Goal: Task Accomplishment & Management: Manage account settings

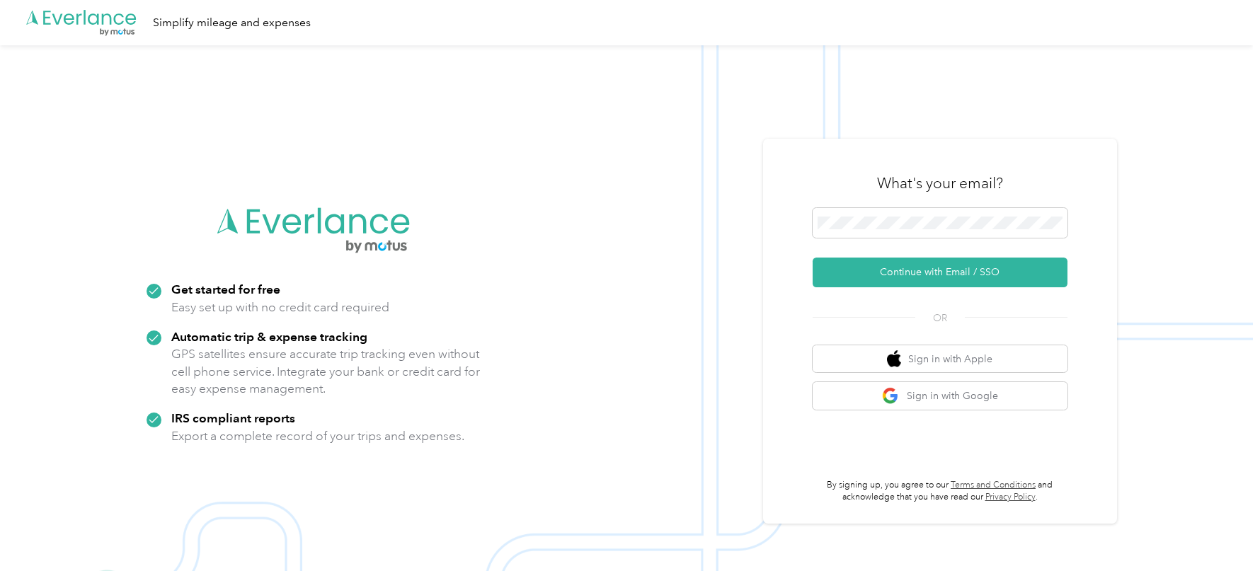
click at [805, 135] on img at bounding box center [626, 330] width 1253 height 571
click at [854, 271] on button "Continue with Email / SSO" at bounding box center [940, 273] width 255 height 30
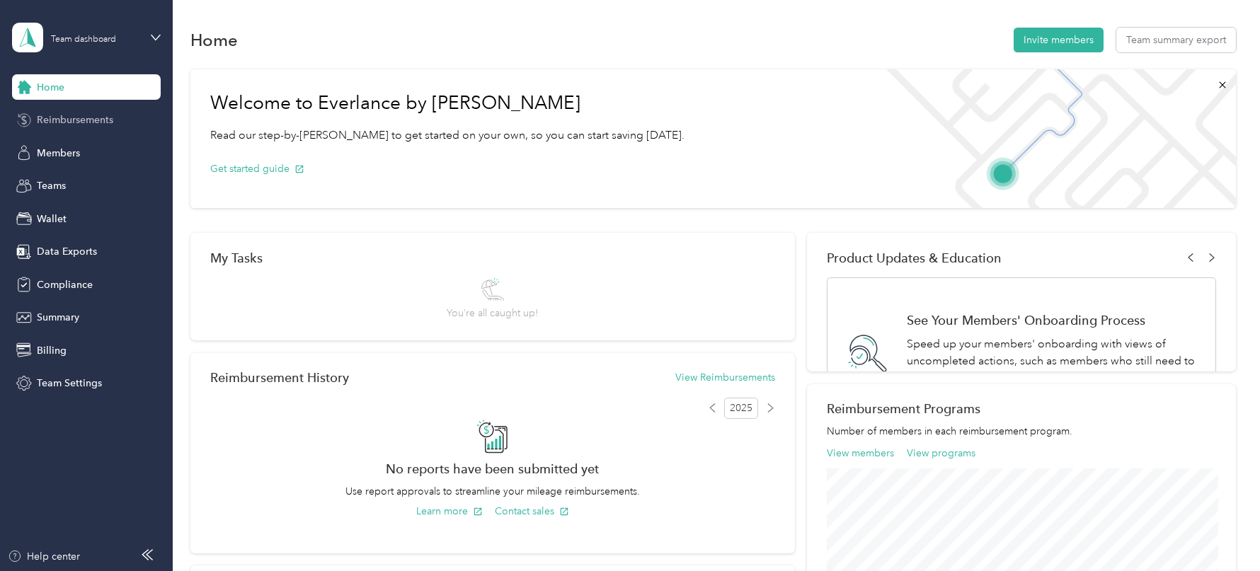
click at [87, 131] on div "Reimbursements" at bounding box center [86, 120] width 149 height 25
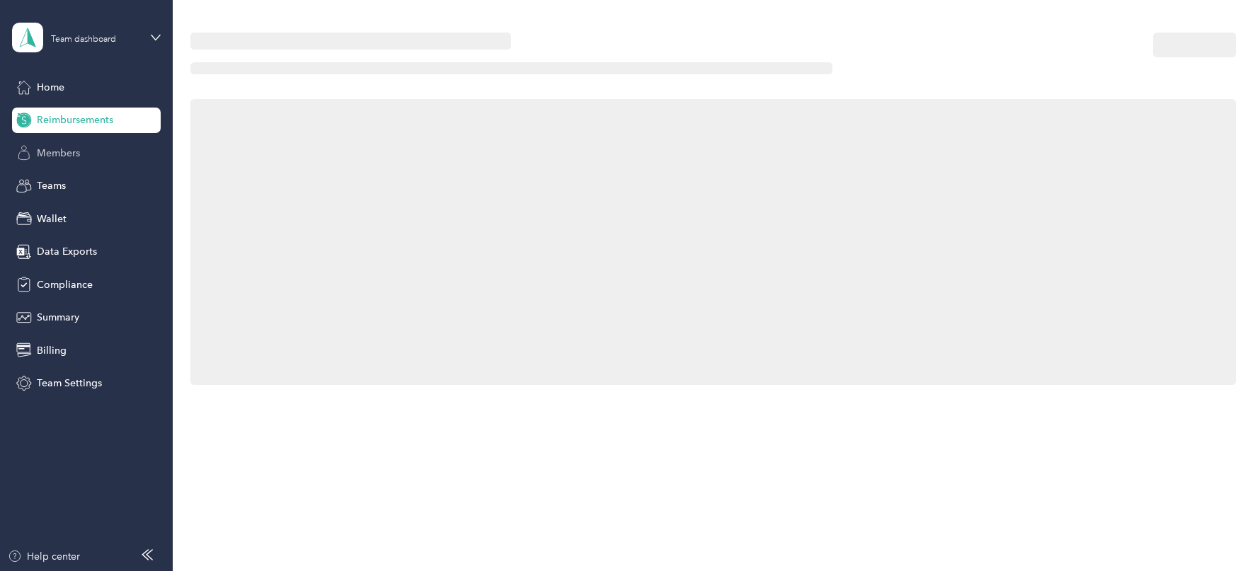
click at [62, 154] on span "Members" at bounding box center [58, 153] width 43 height 15
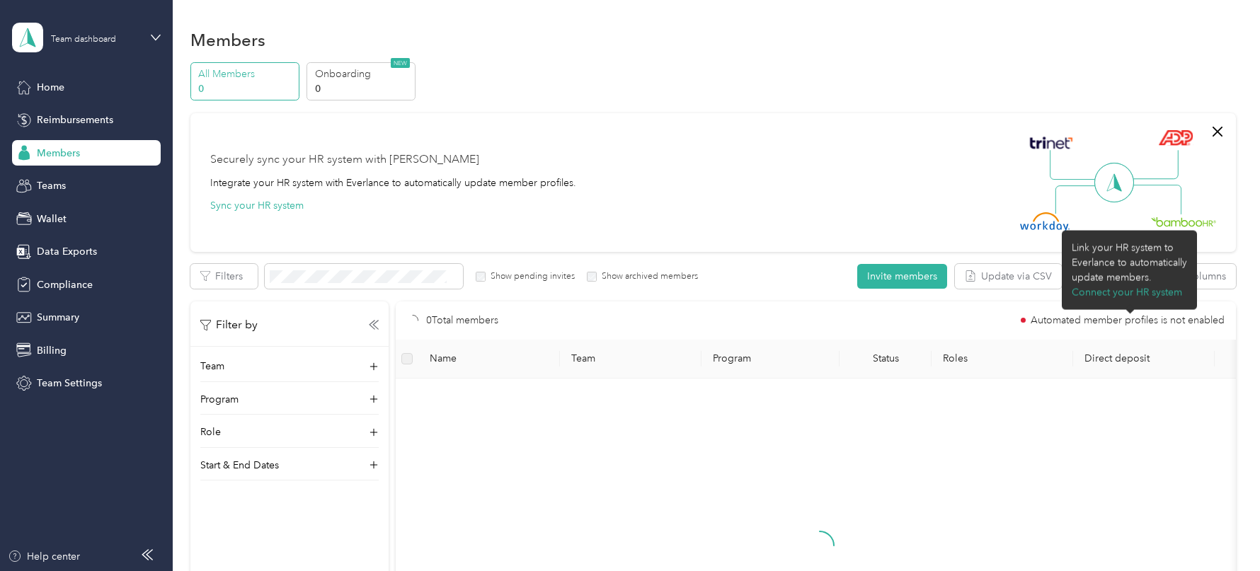
click at [1109, 276] on div "update members." at bounding box center [1129, 277] width 115 height 15
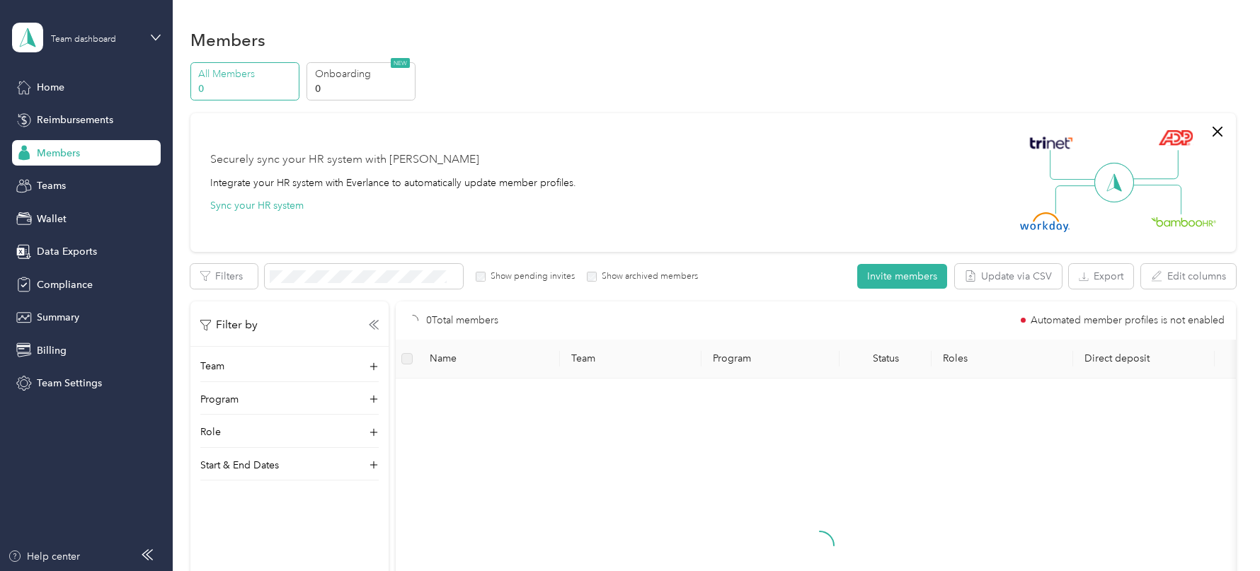
click at [973, 175] on div "Securely sync your HR system with Everlance Integrate your HR system with Everl…" at bounding box center [706, 182] width 993 height 99
click at [1089, 283] on button "Export" at bounding box center [1101, 276] width 64 height 25
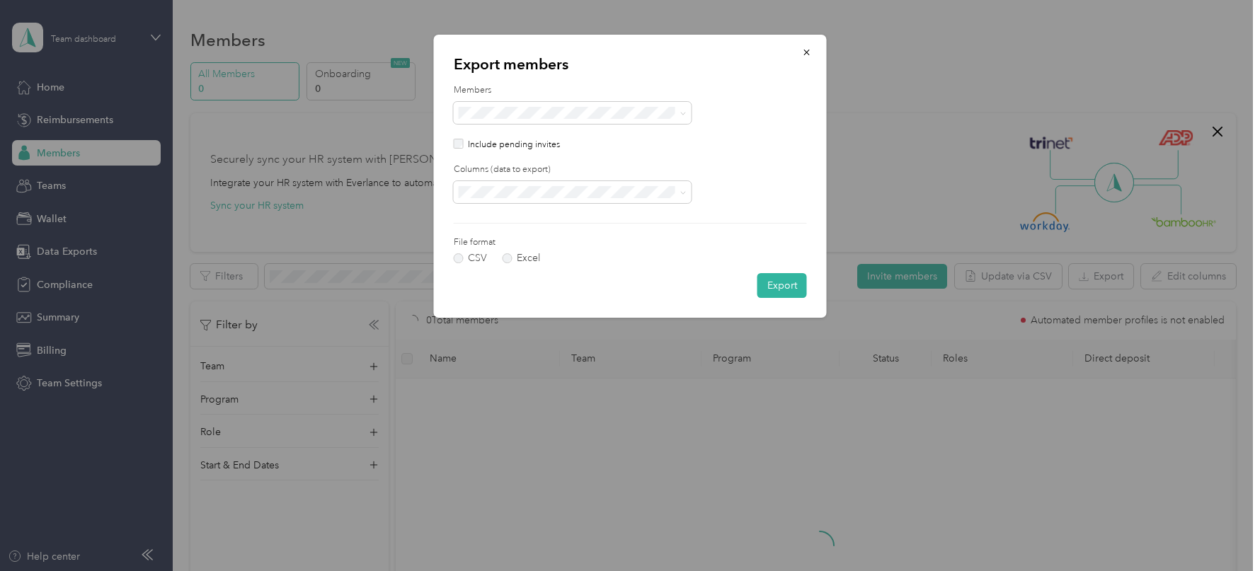
click at [487, 151] on form "Members Include pending invites Columns (data to export) File format CSV Excel …" at bounding box center [630, 191] width 353 height 214
click at [479, 149] on p "Include pending invites" at bounding box center [514, 145] width 92 height 13
click at [476, 147] on p "Include pending invites" at bounding box center [514, 145] width 92 height 13
click at [469, 147] on p "Include pending invites" at bounding box center [514, 145] width 92 height 13
click at [464, 146] on div "Include pending invites" at bounding box center [630, 145] width 353 height 13
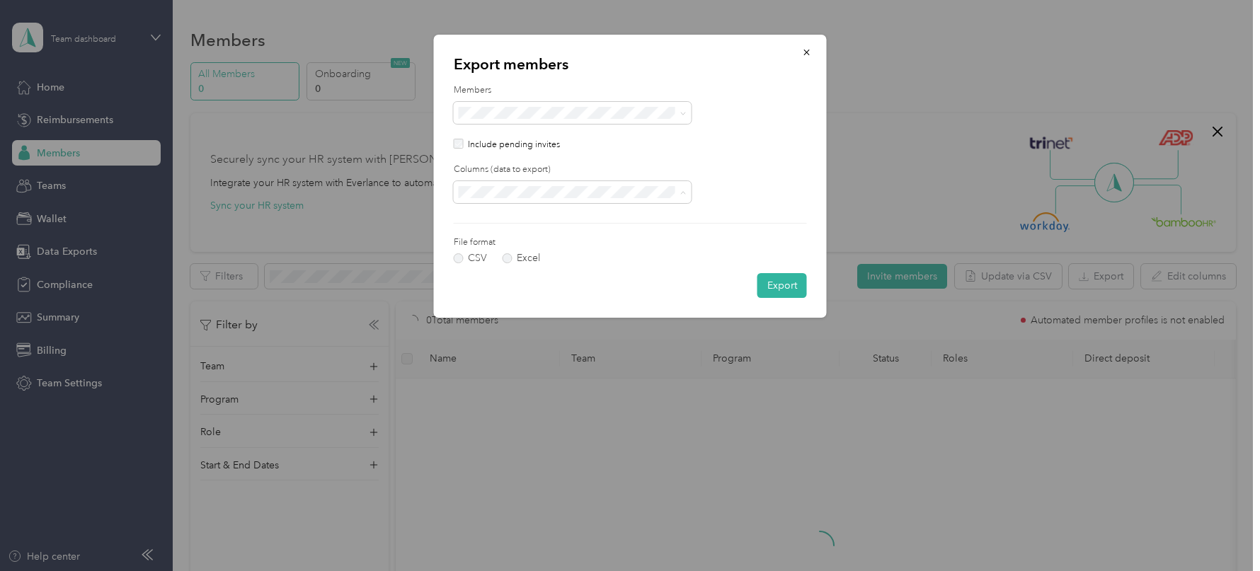
click at [492, 244] on span "All columns" at bounding box center [489, 242] width 52 height 12
click at [770, 288] on button "Export" at bounding box center [782, 285] width 50 height 25
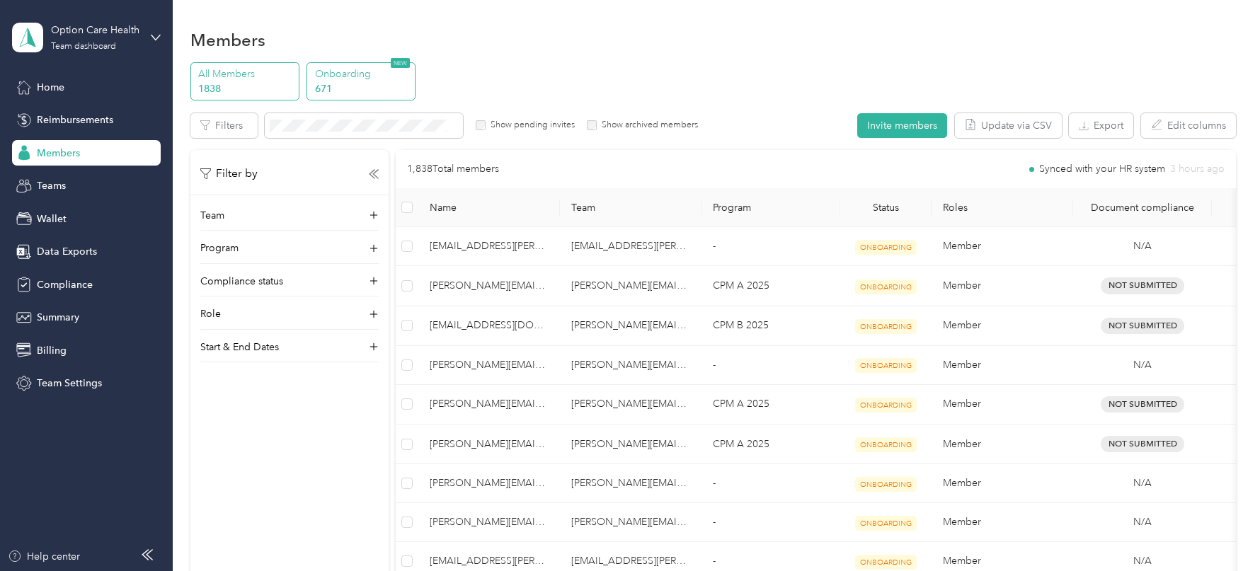
click at [384, 74] on p "Onboarding" at bounding box center [363, 74] width 96 height 15
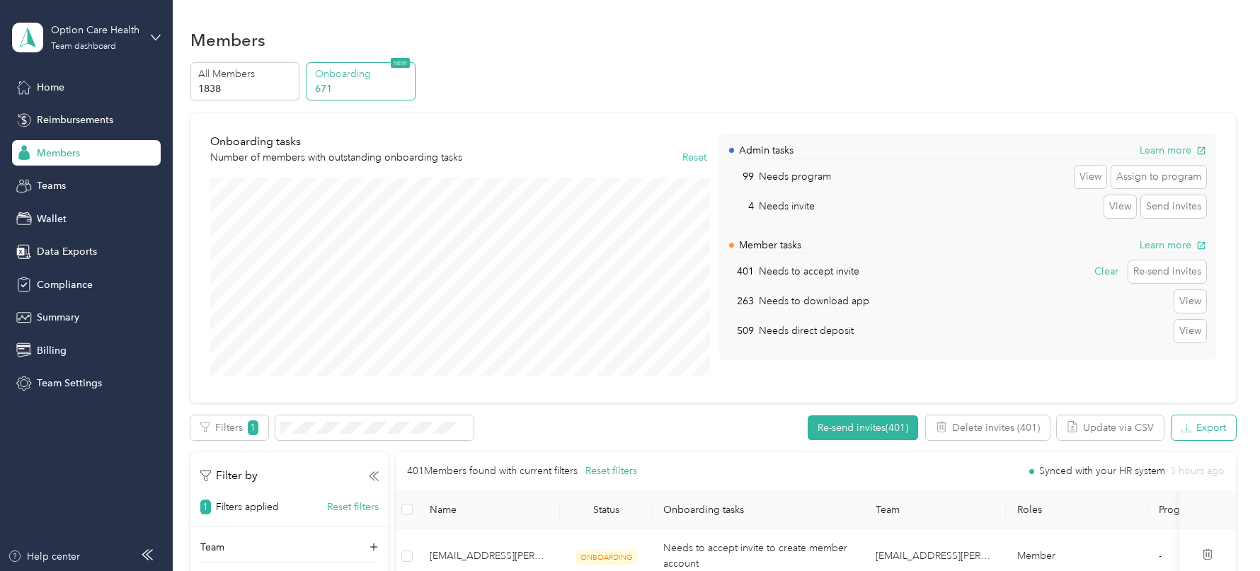
click at [1202, 430] on button "Export" at bounding box center [1204, 428] width 64 height 25
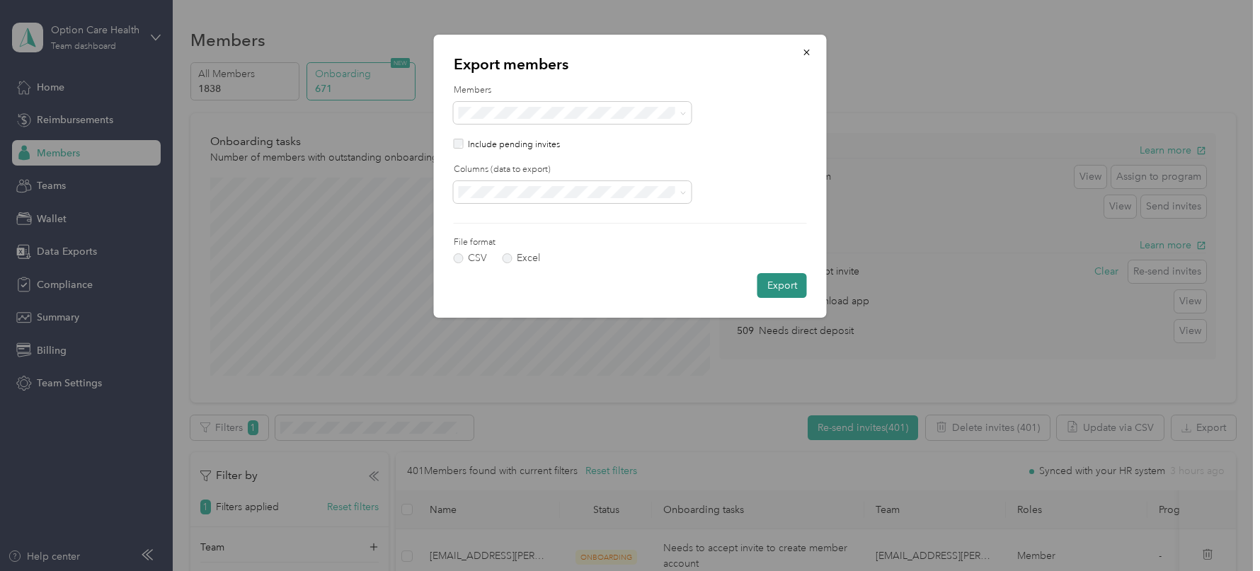
click at [779, 277] on button "Export" at bounding box center [782, 285] width 50 height 25
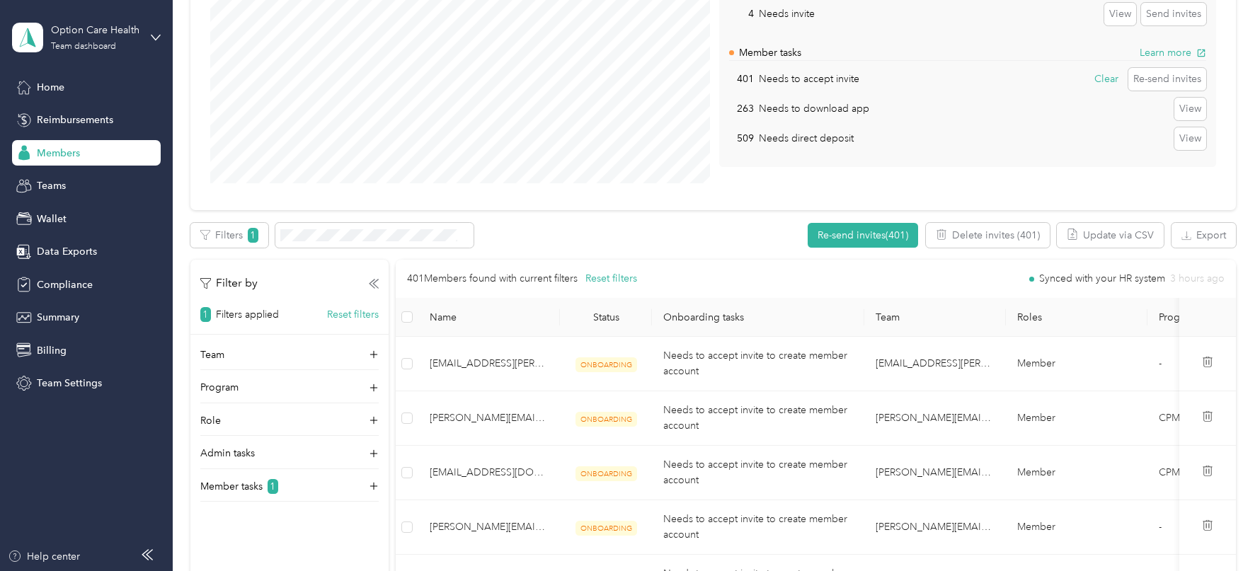
scroll to position [200, 0]
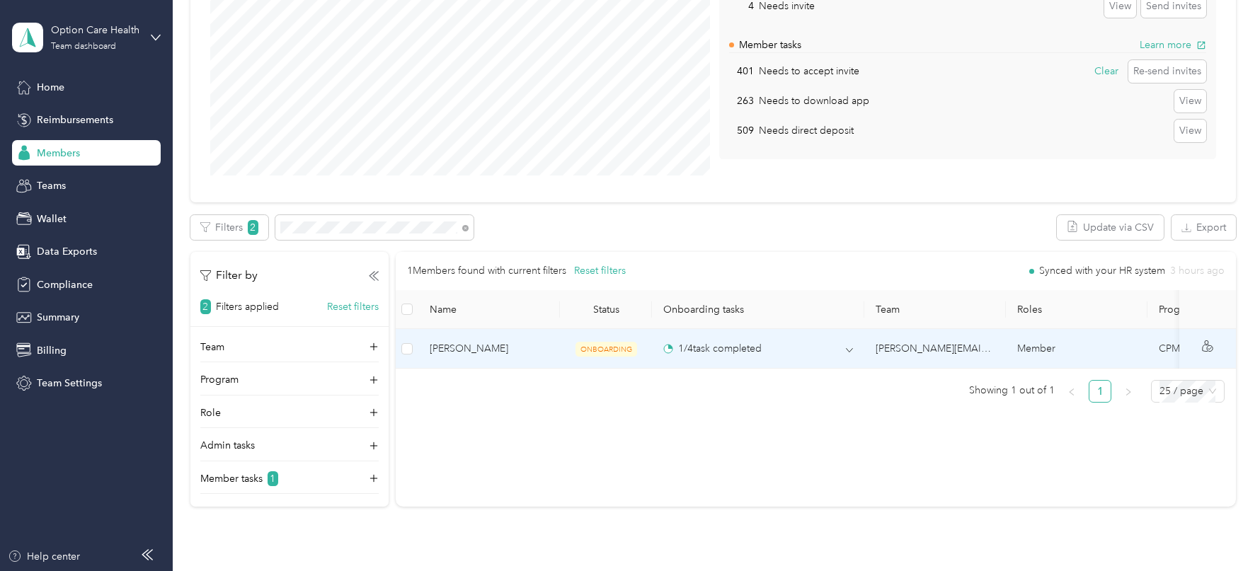
click at [808, 356] on td "1 / 4 task completed" at bounding box center [758, 349] width 212 height 40
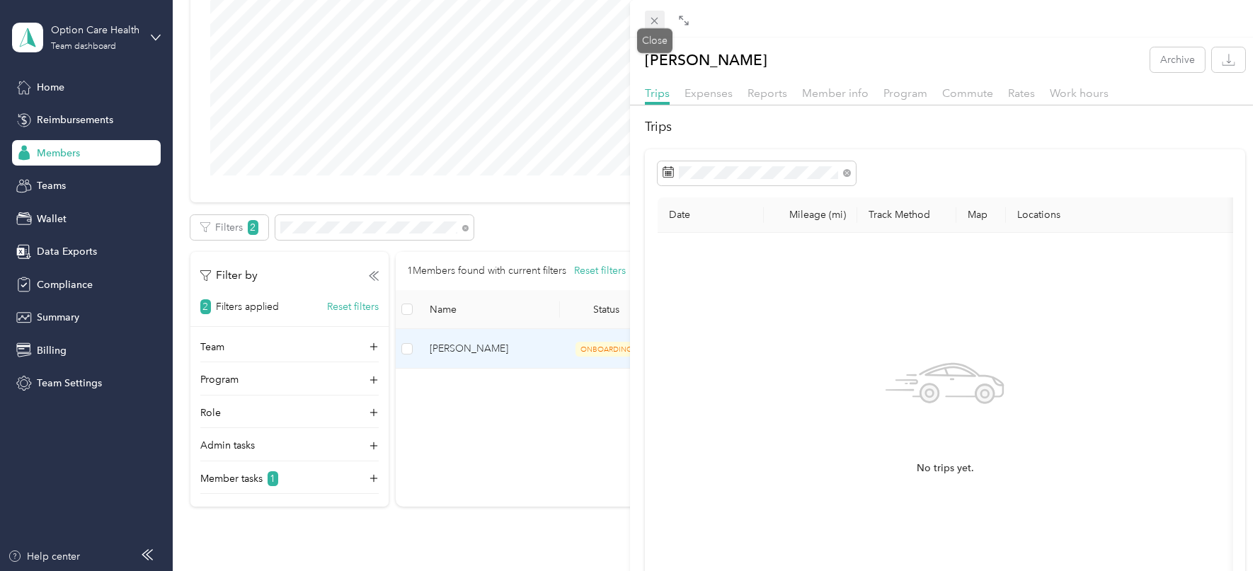
click at [653, 18] on icon at bounding box center [654, 21] width 12 height 12
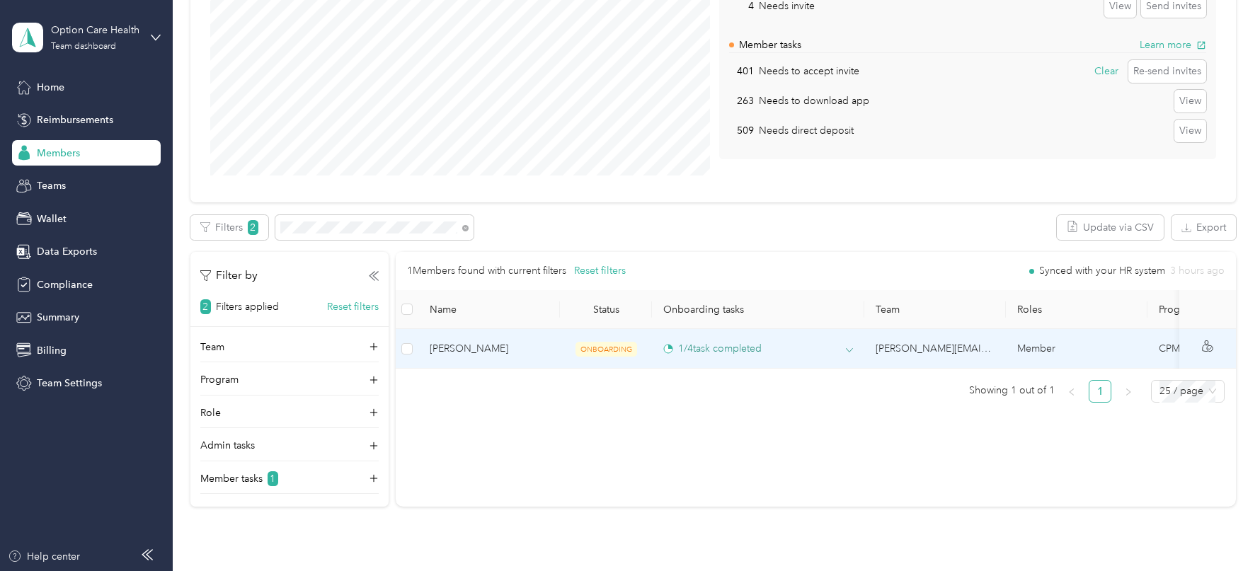
click at [851, 347] on icon at bounding box center [849, 350] width 7 height 7
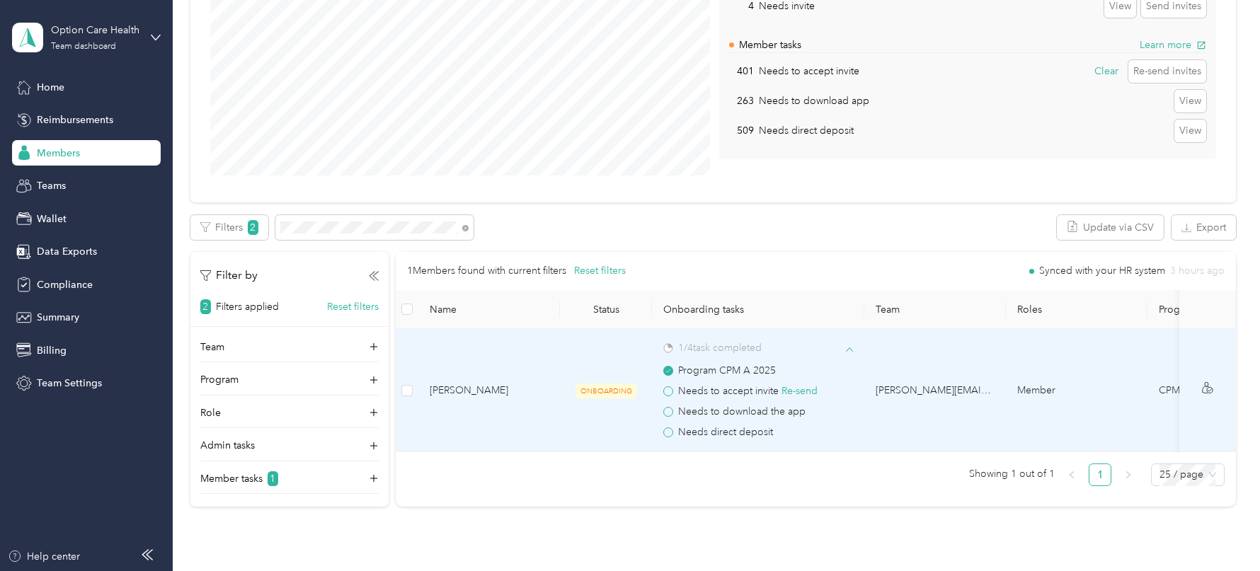
click at [851, 346] on icon at bounding box center [849, 349] width 7 height 7
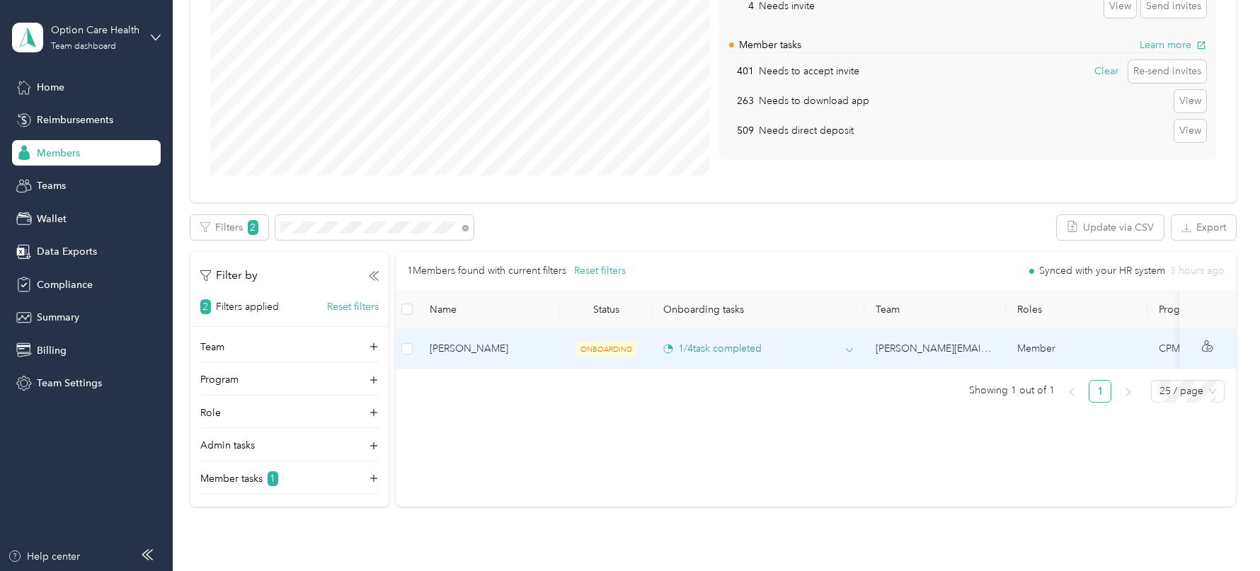
scroll to position [0, 99]
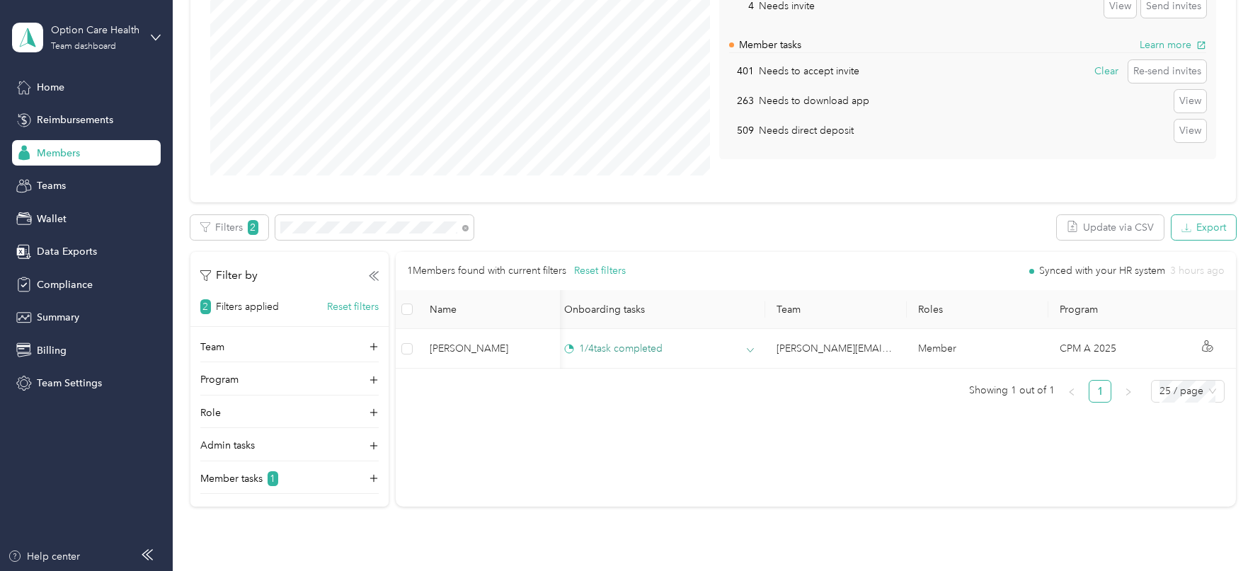
click at [1209, 224] on button "Export" at bounding box center [1204, 227] width 64 height 25
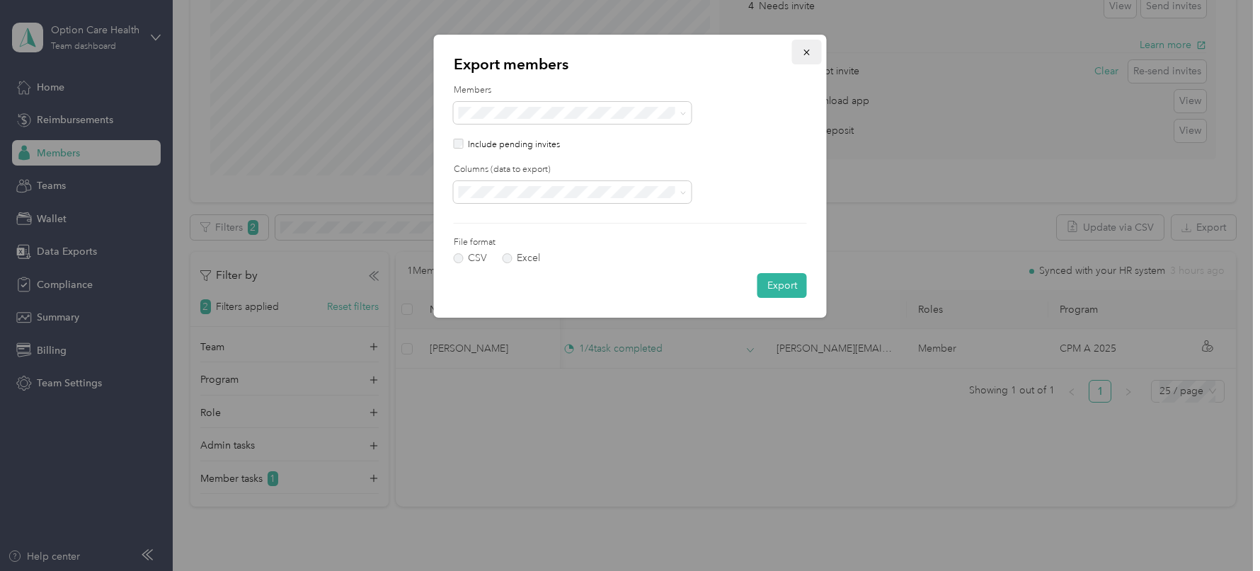
click at [812, 43] on button "button" at bounding box center [807, 52] width 30 height 25
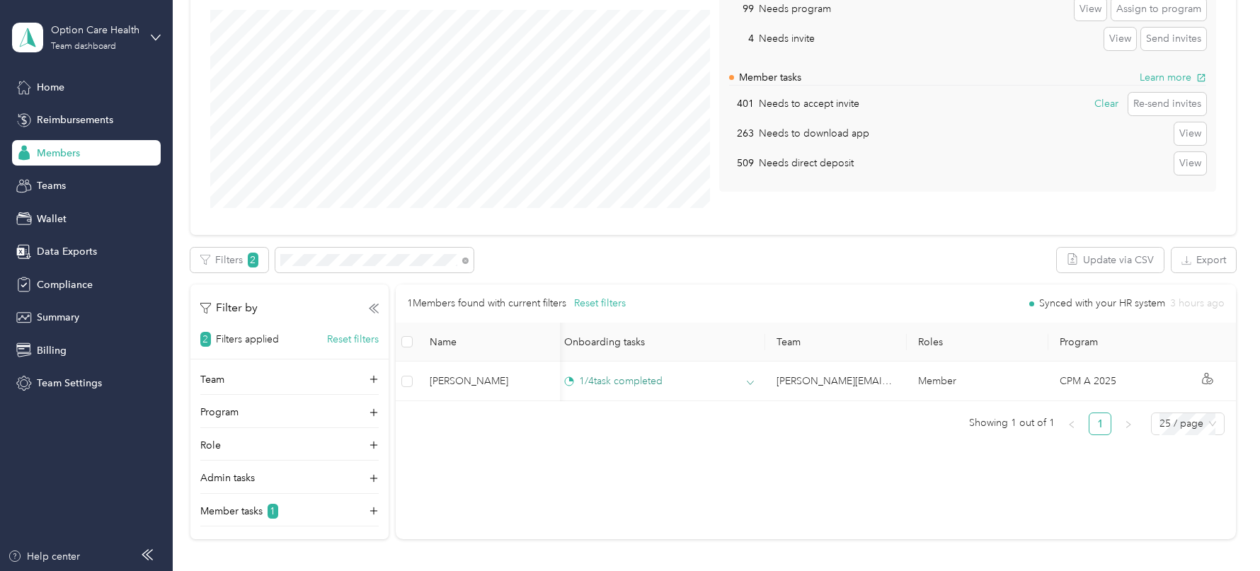
scroll to position [0, 0]
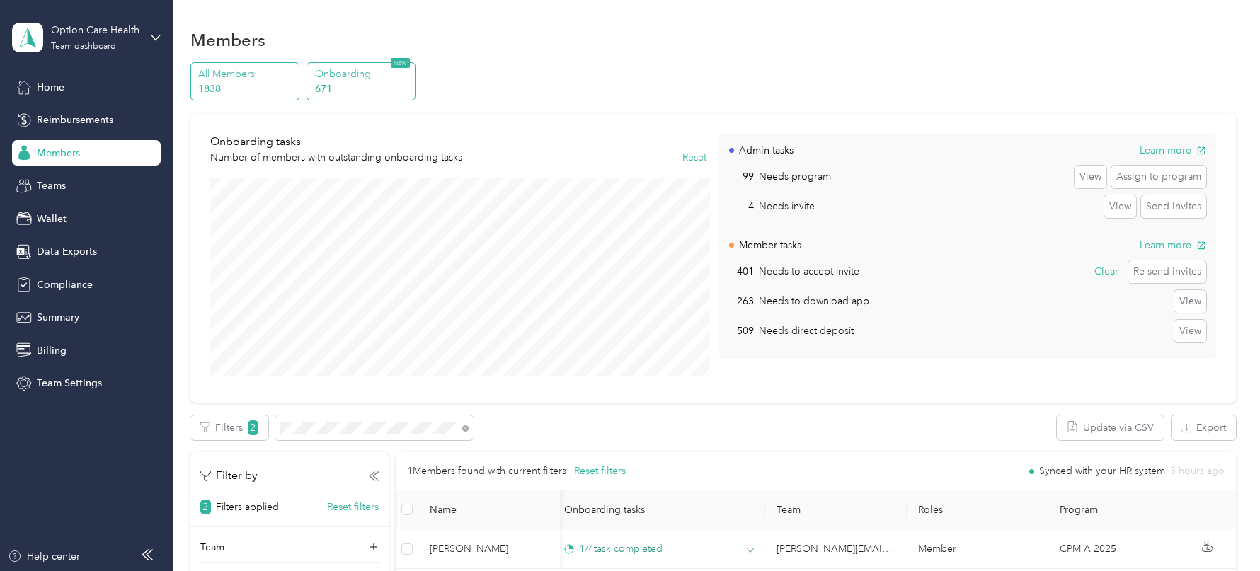
click at [256, 62] on div "All Members 1838" at bounding box center [244, 81] width 109 height 39
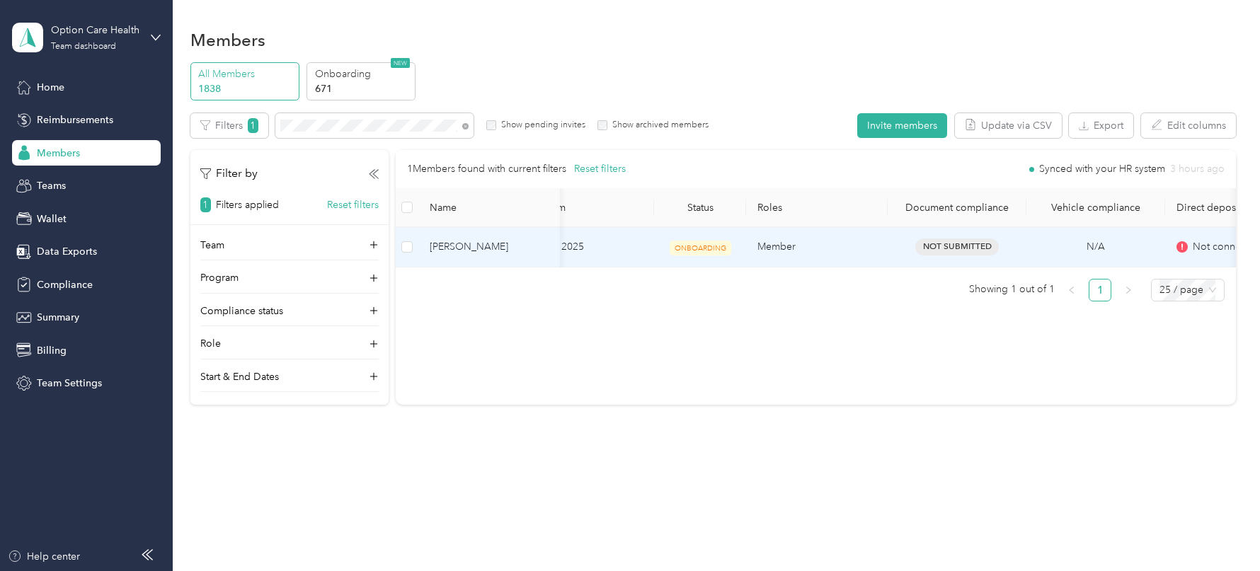
scroll to position [0, 175]
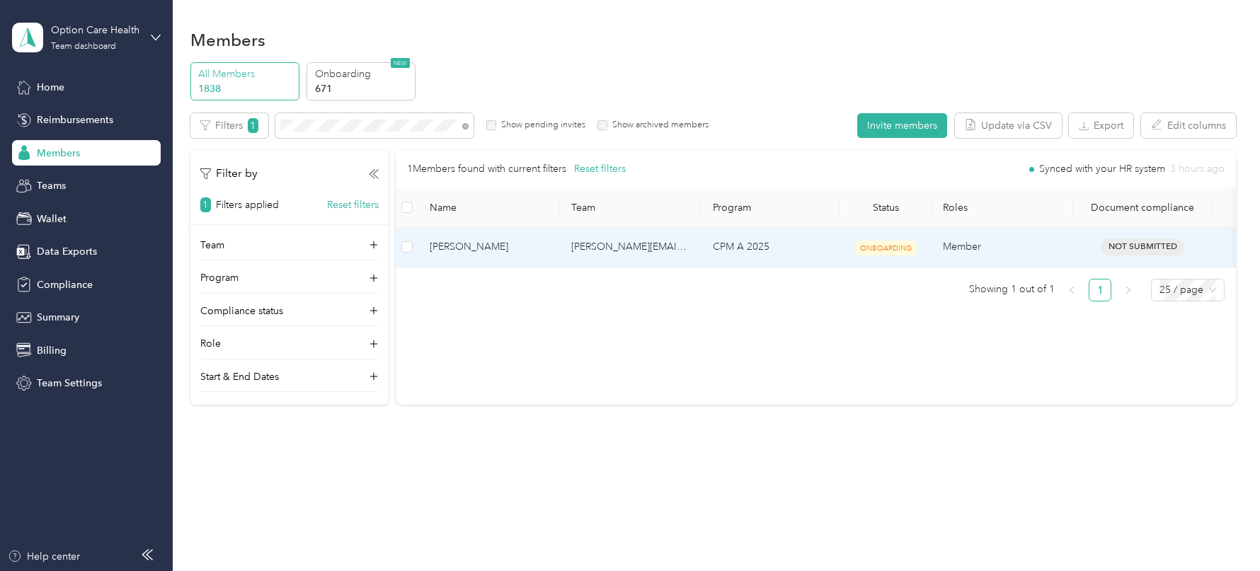
click at [751, 246] on td "CPM A 2025" at bounding box center [771, 247] width 138 height 40
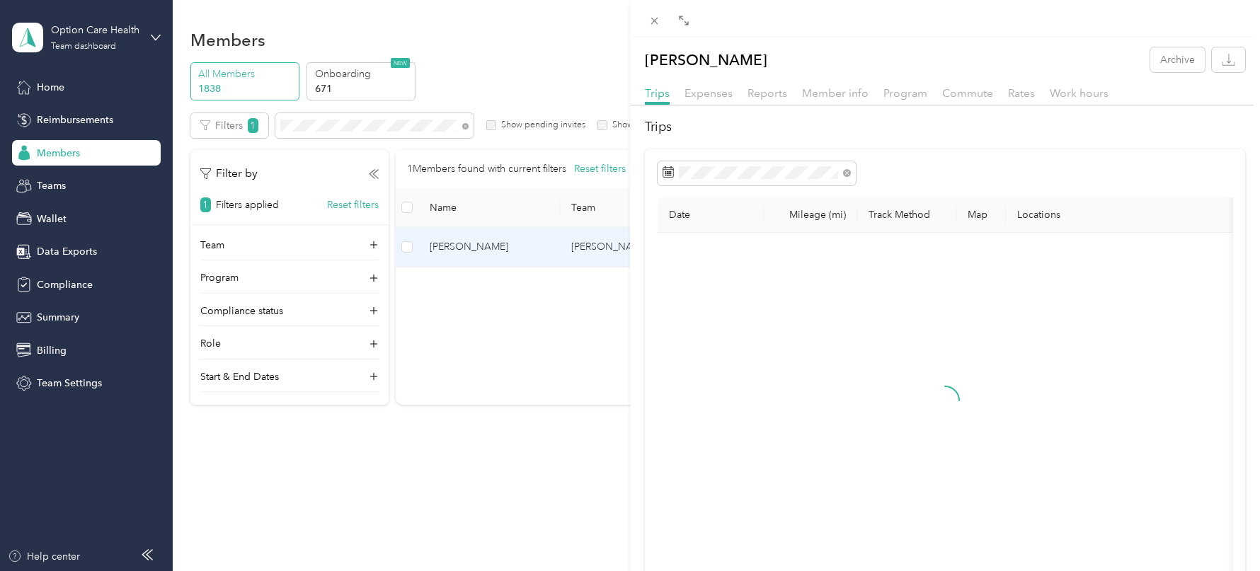
click at [397, 97] on div "[PERSON_NAME] Archive Trips Expenses Reports Member info Program Commute Rates …" at bounding box center [630, 285] width 1260 height 571
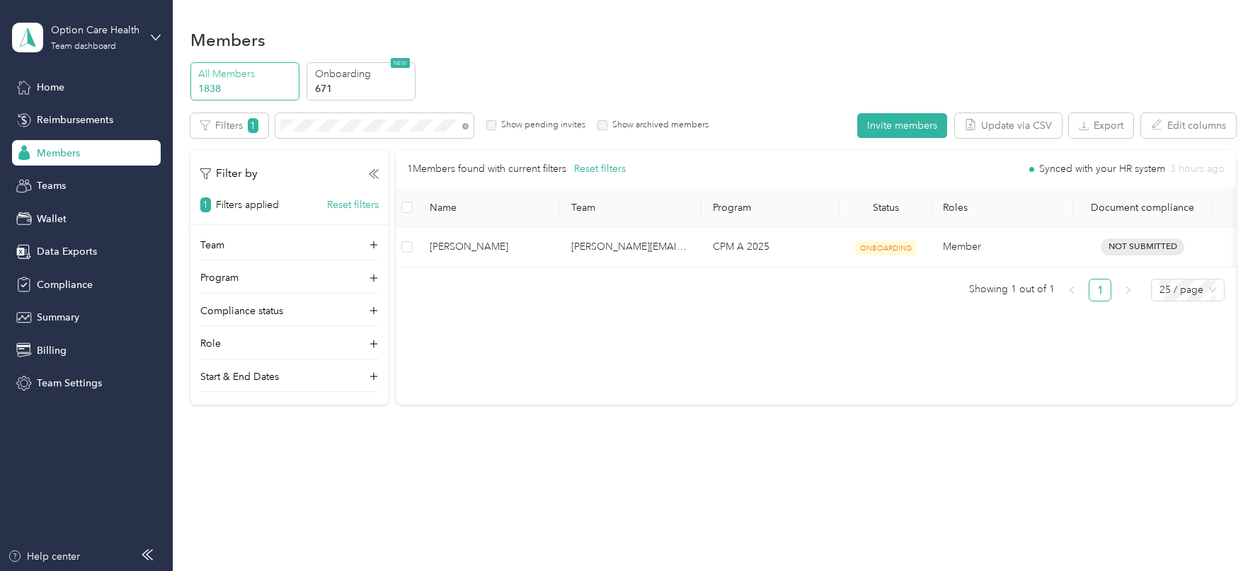
click at [380, 86] on p "671" at bounding box center [363, 88] width 96 height 15
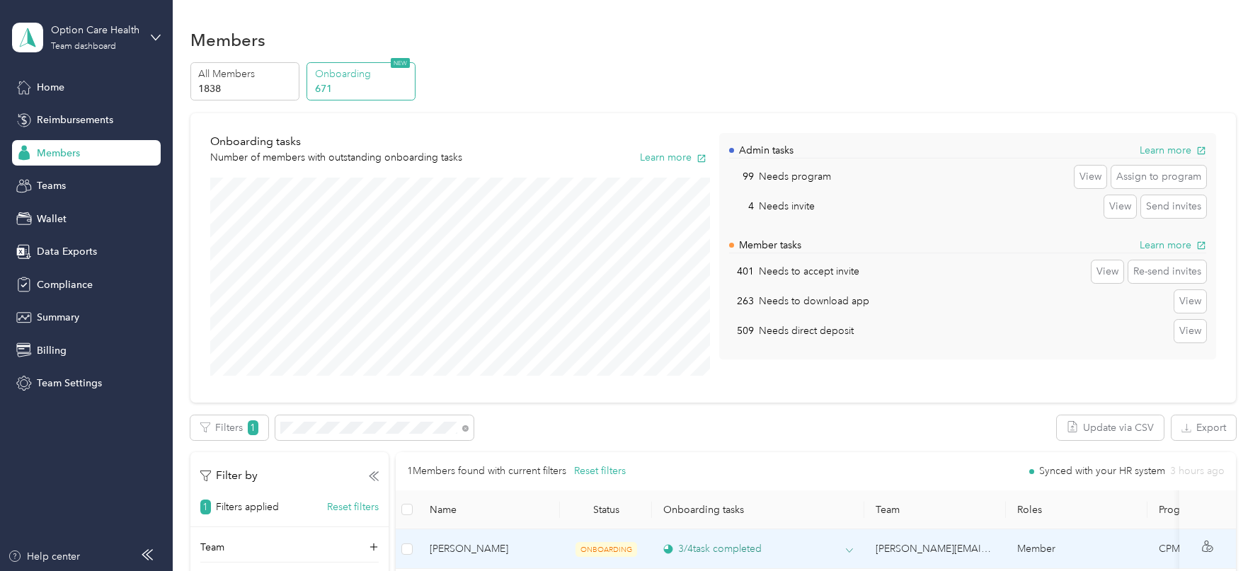
click at [848, 551] on icon at bounding box center [849, 550] width 7 height 7
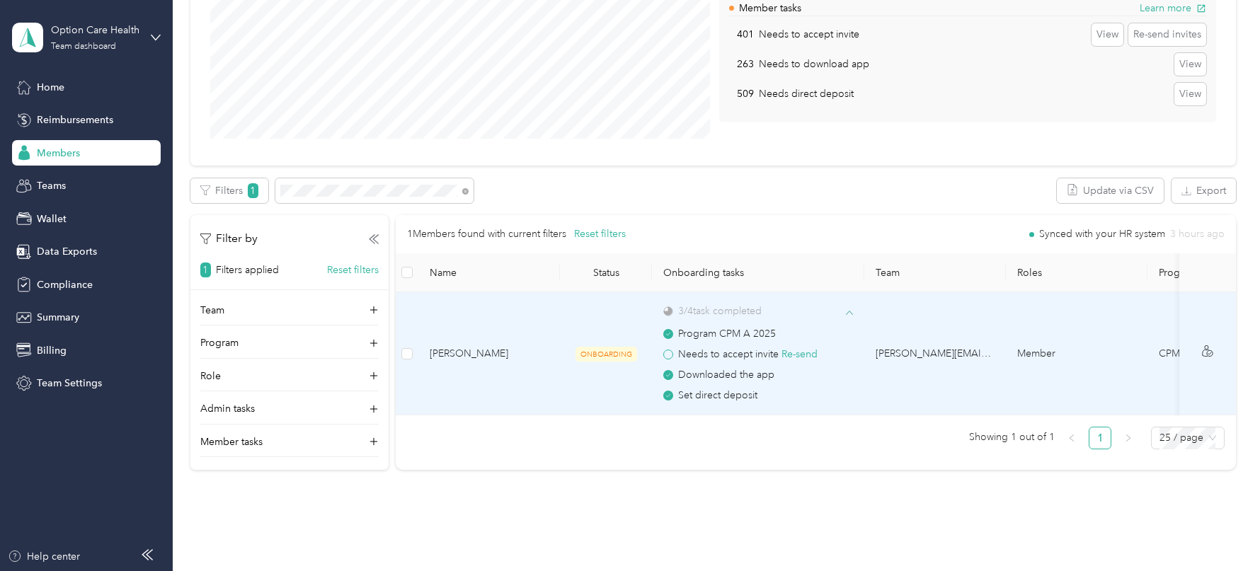
click at [670, 355] on span at bounding box center [668, 355] width 10 height 10
click at [1213, 353] on icon at bounding box center [1207, 350] width 11 height 11
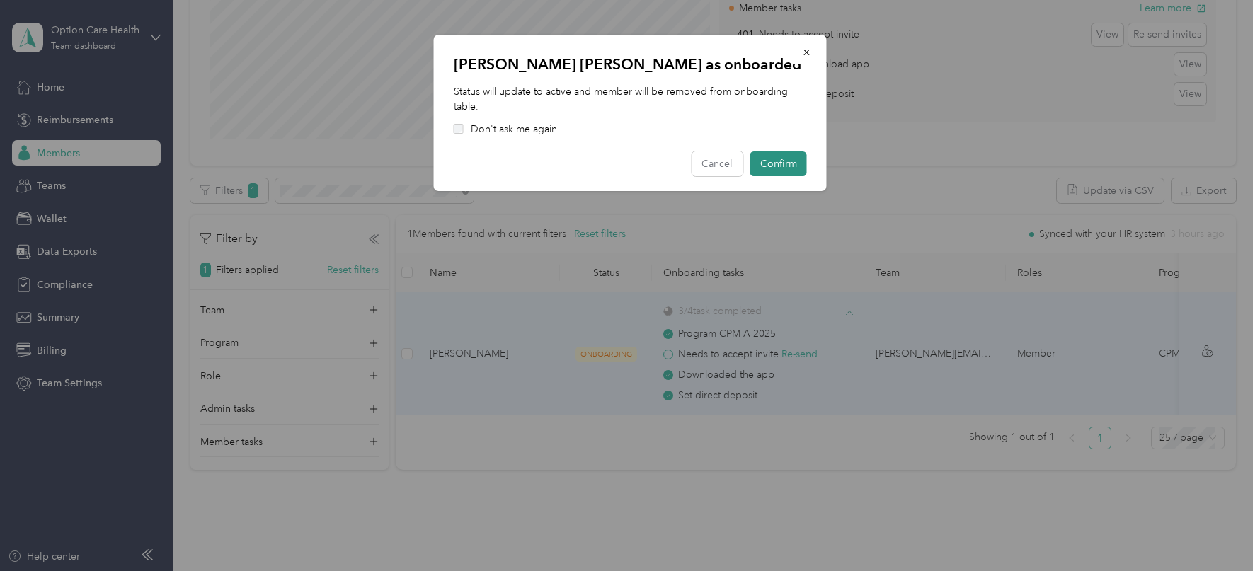
click at [783, 163] on button "Confirm" at bounding box center [778, 163] width 57 height 25
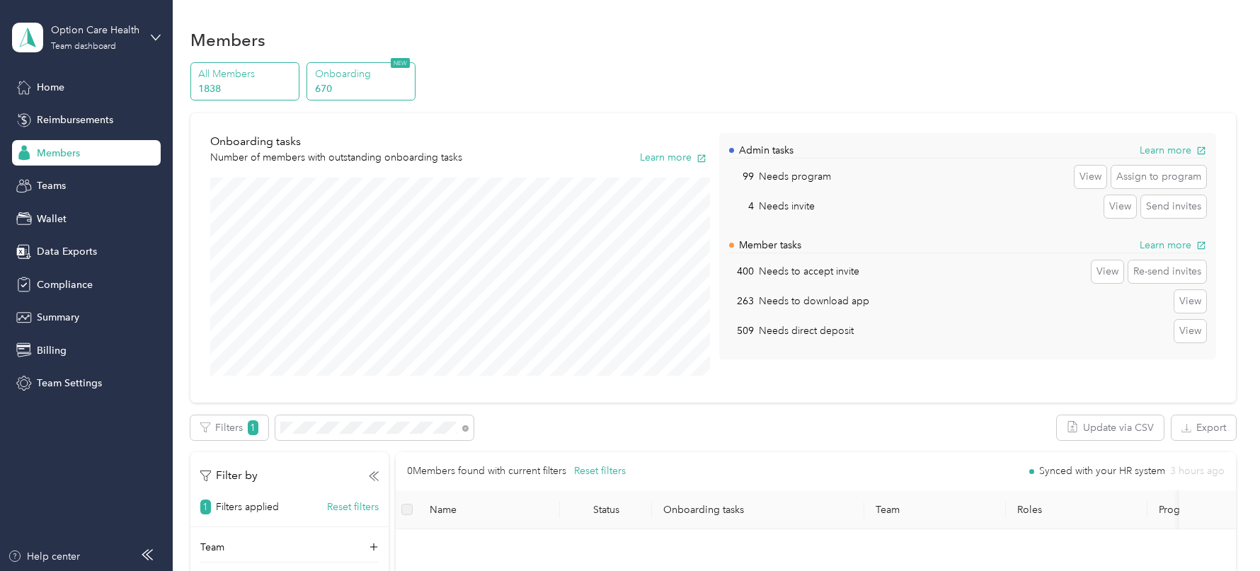
click at [251, 96] on div "All Members 1838" at bounding box center [244, 81] width 109 height 39
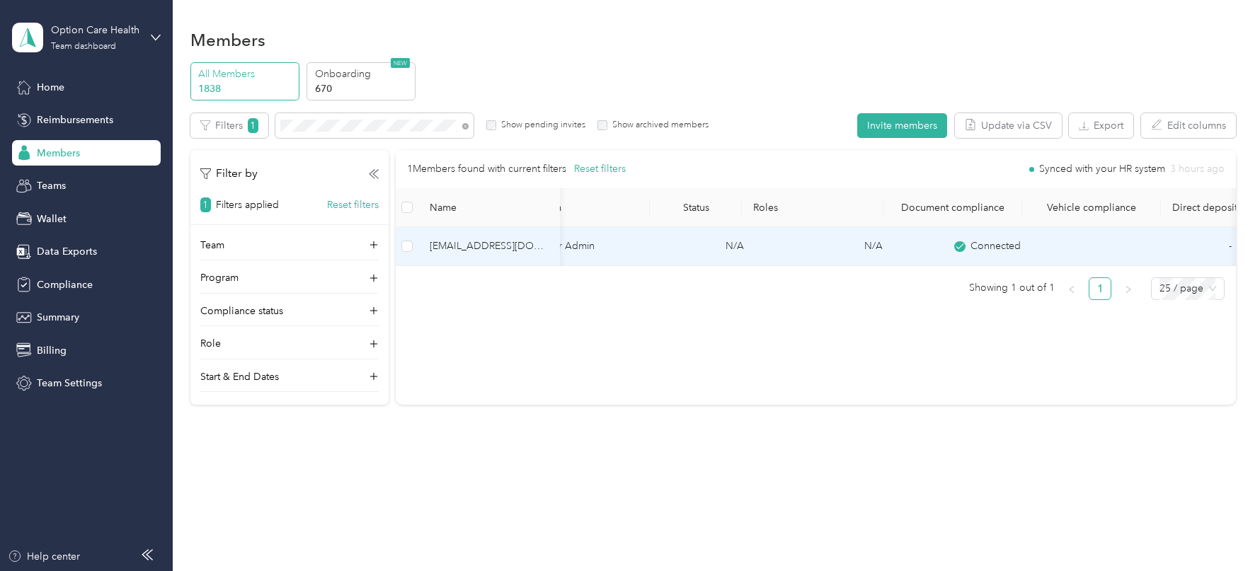
scroll to position [0, 408]
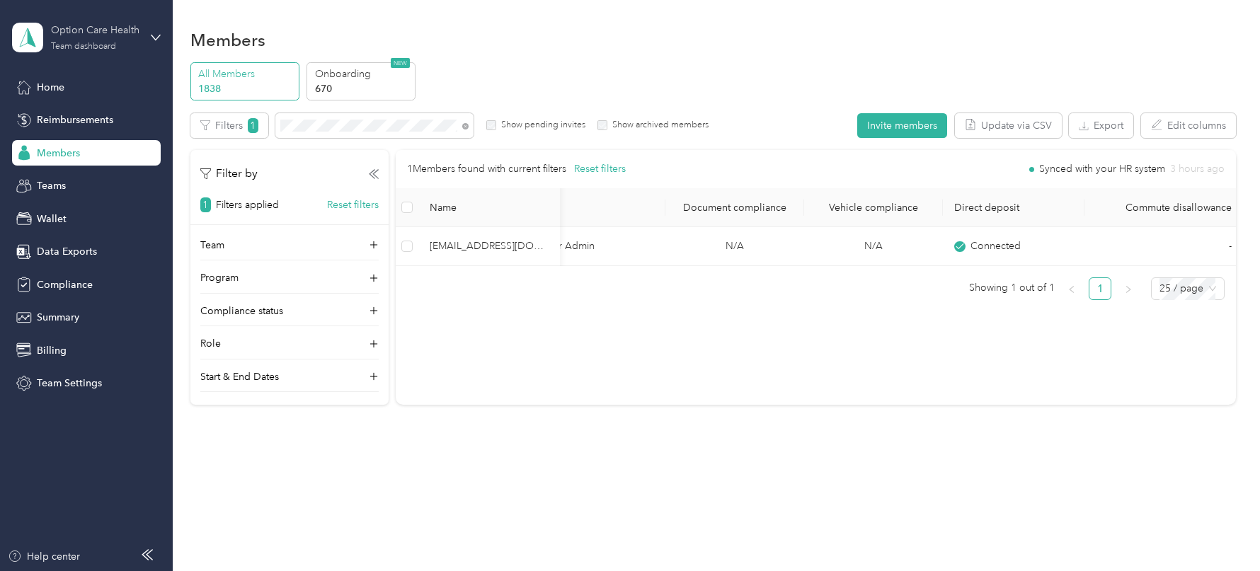
click at [76, 40] on div "Option Care Health Team dashboard" at bounding box center [95, 37] width 88 height 28
click at [91, 147] on div "Personal dashboard" at bounding box center [69, 148] width 89 height 15
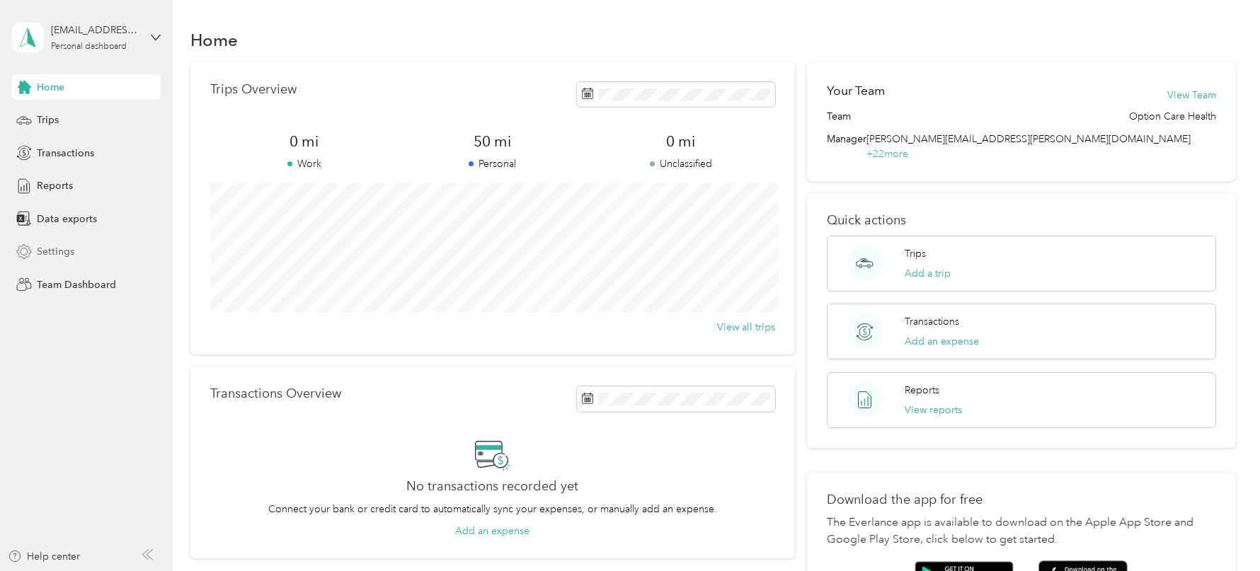
click at [67, 248] on span "Settings" at bounding box center [56, 251] width 38 height 15
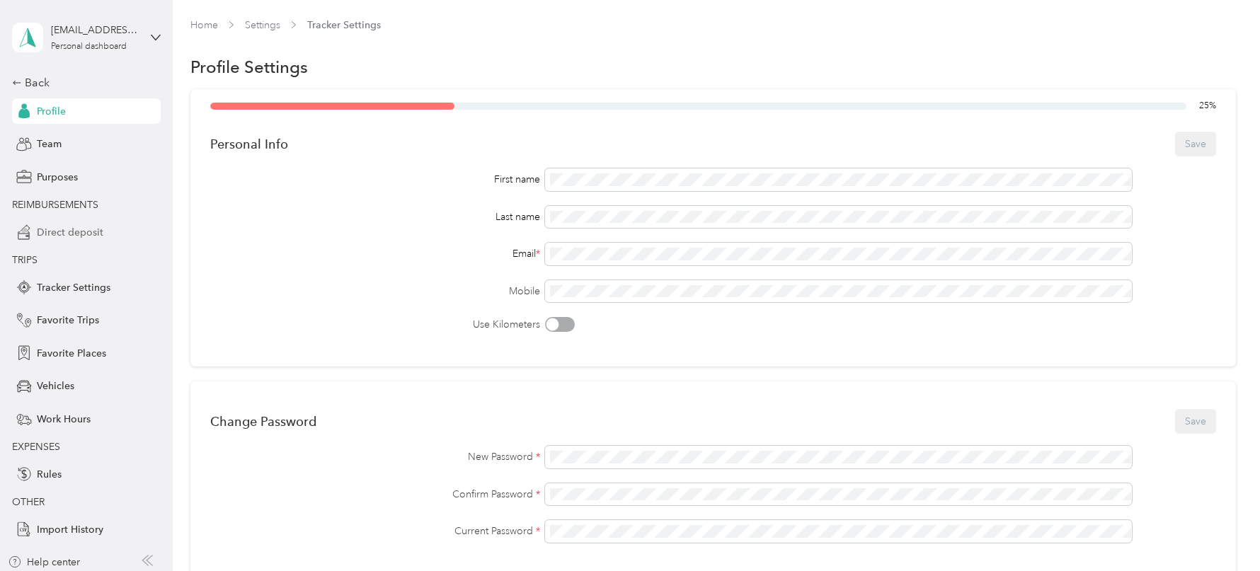
click at [103, 232] on div "Direct deposit" at bounding box center [86, 231] width 149 height 25
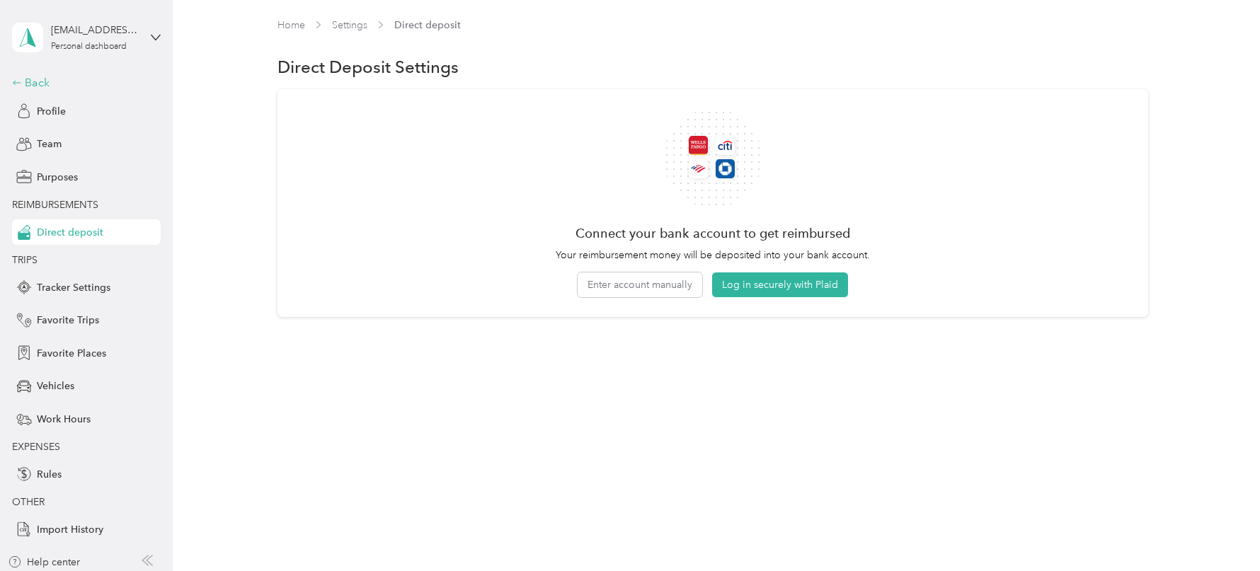
click at [28, 86] on div "Back" at bounding box center [83, 82] width 142 height 17
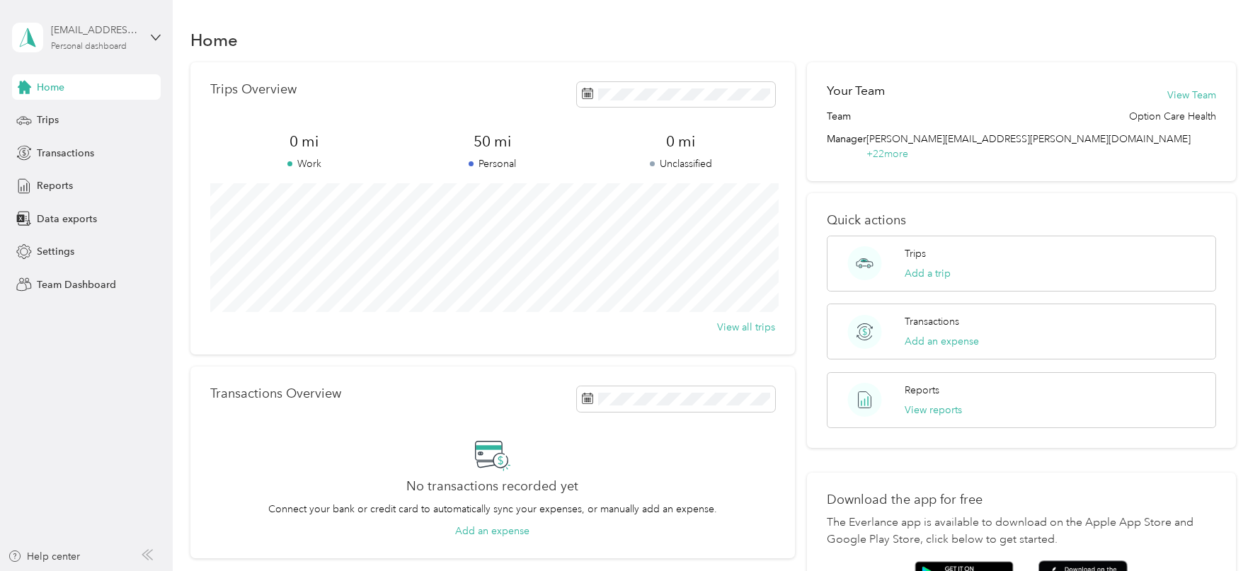
click at [130, 40] on div "[EMAIL_ADDRESS][DOMAIN_NAME] Personal dashboard" at bounding box center [95, 37] width 88 height 28
click at [98, 113] on div "Team dashboard" at bounding box center [63, 116] width 76 height 15
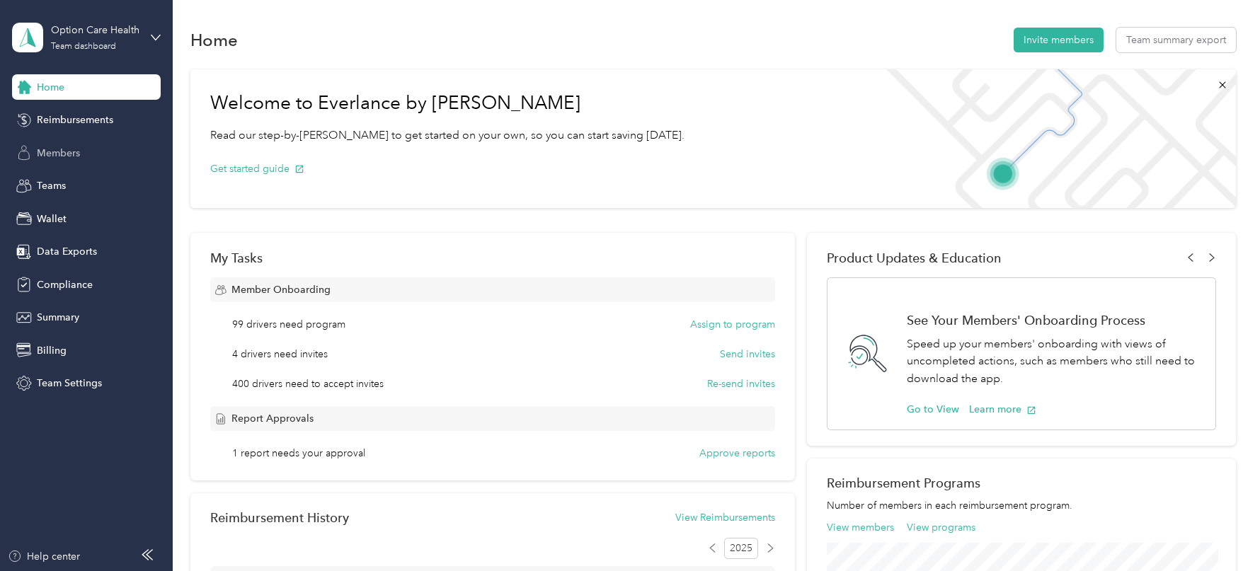
click at [84, 153] on div "Members" at bounding box center [86, 152] width 149 height 25
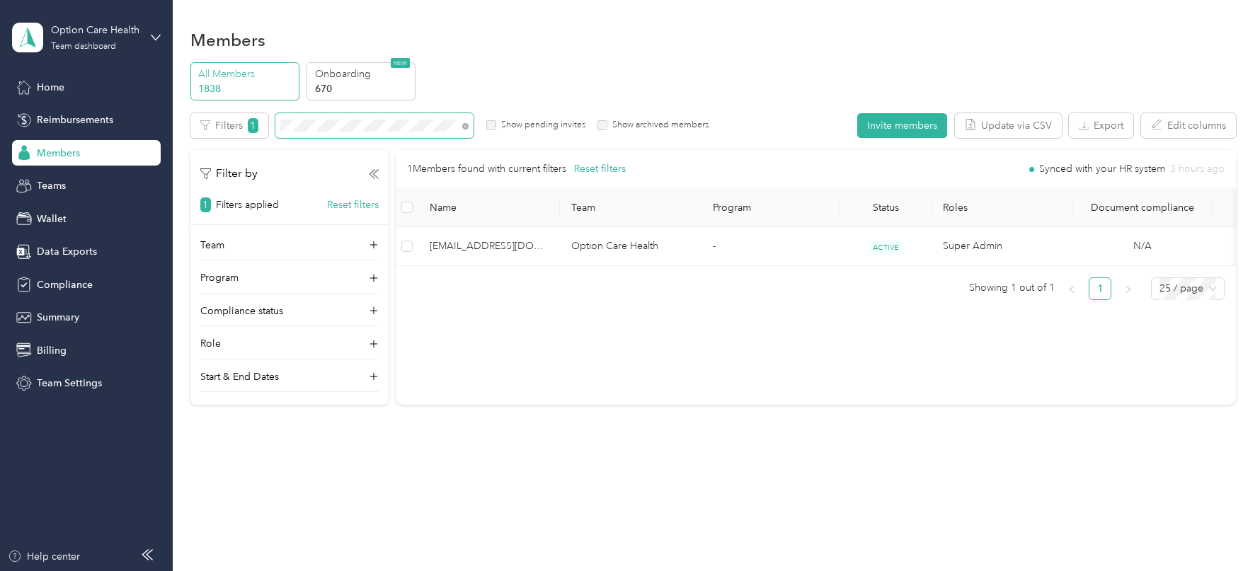
click at [354, 134] on span at bounding box center [374, 125] width 198 height 25
click at [353, 75] on p "Onboarding" at bounding box center [363, 74] width 96 height 15
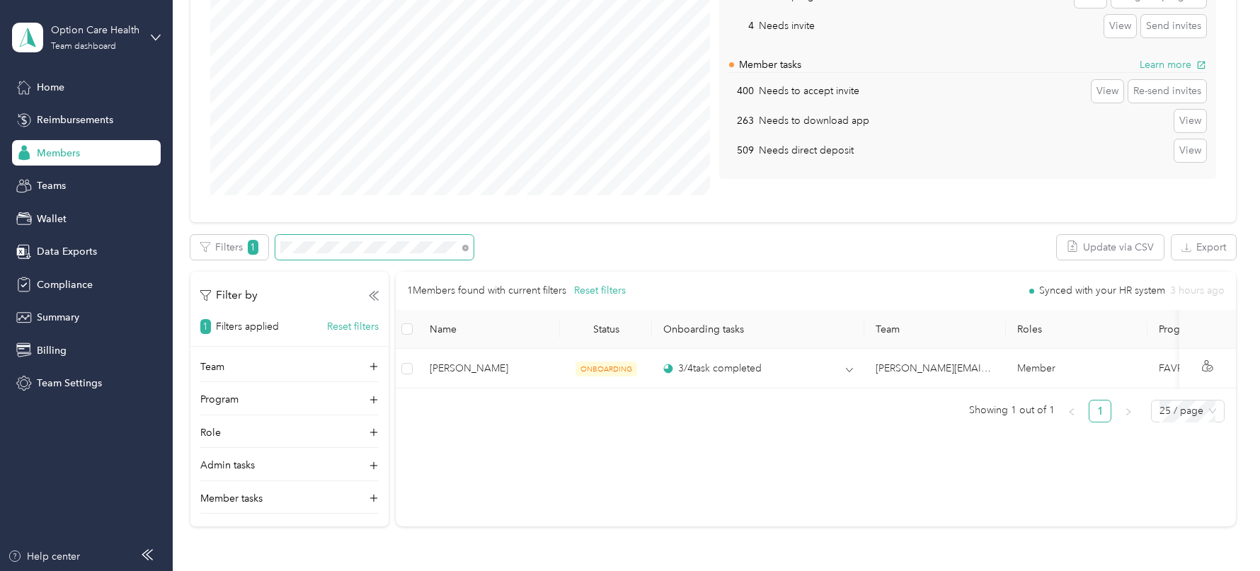
scroll to position [215, 0]
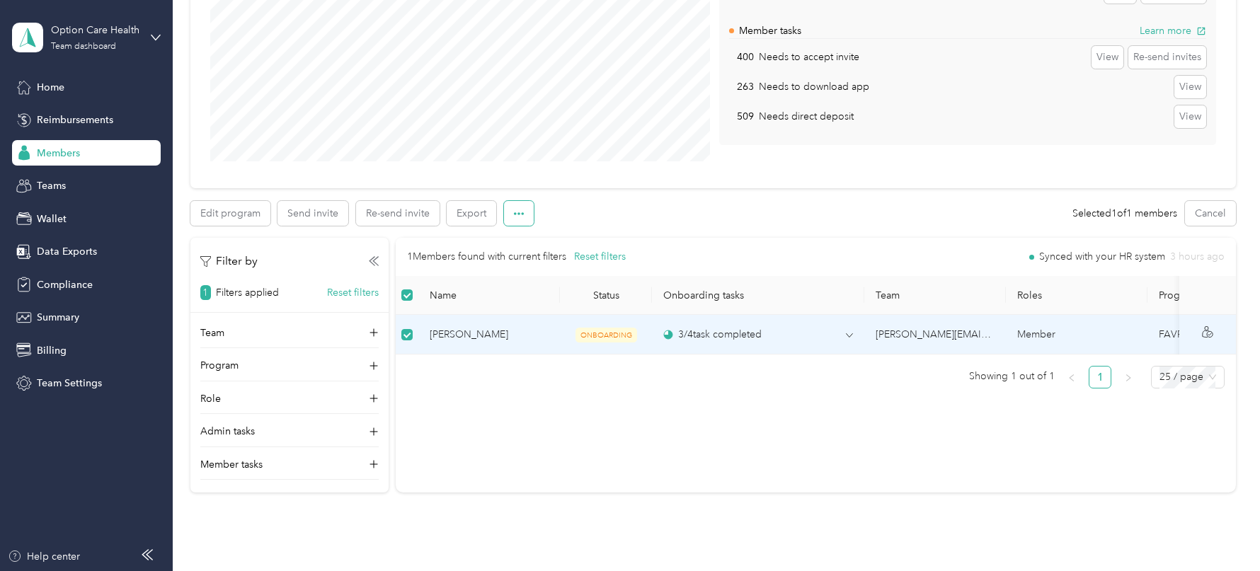
click at [530, 212] on button "button" at bounding box center [519, 213] width 30 height 25
click at [534, 243] on span "Mark as onboarded" at bounding box center [557, 238] width 88 height 15
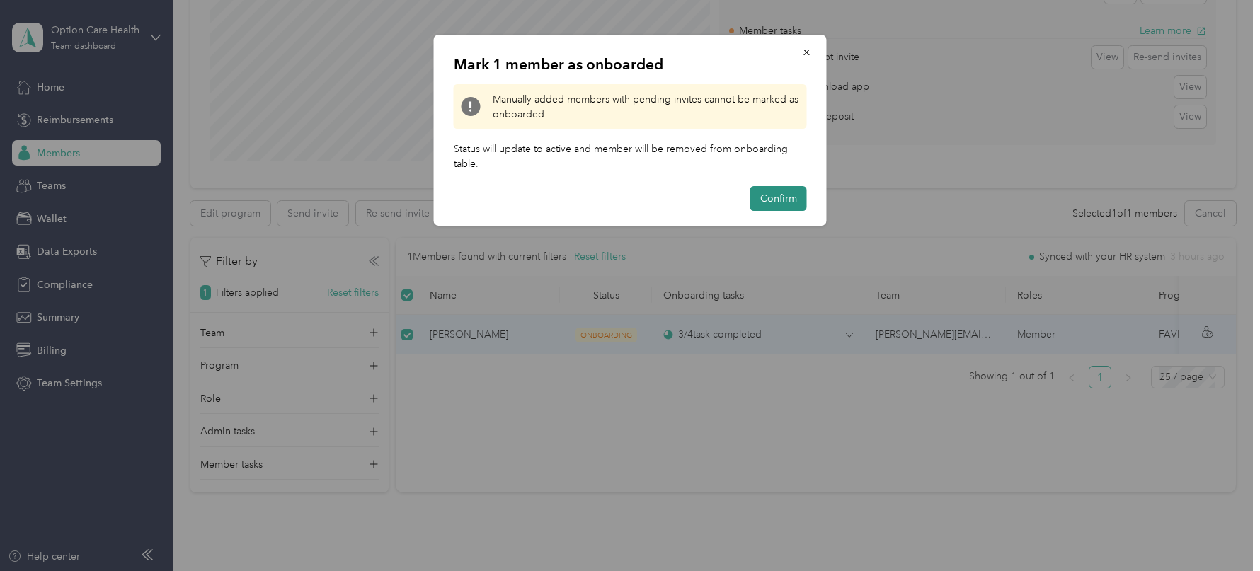
click at [782, 200] on button "Confirm" at bounding box center [778, 198] width 57 height 25
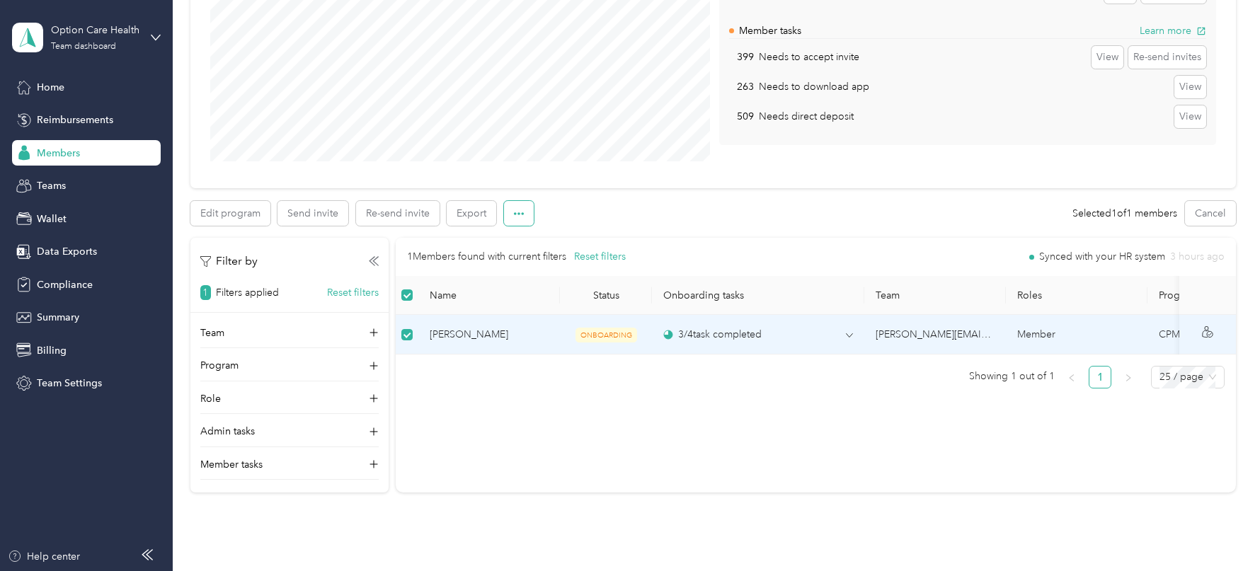
click at [516, 219] on button "button" at bounding box center [519, 213] width 30 height 25
click at [547, 245] on span "Mark as onboarded" at bounding box center [557, 238] width 88 height 15
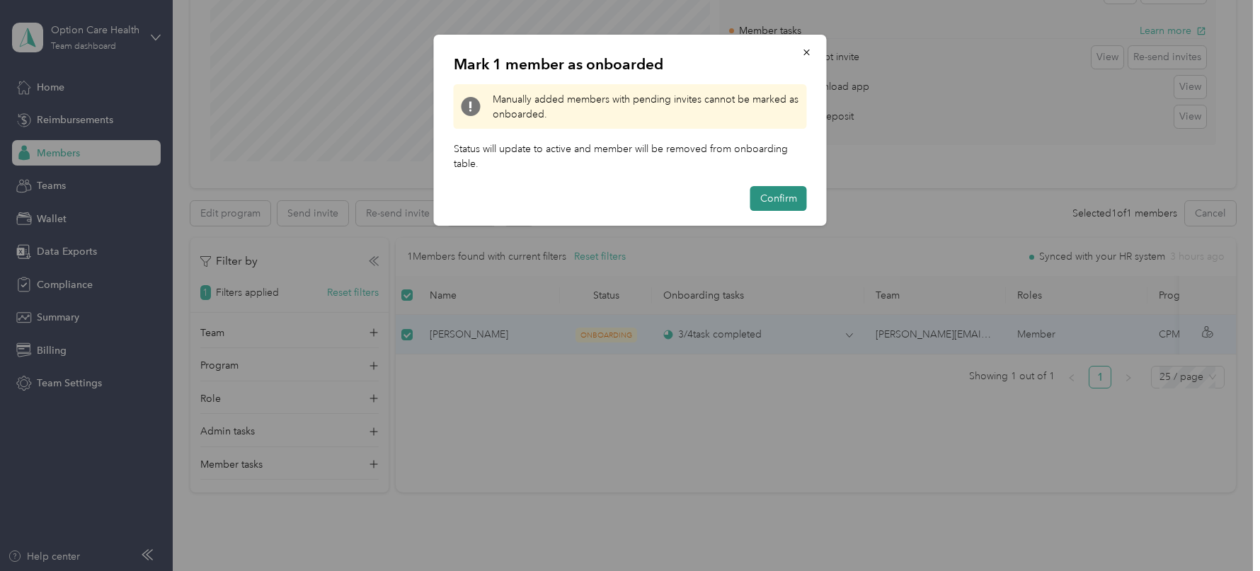
click at [790, 195] on button "Confirm" at bounding box center [778, 198] width 57 height 25
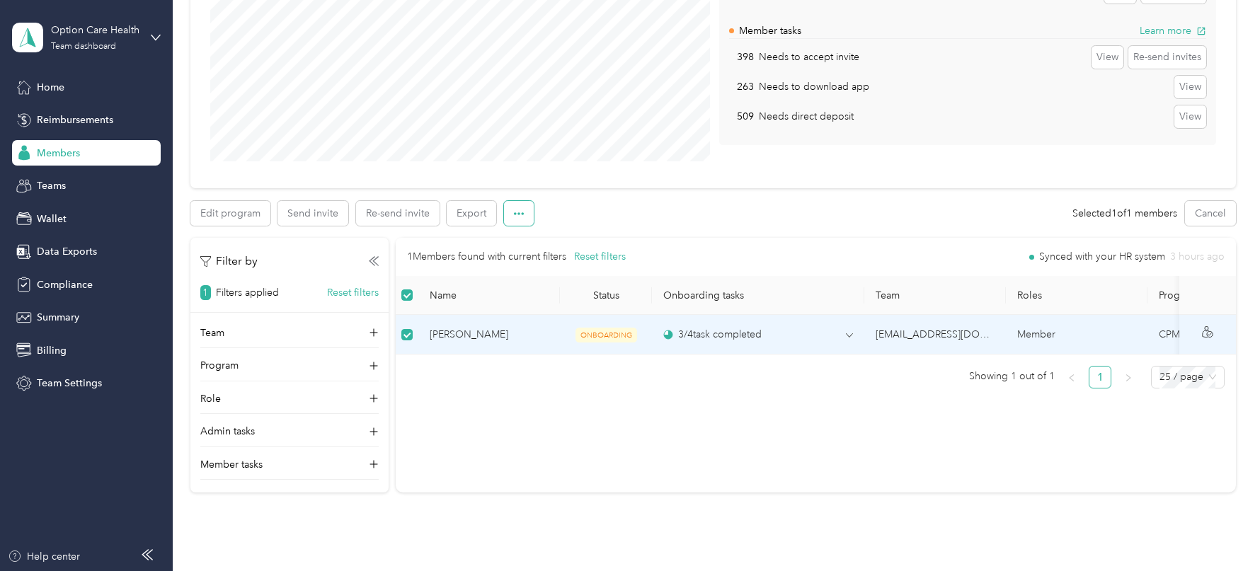
click at [507, 210] on button "button" at bounding box center [519, 213] width 30 height 25
click at [559, 242] on span "Mark as onboarded" at bounding box center [557, 238] width 88 height 15
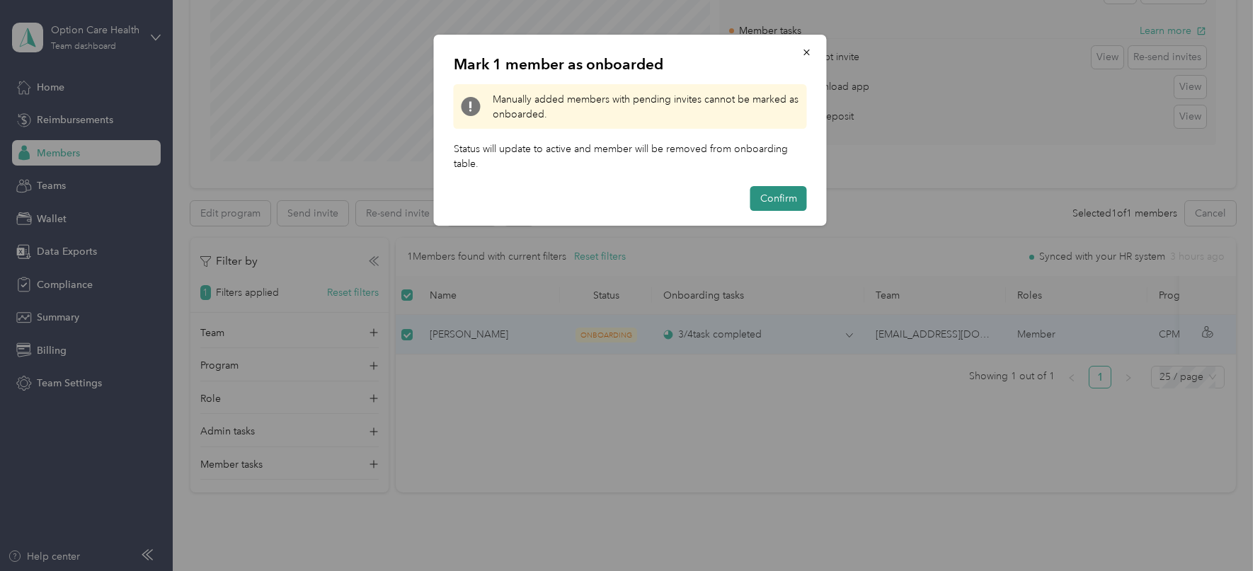
click at [780, 194] on button "Confirm" at bounding box center [778, 198] width 57 height 25
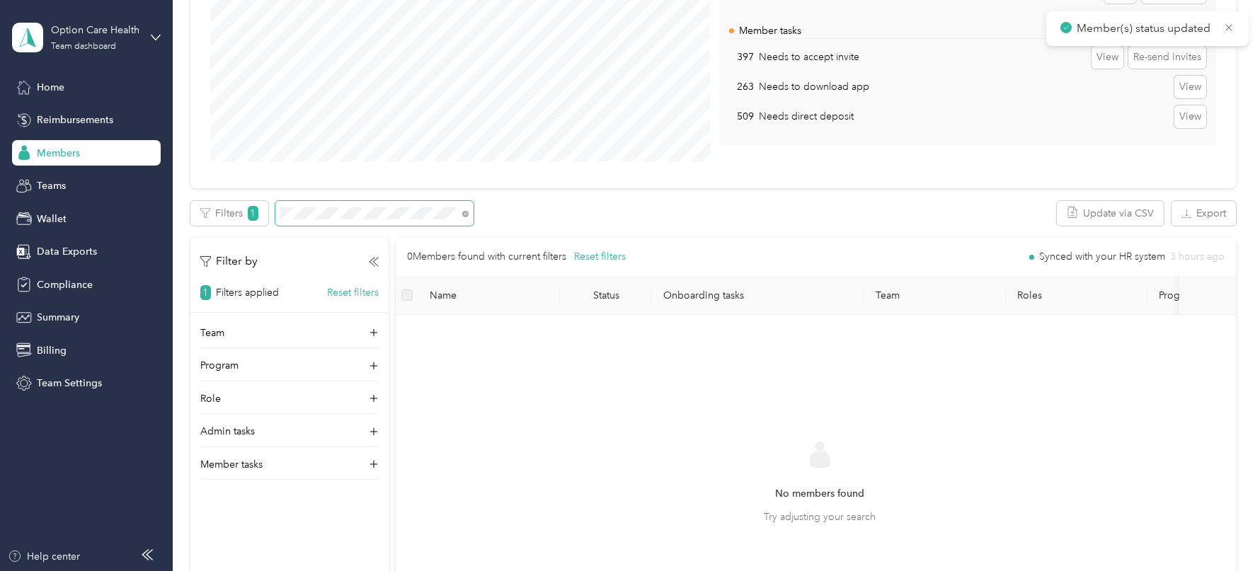
click at [330, 205] on span at bounding box center [374, 213] width 198 height 25
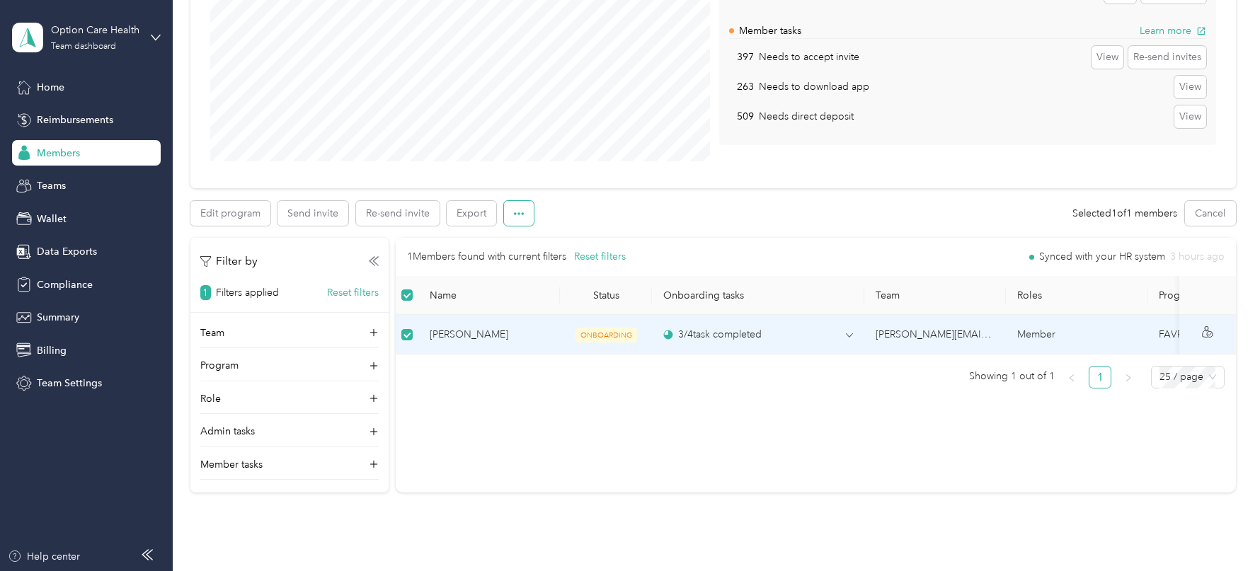
click at [517, 220] on button "button" at bounding box center [519, 213] width 30 height 25
click at [564, 238] on span "Mark as onboarded" at bounding box center [557, 238] width 88 height 15
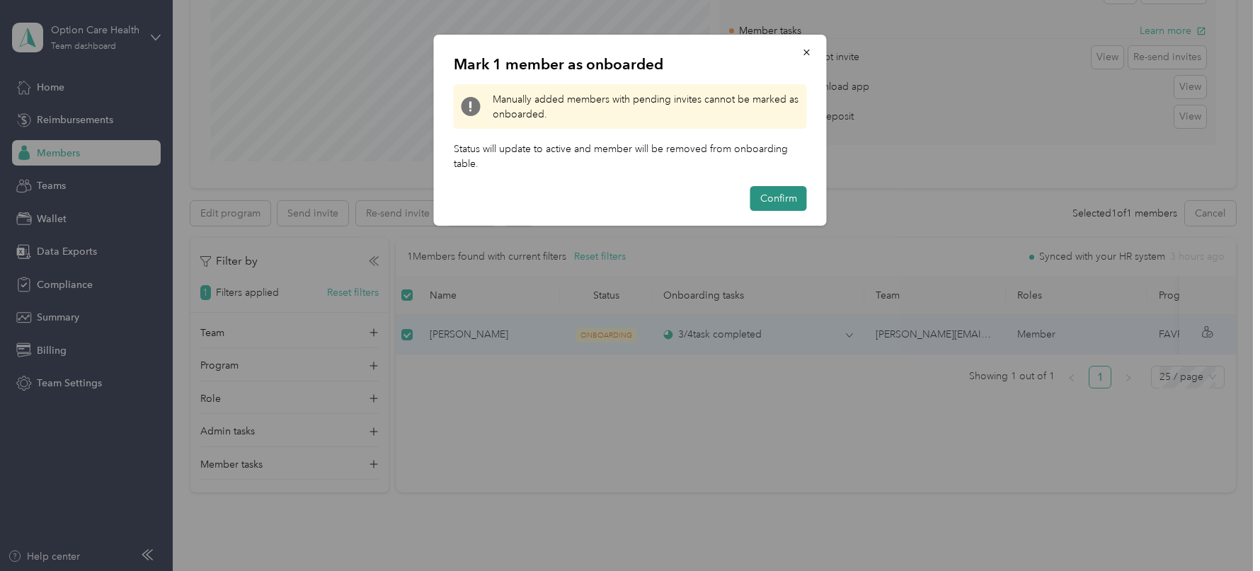
click at [774, 198] on button "Confirm" at bounding box center [778, 198] width 57 height 25
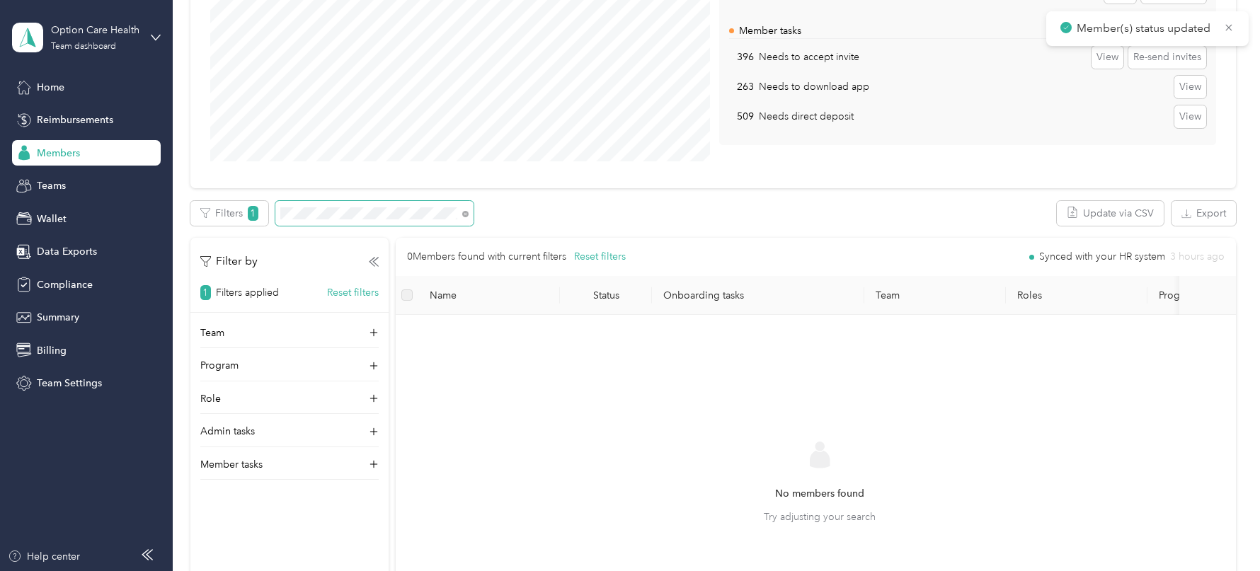
click at [350, 222] on span at bounding box center [374, 213] width 198 height 25
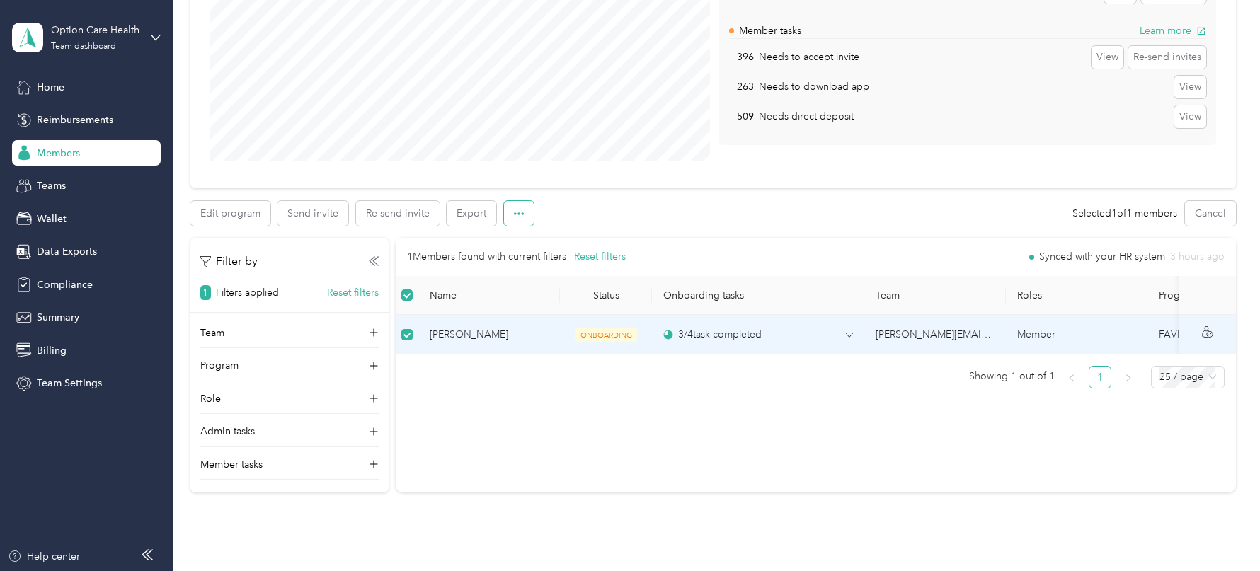
click at [520, 217] on icon "button" at bounding box center [519, 214] width 10 height 10
click at [572, 234] on span "Mark as onboarded" at bounding box center [557, 238] width 88 height 15
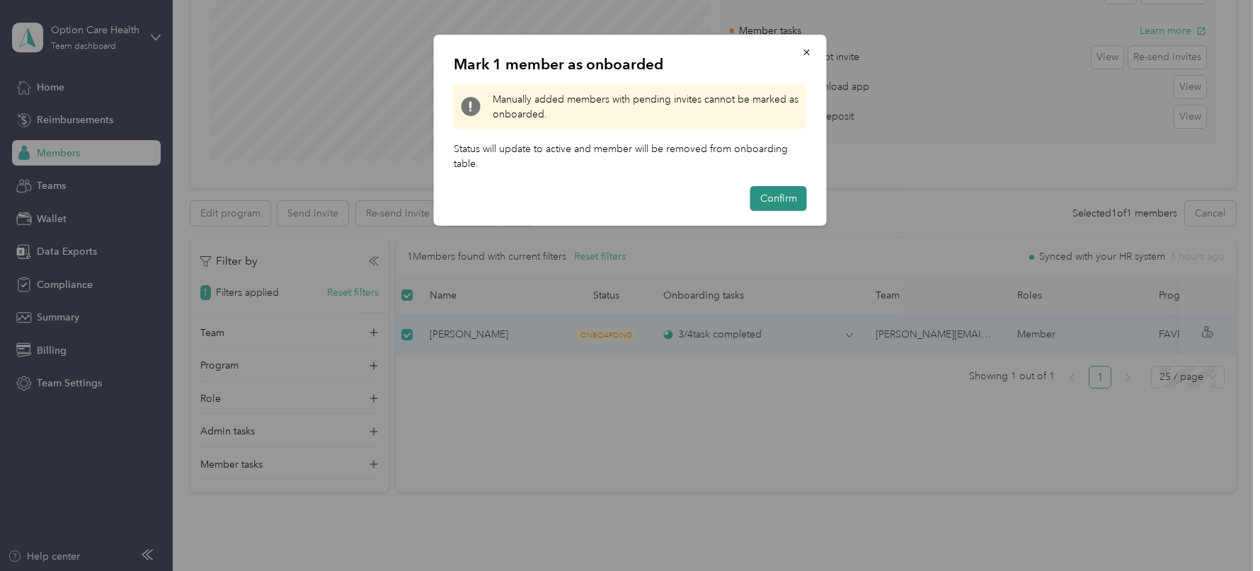
click at [780, 191] on button "Confirm" at bounding box center [778, 198] width 57 height 25
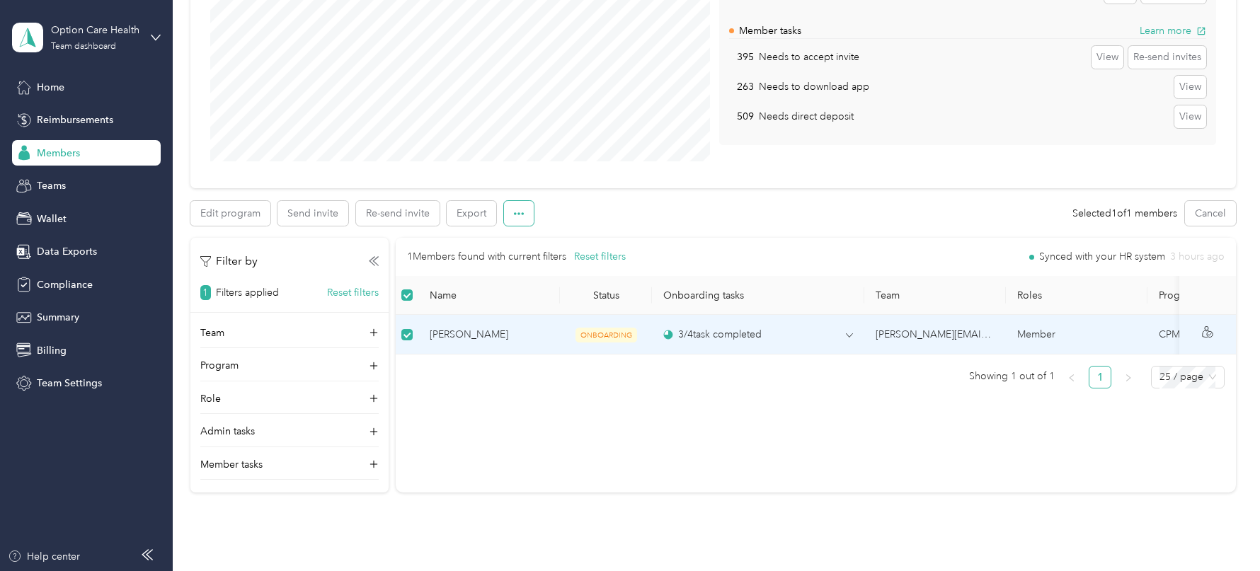
click at [525, 216] on button "button" at bounding box center [519, 213] width 30 height 25
click at [552, 243] on span "Mark as onboarded" at bounding box center [557, 238] width 88 height 15
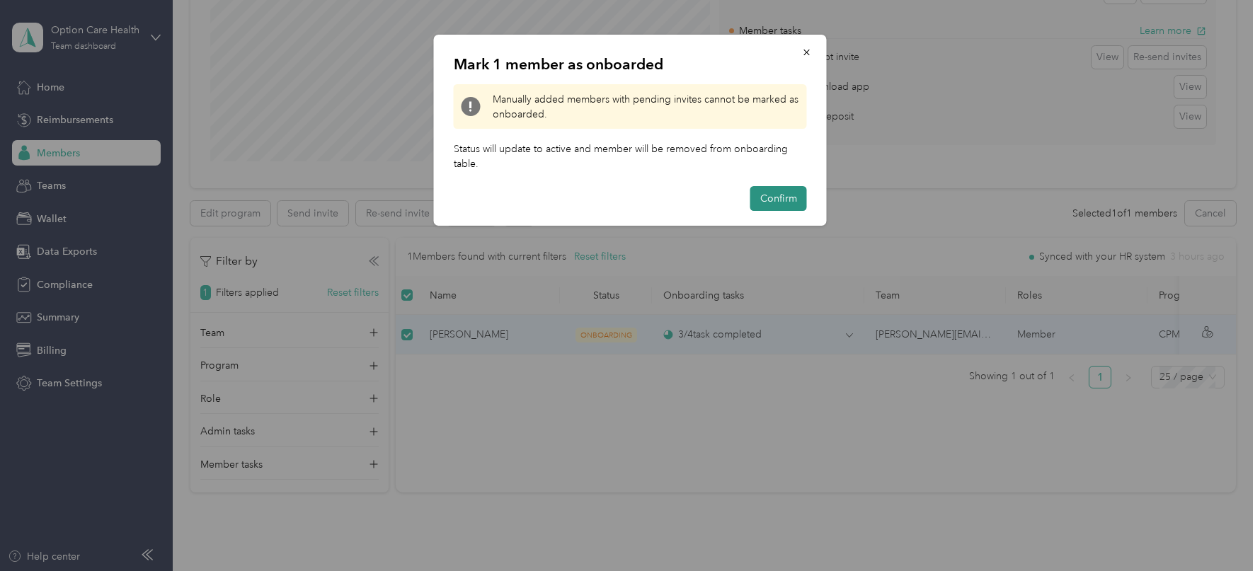
click at [758, 198] on button "Confirm" at bounding box center [778, 198] width 57 height 25
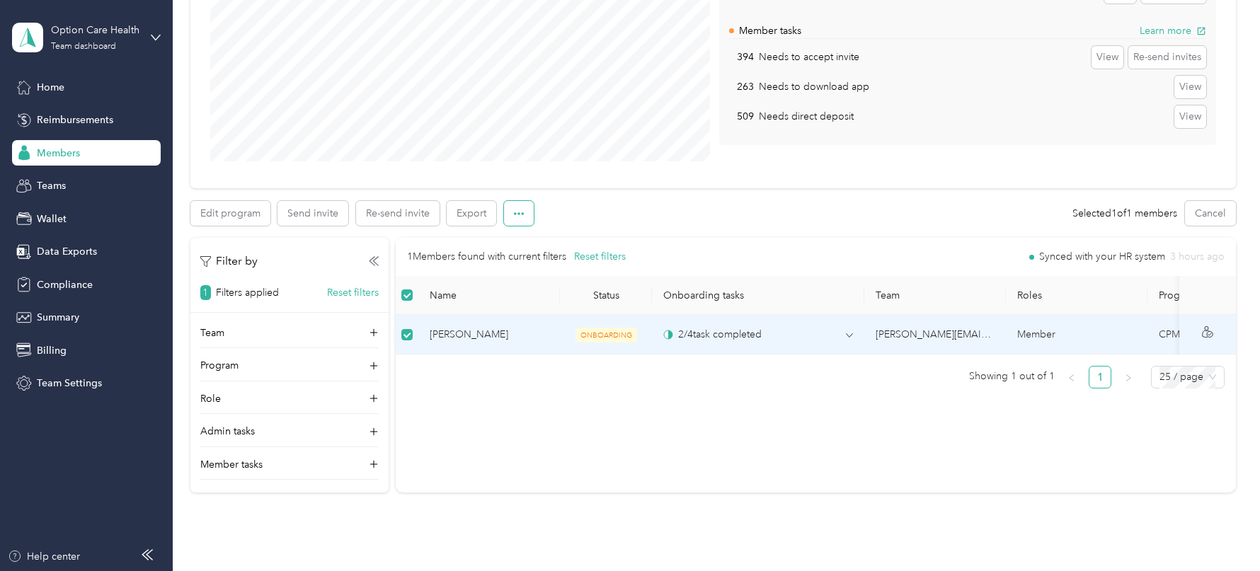
click at [525, 220] on button "button" at bounding box center [519, 213] width 30 height 25
click at [562, 229] on li "Mark as onboarded" at bounding box center [557, 239] width 108 height 25
click at [564, 243] on span "Mark as onboarded" at bounding box center [557, 238] width 88 height 15
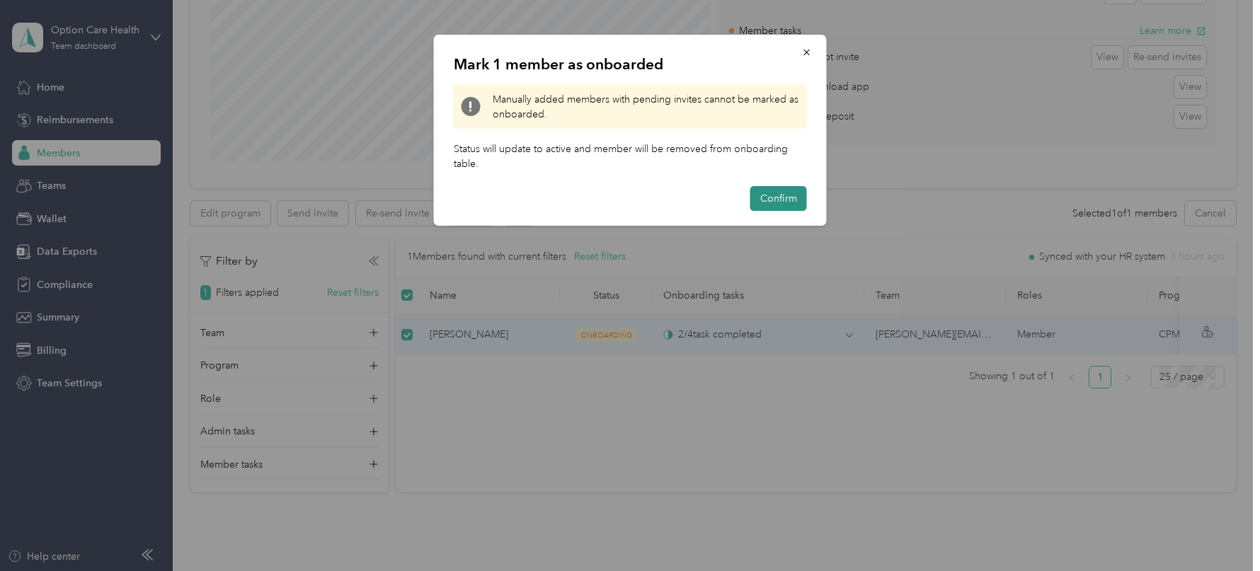
click at [789, 204] on button "Confirm" at bounding box center [778, 198] width 57 height 25
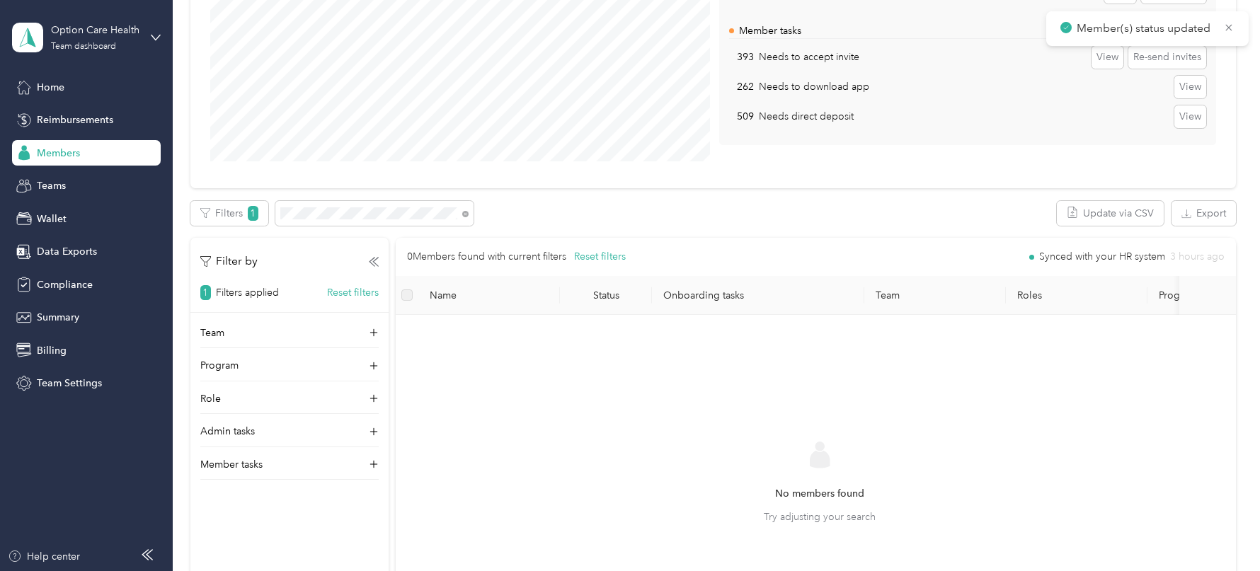
click at [380, 198] on div "All Members 1838 Onboarding 663 NEW Onboarding tasks Number of members with out…" at bounding box center [713, 268] width 1046 height 840
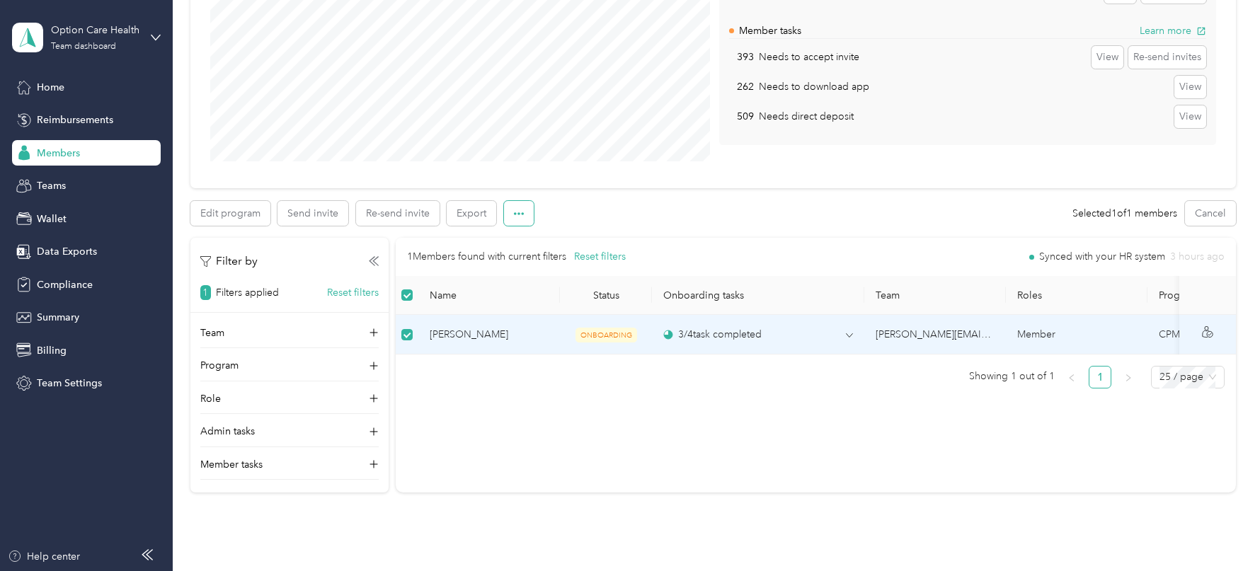
click at [520, 209] on icon "button" at bounding box center [519, 214] width 10 height 10
click at [546, 246] on li "Mark as onboarded" at bounding box center [557, 239] width 108 height 25
click at [583, 236] on span "Mark as onboarded" at bounding box center [557, 238] width 88 height 15
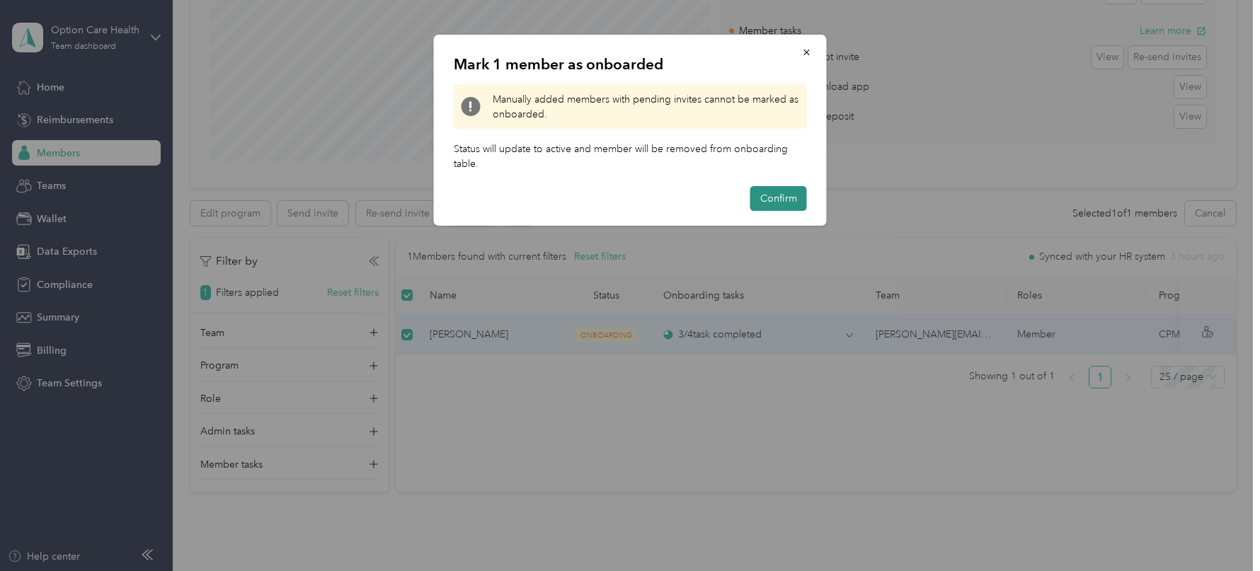
click at [767, 202] on button "Confirm" at bounding box center [778, 198] width 57 height 25
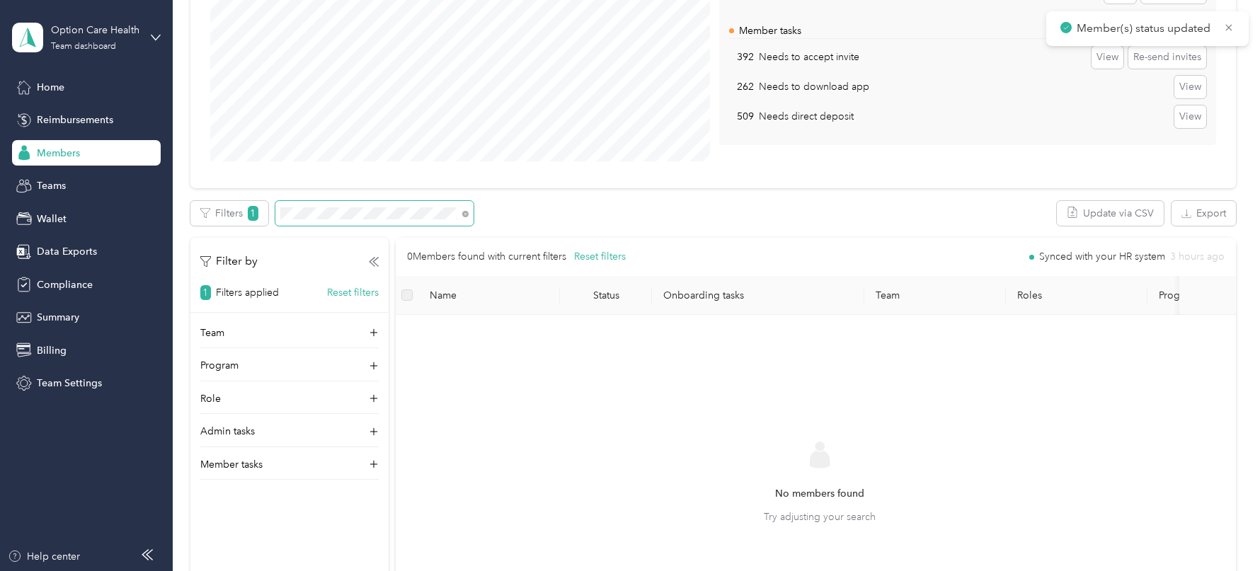
click at [359, 203] on span at bounding box center [374, 213] width 198 height 25
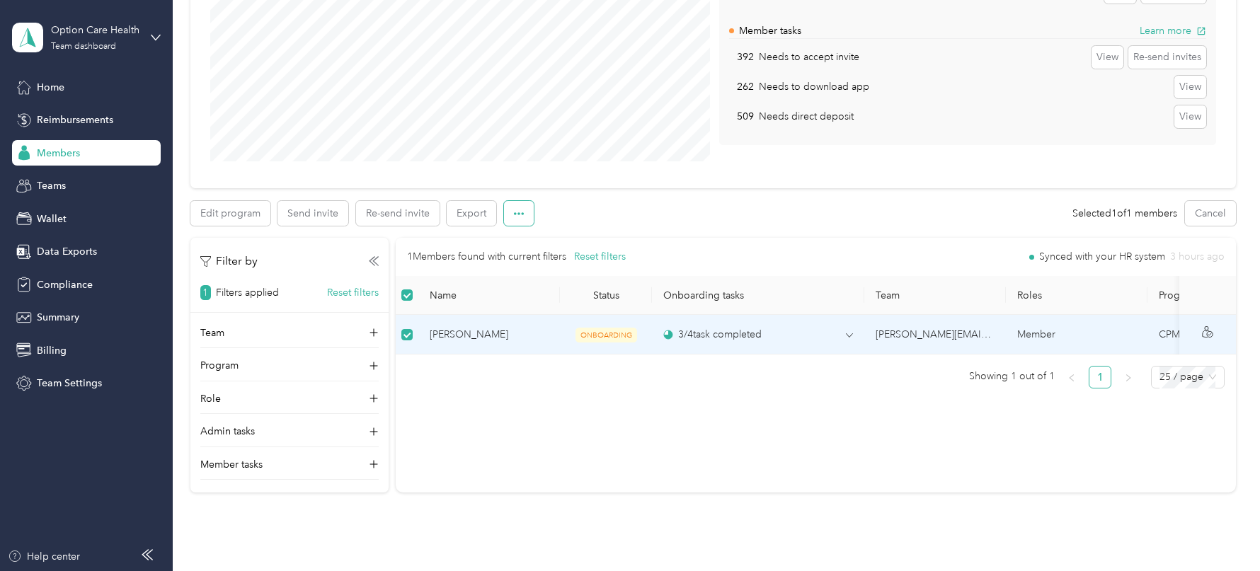
click at [524, 210] on button "button" at bounding box center [519, 213] width 30 height 25
click at [564, 240] on span "Mark as onboarded" at bounding box center [557, 238] width 88 height 15
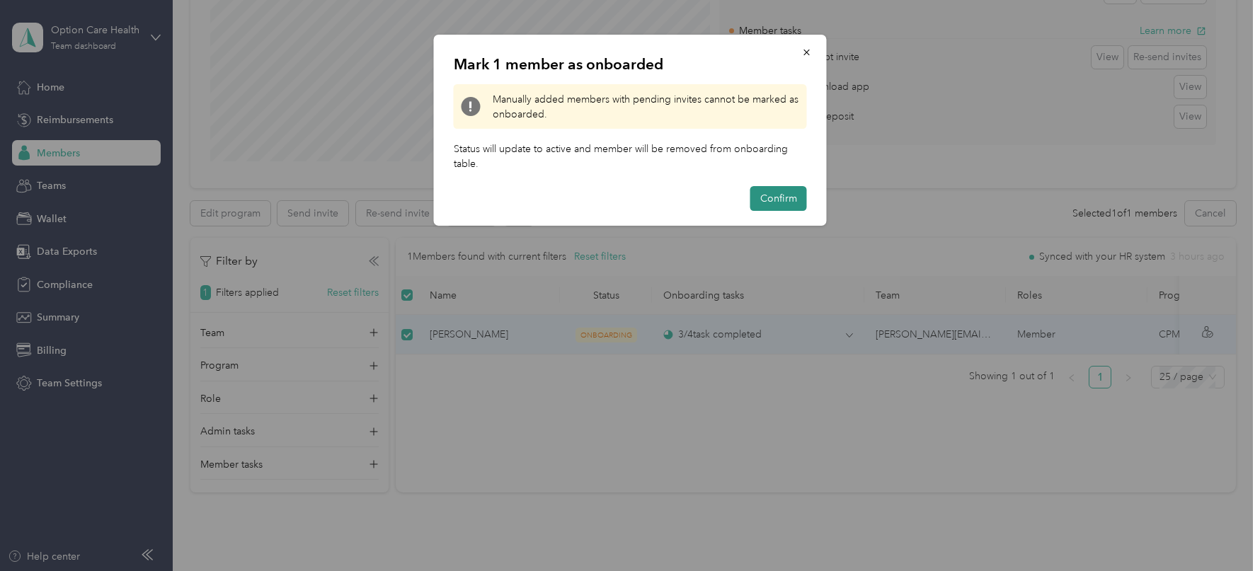
click at [782, 200] on button "Confirm" at bounding box center [778, 198] width 57 height 25
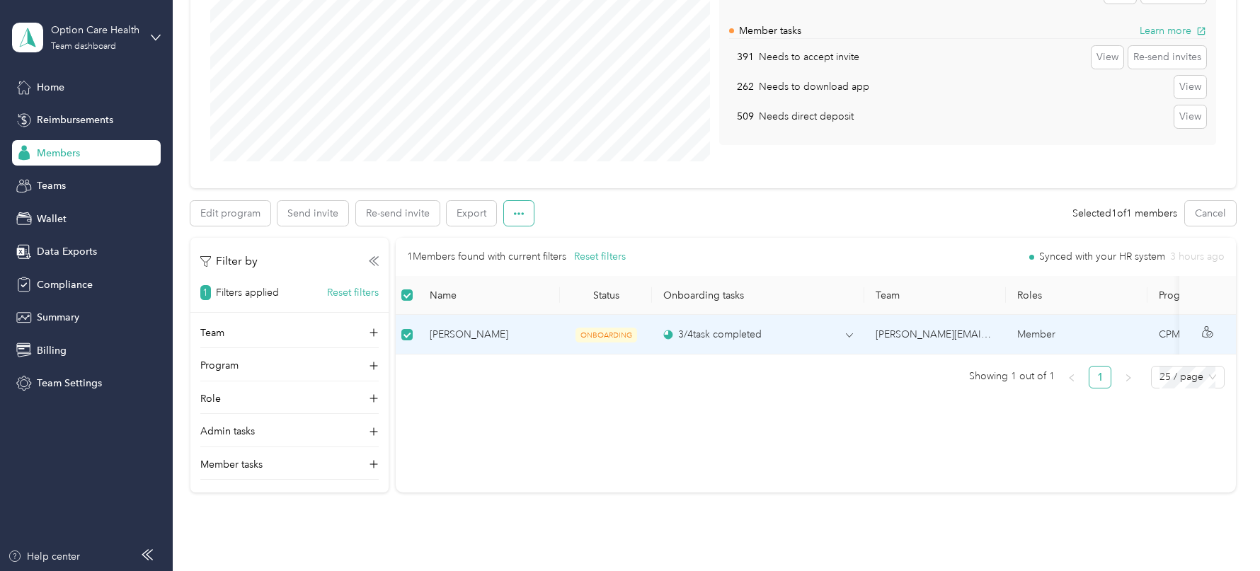
click at [517, 212] on icon "button" at bounding box center [519, 213] width 10 height 3
click at [571, 235] on span "Mark as onboarded" at bounding box center [557, 238] width 88 height 15
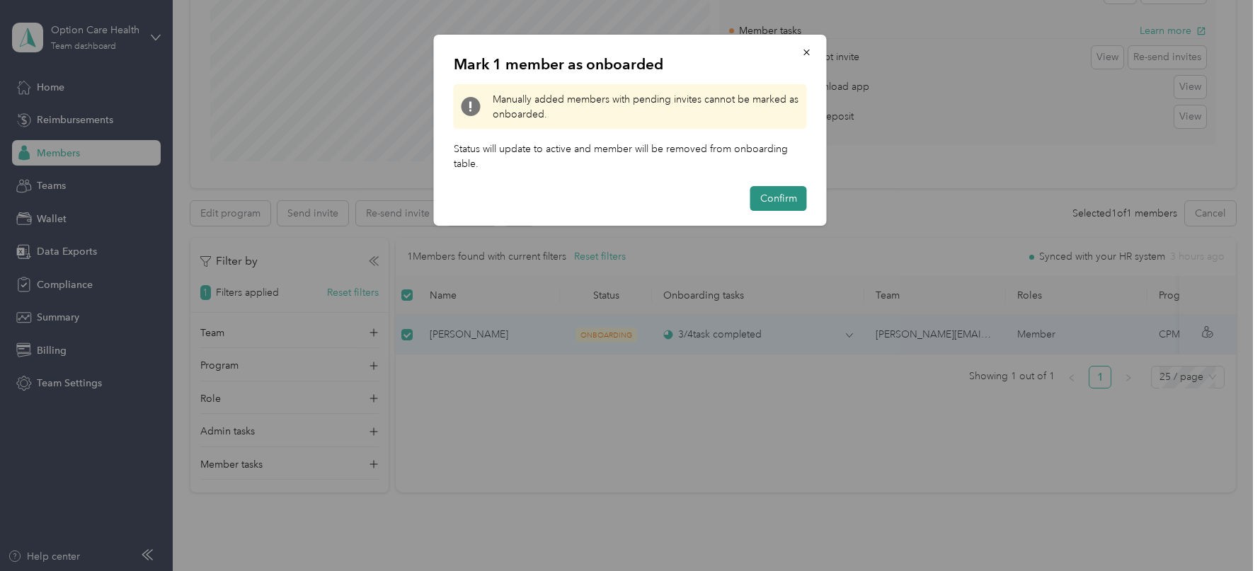
click at [767, 195] on button "Confirm" at bounding box center [778, 198] width 57 height 25
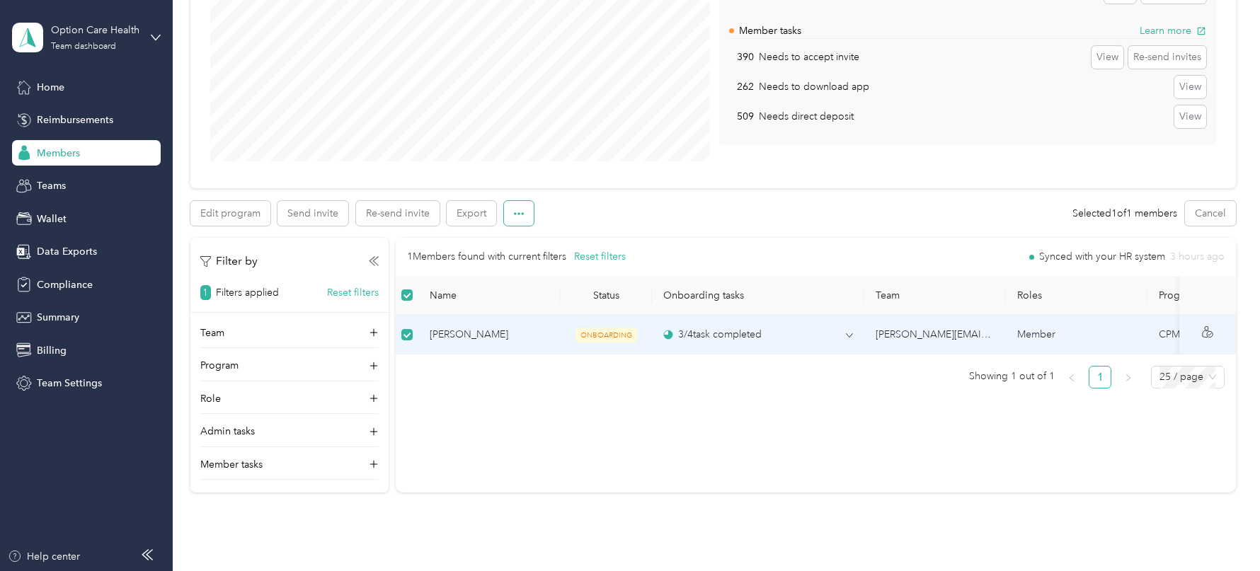
click at [518, 217] on icon "button" at bounding box center [519, 214] width 10 height 10
click at [571, 239] on span "Mark as onboarded" at bounding box center [557, 238] width 88 height 15
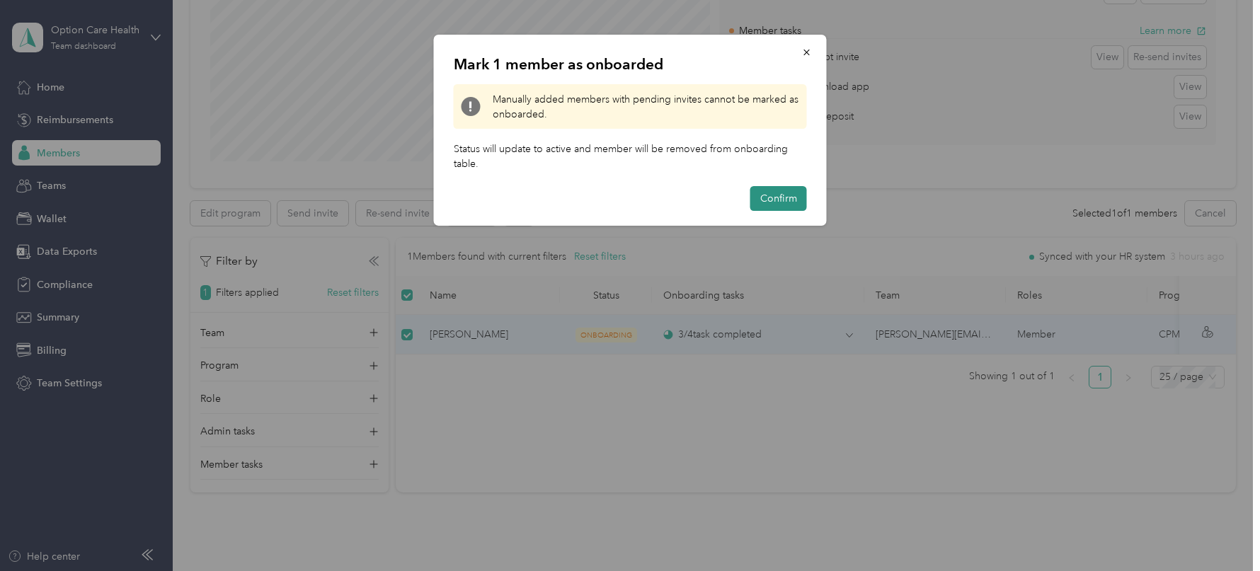
click at [787, 203] on button "Confirm" at bounding box center [778, 198] width 57 height 25
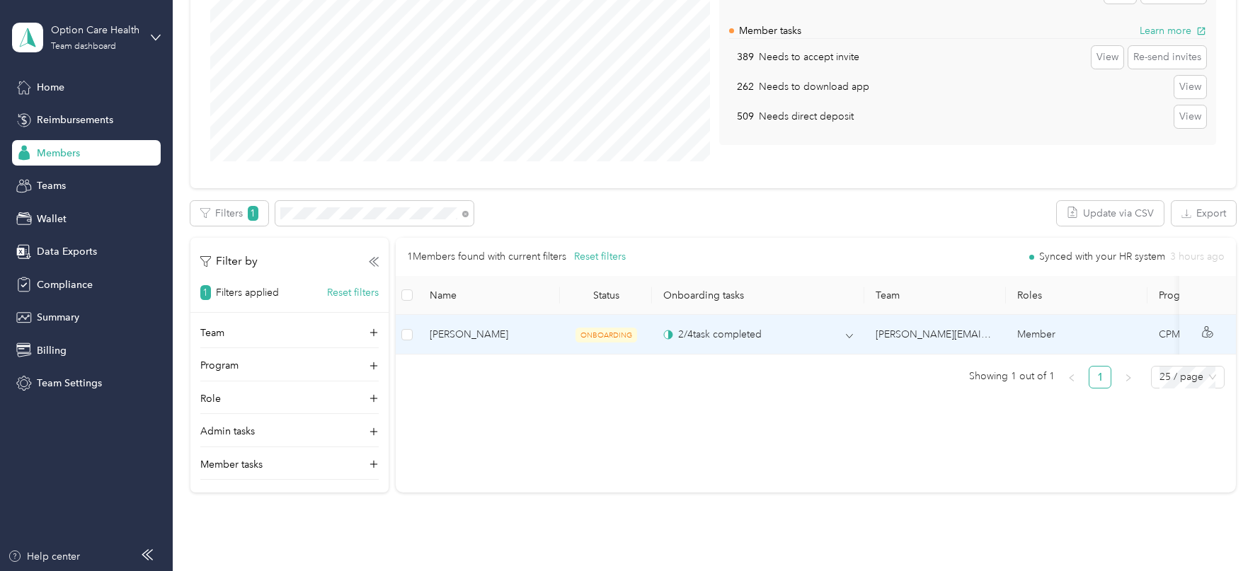
click at [413, 331] on td at bounding box center [407, 335] width 23 height 40
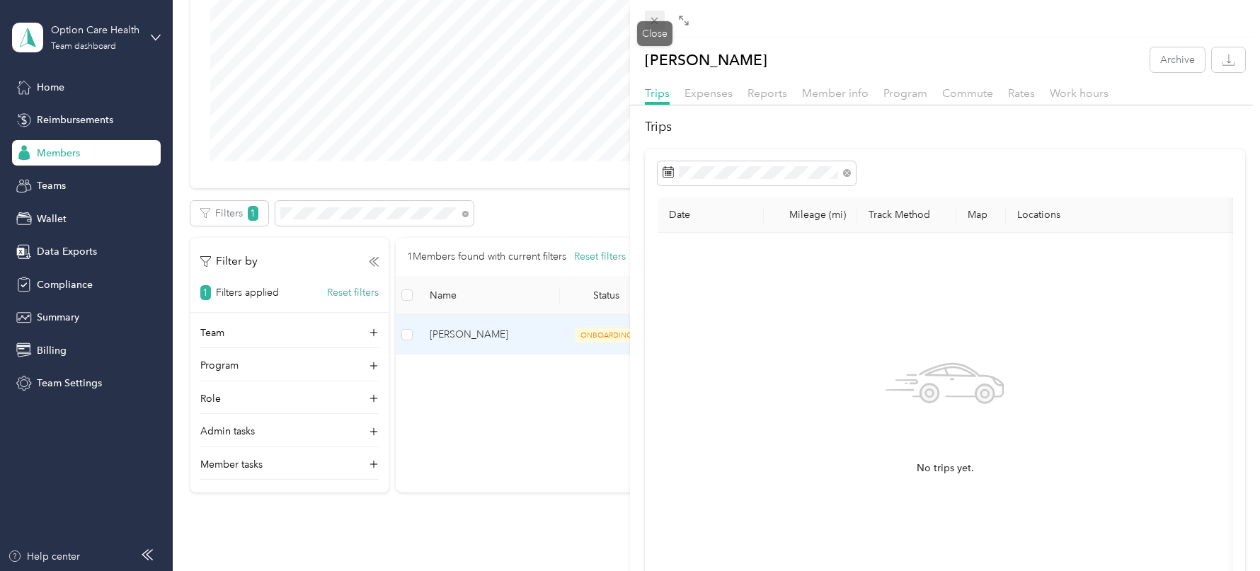
click at [653, 23] on icon at bounding box center [654, 21] width 7 height 7
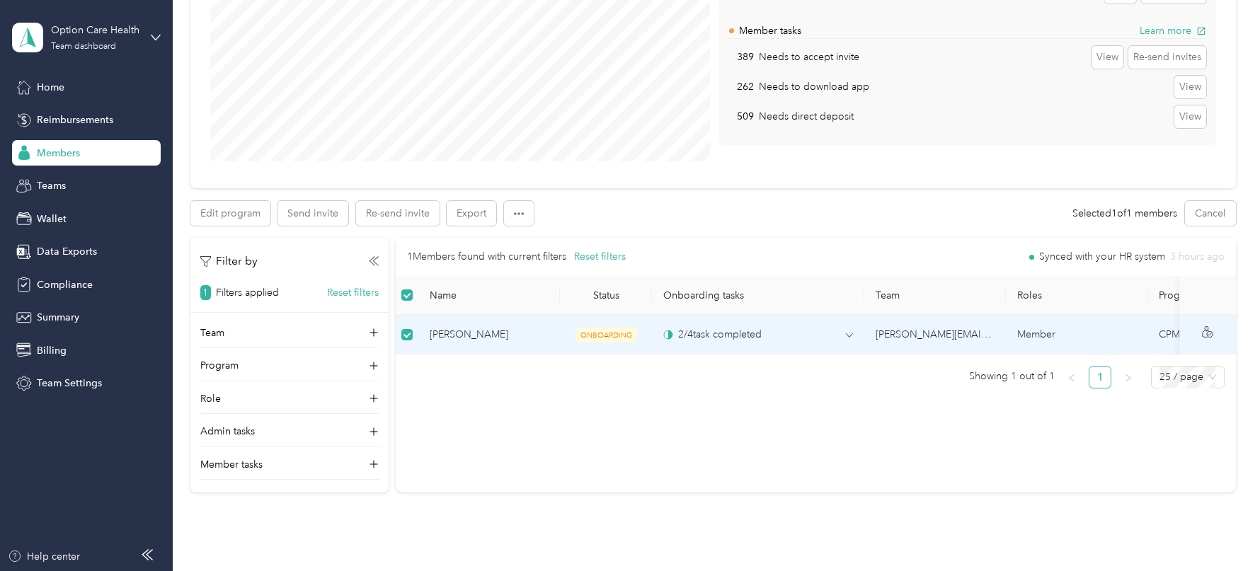
click at [813, 341] on td "2 / 4 task completed" at bounding box center [758, 335] width 212 height 40
click at [833, 327] on div "2 / 4 task completed" at bounding box center [758, 334] width 190 height 15
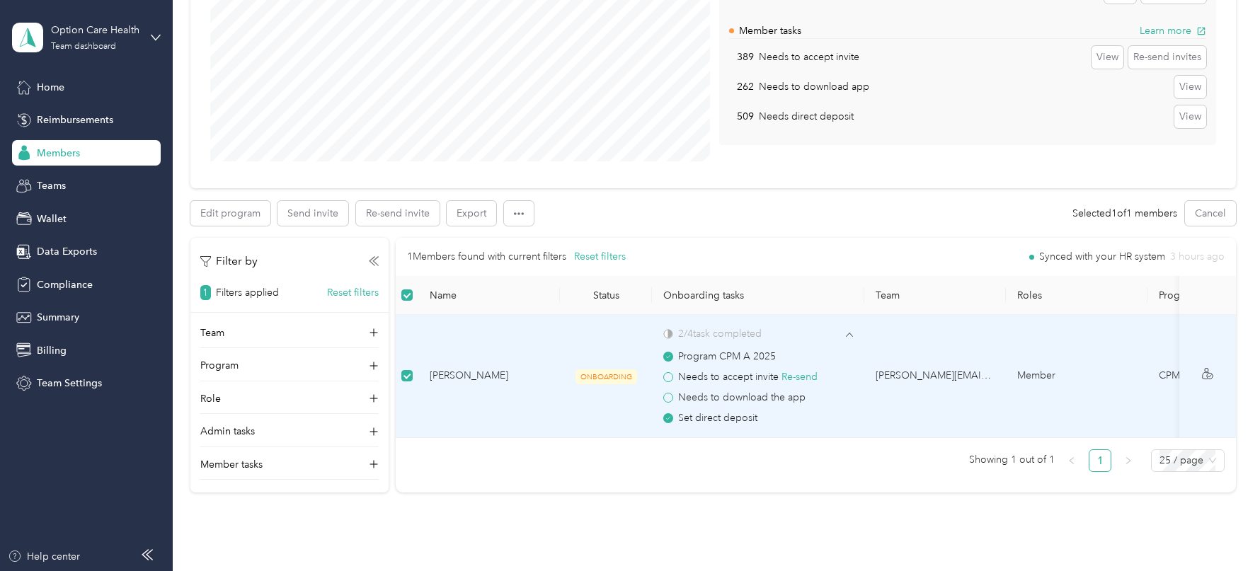
click at [671, 373] on span at bounding box center [668, 377] width 10 height 10
click at [525, 207] on button "button" at bounding box center [519, 213] width 30 height 25
click at [539, 229] on li "Mark as onboarded" at bounding box center [557, 239] width 108 height 25
click at [544, 236] on span "Mark as onboarded" at bounding box center [557, 238] width 88 height 15
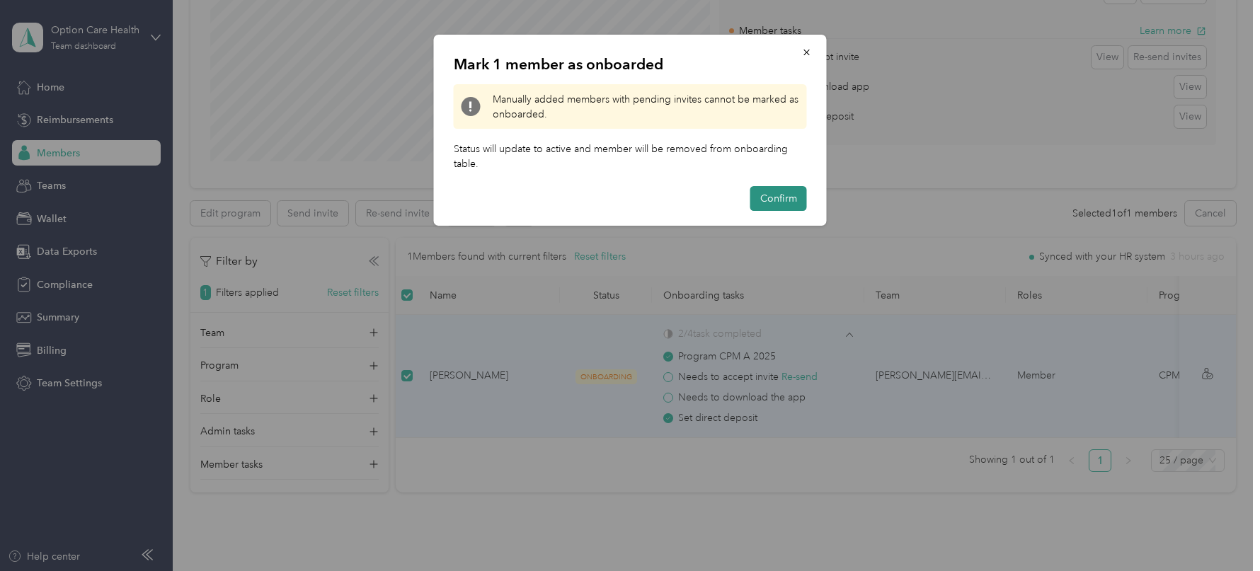
click at [765, 198] on button "Confirm" at bounding box center [778, 198] width 57 height 25
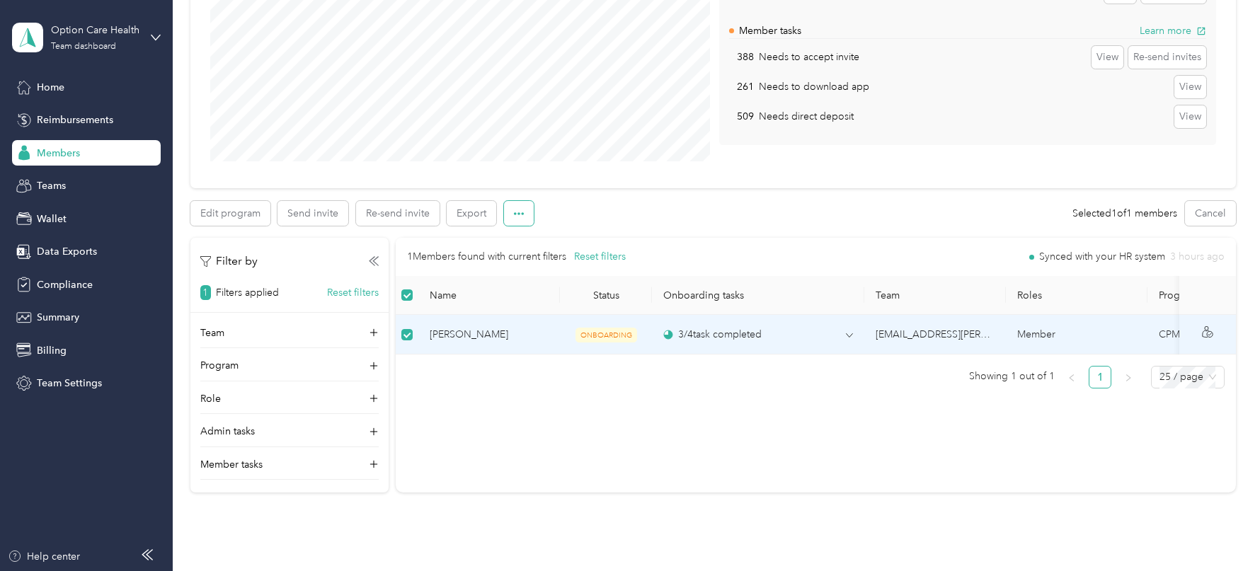
click at [516, 207] on span "button" at bounding box center [519, 213] width 10 height 12
click at [553, 240] on span "Mark as onboarded" at bounding box center [557, 238] width 88 height 15
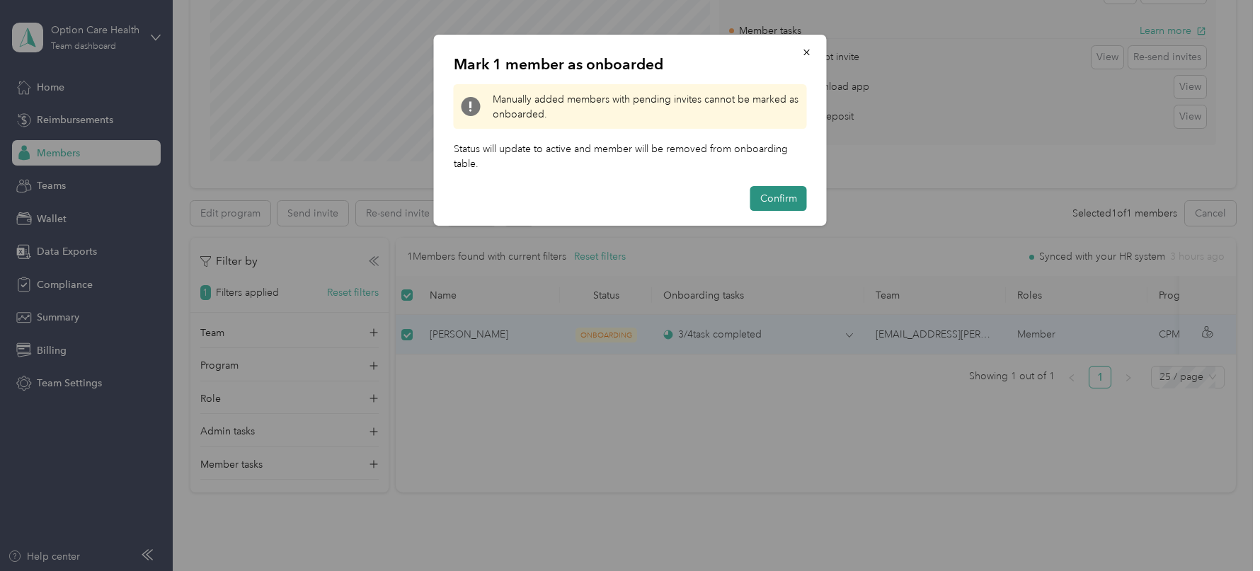
click at [777, 190] on button "Confirm" at bounding box center [778, 198] width 57 height 25
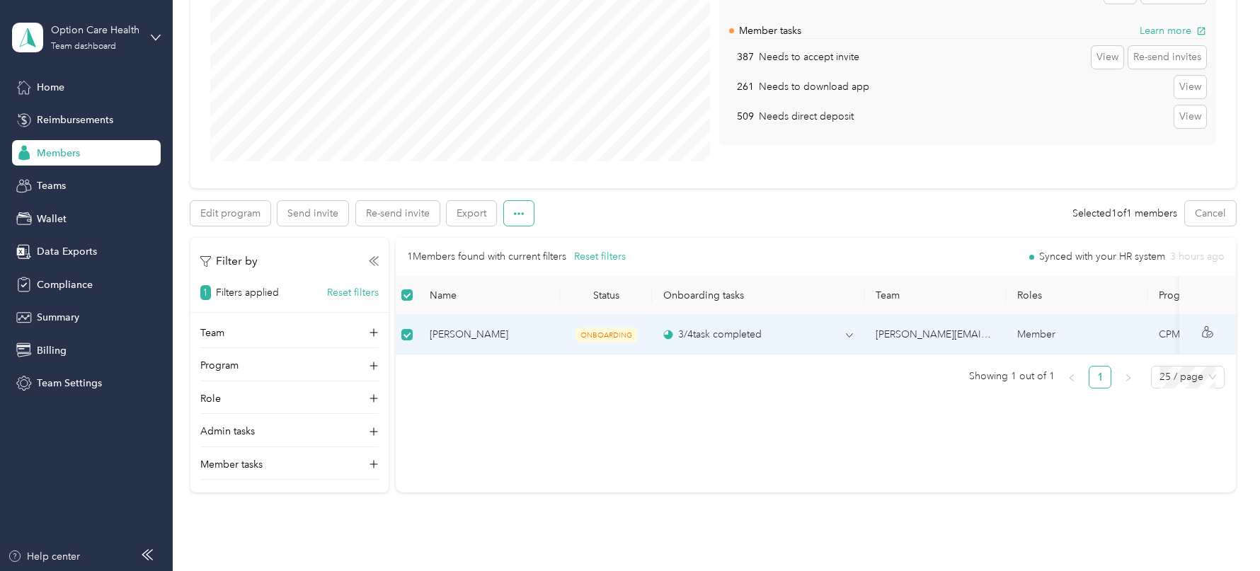
click at [515, 215] on icon "button" at bounding box center [519, 214] width 10 height 10
click at [543, 236] on span "Mark as onboarded" at bounding box center [557, 238] width 88 height 15
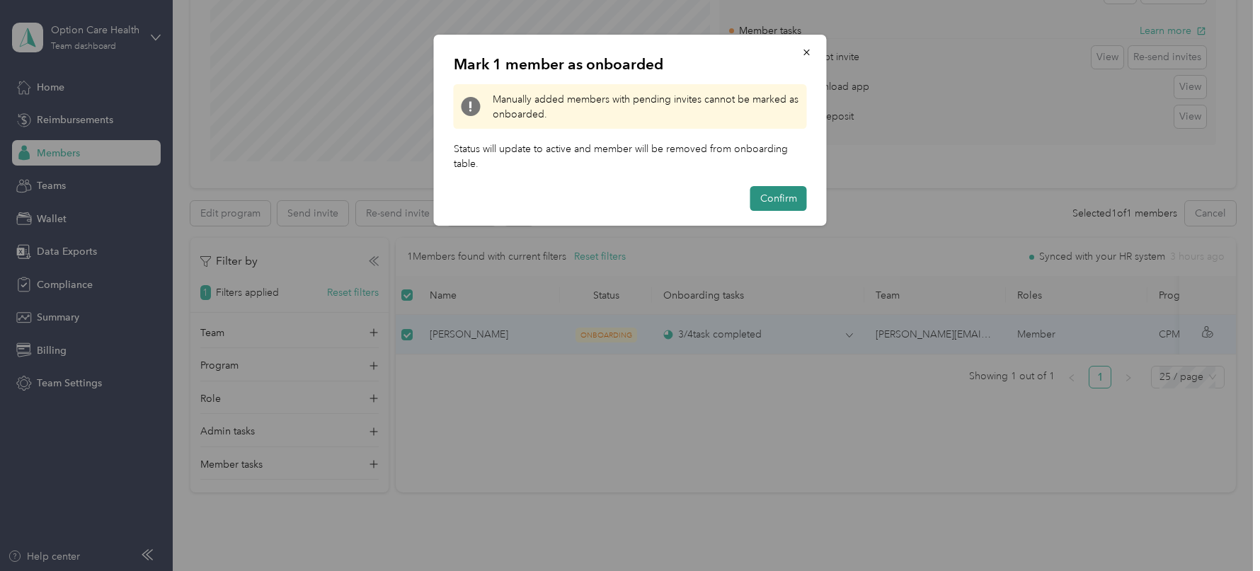
click at [770, 189] on button "Confirm" at bounding box center [778, 198] width 57 height 25
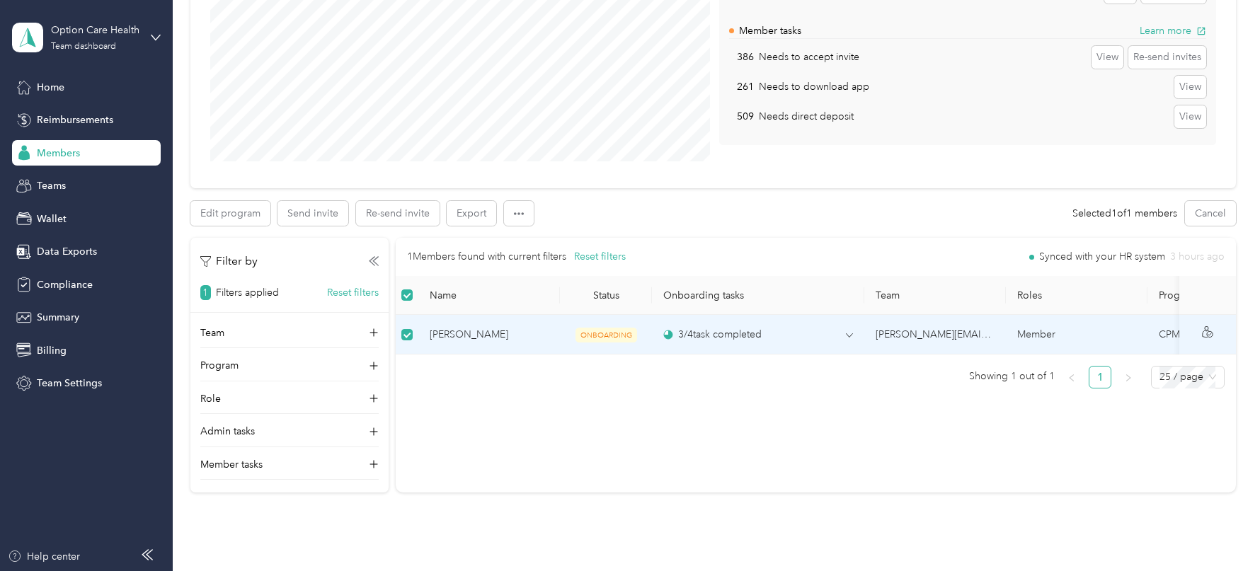
click at [534, 208] on div "Edit program Send invite Re-send invite Export" at bounding box center [369, 213] width 358 height 25
click at [524, 208] on button "button" at bounding box center [519, 213] width 30 height 25
click at [566, 241] on span "Mark as onboarded" at bounding box center [557, 238] width 88 height 15
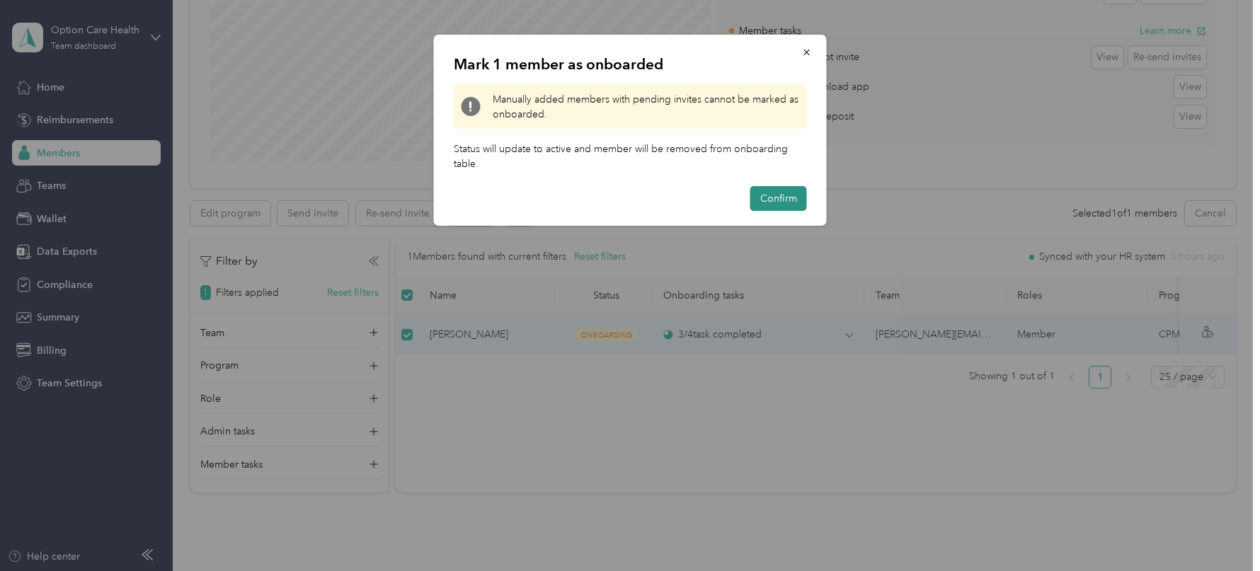
click at [759, 195] on button "Confirm" at bounding box center [778, 198] width 57 height 25
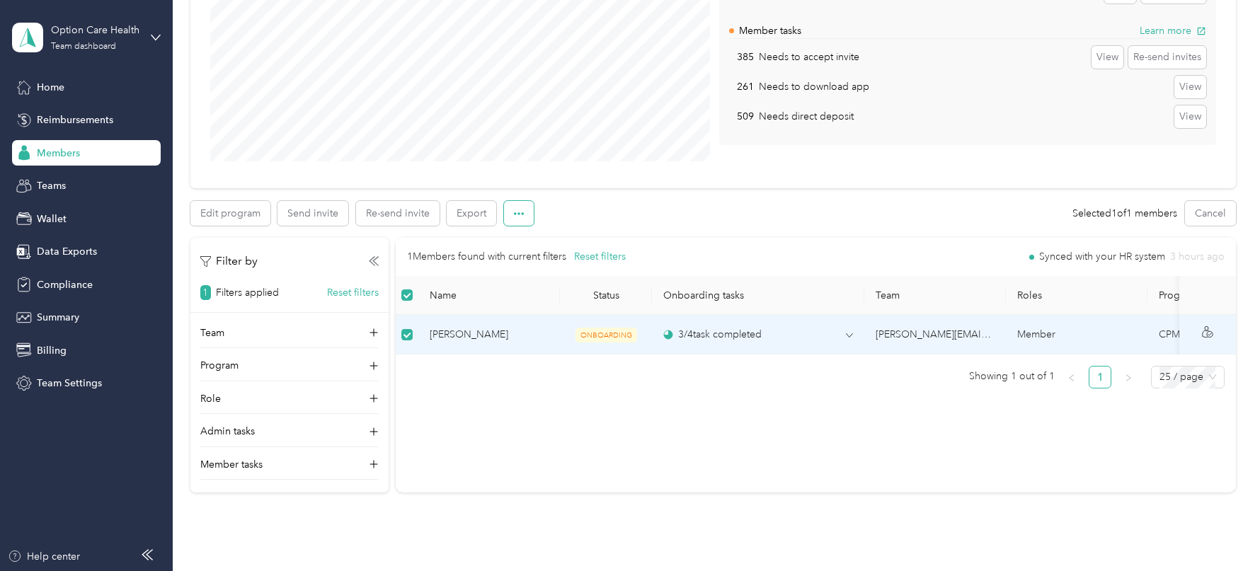
click at [517, 222] on button "button" at bounding box center [519, 213] width 30 height 25
click at [570, 238] on span "Mark as onboarded" at bounding box center [557, 238] width 88 height 15
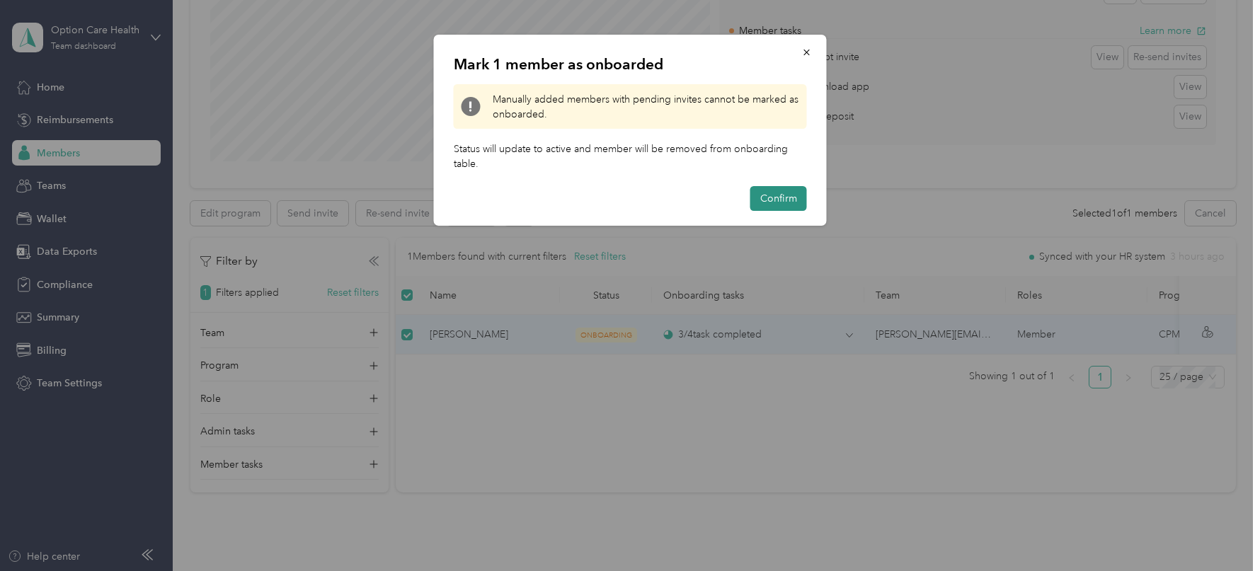
click at [790, 197] on button "Confirm" at bounding box center [778, 198] width 57 height 25
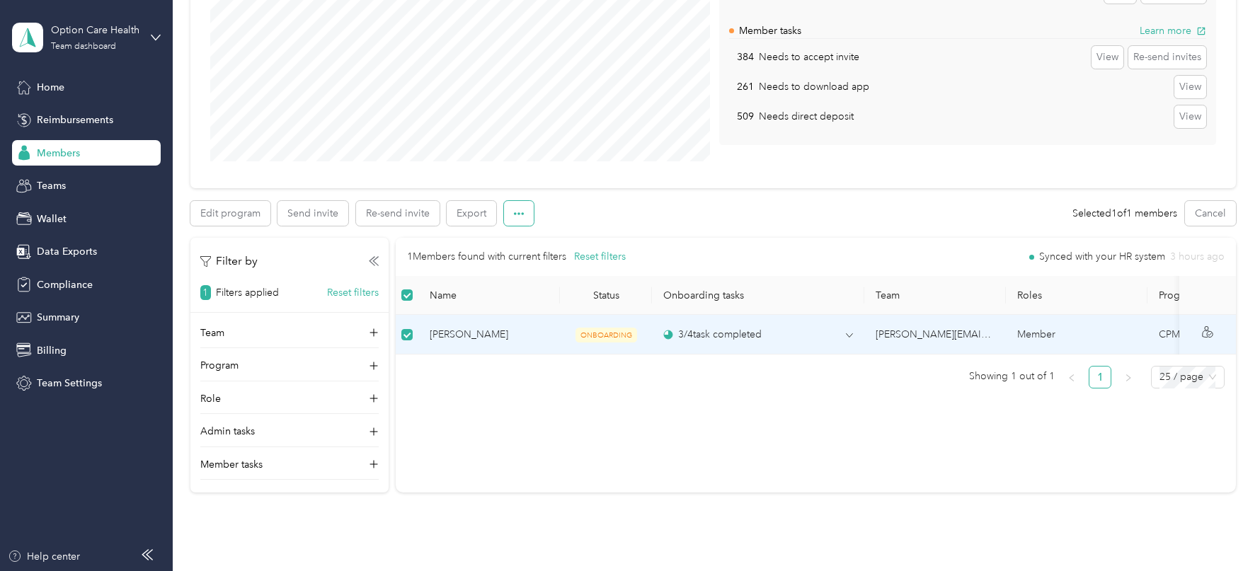
click at [522, 213] on button "button" at bounding box center [519, 213] width 30 height 25
click at [570, 246] on span "Mark as onboarded" at bounding box center [557, 238] width 88 height 15
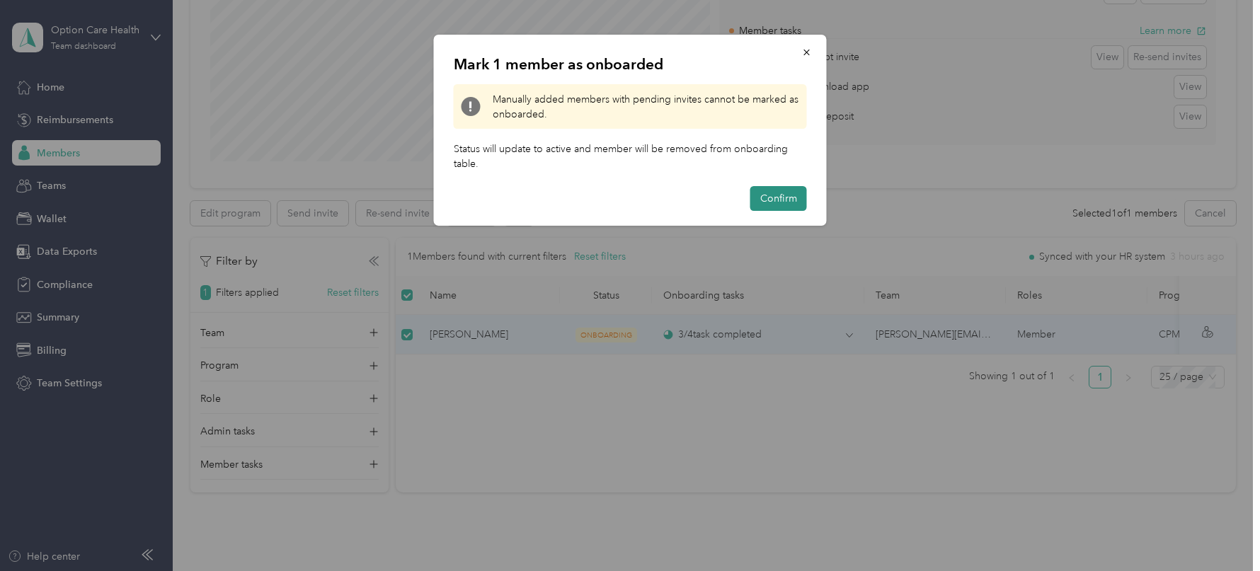
click at [775, 200] on button "Confirm" at bounding box center [778, 198] width 57 height 25
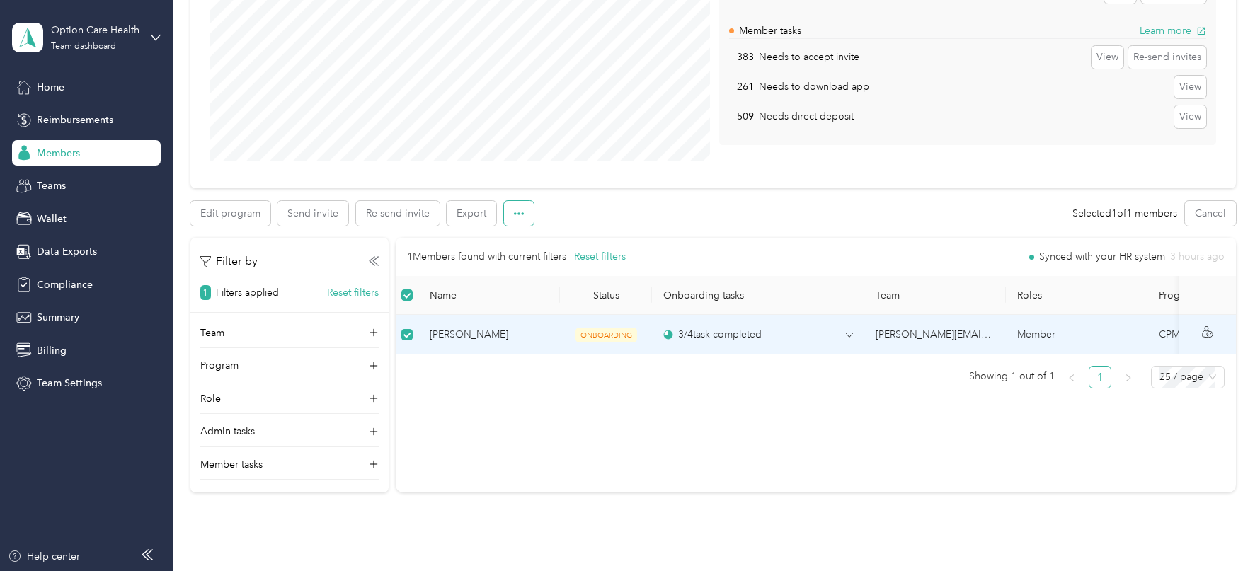
click at [512, 223] on button "button" at bounding box center [519, 213] width 30 height 25
click at [549, 231] on span "Mark as onboarded" at bounding box center [557, 238] width 88 height 15
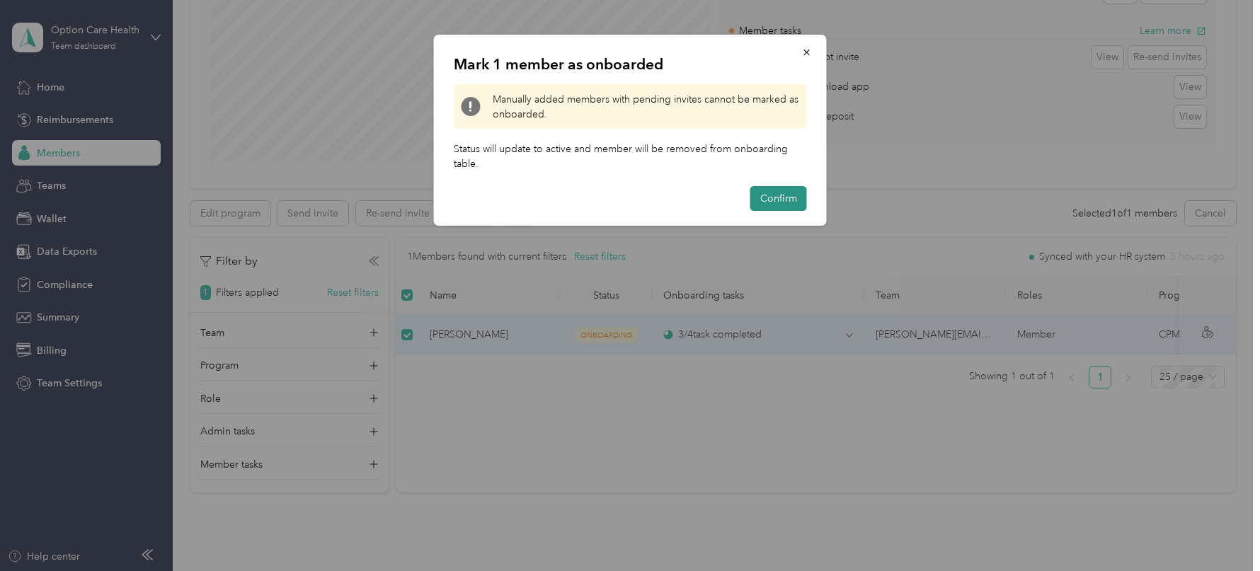
click at [787, 192] on button "Confirm" at bounding box center [778, 198] width 57 height 25
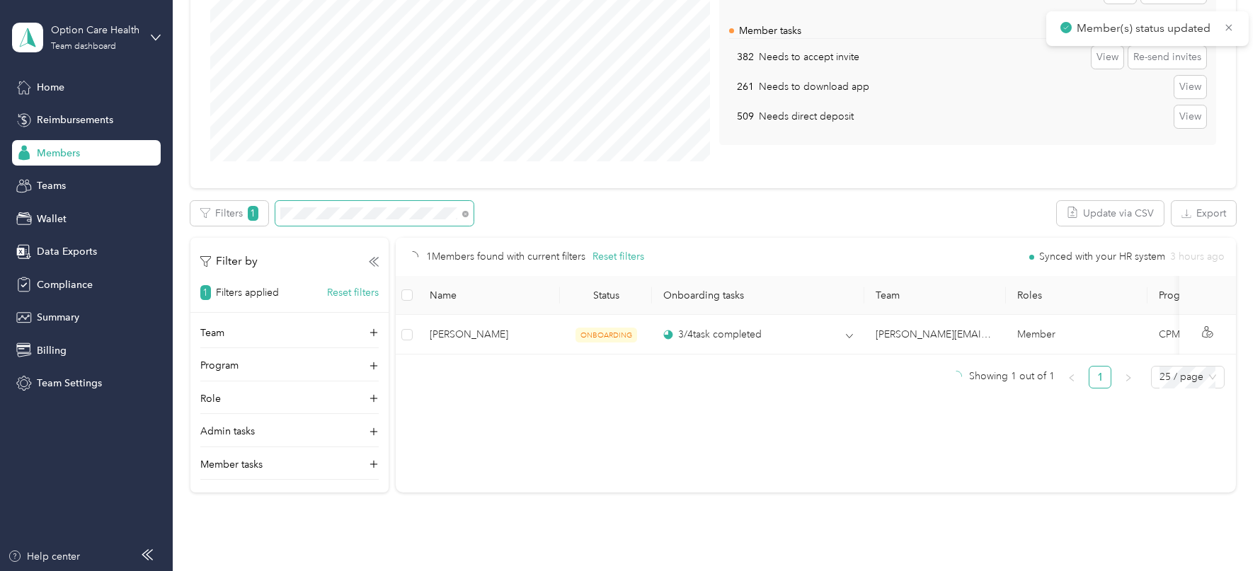
click at [328, 219] on span at bounding box center [374, 213] width 198 height 25
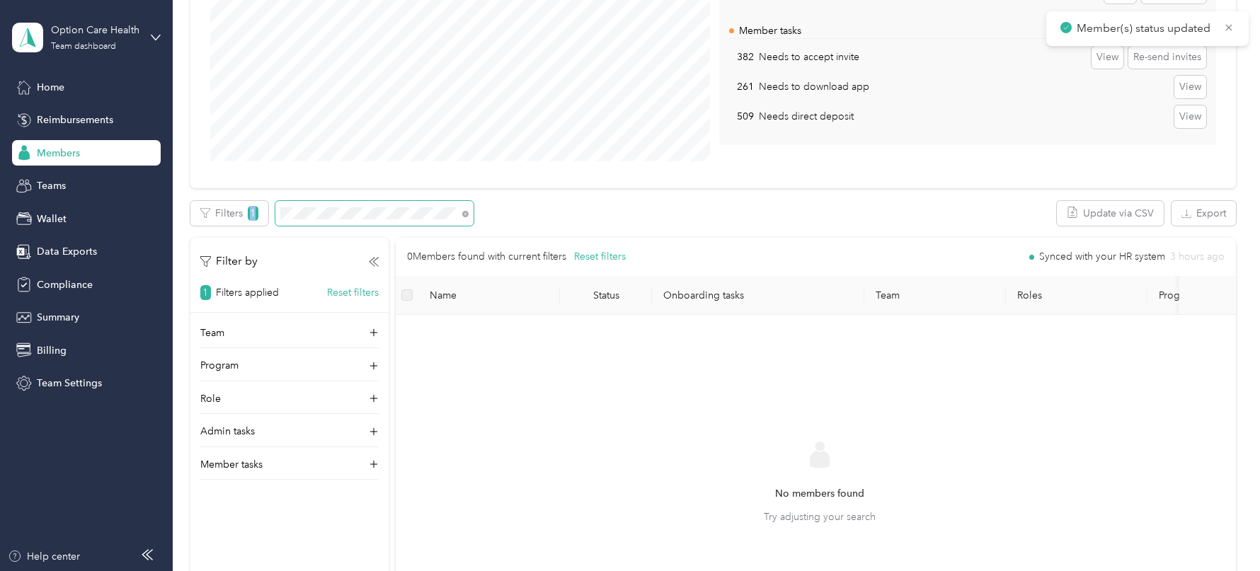
click at [328, 219] on span at bounding box center [374, 213] width 198 height 25
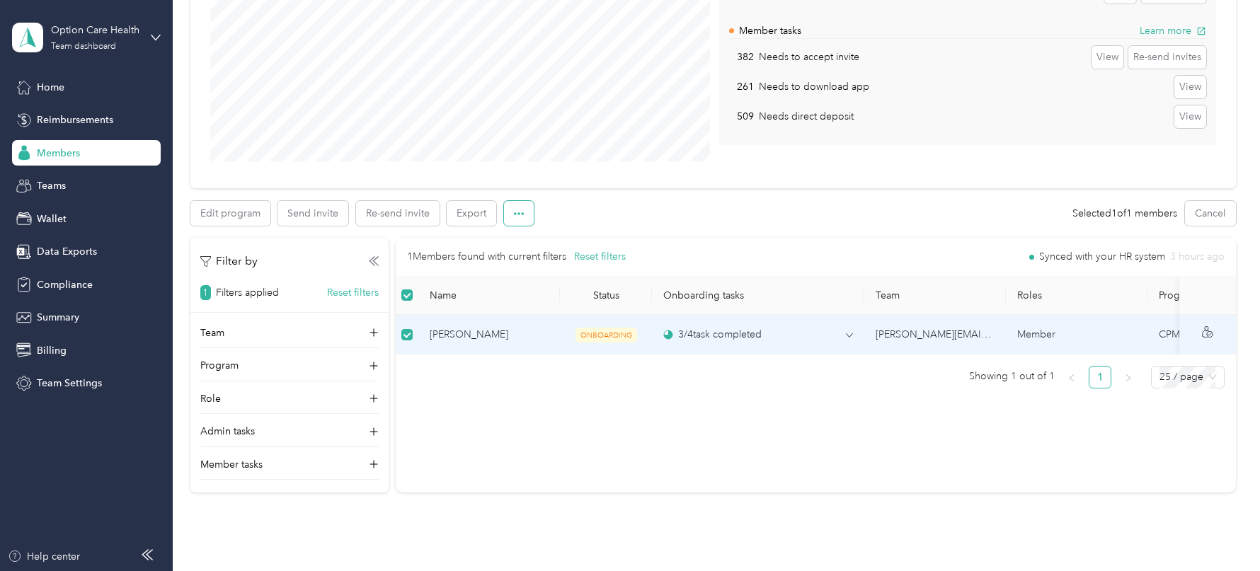
click at [513, 219] on button "button" at bounding box center [519, 213] width 30 height 25
click at [580, 238] on span "Mark as onboarded" at bounding box center [557, 238] width 88 height 15
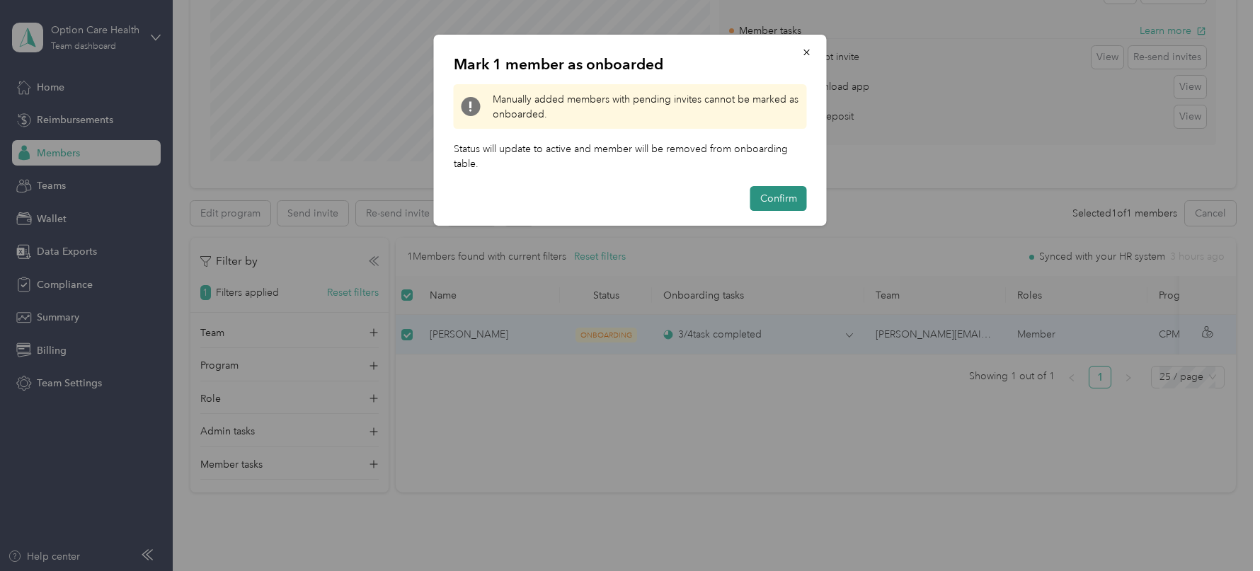
click at [789, 195] on button "Confirm" at bounding box center [778, 198] width 57 height 25
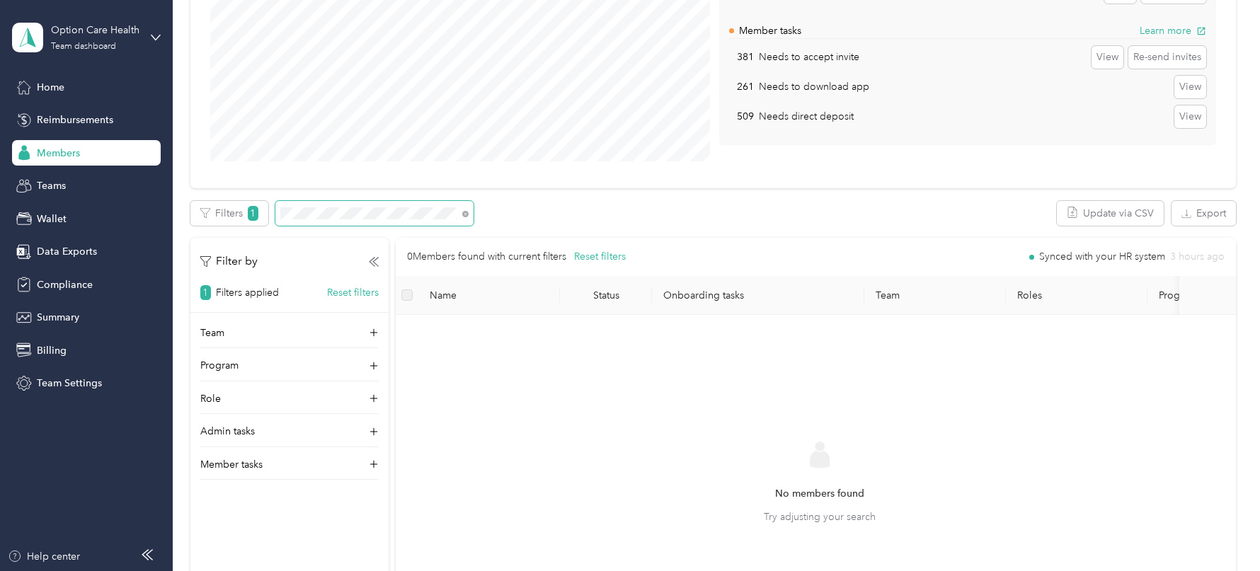
click at [386, 205] on span at bounding box center [374, 213] width 198 height 25
click at [384, 205] on span at bounding box center [374, 213] width 198 height 25
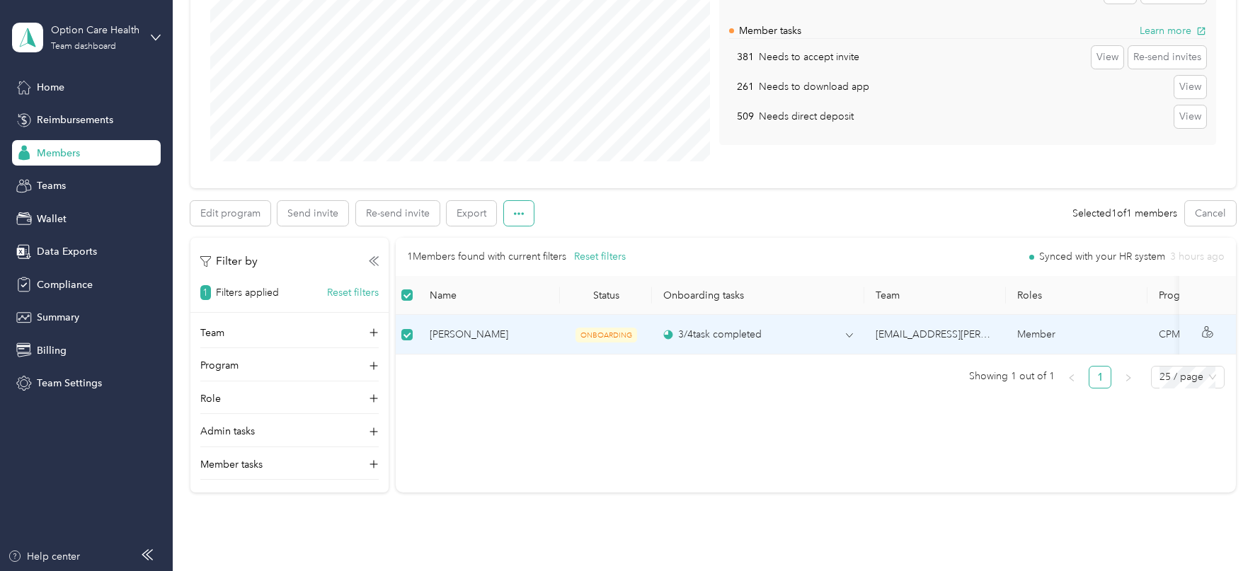
click at [524, 215] on button "button" at bounding box center [519, 213] width 30 height 25
click at [544, 241] on span "Mark as onboarded" at bounding box center [557, 238] width 88 height 15
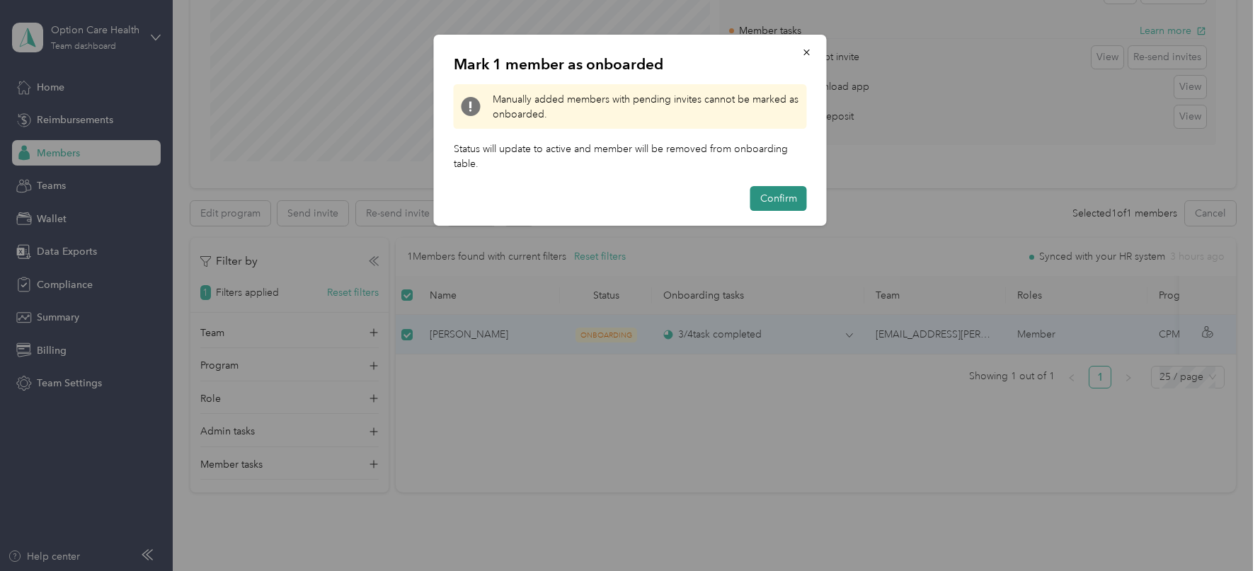
click at [767, 198] on button "Confirm" at bounding box center [778, 198] width 57 height 25
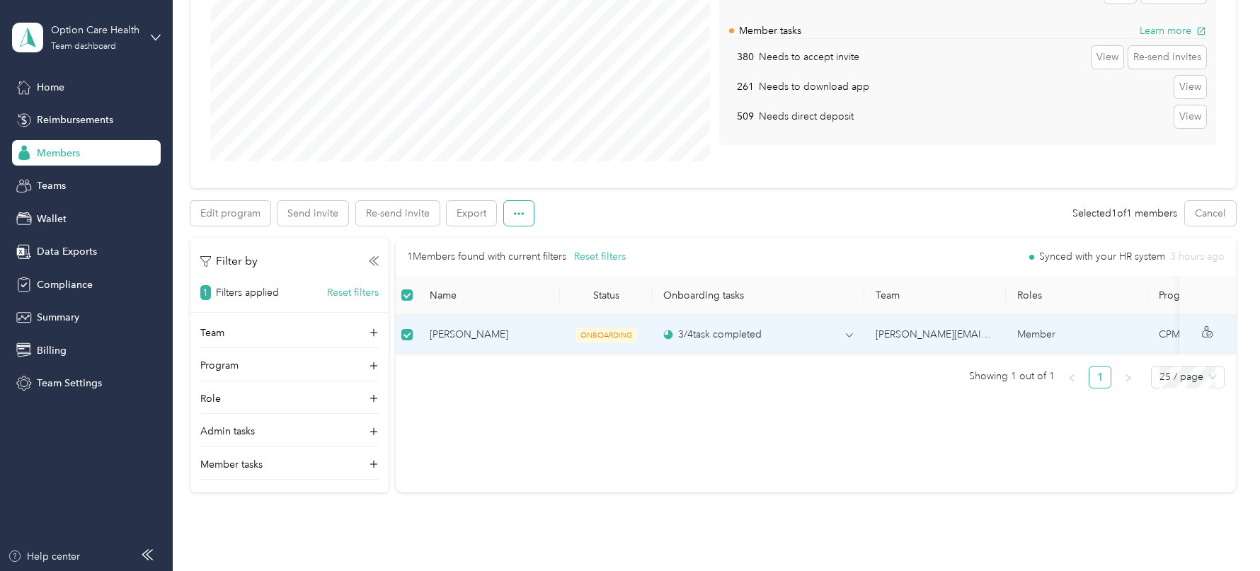
click at [512, 218] on button "button" at bounding box center [519, 213] width 30 height 25
click at [558, 236] on span "Mark as onboarded" at bounding box center [557, 238] width 88 height 15
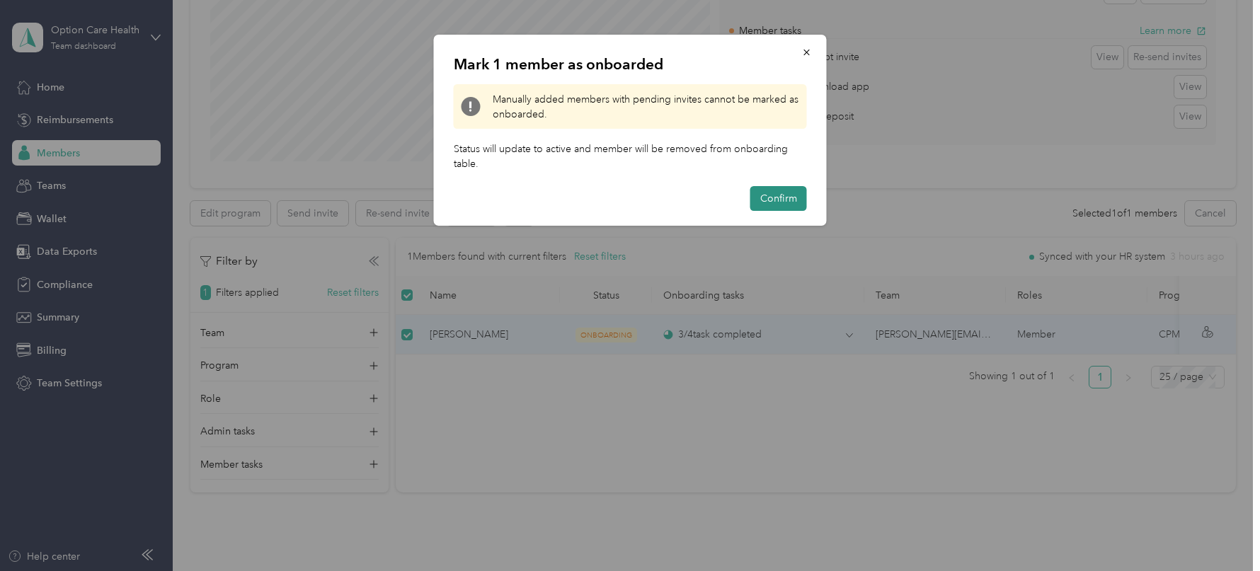
click at [779, 197] on button "Confirm" at bounding box center [778, 198] width 57 height 25
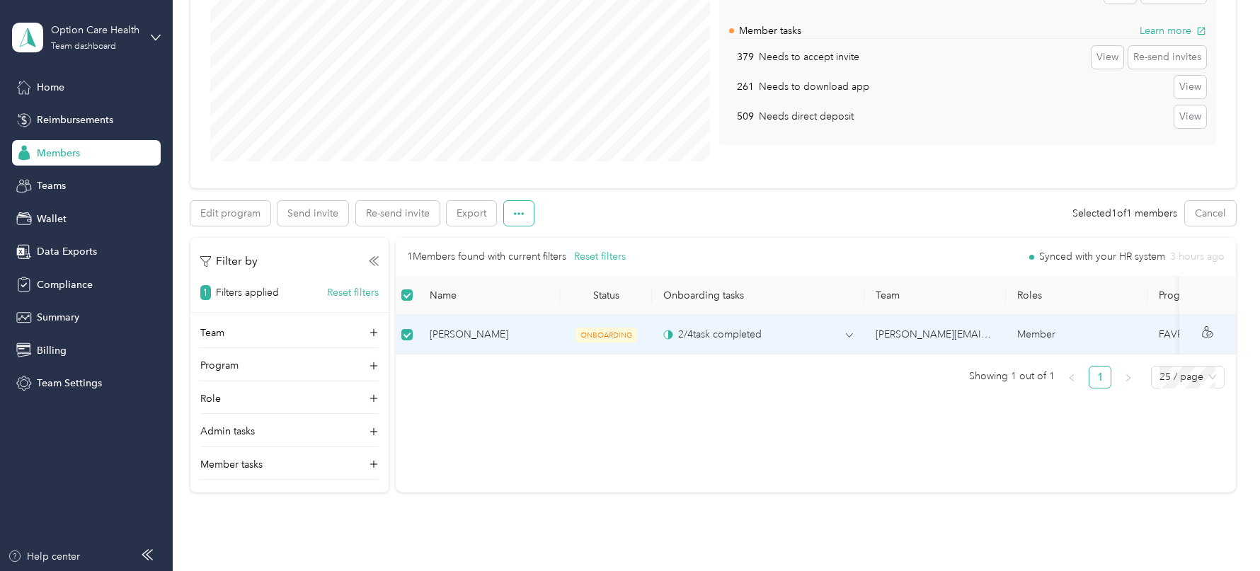
click at [510, 212] on button "button" at bounding box center [519, 213] width 30 height 25
click at [564, 240] on span "Mark as onboarded" at bounding box center [557, 238] width 88 height 15
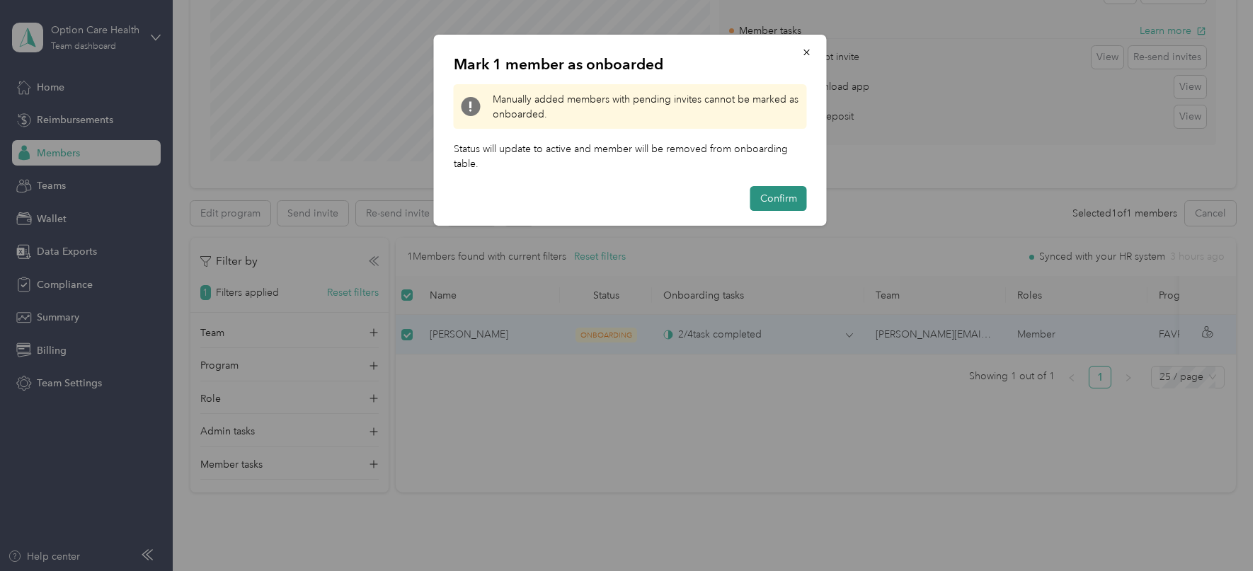
click at [780, 197] on button "Confirm" at bounding box center [778, 198] width 57 height 25
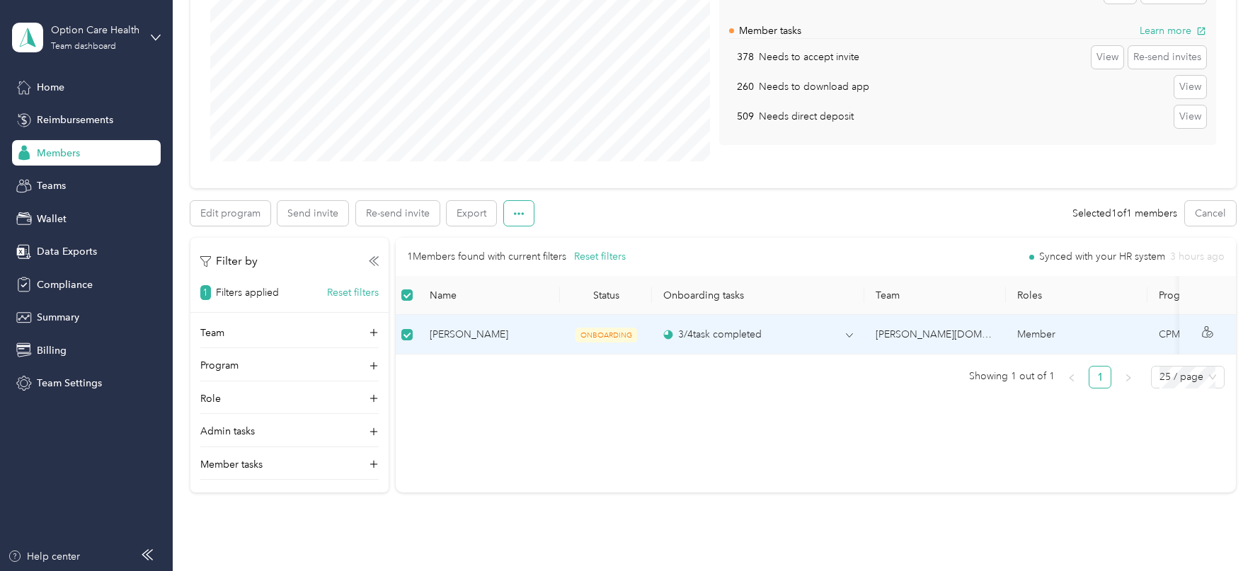
click at [514, 216] on icon "button" at bounding box center [519, 214] width 10 height 10
click at [550, 238] on span "Mark as onboarded" at bounding box center [557, 238] width 88 height 15
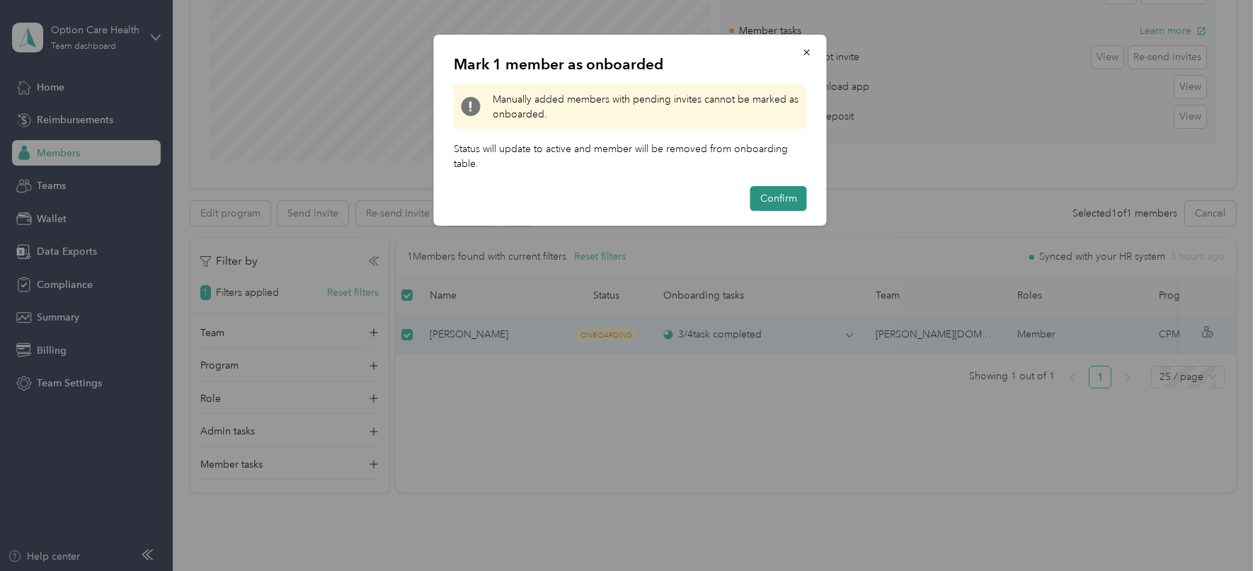
click at [794, 191] on button "Confirm" at bounding box center [778, 198] width 57 height 25
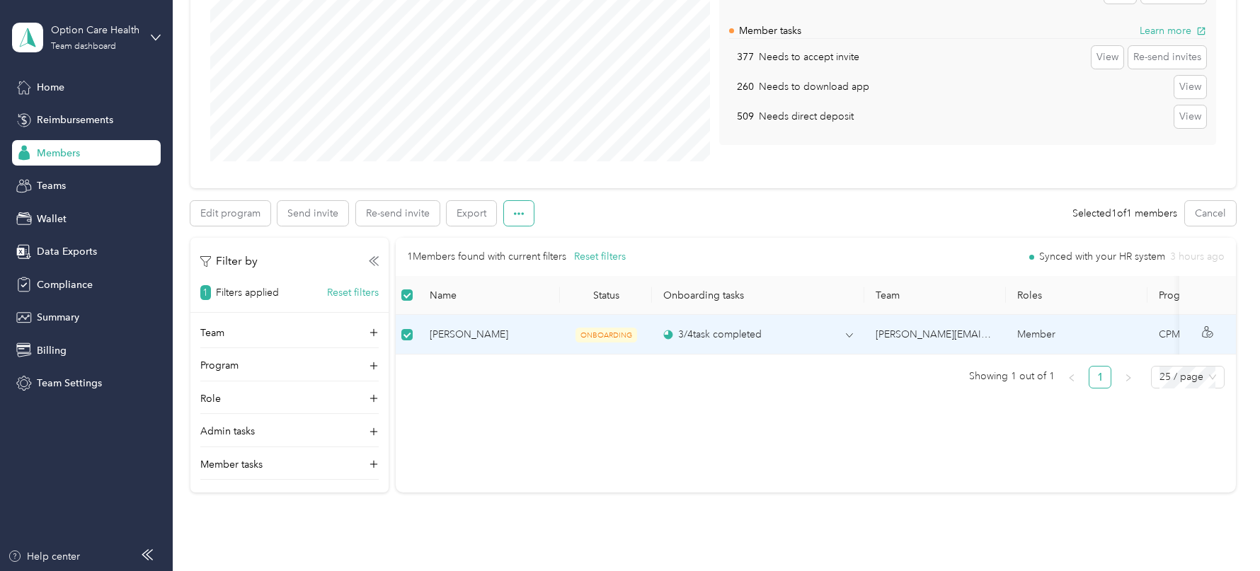
click at [514, 210] on icon "button" at bounding box center [519, 214] width 10 height 10
click at [543, 236] on span "Mark as onboarded" at bounding box center [557, 238] width 88 height 15
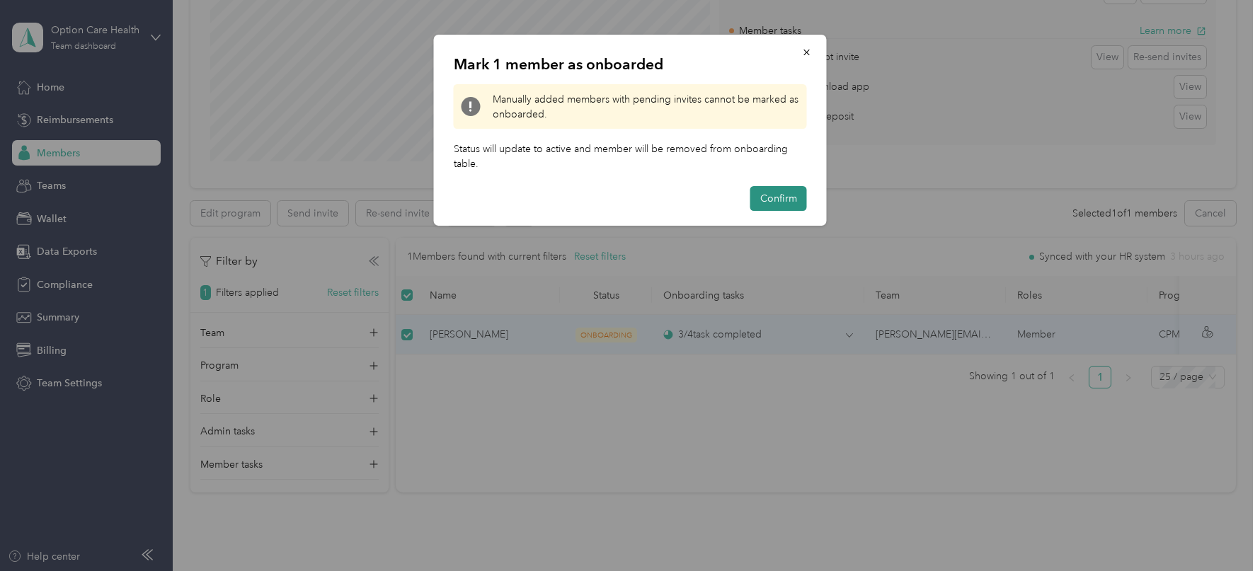
click at [770, 195] on button "Confirm" at bounding box center [778, 198] width 57 height 25
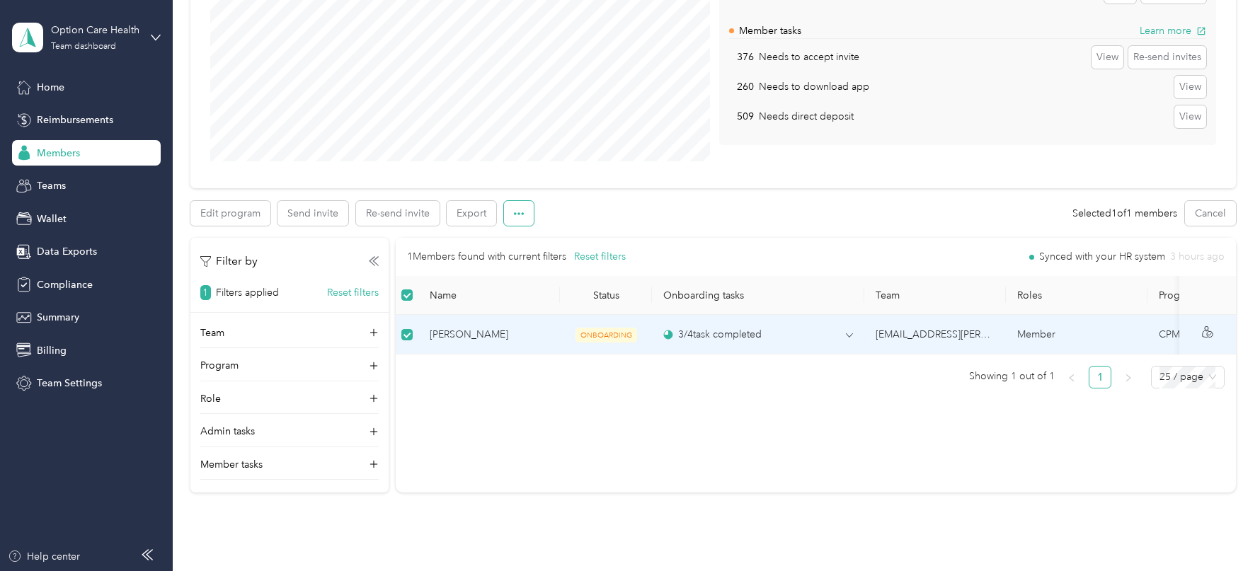
click at [519, 217] on button "button" at bounding box center [519, 213] width 30 height 25
click at [559, 234] on span "Mark as onboarded" at bounding box center [557, 238] width 88 height 15
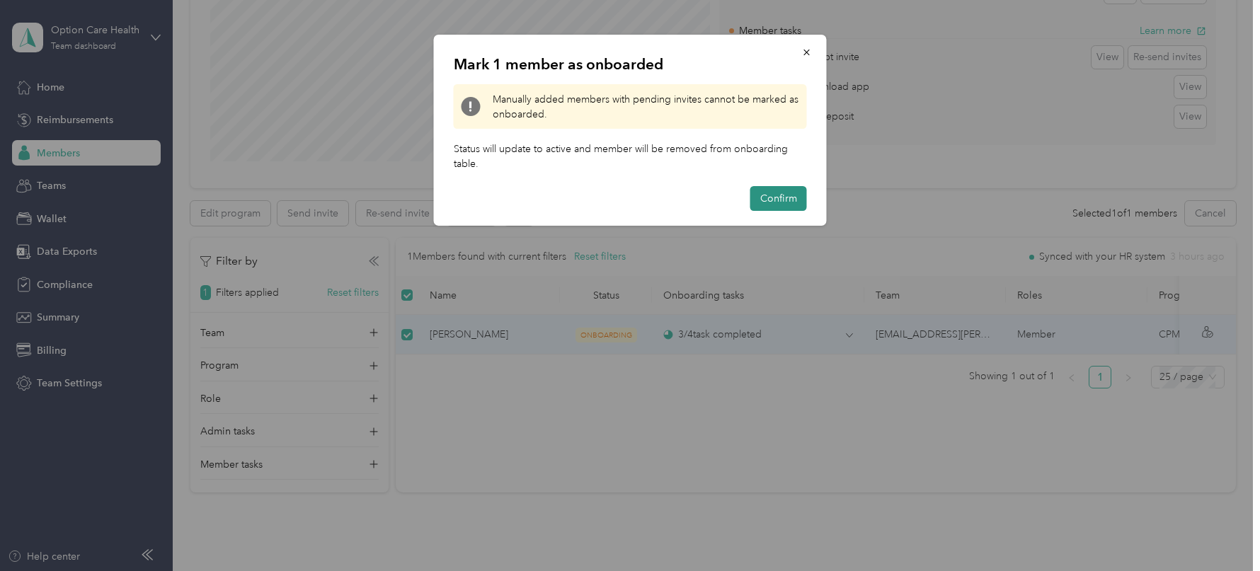
click at [790, 195] on button "Confirm" at bounding box center [778, 198] width 57 height 25
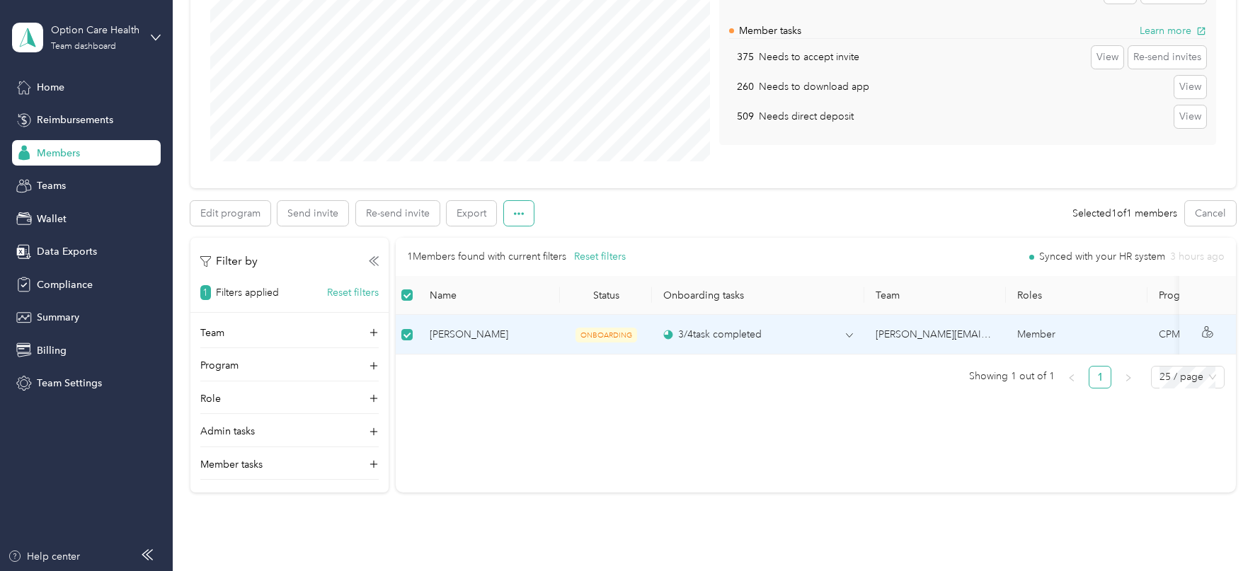
click at [517, 211] on icon "button" at bounding box center [519, 214] width 10 height 10
click at [559, 235] on span "Mark as onboarded" at bounding box center [557, 238] width 88 height 15
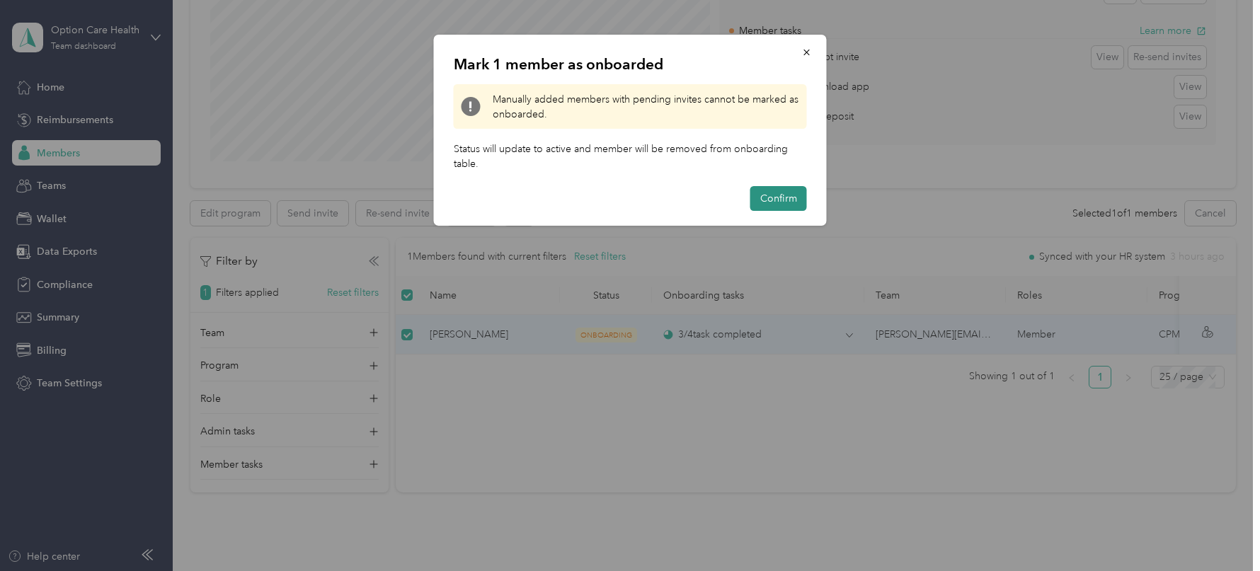
click at [774, 202] on button "Confirm" at bounding box center [778, 198] width 57 height 25
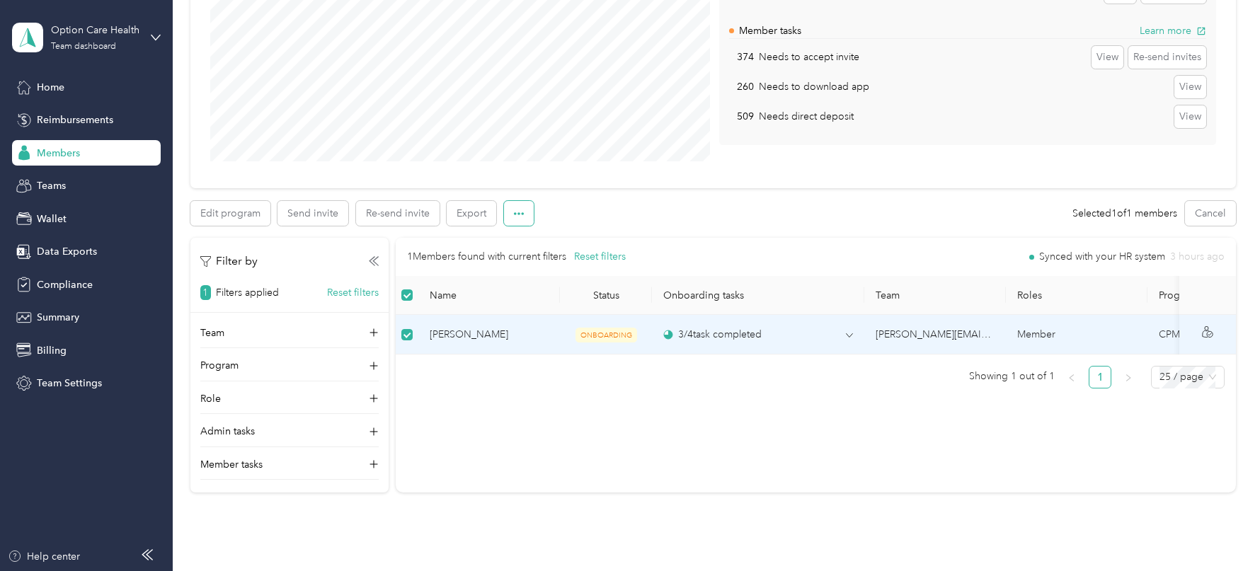
click at [528, 211] on button "button" at bounding box center [519, 213] width 30 height 25
click at [559, 239] on span "Mark as onboarded" at bounding box center [557, 238] width 88 height 15
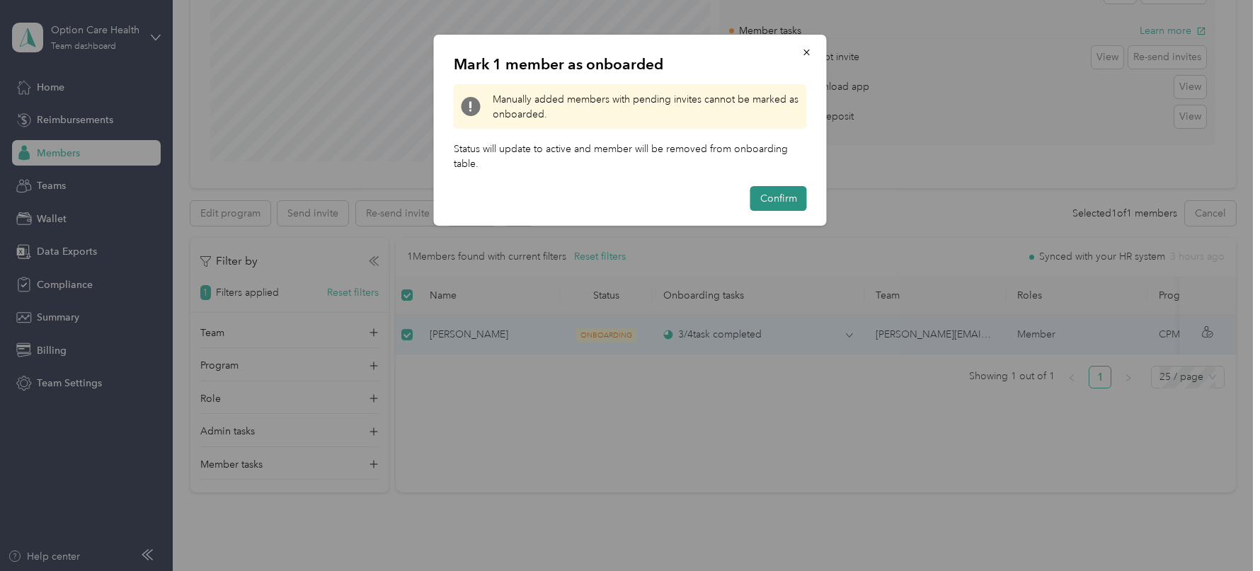
click at [788, 190] on button "Confirm" at bounding box center [778, 198] width 57 height 25
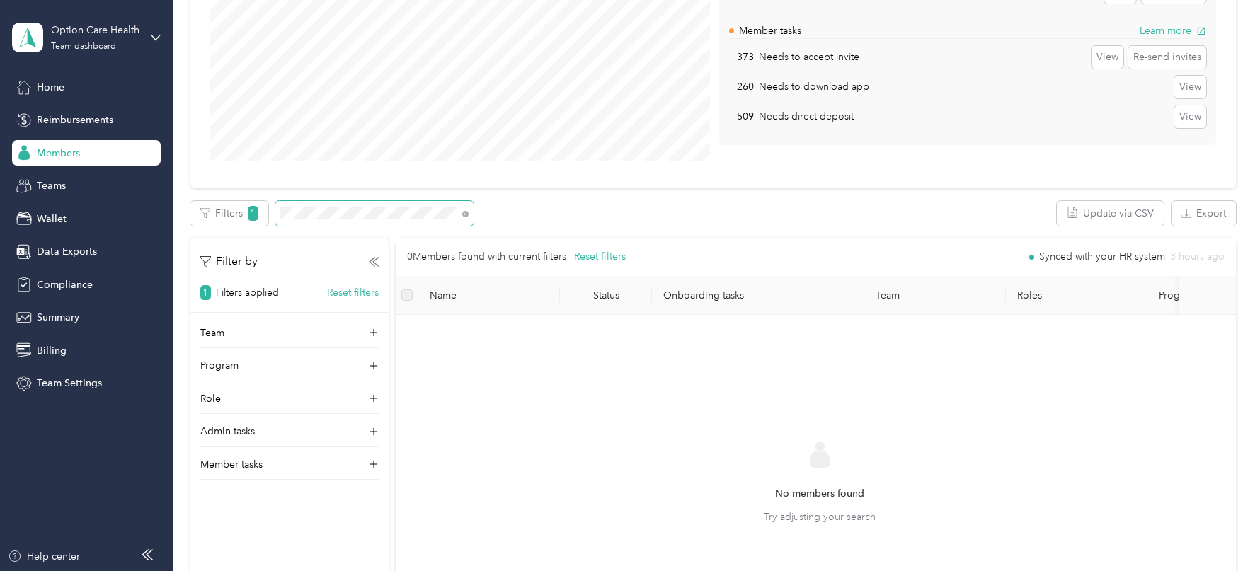
click at [348, 220] on span at bounding box center [374, 213] width 198 height 25
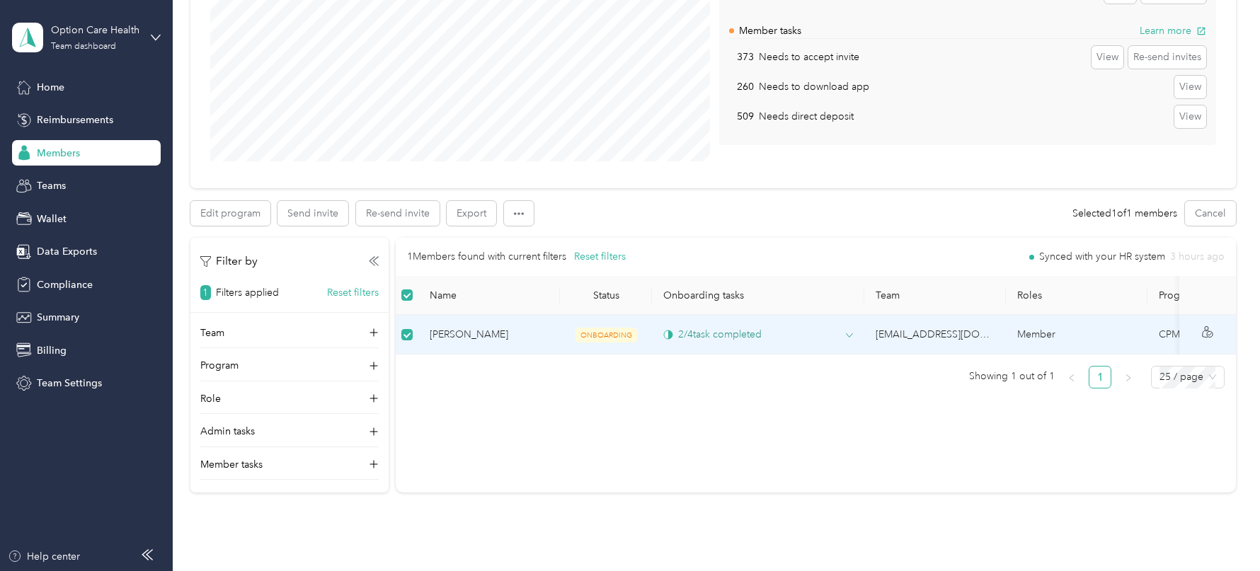
click at [838, 333] on div "2 / 4 task completed" at bounding box center [758, 334] width 190 height 15
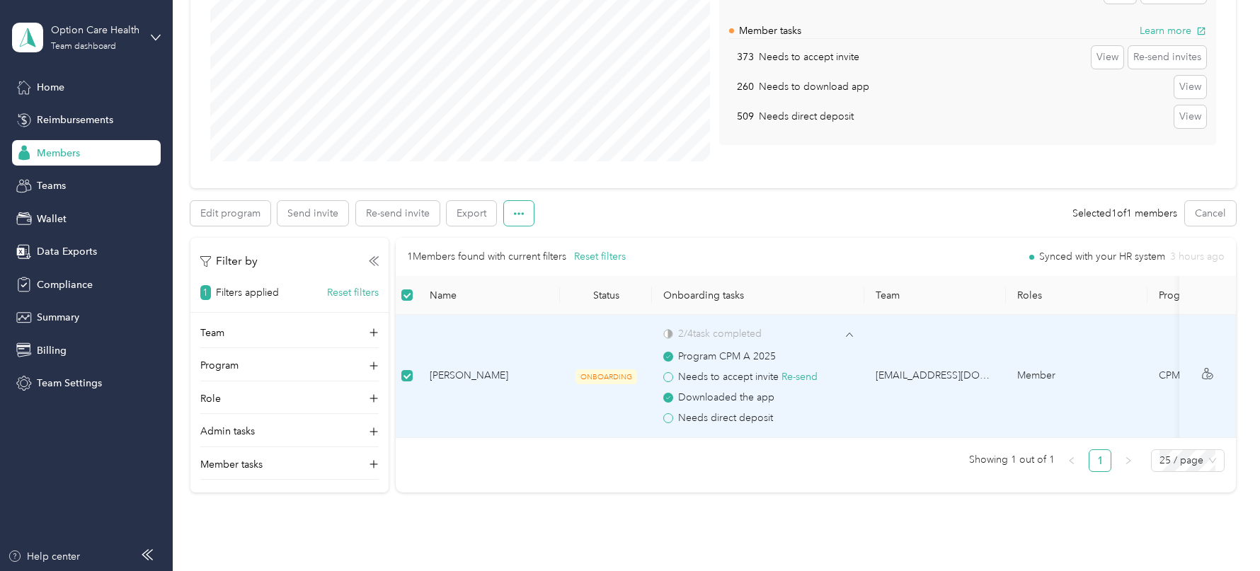
click at [512, 218] on button "button" at bounding box center [519, 213] width 30 height 25
click at [517, 231] on li "Mark as onboarded" at bounding box center [557, 239] width 108 height 25
click at [544, 238] on span "Mark as onboarded" at bounding box center [557, 238] width 88 height 15
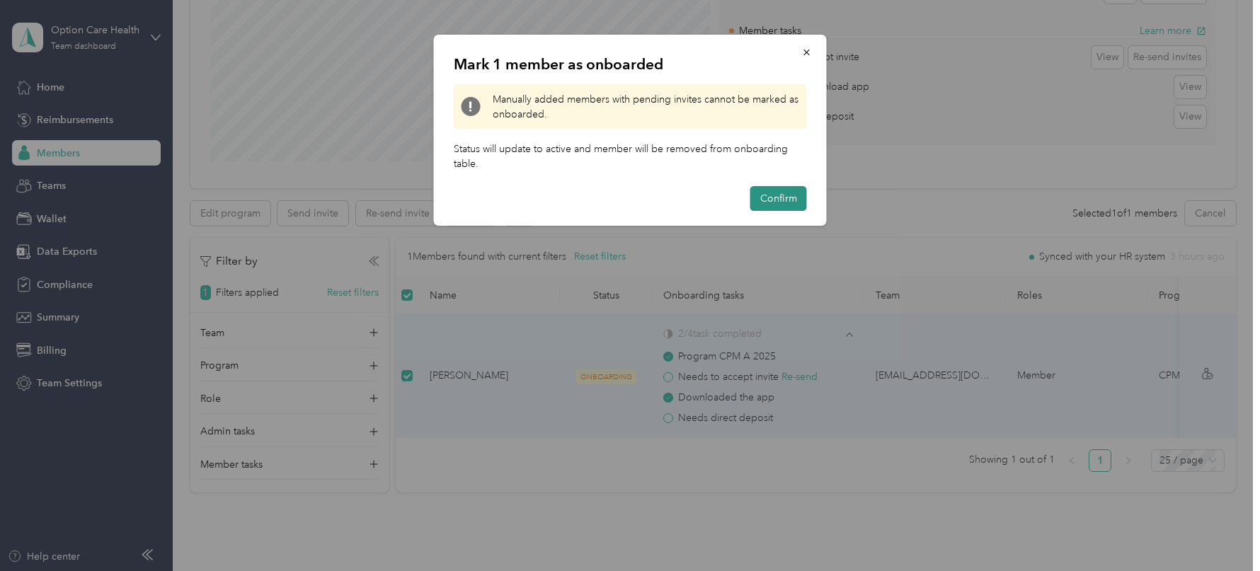
click at [768, 197] on button "Confirm" at bounding box center [778, 198] width 57 height 25
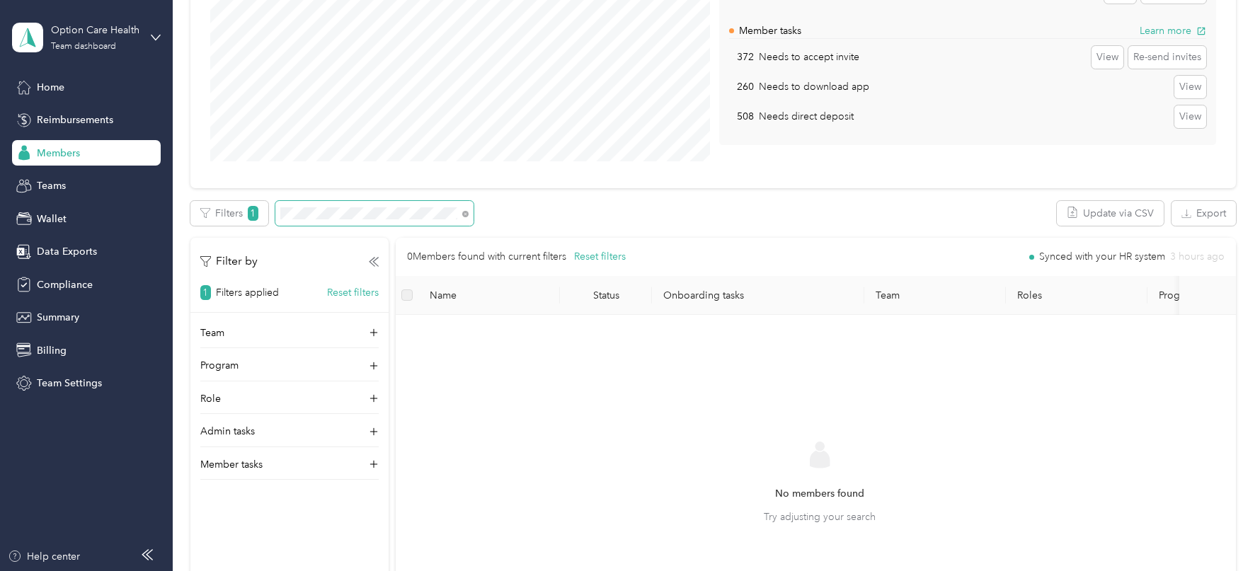
click at [339, 218] on span at bounding box center [374, 213] width 198 height 25
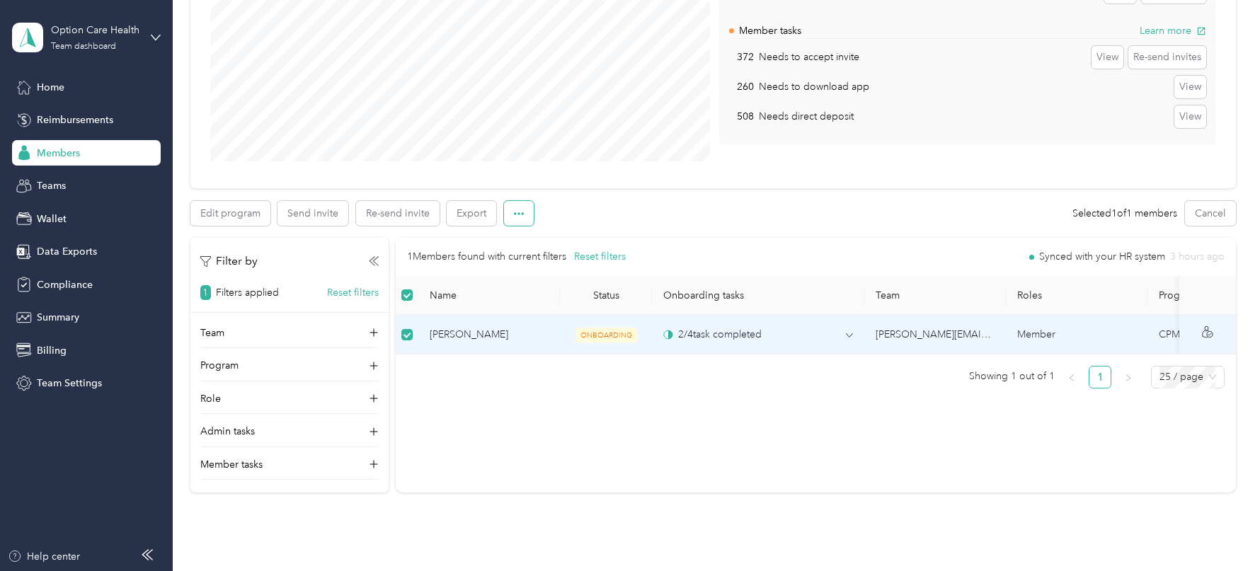
click at [518, 209] on icon "button" at bounding box center [519, 214] width 10 height 10
click at [553, 237] on span "Mark as onboarded" at bounding box center [557, 238] width 88 height 15
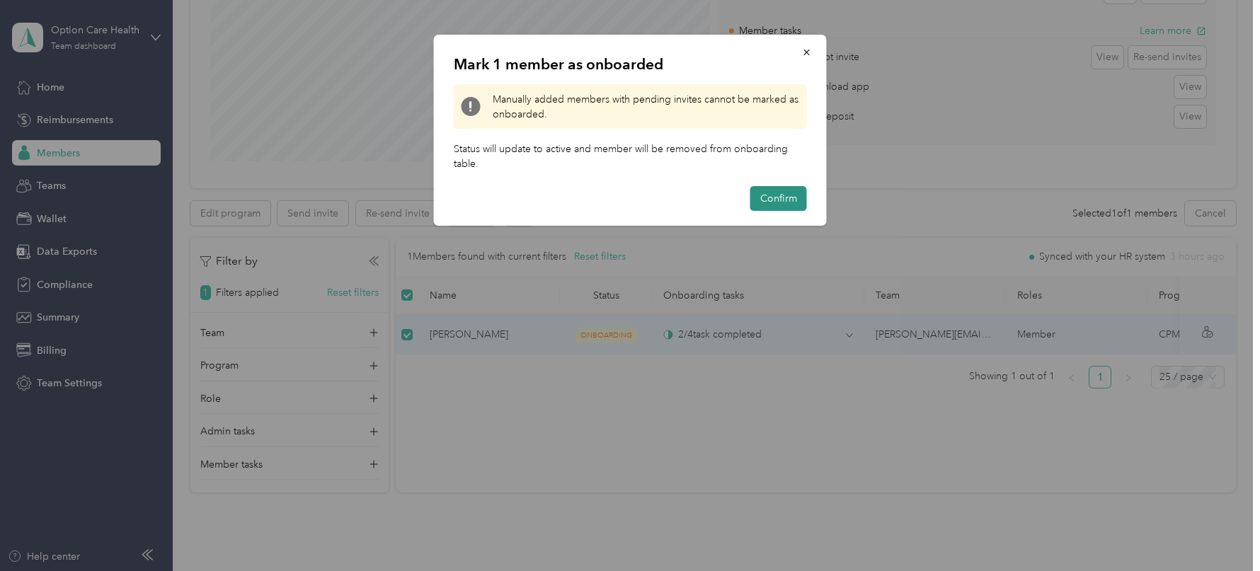
click at [782, 205] on button "Confirm" at bounding box center [778, 198] width 57 height 25
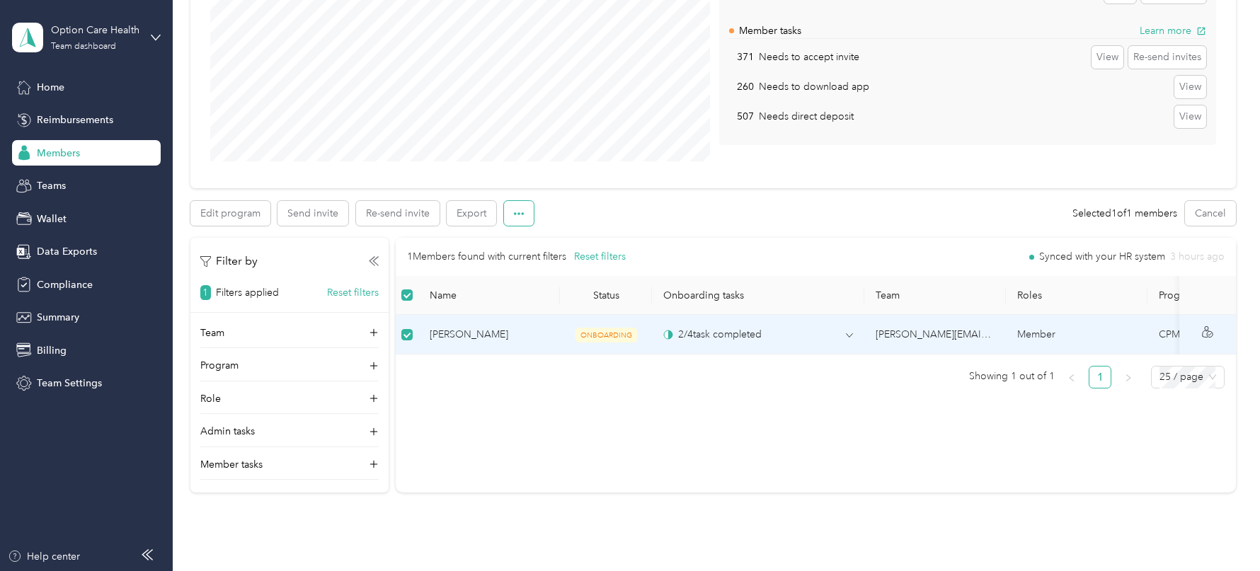
click at [517, 215] on icon "button" at bounding box center [519, 214] width 10 height 10
click at [561, 239] on span "Mark as onboarded" at bounding box center [557, 238] width 88 height 15
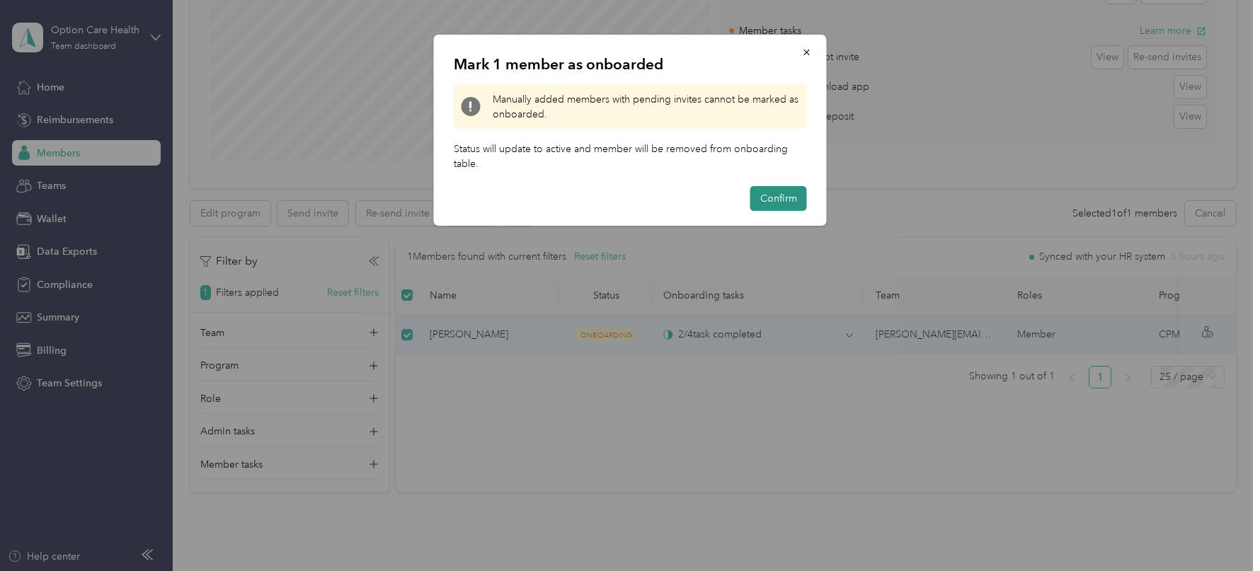
click at [789, 196] on button "Confirm" at bounding box center [778, 198] width 57 height 25
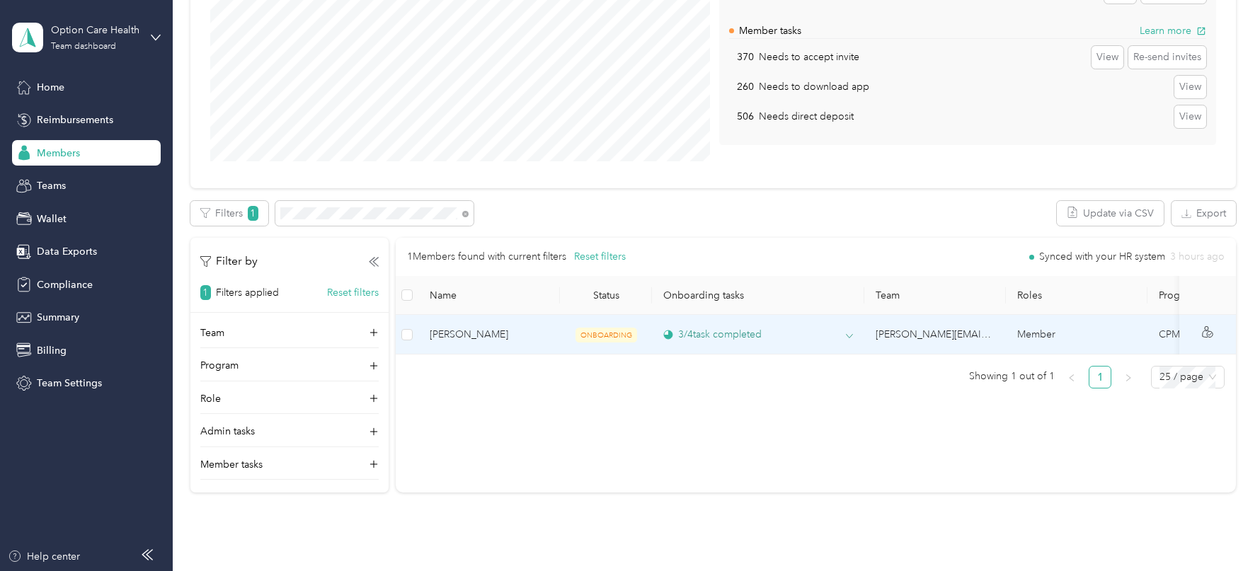
click at [848, 335] on icon at bounding box center [850, 336] width 6 height 4
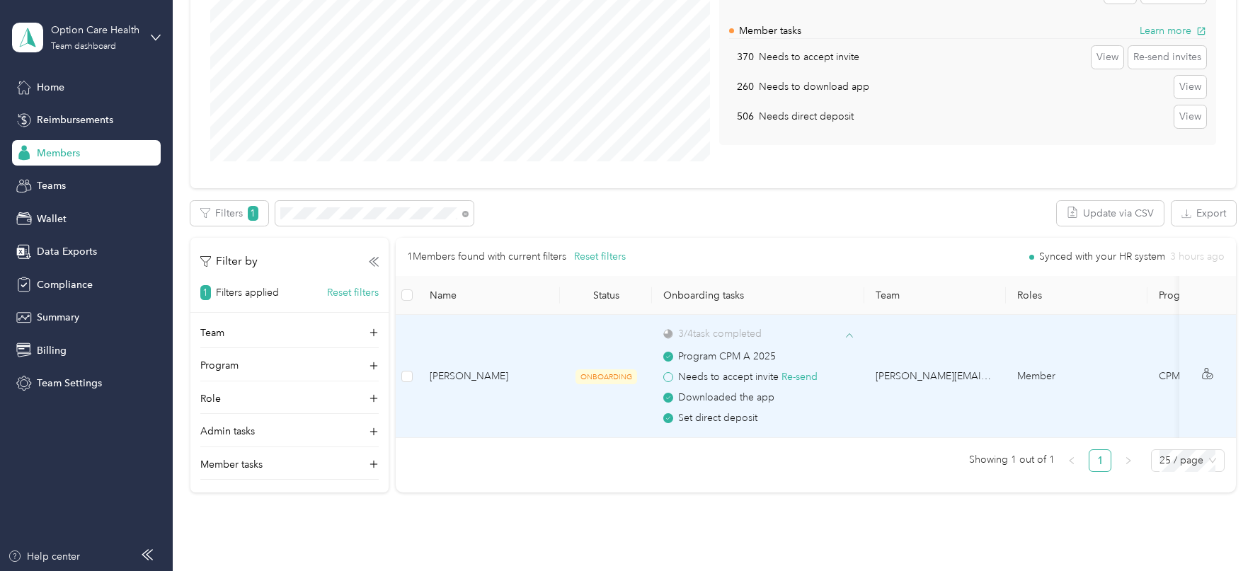
click at [848, 335] on icon at bounding box center [849, 335] width 7 height 7
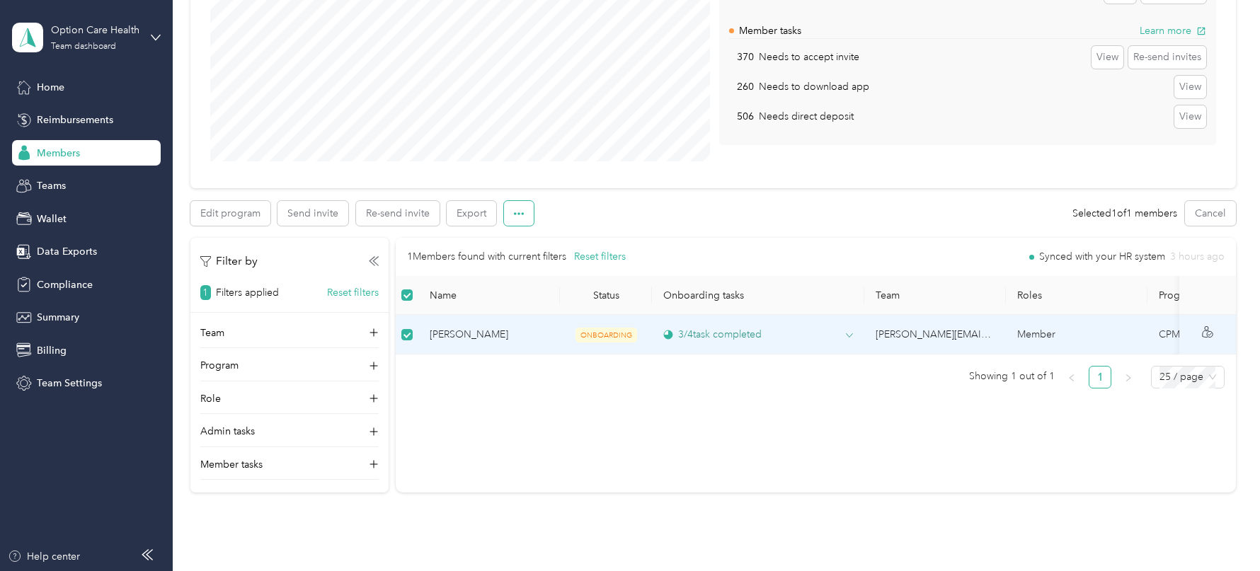
click at [511, 219] on button "button" at bounding box center [519, 213] width 30 height 25
click at [559, 244] on span "Mark as onboarded" at bounding box center [557, 238] width 88 height 15
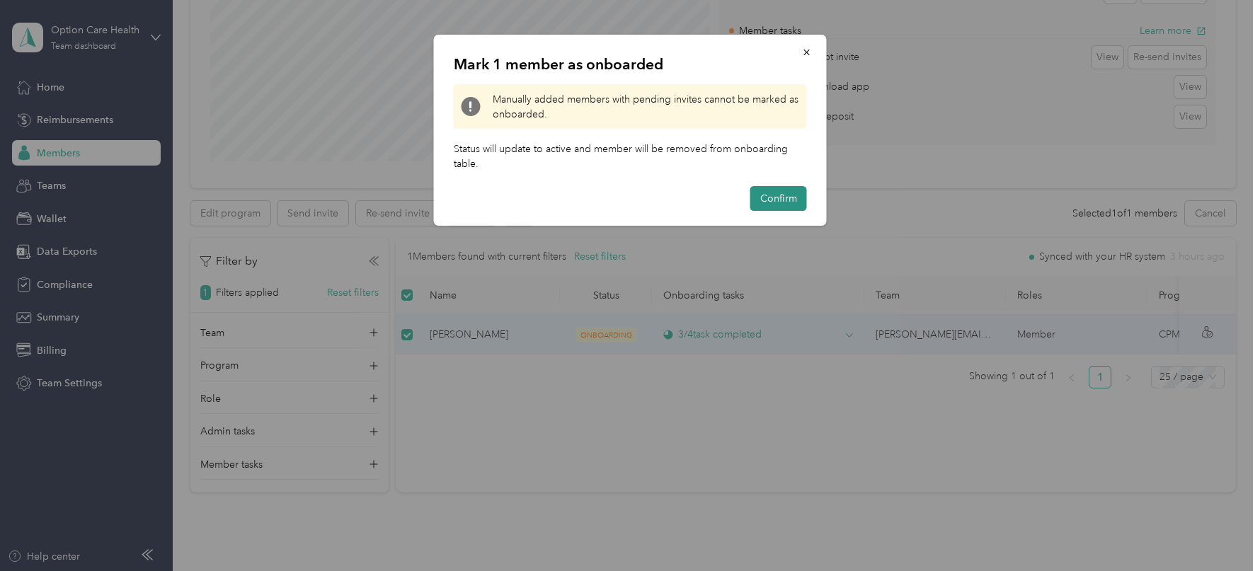
click at [784, 197] on button "Confirm" at bounding box center [778, 198] width 57 height 25
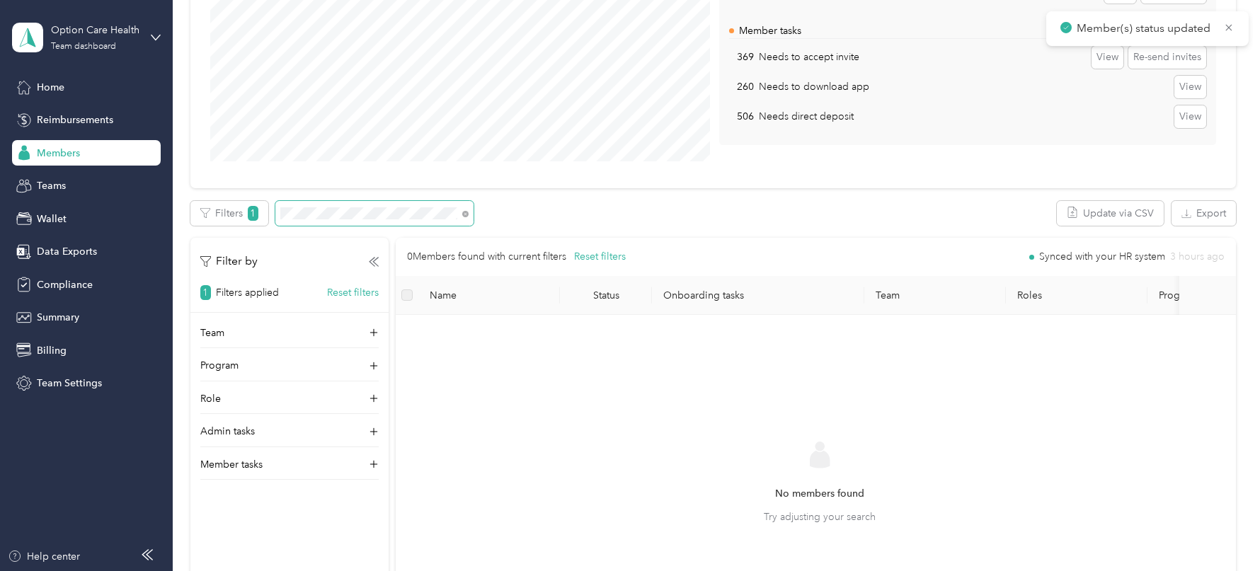
click at [330, 221] on span at bounding box center [374, 213] width 198 height 25
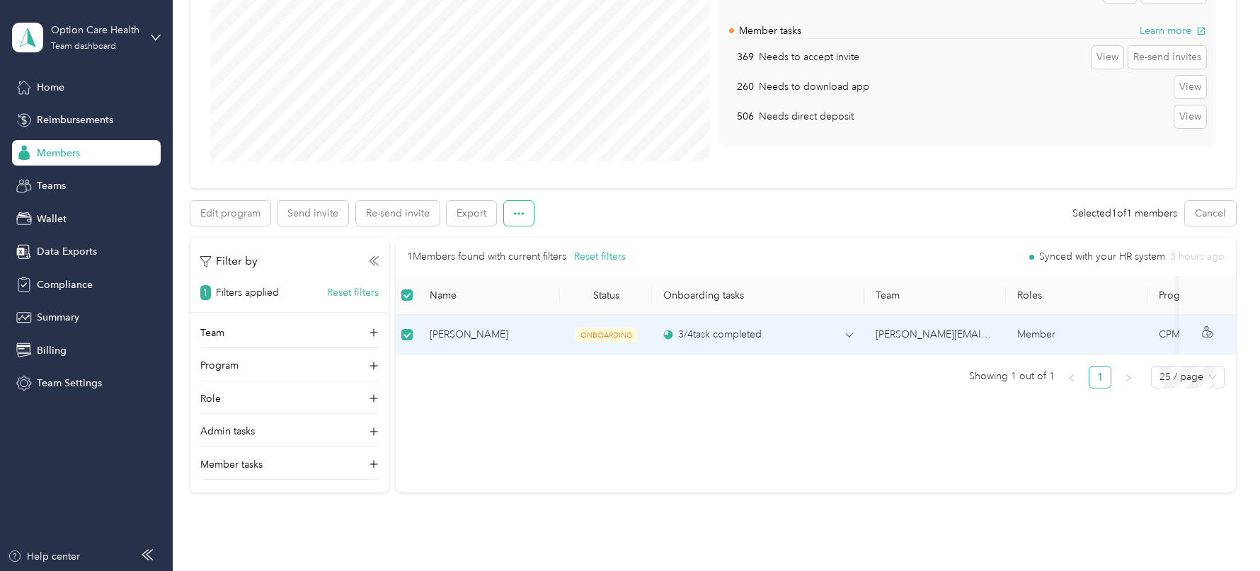
click at [521, 217] on button "button" at bounding box center [519, 213] width 30 height 25
click at [572, 245] on span "Mark as onboarded" at bounding box center [557, 238] width 88 height 15
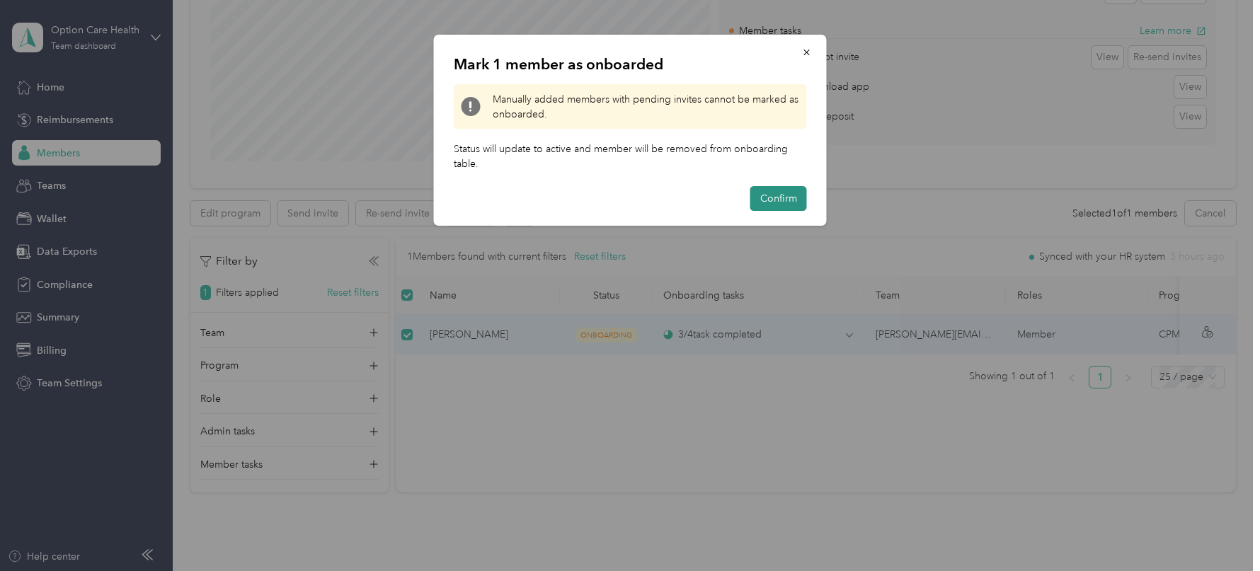
click at [778, 194] on button "Confirm" at bounding box center [778, 198] width 57 height 25
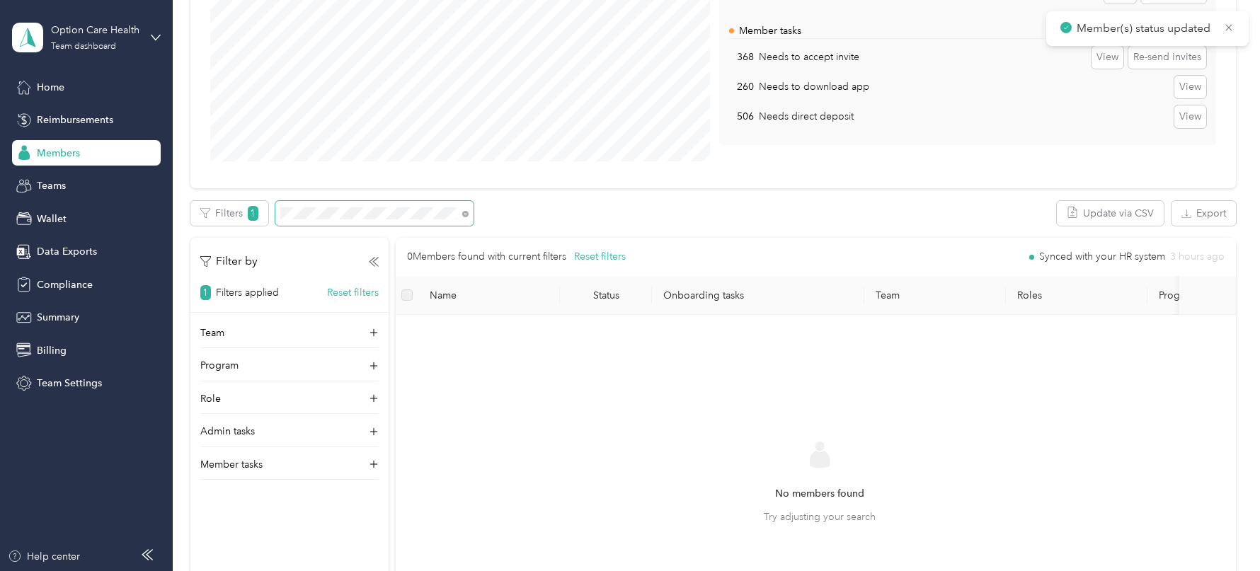
click at [314, 224] on span at bounding box center [374, 213] width 198 height 25
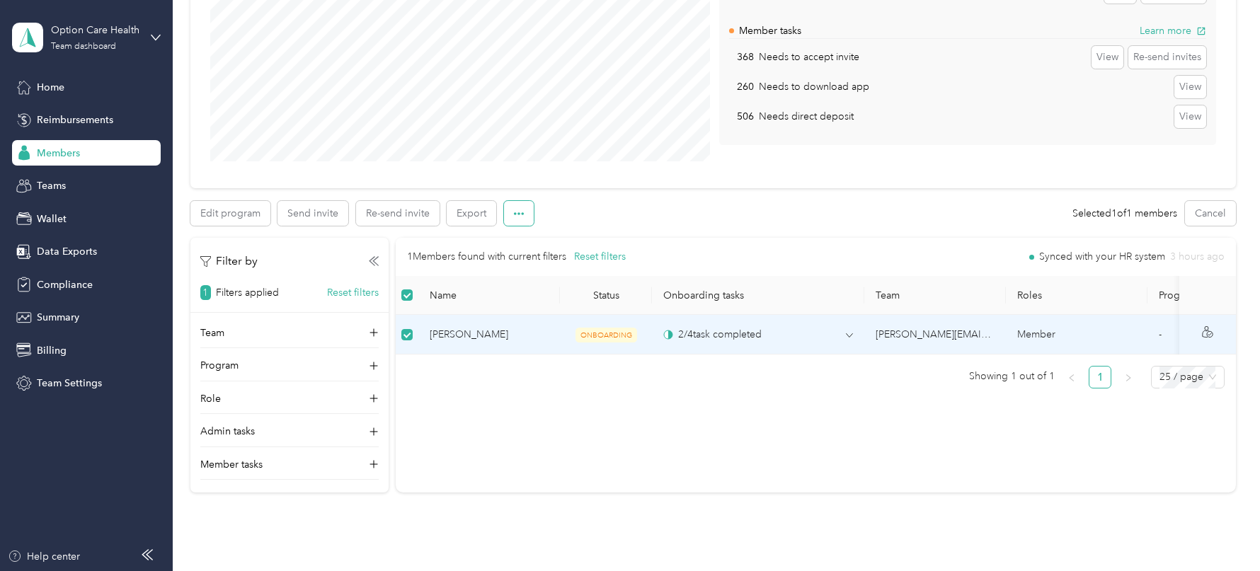
click at [524, 211] on button "button" at bounding box center [519, 213] width 30 height 25
click at [561, 235] on span "Mark as onboarded" at bounding box center [557, 238] width 88 height 15
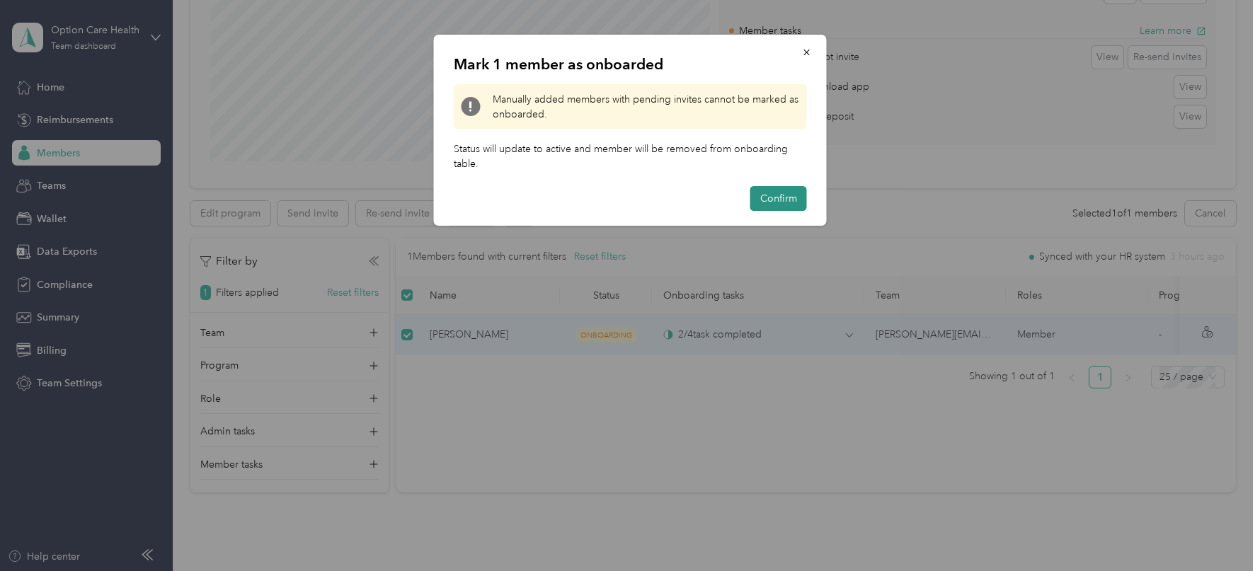
click at [776, 190] on button "Confirm" at bounding box center [778, 198] width 57 height 25
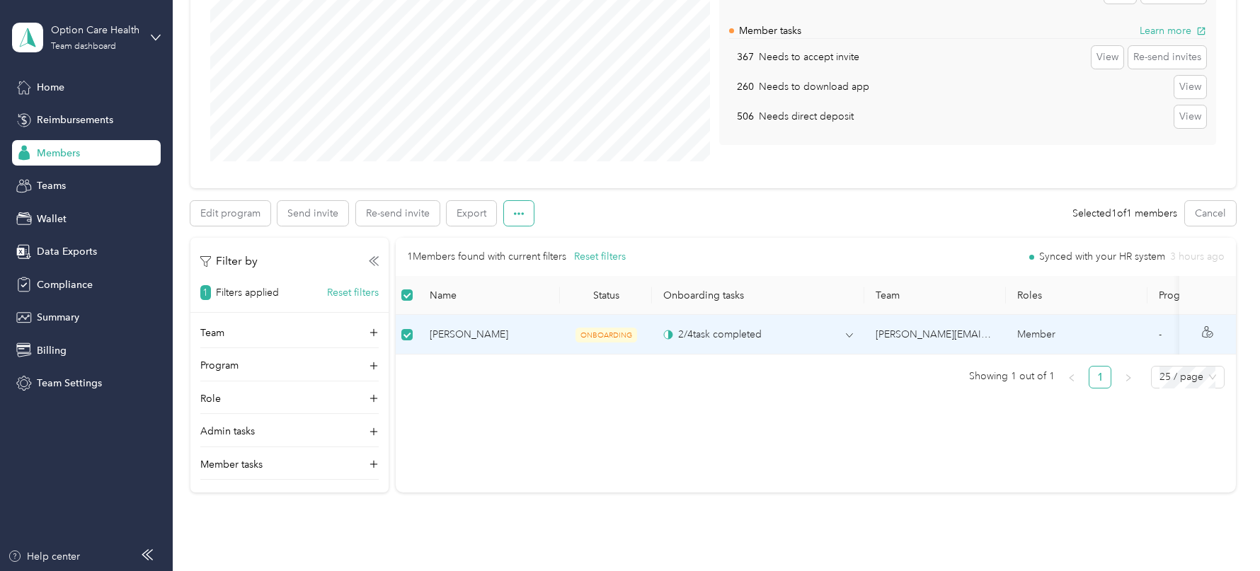
click at [517, 216] on icon "button" at bounding box center [519, 214] width 10 height 10
click at [563, 245] on span "Mark as onboarded" at bounding box center [557, 238] width 88 height 15
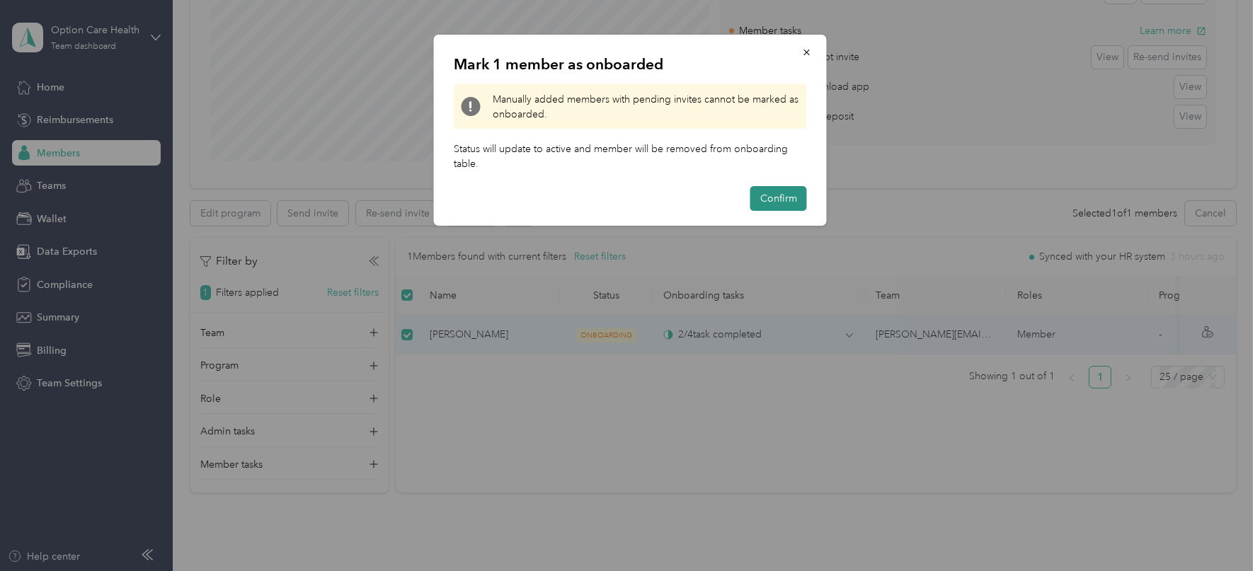
click at [794, 194] on button "Confirm" at bounding box center [778, 198] width 57 height 25
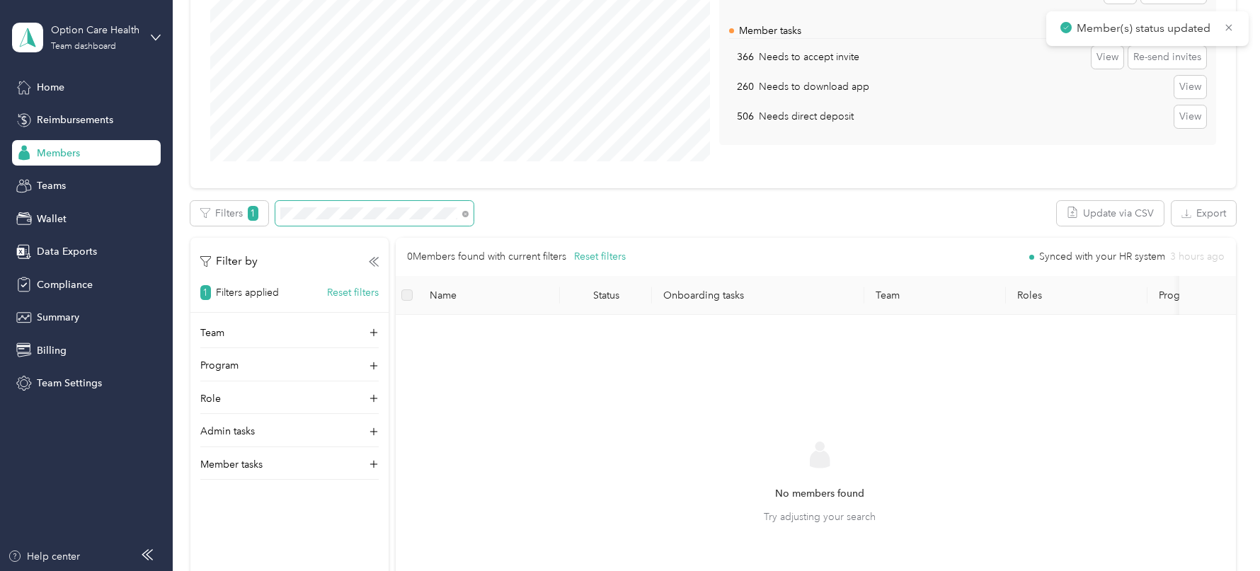
click at [308, 219] on span at bounding box center [374, 213] width 198 height 25
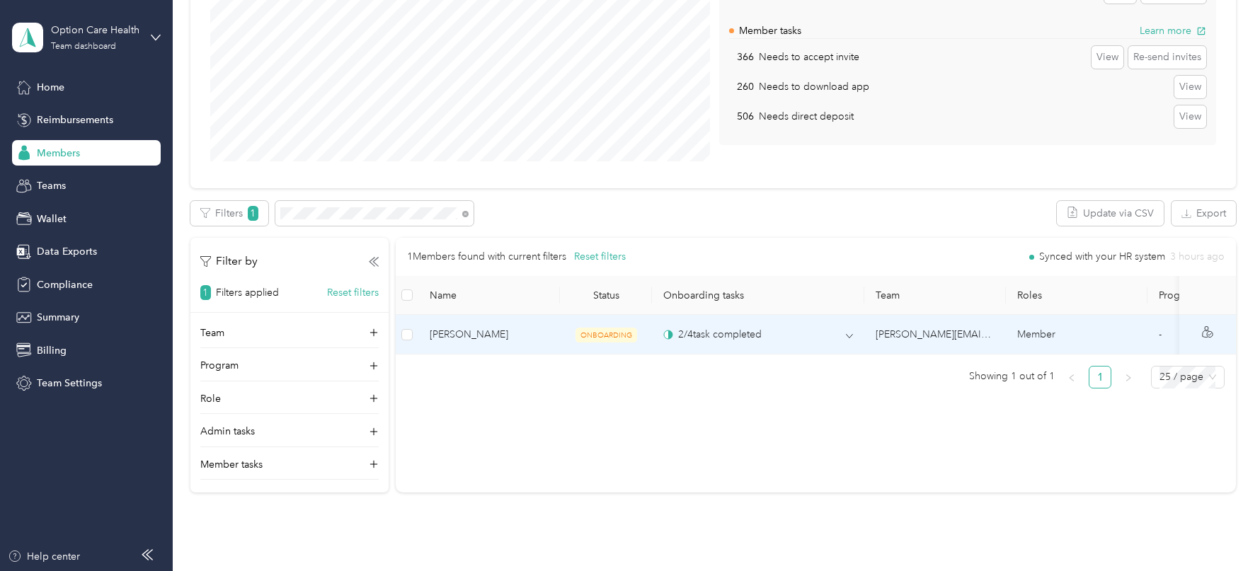
click at [401, 329] on td at bounding box center [407, 335] width 23 height 40
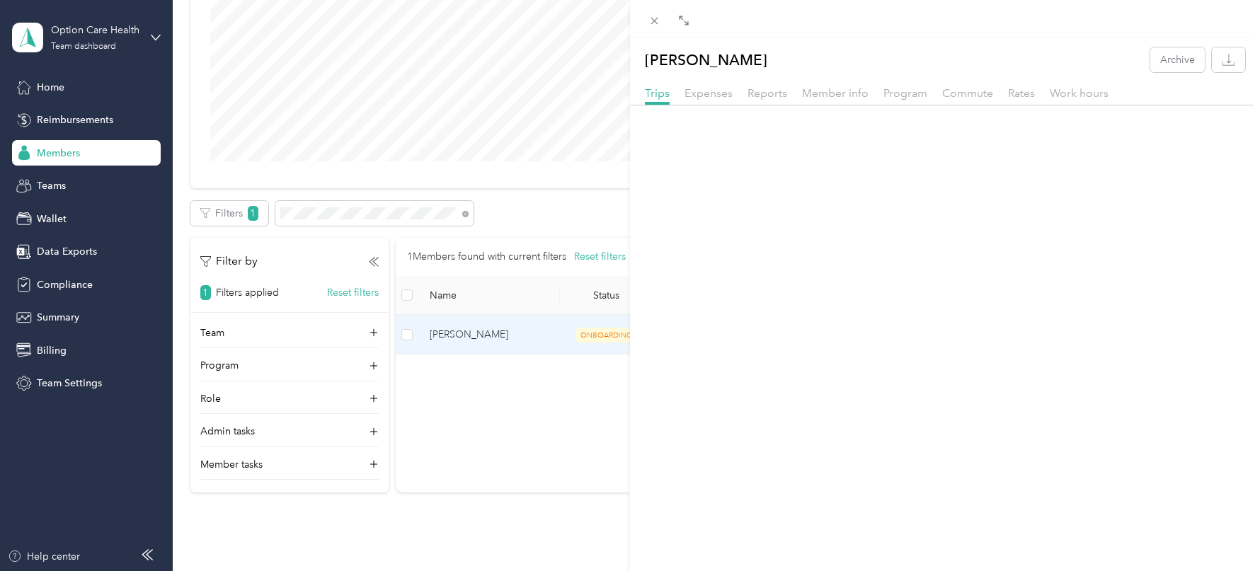
click at [413, 336] on div "[PERSON_NAME] Archive Trips Expenses Reports Member info Program Commute Rates …" at bounding box center [630, 285] width 1260 height 571
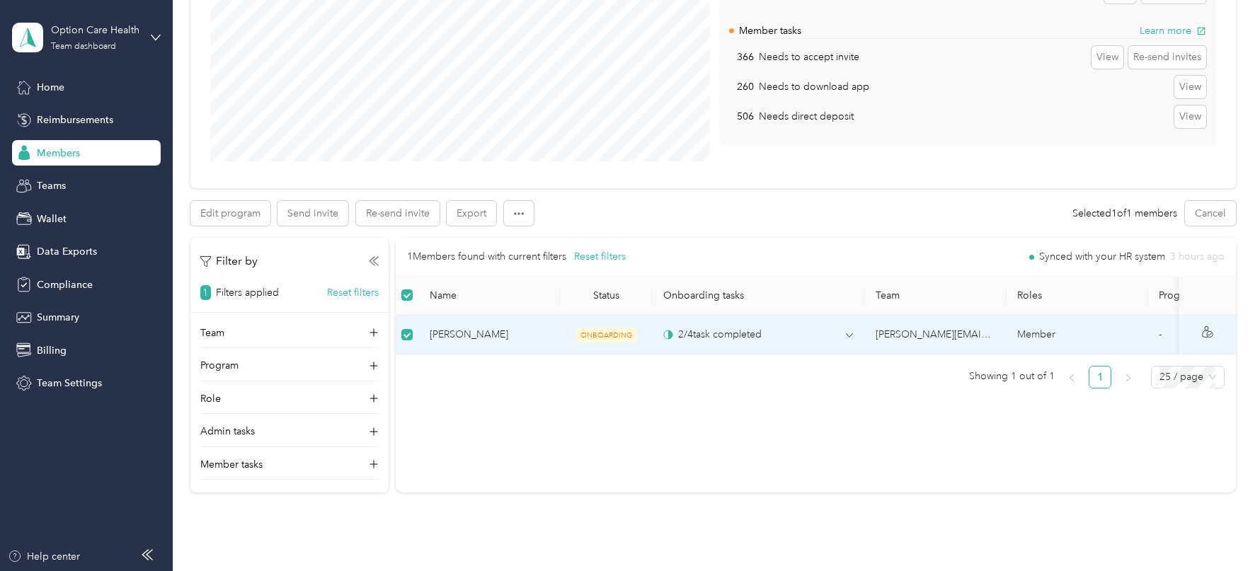
click at [532, 202] on div "Edit program Send invite Re-send invite Export" at bounding box center [369, 213] width 358 height 25
click at [512, 212] on button "button" at bounding box center [519, 213] width 30 height 25
click at [542, 241] on span "Mark as onboarded" at bounding box center [557, 238] width 88 height 15
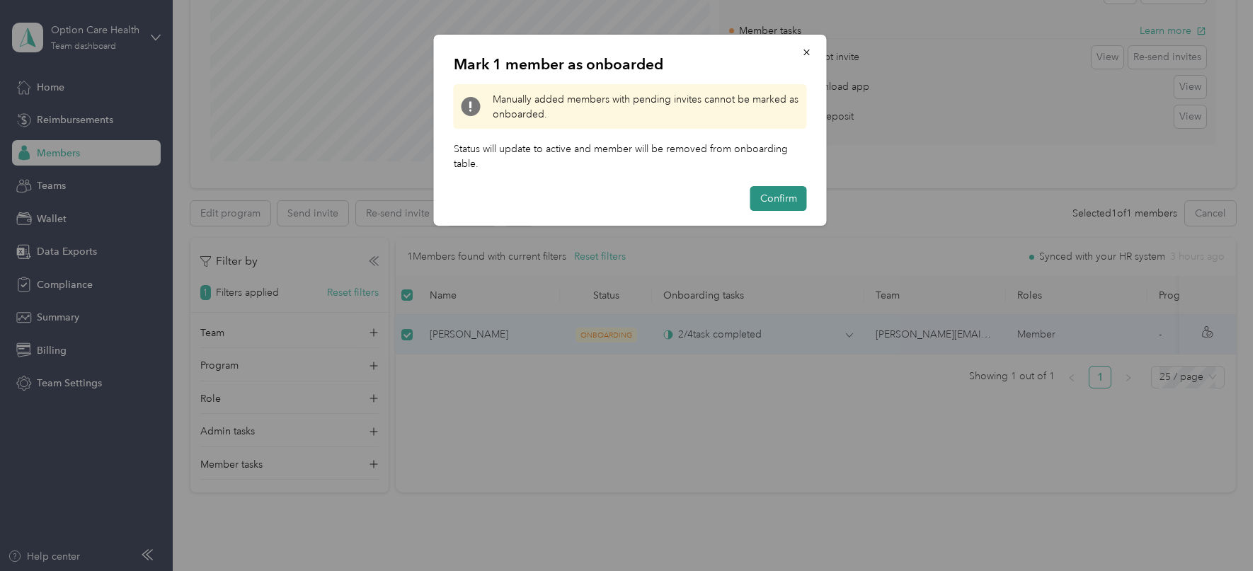
click at [764, 186] on button "Confirm" at bounding box center [778, 198] width 57 height 25
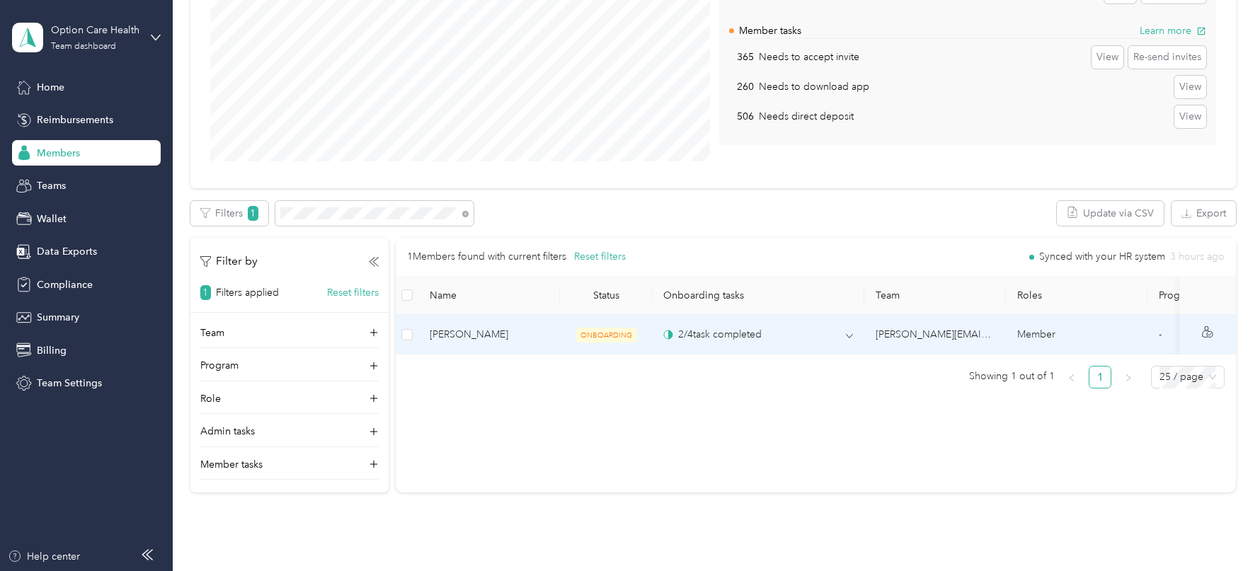
click at [853, 334] on td "2 / 4 task completed" at bounding box center [758, 335] width 212 height 40
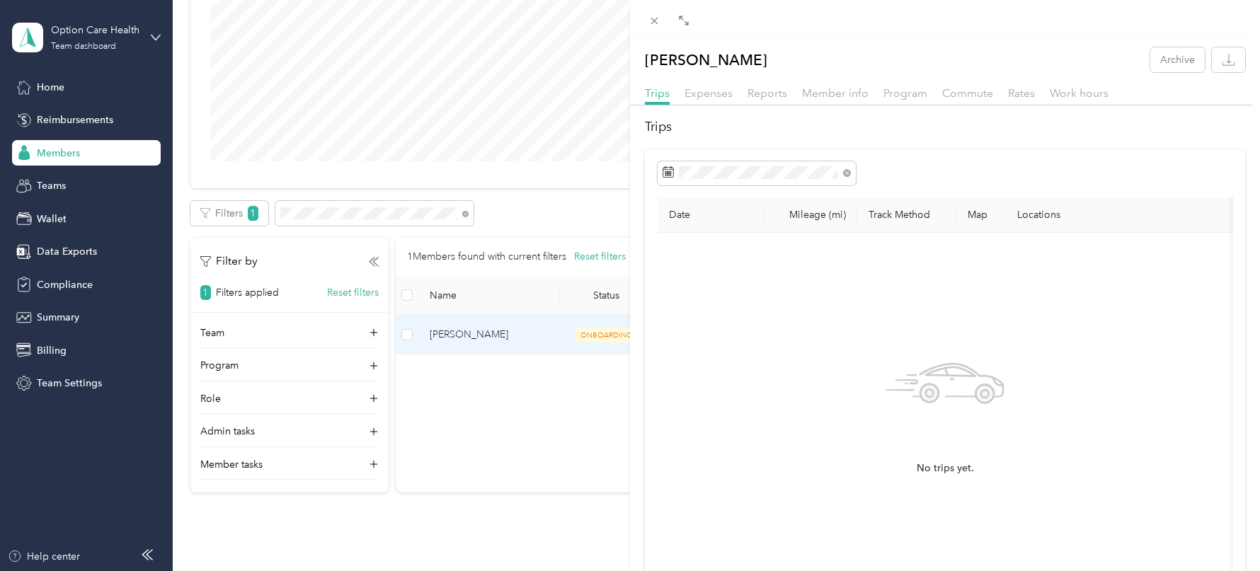
click at [656, 30] on div at bounding box center [945, 19] width 630 height 38
click at [656, 20] on icon at bounding box center [654, 21] width 12 height 12
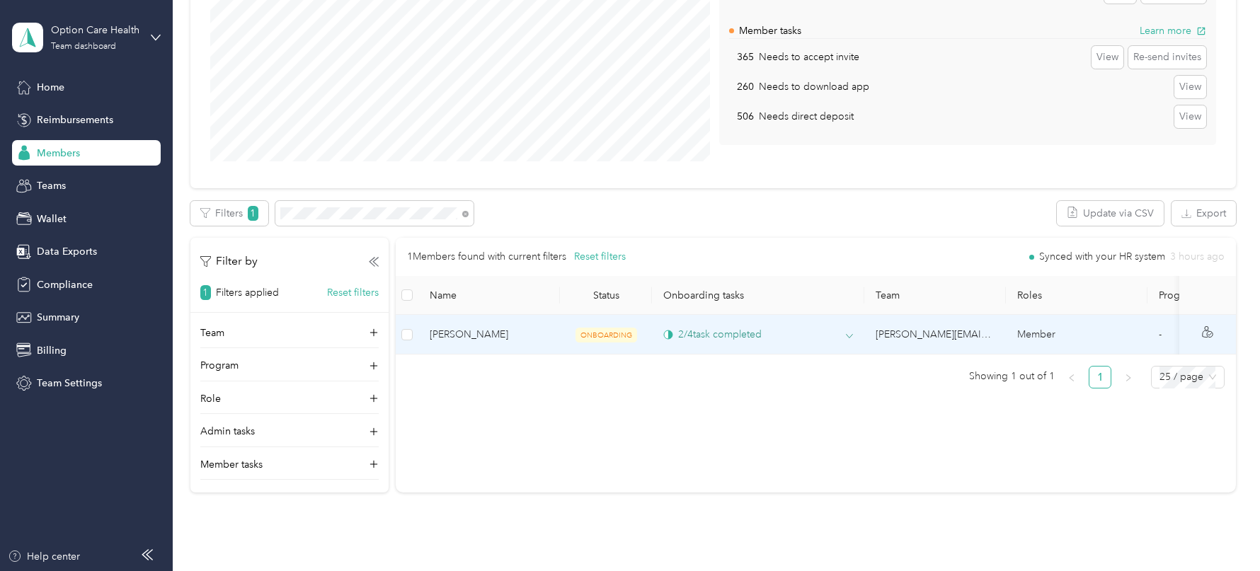
click at [850, 337] on icon at bounding box center [849, 336] width 7 height 7
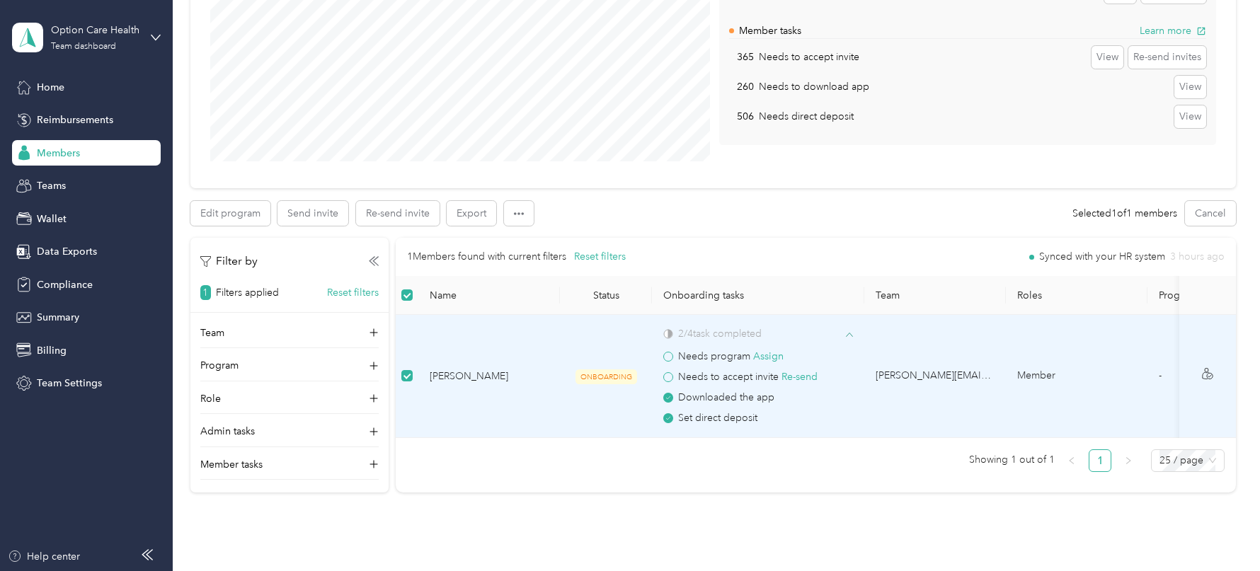
click at [534, 201] on div "Edit program Send invite Re-send invite Export" at bounding box center [369, 213] width 358 height 25
click at [517, 210] on icon "button" at bounding box center [519, 214] width 10 height 10
click at [548, 236] on span "Mark as onboarded" at bounding box center [557, 238] width 88 height 15
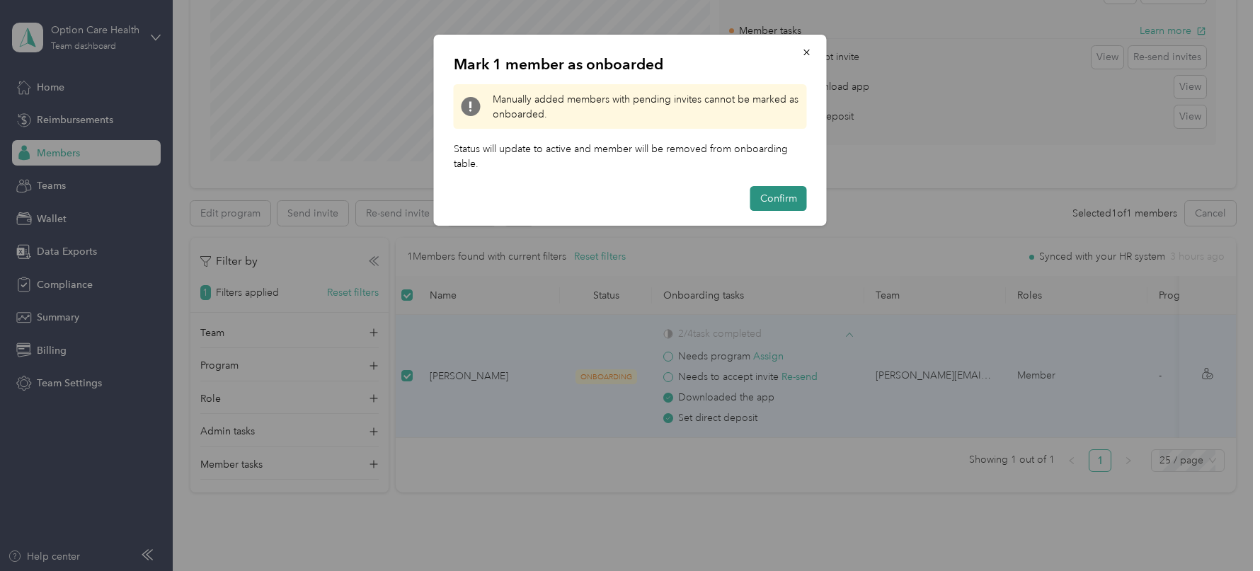
click at [785, 193] on button "Confirm" at bounding box center [778, 198] width 57 height 25
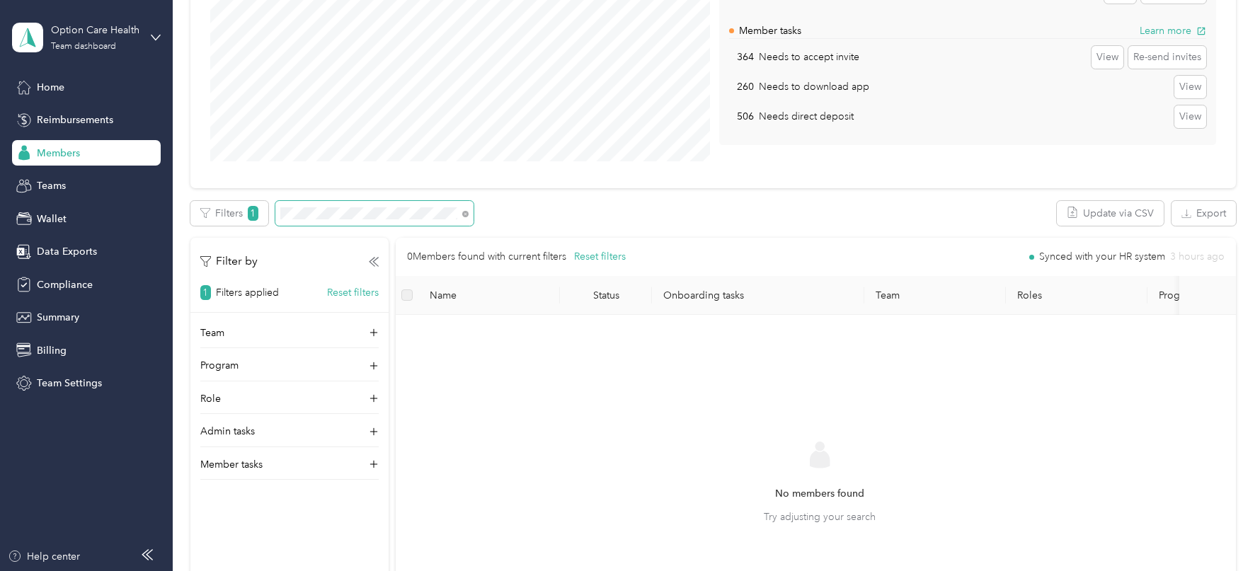
click at [363, 219] on span at bounding box center [374, 213] width 198 height 25
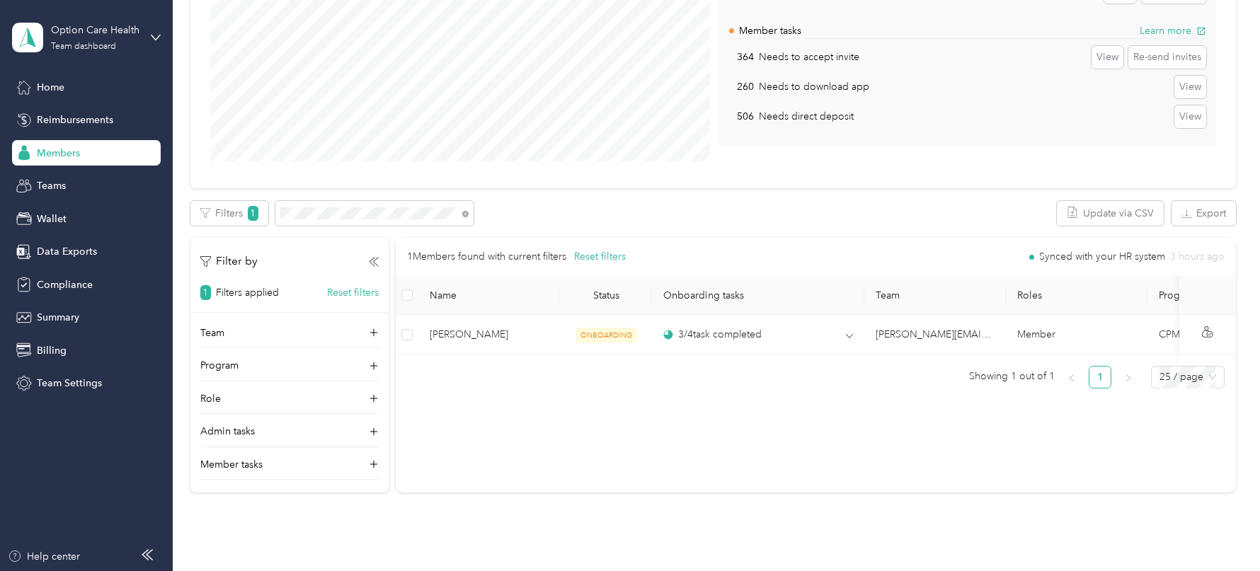
click at [401, 300] on th at bounding box center [407, 295] width 23 height 39
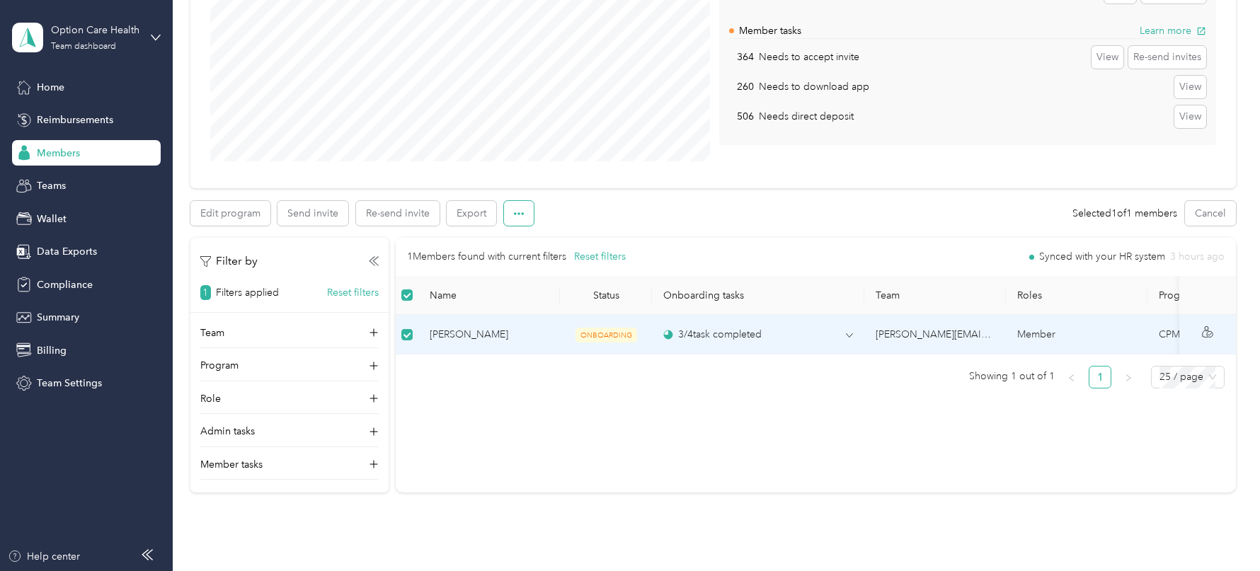
click at [515, 215] on icon "button" at bounding box center [519, 214] width 10 height 10
click at [548, 246] on span "Mark as onboarded" at bounding box center [557, 238] width 88 height 15
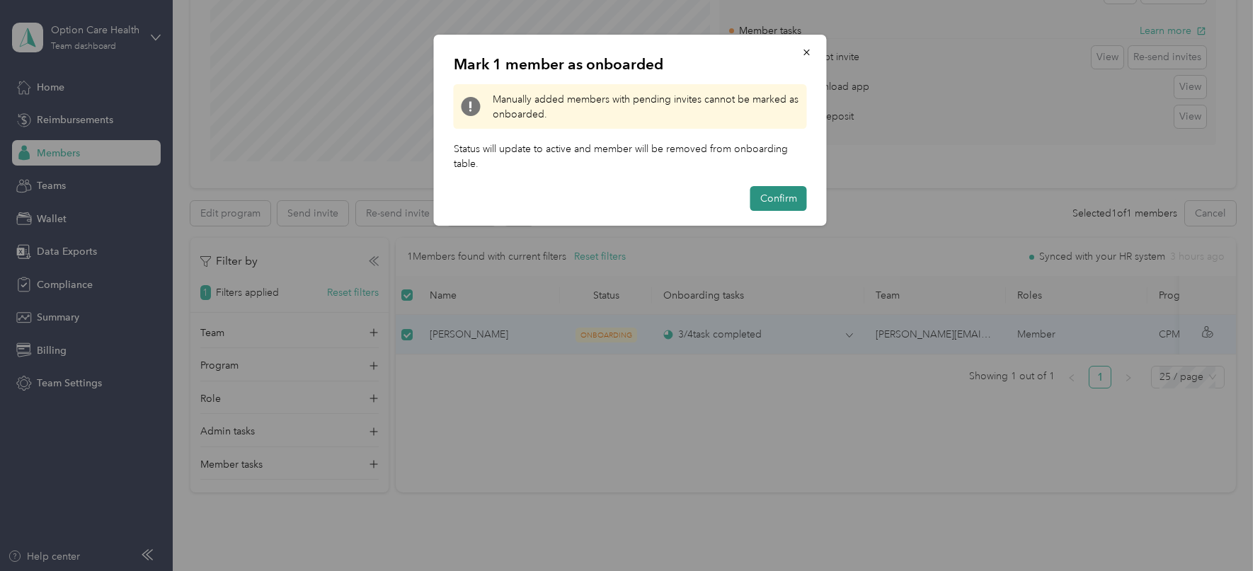
click at [772, 200] on button "Confirm" at bounding box center [778, 198] width 57 height 25
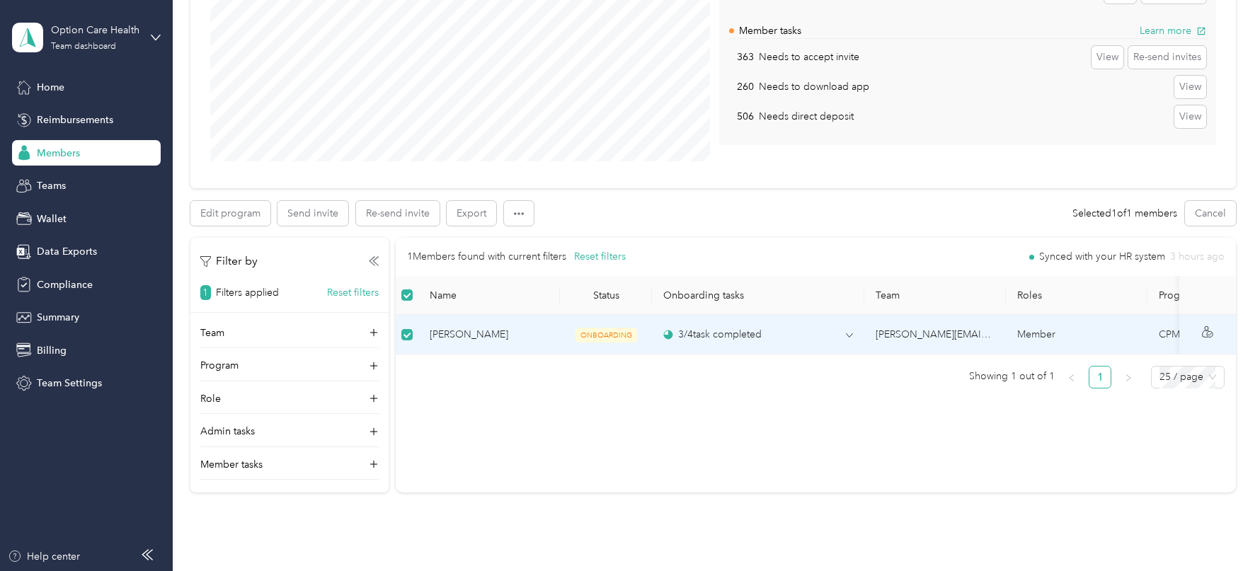
click at [515, 224] on span at bounding box center [519, 217] width 30 height 20
click at [515, 209] on icon "button" at bounding box center [519, 214] width 10 height 10
click at [520, 213] on icon "button" at bounding box center [519, 214] width 10 height 10
click at [525, 227] on li "Mark as onboarded" at bounding box center [557, 239] width 108 height 25
click at [528, 235] on span "Mark as onboarded" at bounding box center [557, 238] width 88 height 15
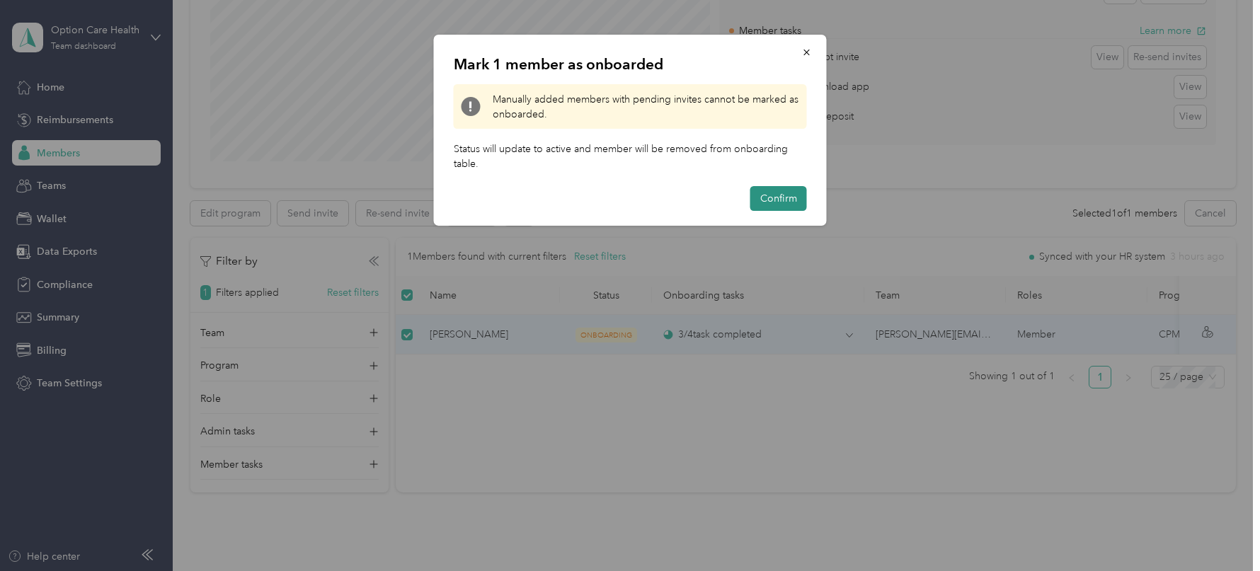
click at [784, 200] on button "Confirm" at bounding box center [778, 198] width 57 height 25
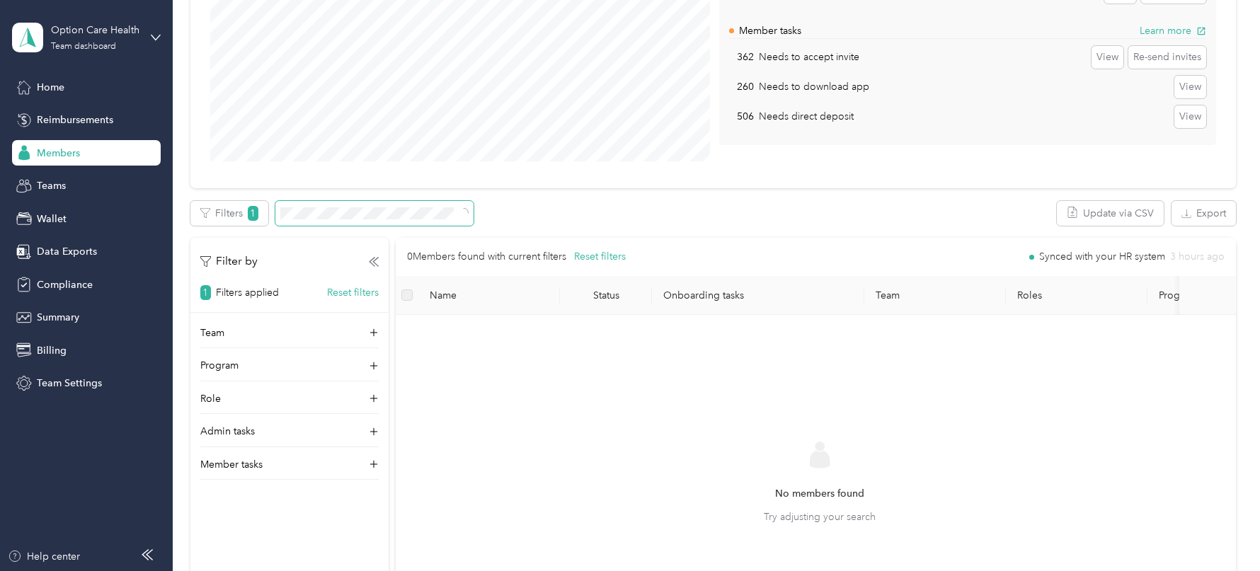
scroll to position [0, 1]
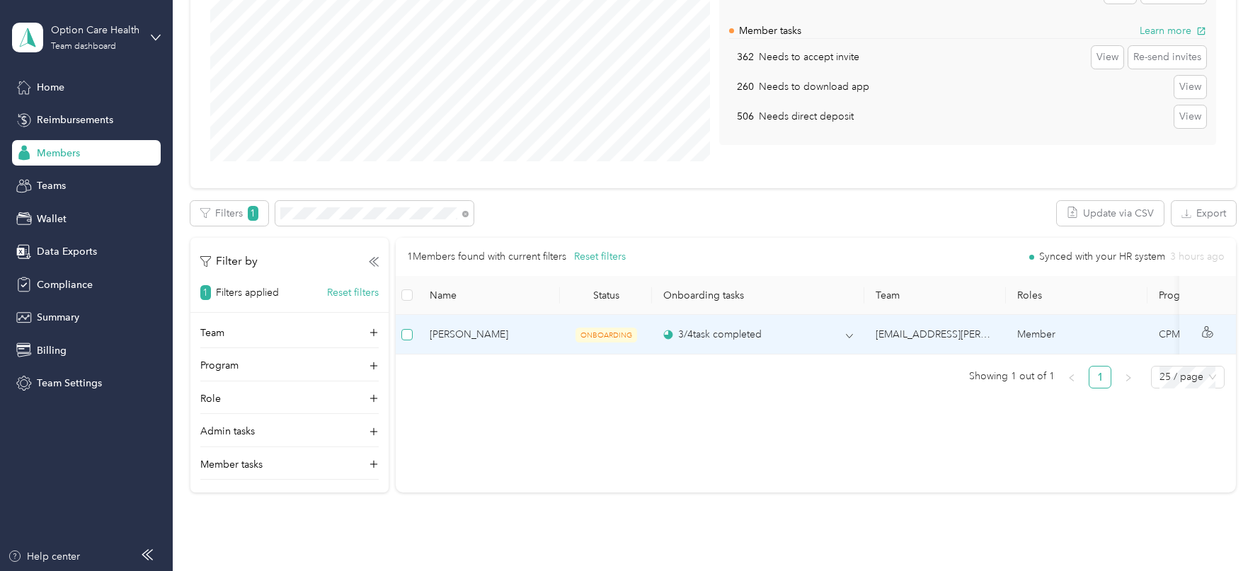
click at [411, 327] on label at bounding box center [406, 335] width 11 height 16
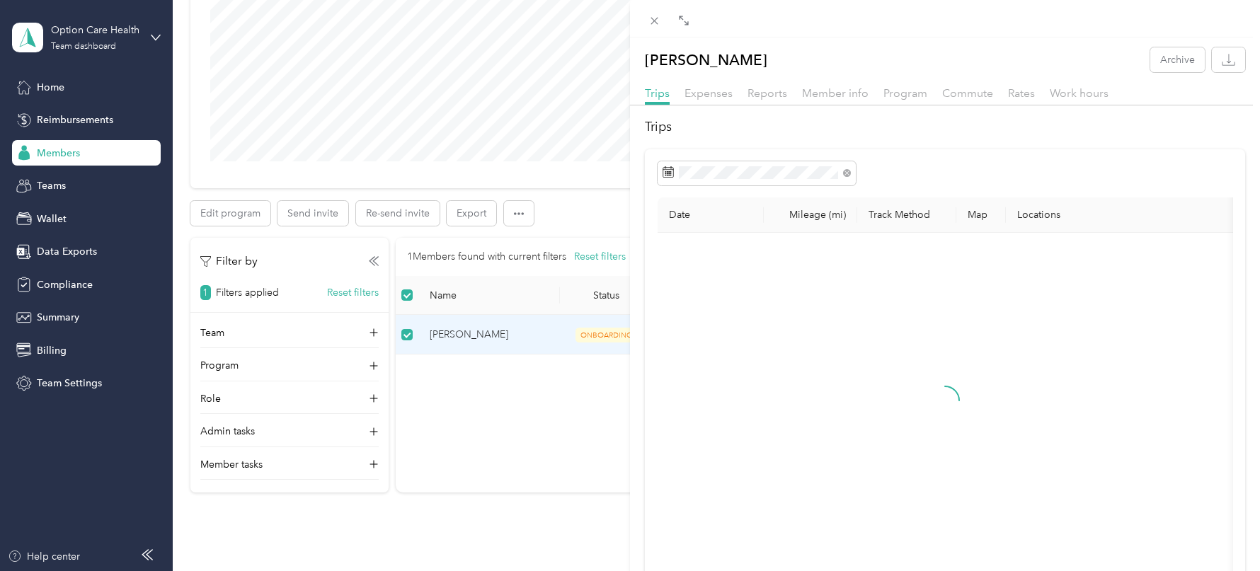
click at [510, 214] on div "[PERSON_NAME] Archive Trips Expenses Reports Member info Program Commute Rates …" at bounding box center [630, 285] width 1260 height 571
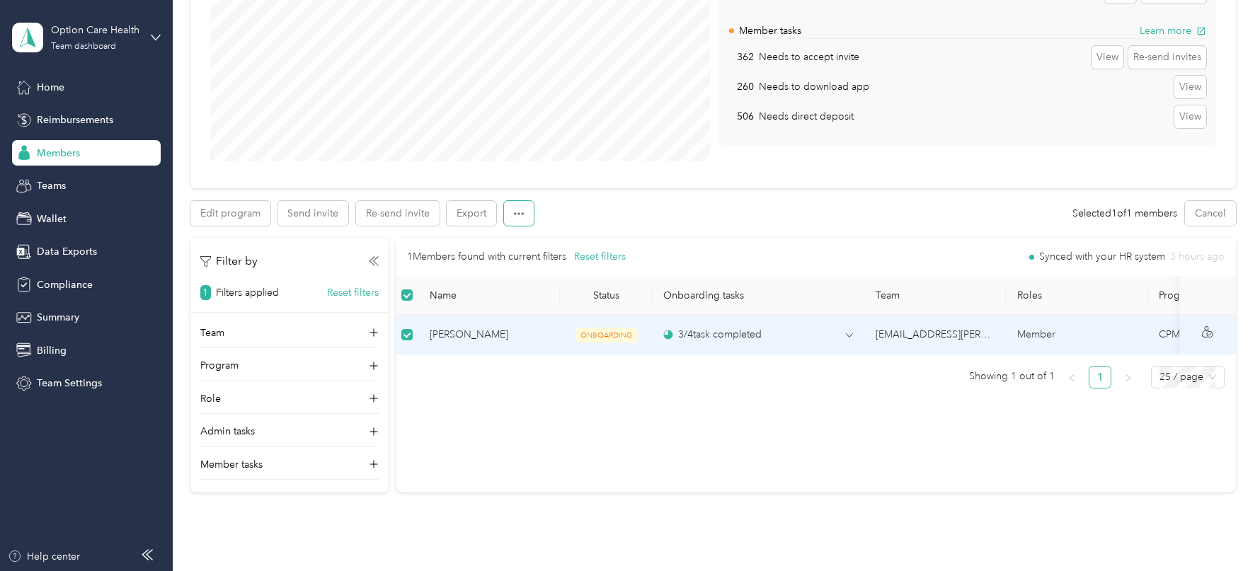
click at [518, 215] on icon "button" at bounding box center [519, 214] width 10 height 10
click at [537, 233] on span "Mark as onboarded" at bounding box center [557, 238] width 88 height 15
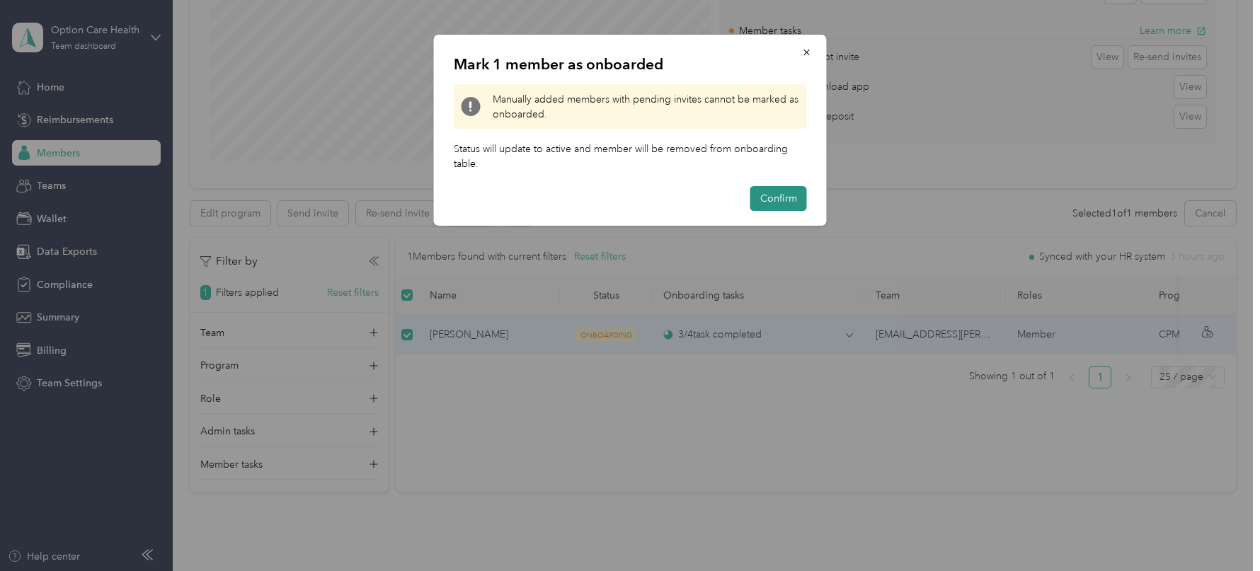
click at [778, 188] on button "Confirm" at bounding box center [778, 198] width 57 height 25
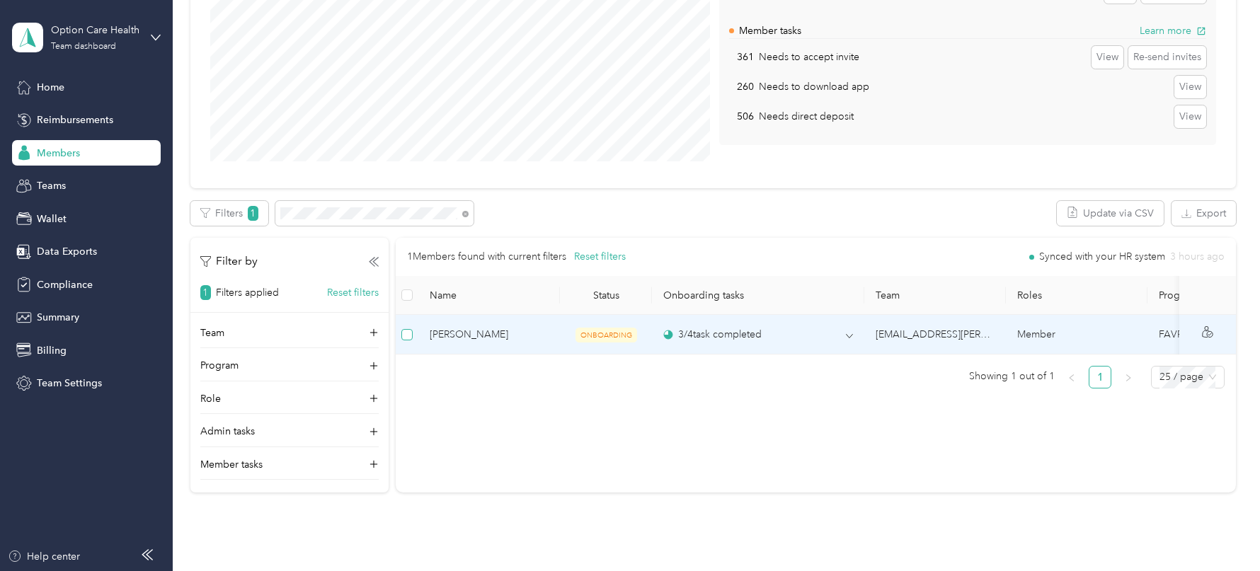
click at [406, 327] on label at bounding box center [406, 335] width 11 height 16
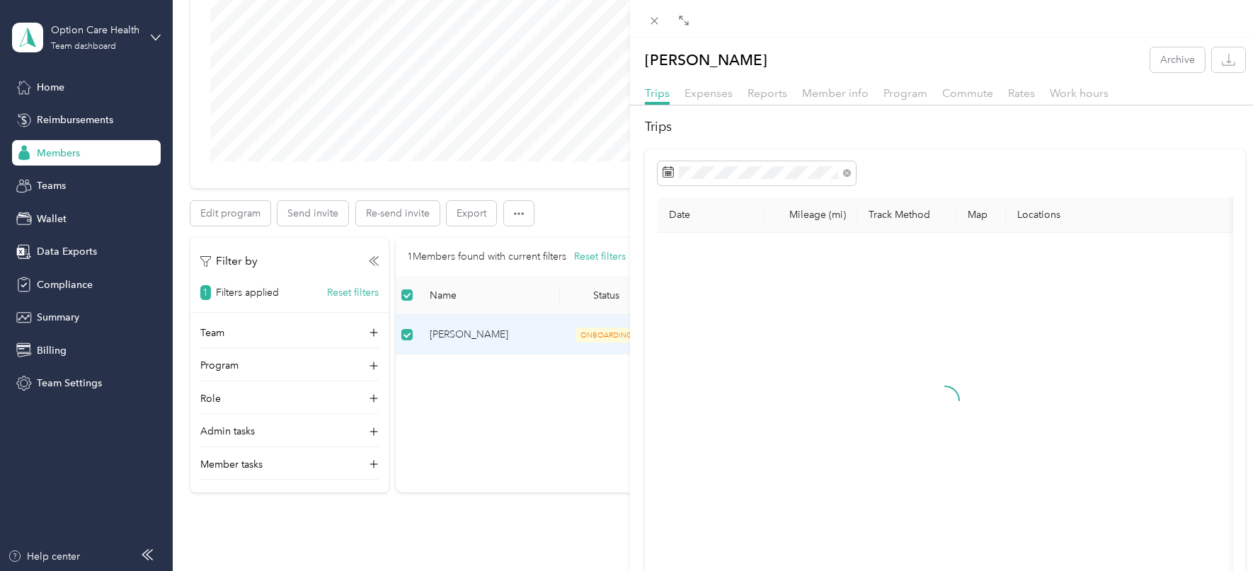
click at [517, 214] on div "[PERSON_NAME] Archive Trips Expenses Reports Member info Program Commute Rates …" at bounding box center [630, 285] width 1260 height 571
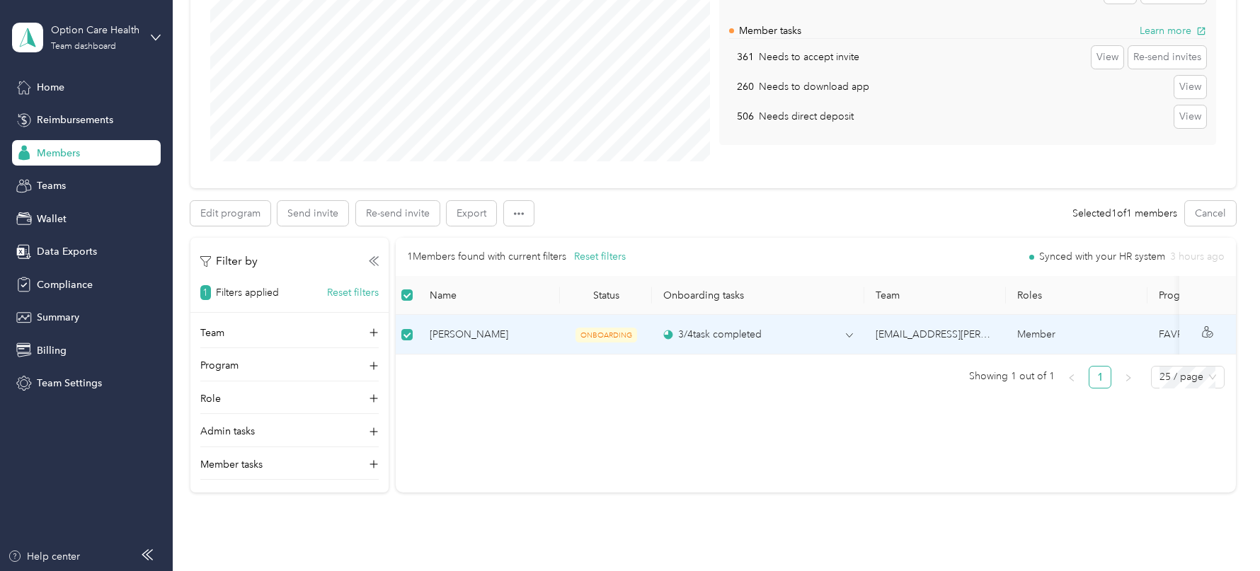
click at [517, 214] on div at bounding box center [630, 285] width 1260 height 571
click at [517, 214] on icon "button" at bounding box center [519, 214] width 10 height 10
click at [560, 236] on span "Mark as onboarded" at bounding box center [557, 238] width 88 height 15
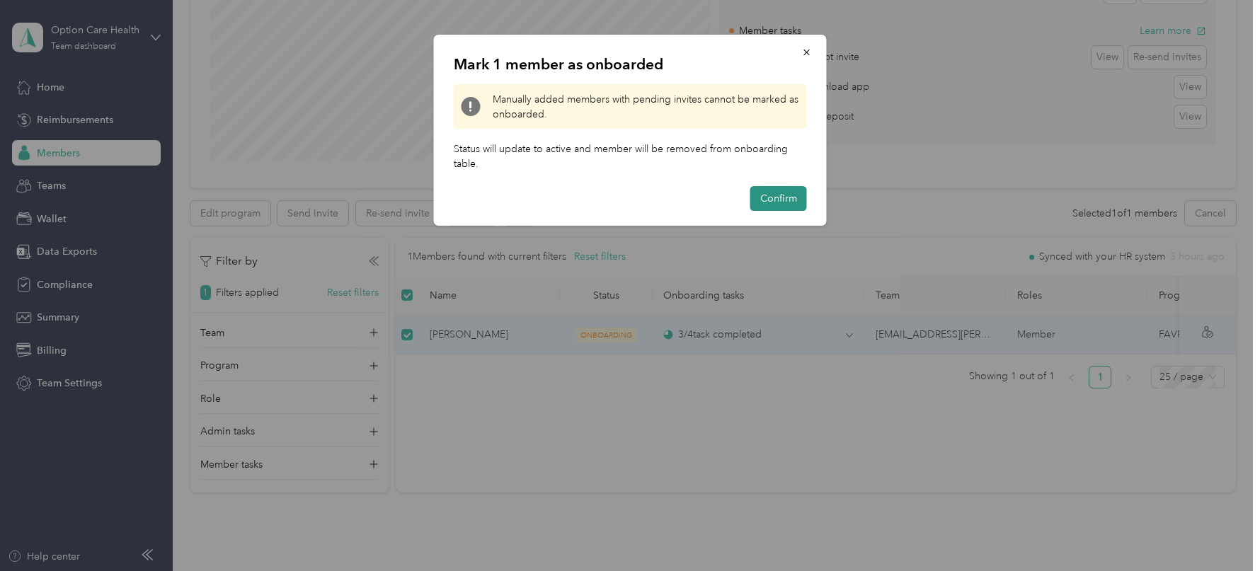
click at [755, 195] on button "Confirm" at bounding box center [778, 198] width 57 height 25
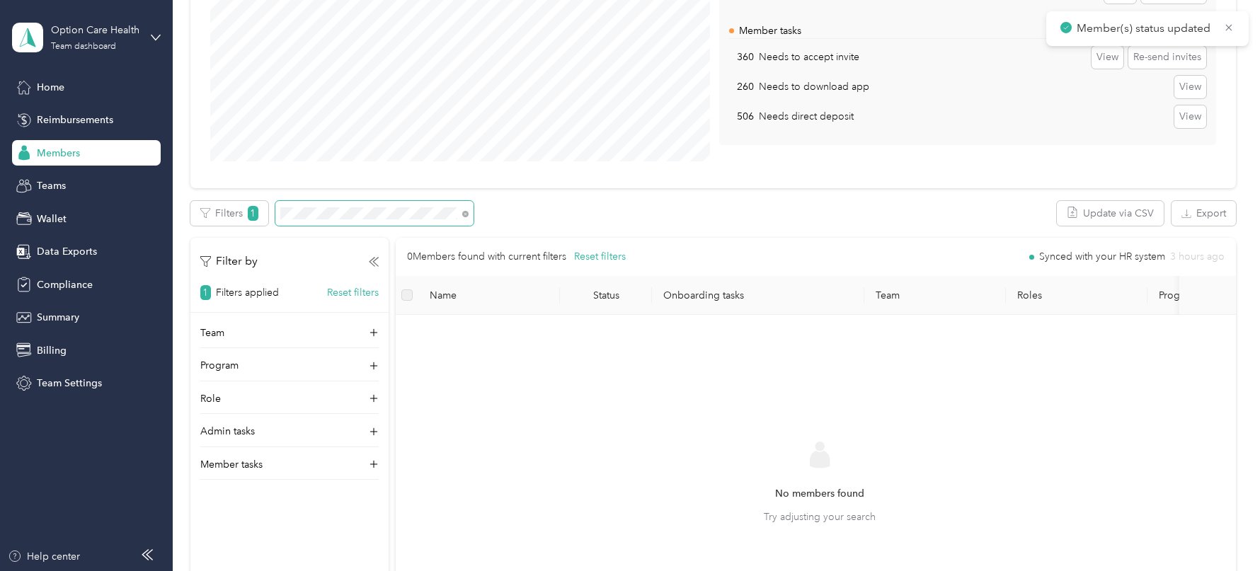
click at [371, 222] on span at bounding box center [374, 213] width 198 height 25
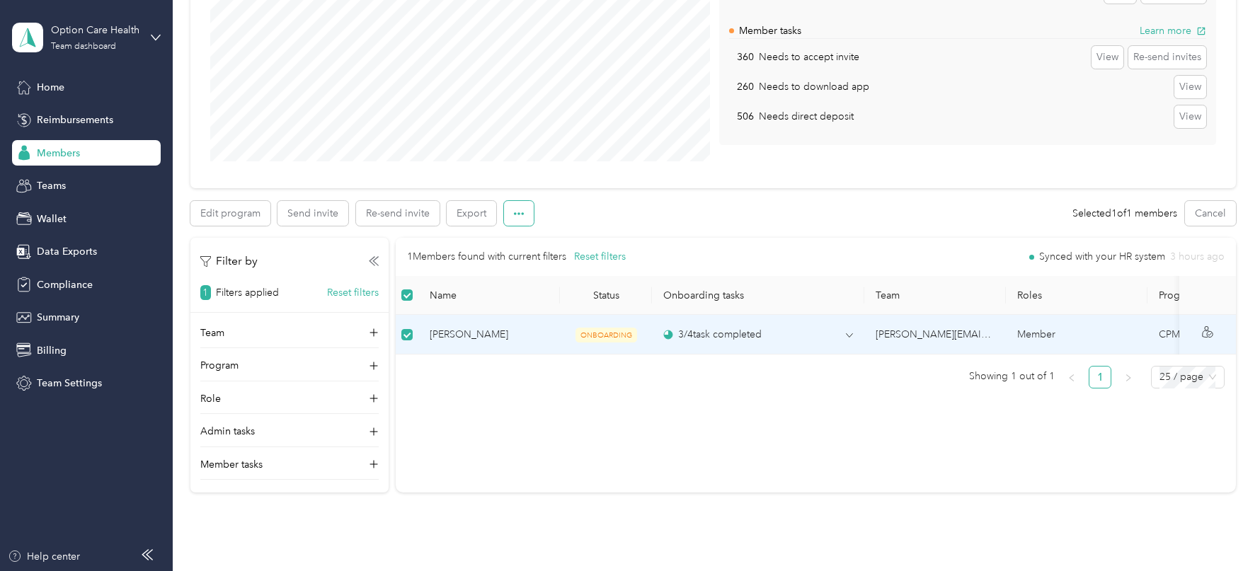
click at [516, 216] on icon "button" at bounding box center [519, 214] width 10 height 10
click at [544, 238] on span "Mark as onboarded" at bounding box center [557, 238] width 88 height 15
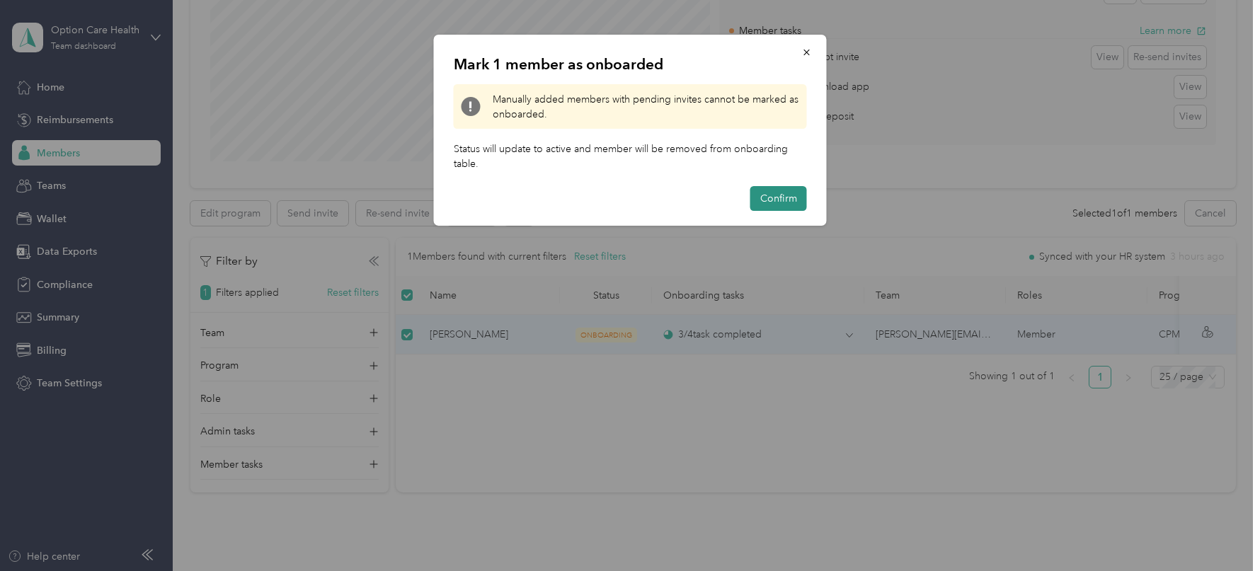
click at [773, 193] on button "Confirm" at bounding box center [778, 198] width 57 height 25
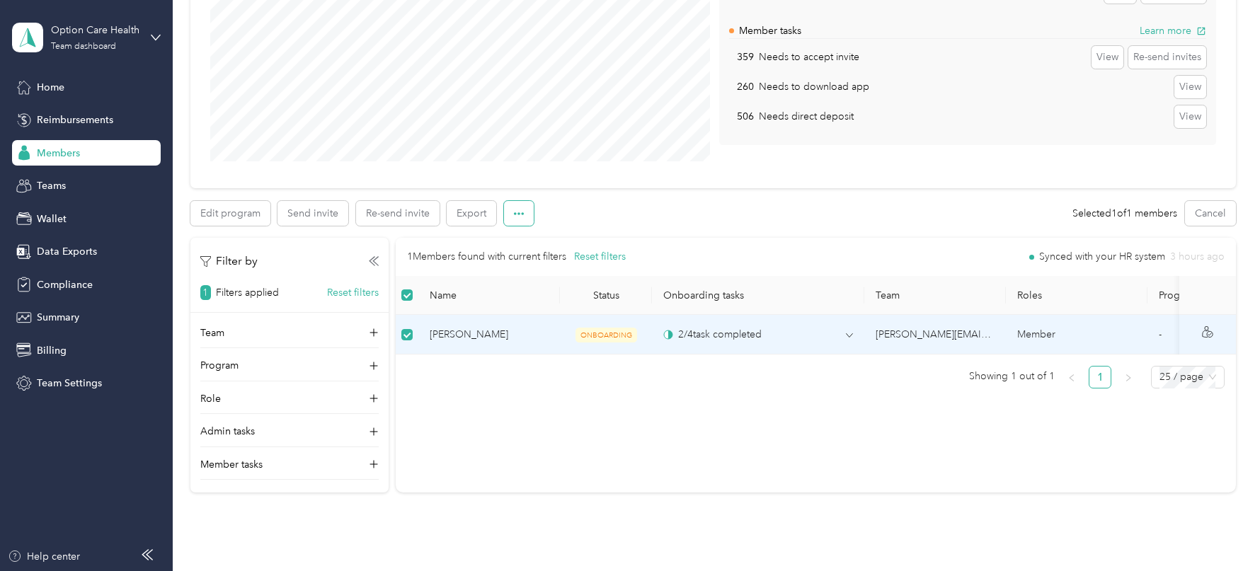
click at [510, 214] on button "button" at bounding box center [519, 213] width 30 height 25
click at [547, 230] on li "Mark as onboarded" at bounding box center [557, 239] width 108 height 25
click at [553, 242] on span "Mark as onboarded" at bounding box center [557, 238] width 88 height 15
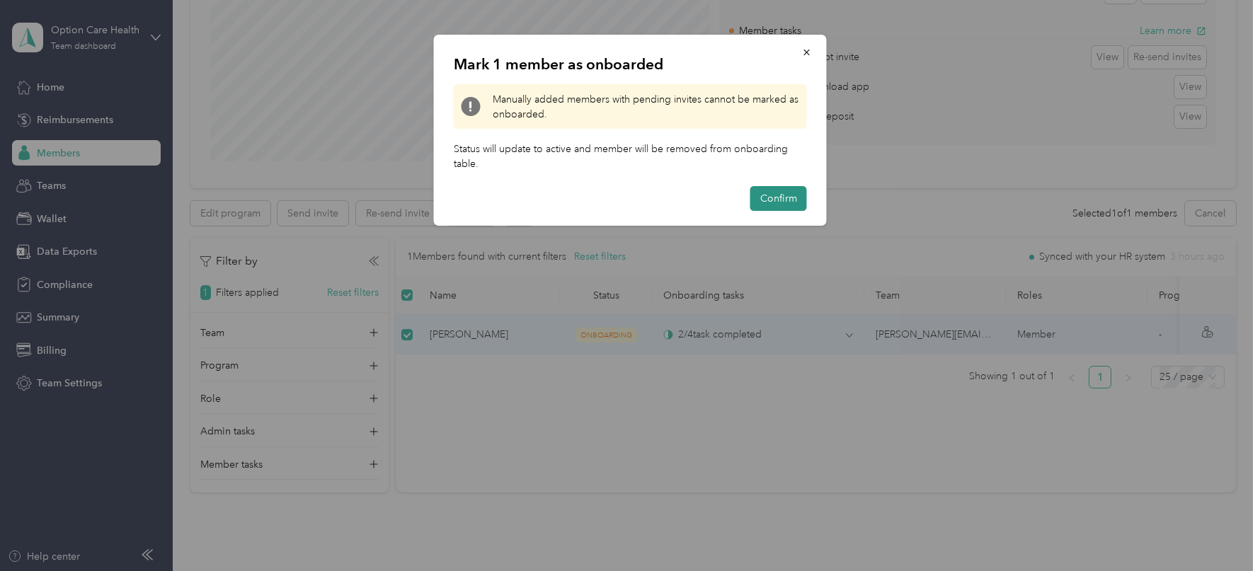
click at [757, 203] on button "Confirm" at bounding box center [778, 198] width 57 height 25
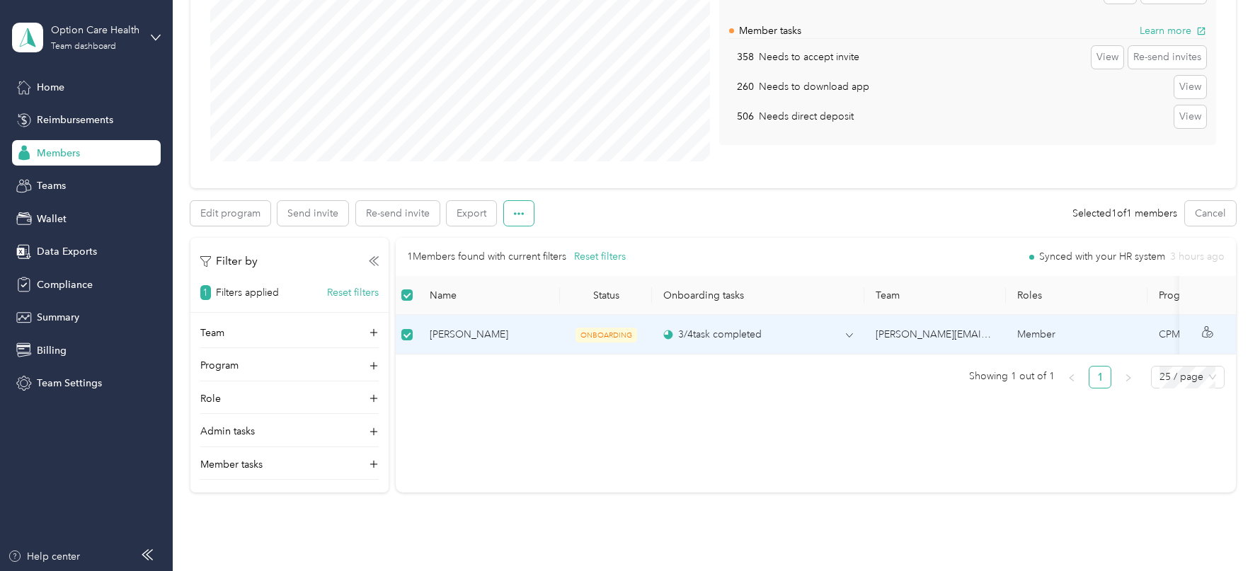
click at [514, 215] on icon "button" at bounding box center [519, 214] width 10 height 10
click at [563, 236] on span "Mark as onboarded" at bounding box center [557, 238] width 88 height 15
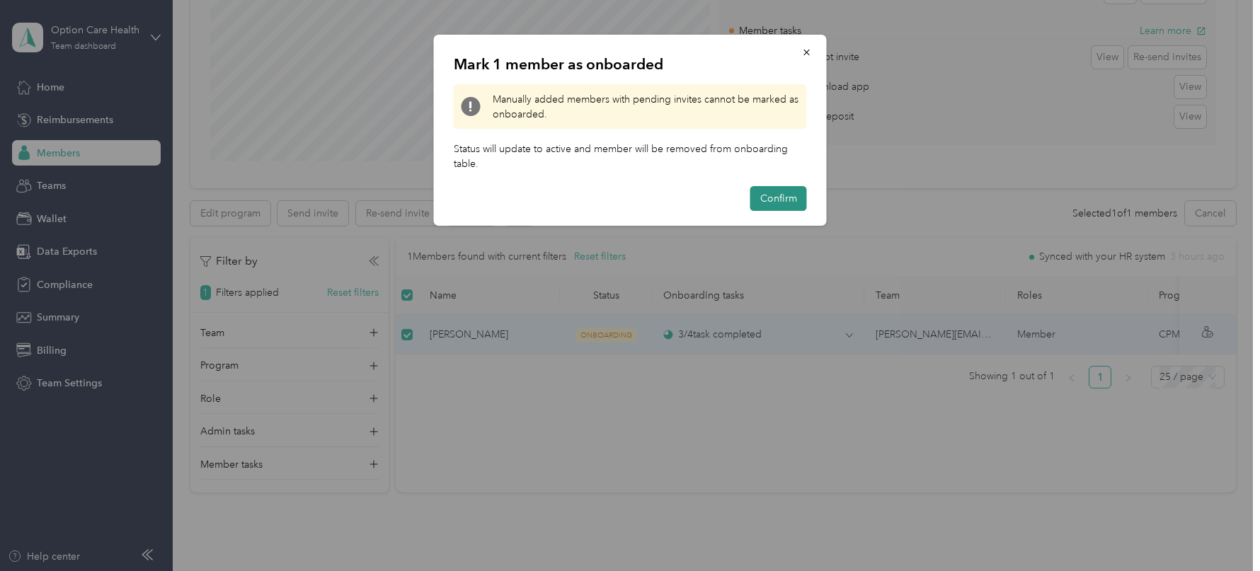
click at [758, 198] on button "Confirm" at bounding box center [778, 198] width 57 height 25
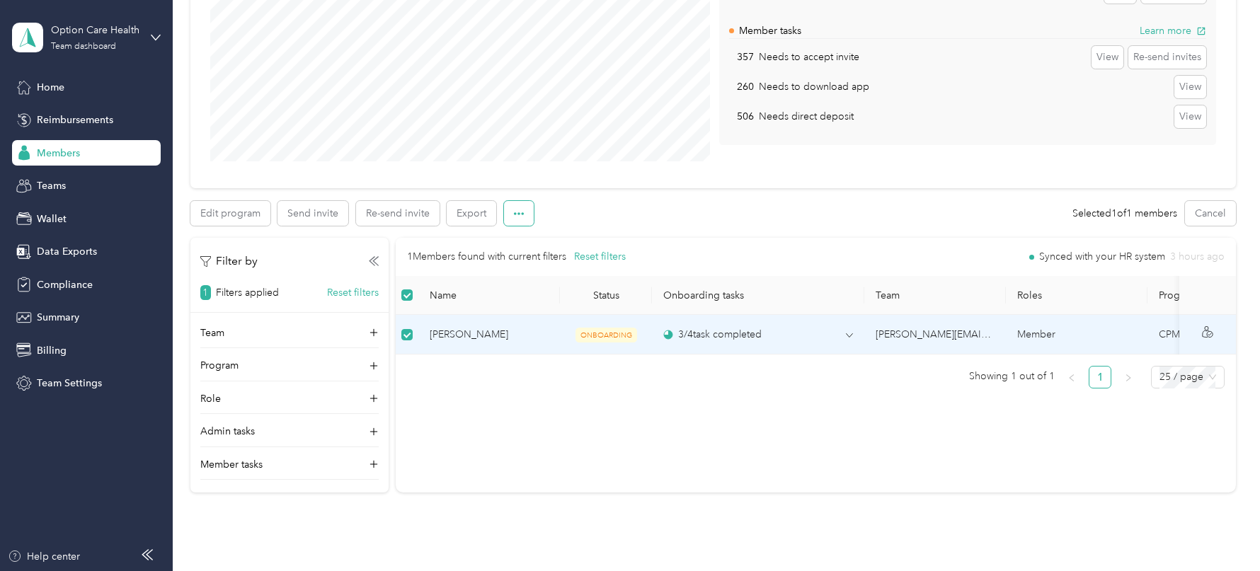
click at [513, 201] on button "button" at bounding box center [519, 213] width 30 height 25
click at [529, 234] on span "Mark as onboarded" at bounding box center [557, 238] width 88 height 15
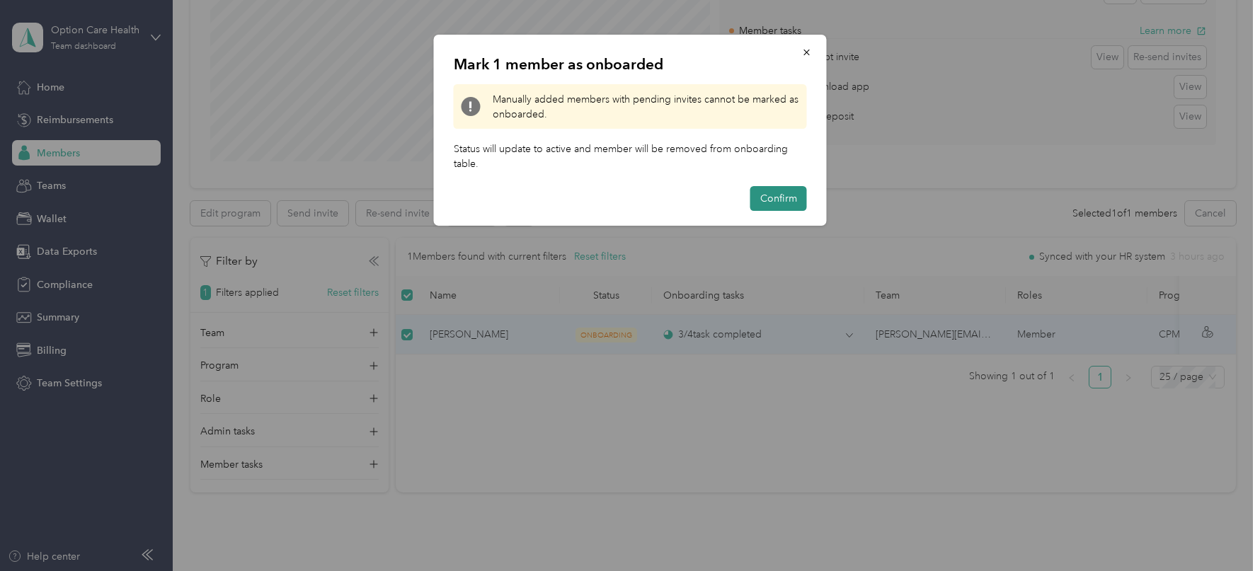
click at [796, 199] on button "Confirm" at bounding box center [778, 198] width 57 height 25
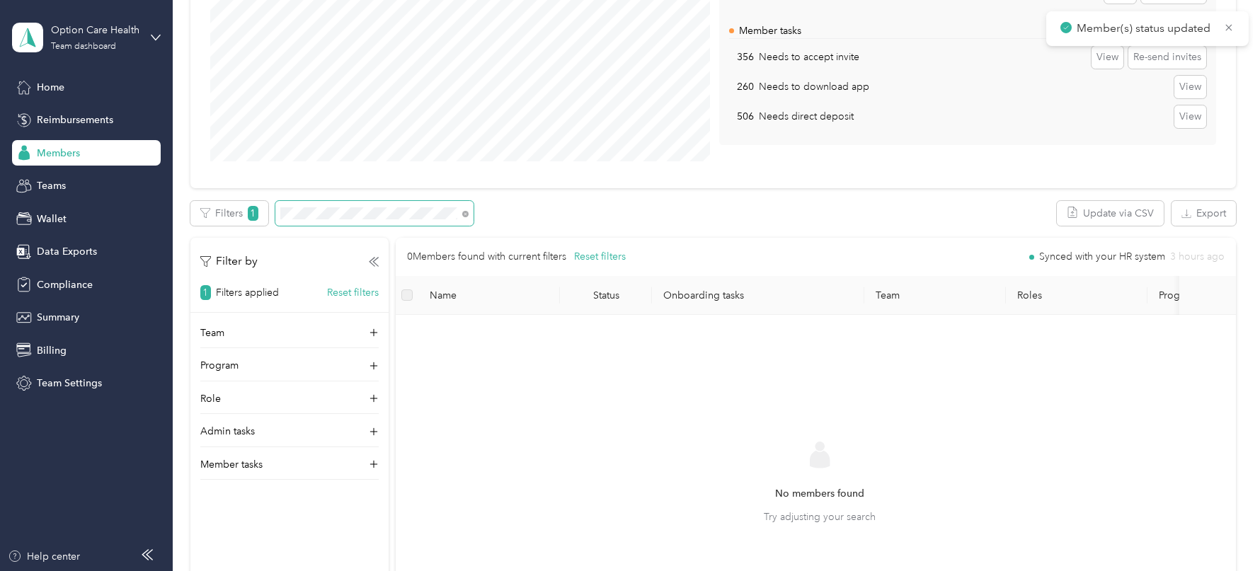
click at [329, 222] on span at bounding box center [374, 213] width 198 height 25
click at [326, 220] on span at bounding box center [374, 213] width 198 height 25
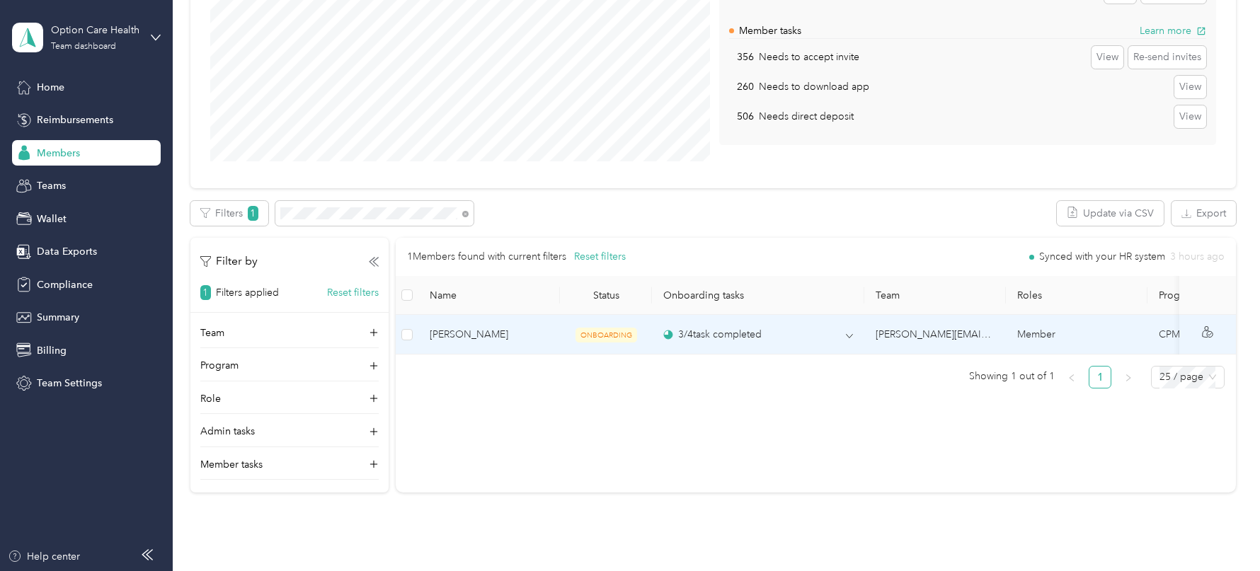
click at [413, 328] on td at bounding box center [407, 335] width 23 height 40
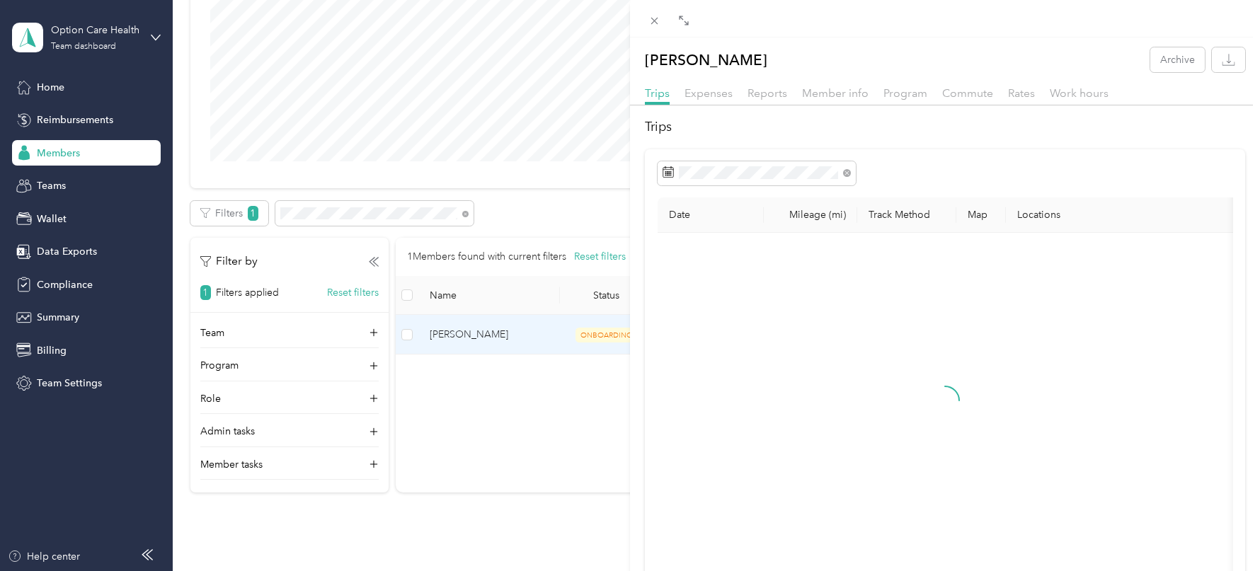
click at [407, 334] on div "[PERSON_NAME] Archive Trips Expenses Reports Member info Program Commute Rates …" at bounding box center [630, 285] width 1260 height 571
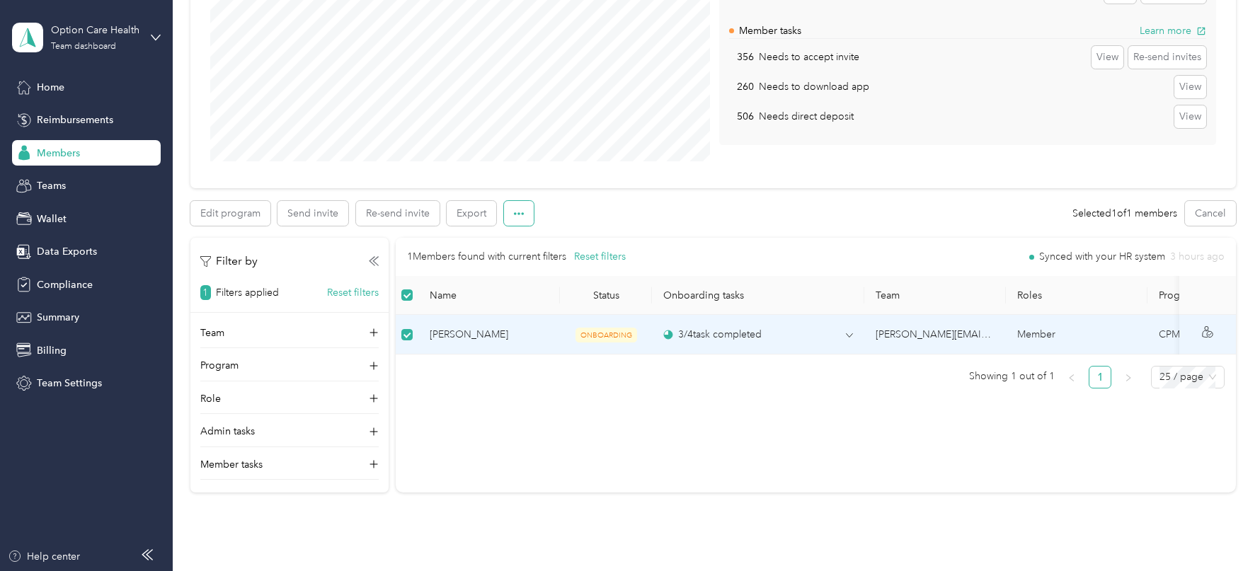
click at [527, 219] on button "button" at bounding box center [519, 213] width 30 height 25
click at [553, 239] on span "Mark as onboarded" at bounding box center [557, 238] width 88 height 15
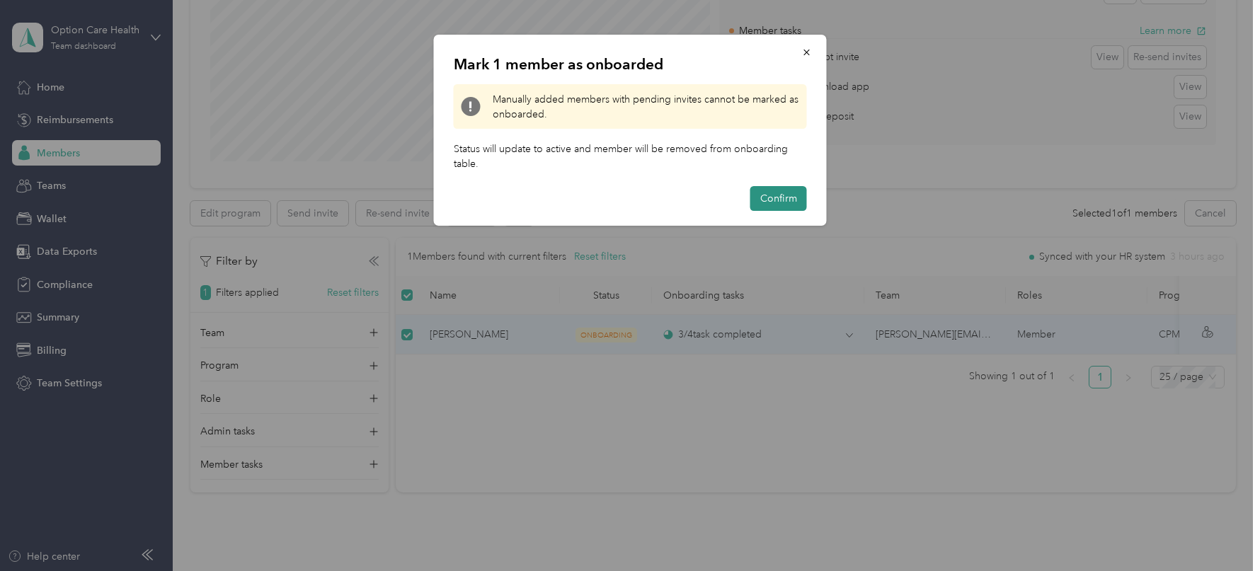
click at [775, 191] on button "Confirm" at bounding box center [778, 198] width 57 height 25
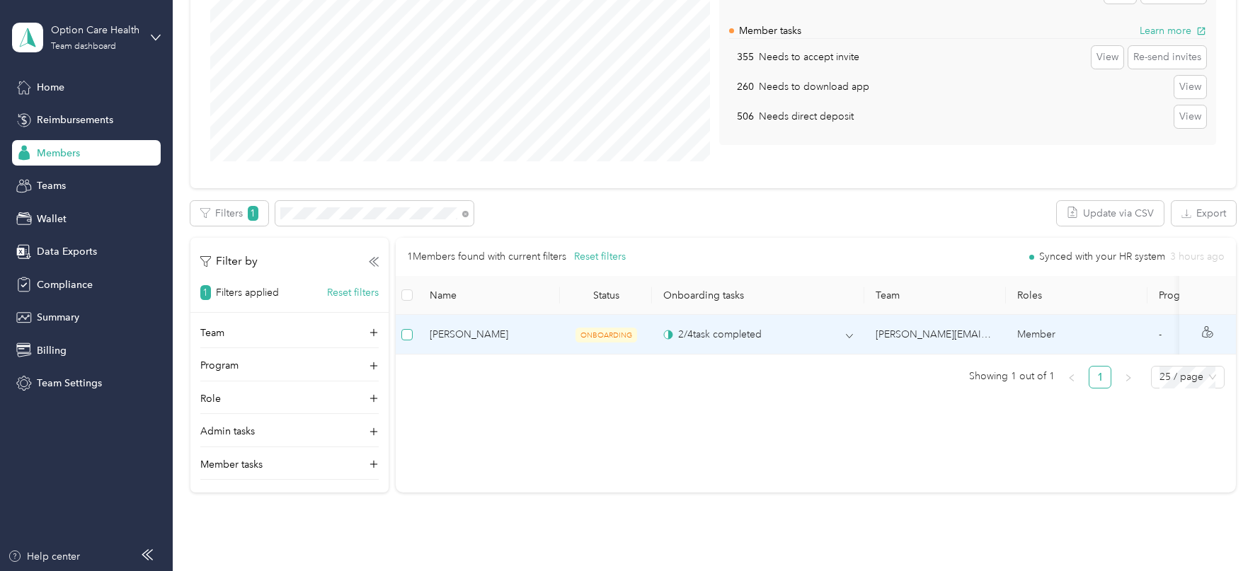
click at [410, 327] on label at bounding box center [406, 335] width 11 height 16
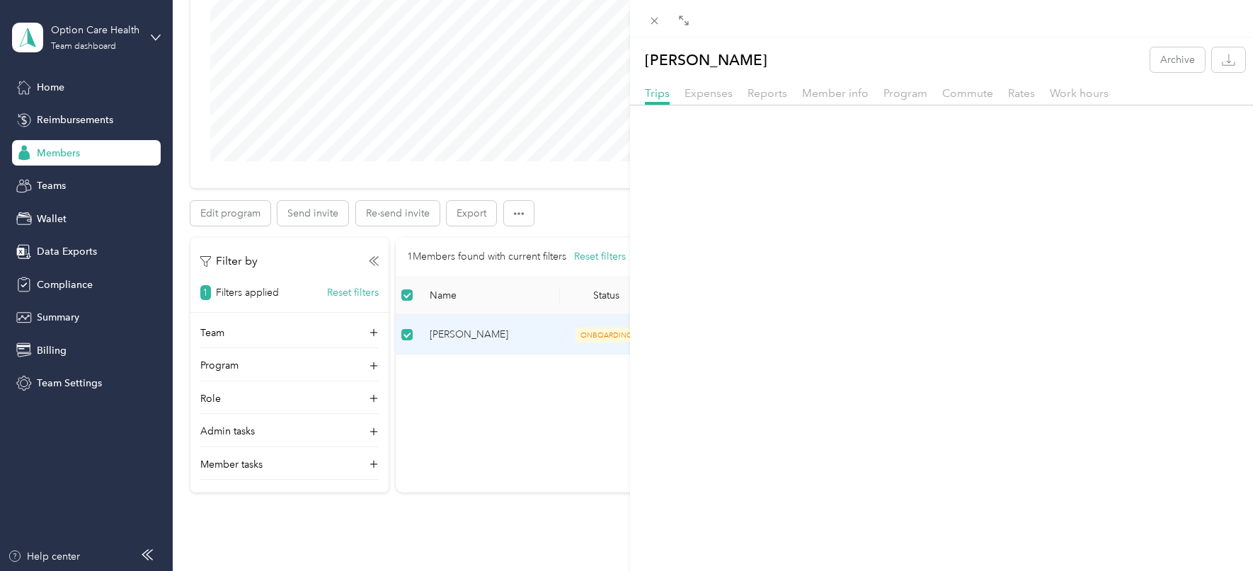
click at [503, 221] on div "[PERSON_NAME] Archive Trips Expenses Reports Member info Program Commute Rates …" at bounding box center [630, 285] width 1260 height 571
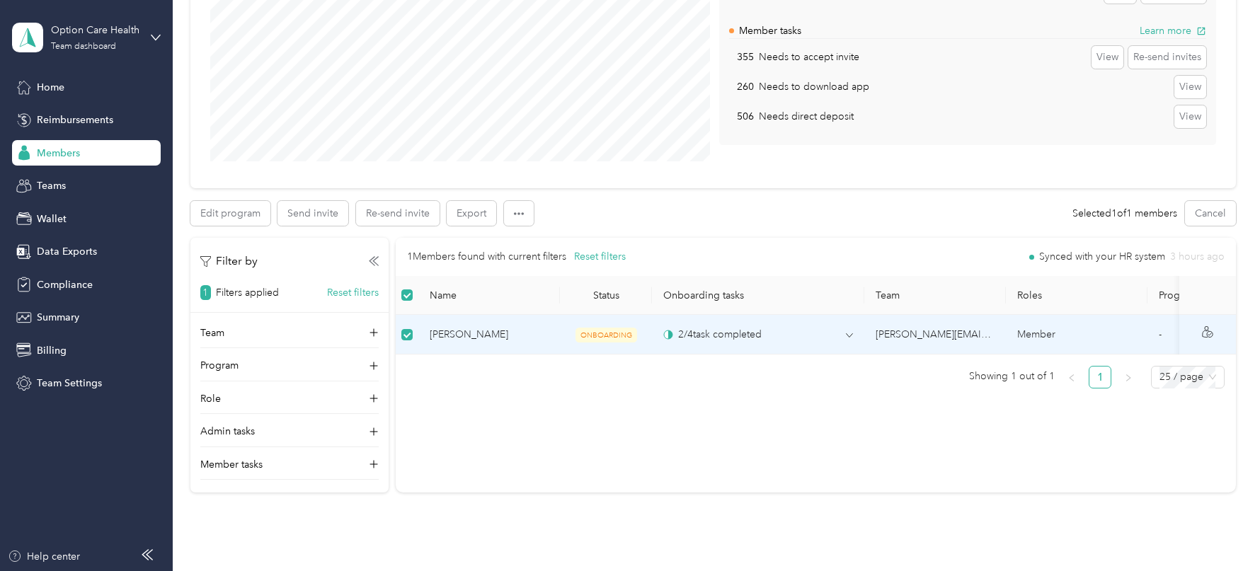
click at [524, 213] on div at bounding box center [630, 285] width 1260 height 571
click at [524, 213] on button "button" at bounding box center [519, 213] width 30 height 25
click at [550, 239] on span "Mark as onboarded" at bounding box center [557, 238] width 88 height 15
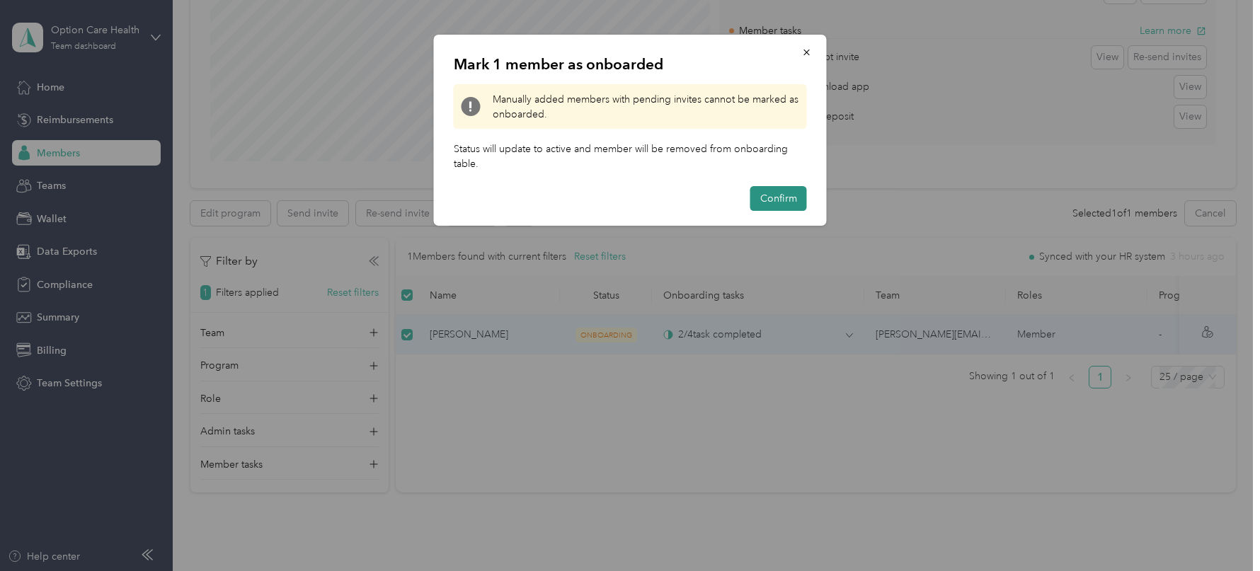
click at [760, 202] on button "Confirm" at bounding box center [778, 198] width 57 height 25
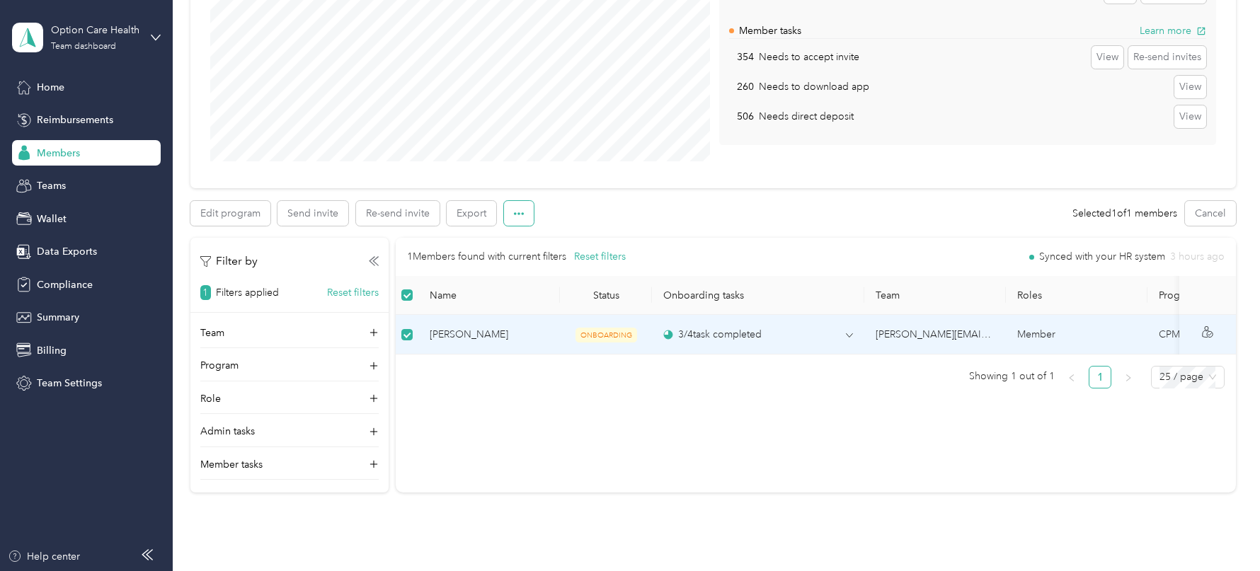
click at [525, 211] on button "button" at bounding box center [519, 213] width 30 height 25
click at [547, 245] on span "Mark as onboarded" at bounding box center [557, 238] width 88 height 15
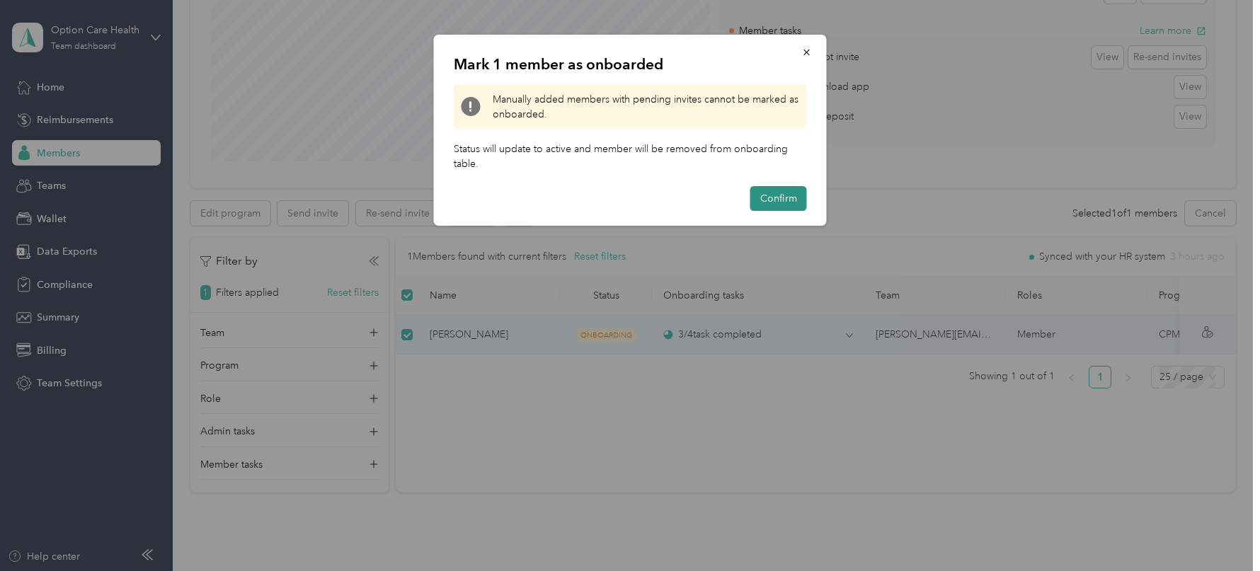
click at [779, 188] on button "Confirm" at bounding box center [778, 198] width 57 height 25
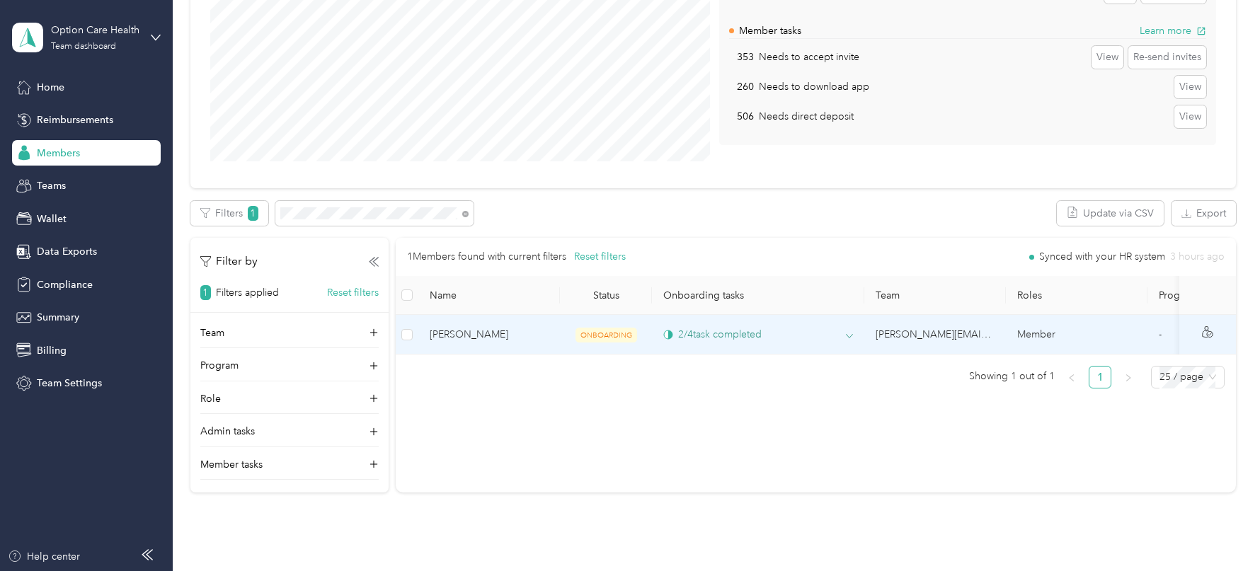
click at [849, 334] on icon at bounding box center [849, 336] width 7 height 7
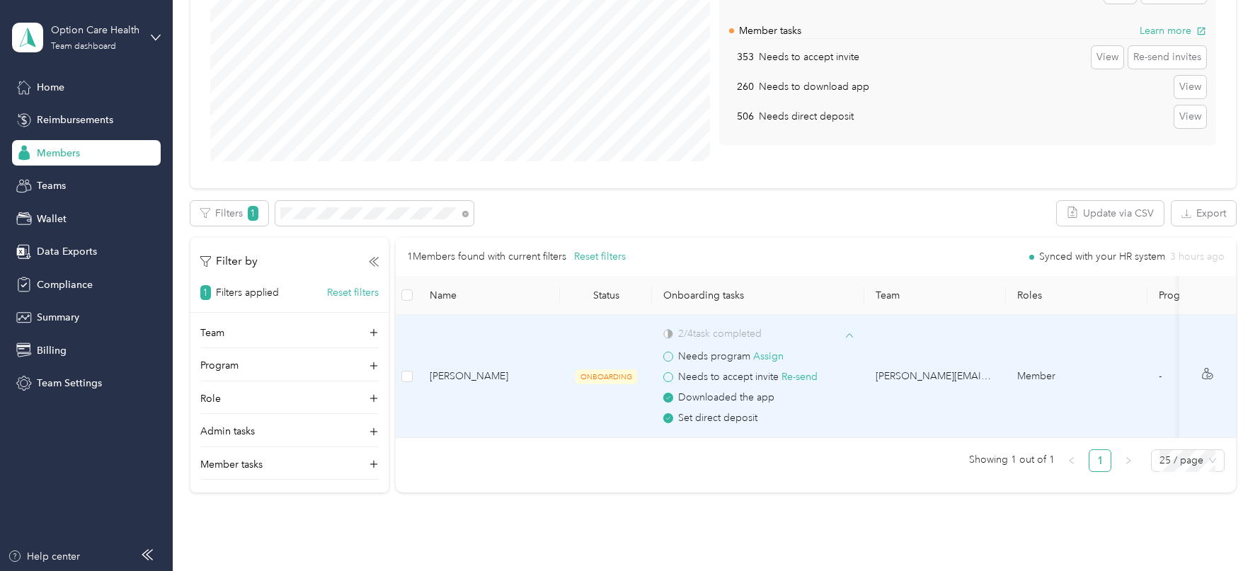
click at [849, 334] on icon at bounding box center [849, 335] width 7 height 7
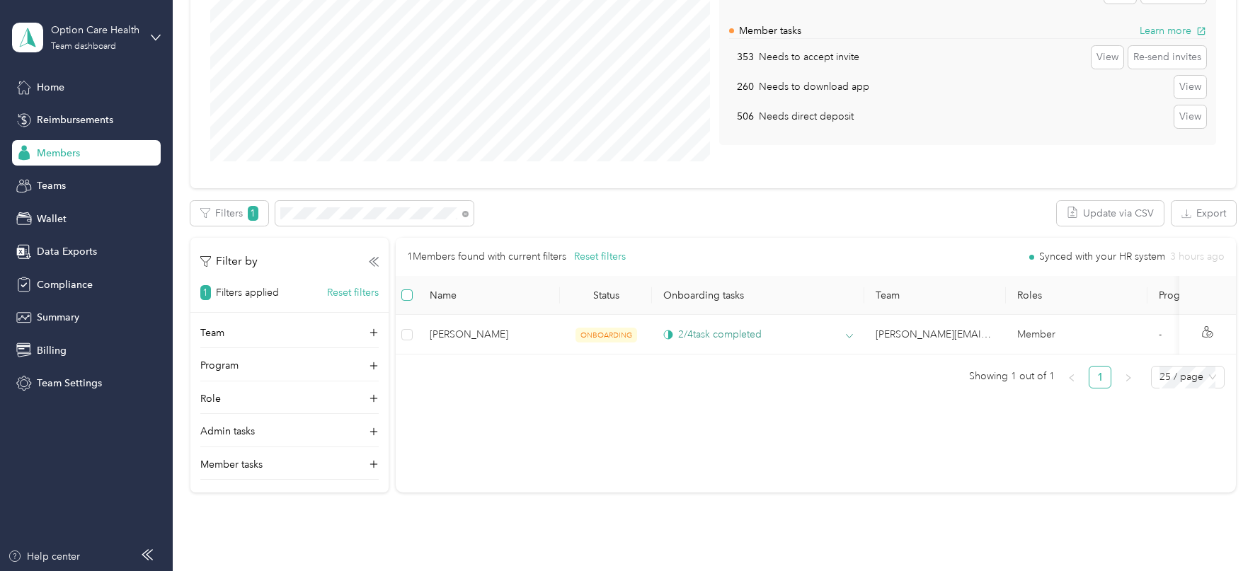
click at [406, 301] on label at bounding box center [406, 295] width 11 height 16
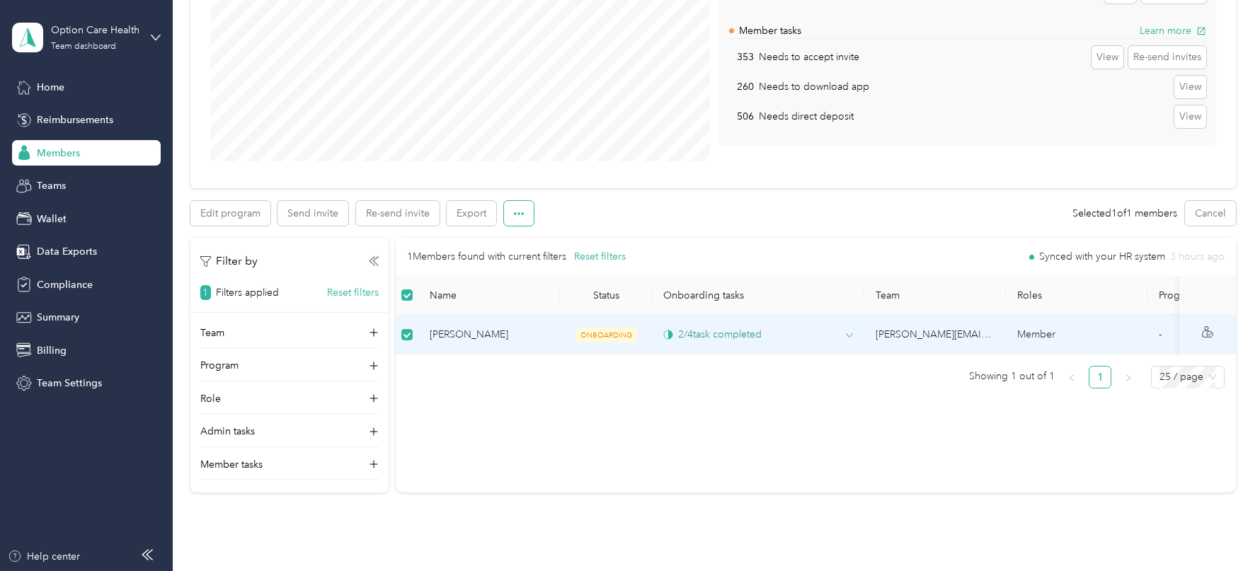
click at [526, 206] on button "button" at bounding box center [519, 213] width 30 height 25
click at [554, 241] on span "Mark as onboarded" at bounding box center [557, 238] width 88 height 15
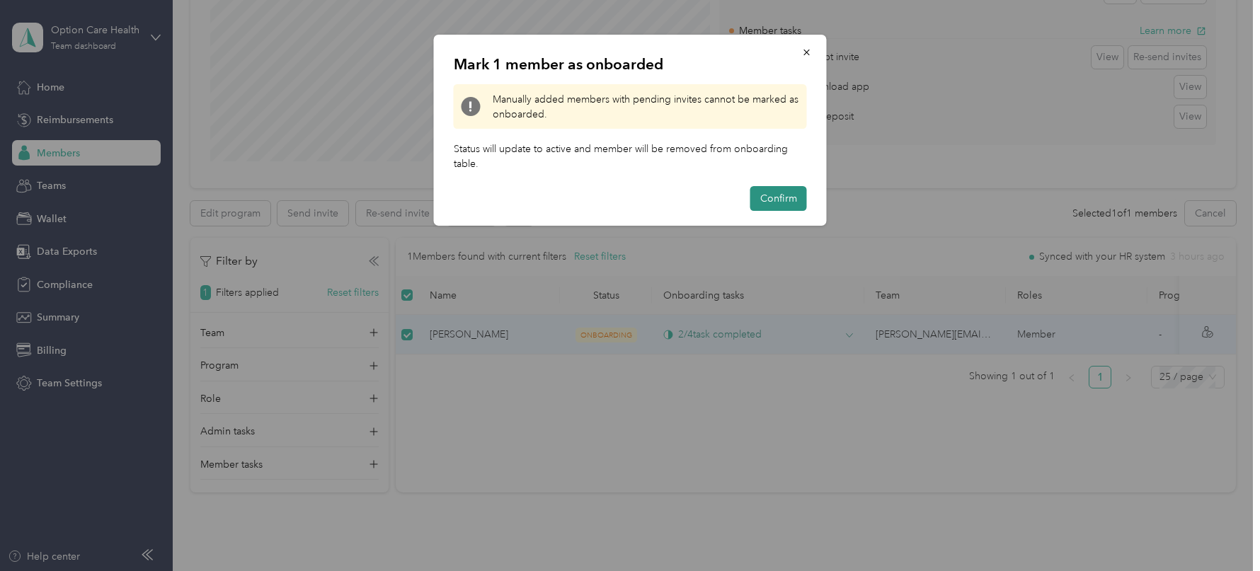
click at [785, 188] on button "Confirm" at bounding box center [778, 198] width 57 height 25
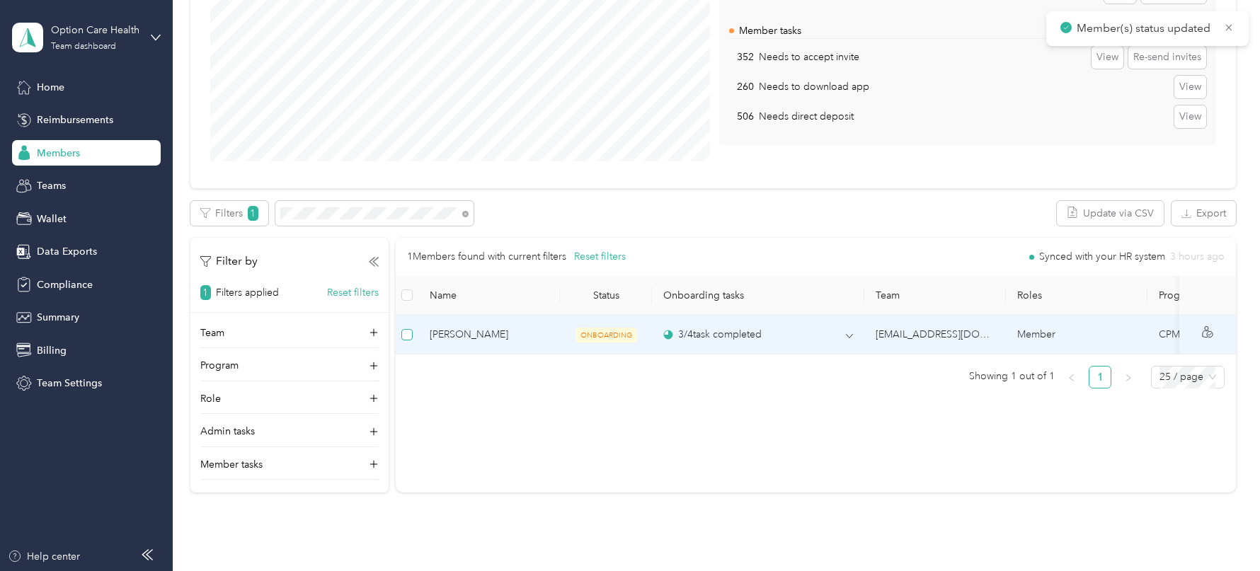
click at [410, 339] on label at bounding box center [406, 335] width 11 height 16
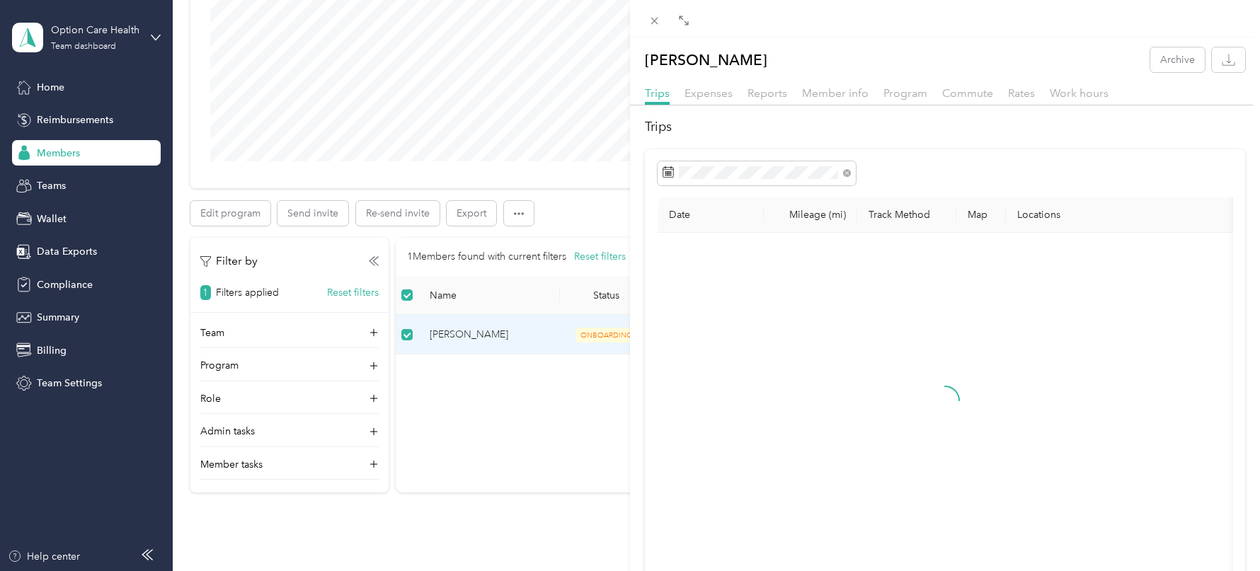
click at [515, 212] on div "[PERSON_NAME] Archive Trips Expenses Reports Member info Program Commute Rates …" at bounding box center [630, 285] width 1260 height 571
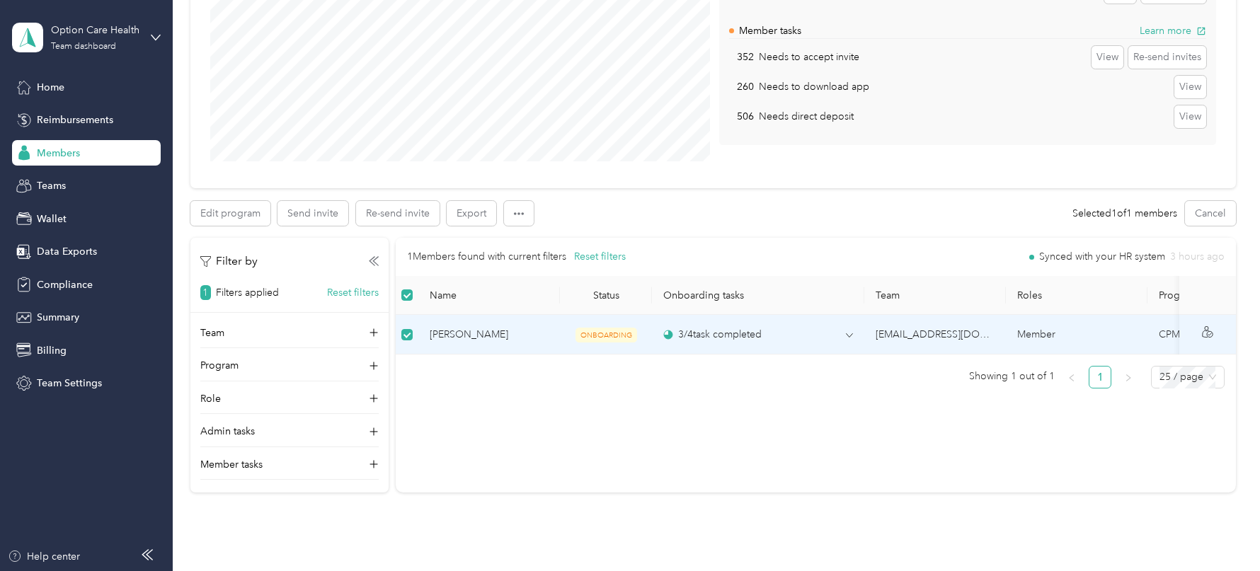
click at [515, 212] on div at bounding box center [630, 285] width 1260 height 571
click at [515, 212] on icon "button" at bounding box center [519, 214] width 10 height 10
click at [532, 241] on span "Mark as onboarded" at bounding box center [557, 238] width 88 height 15
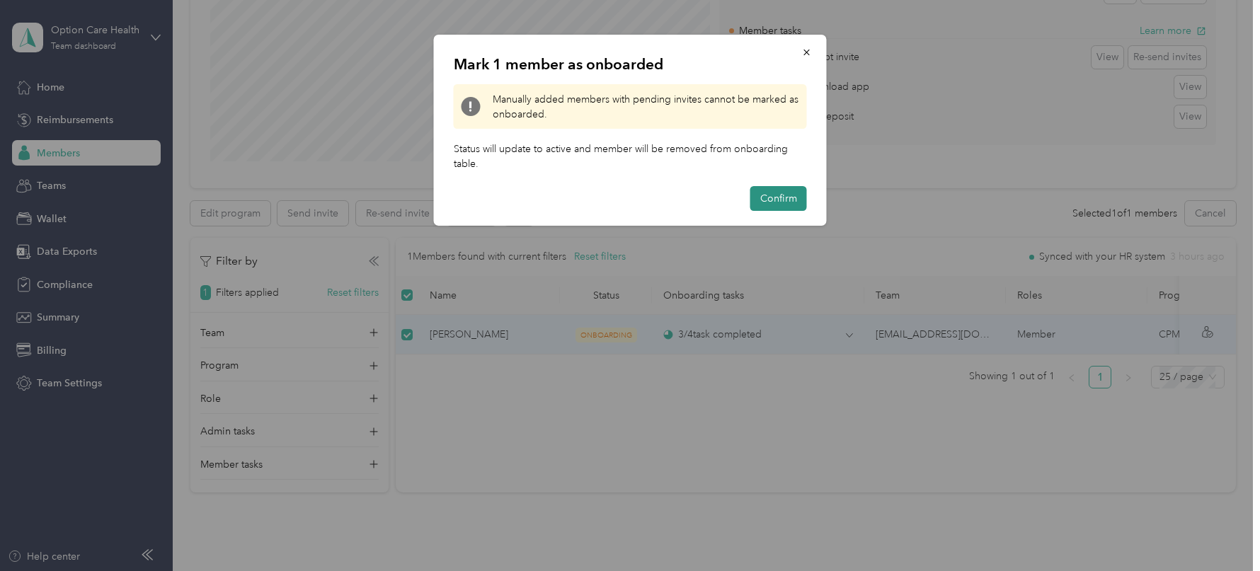
click at [787, 198] on button "Confirm" at bounding box center [778, 198] width 57 height 25
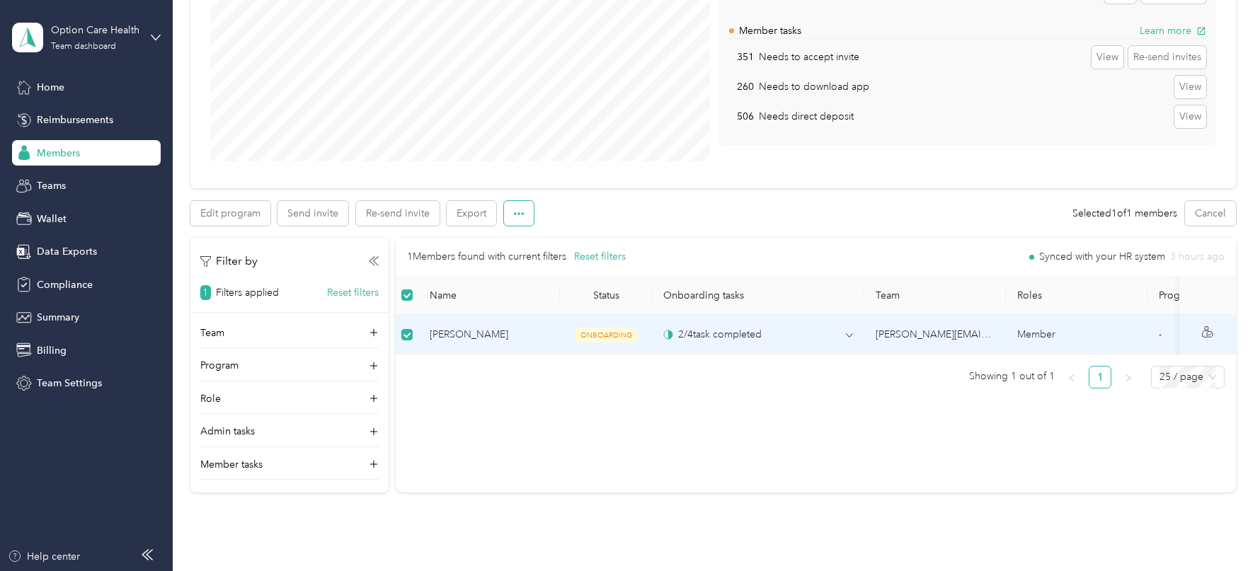
click at [510, 224] on span at bounding box center [519, 217] width 30 height 20
click at [549, 235] on span "Mark as onboarded" at bounding box center [557, 238] width 88 height 15
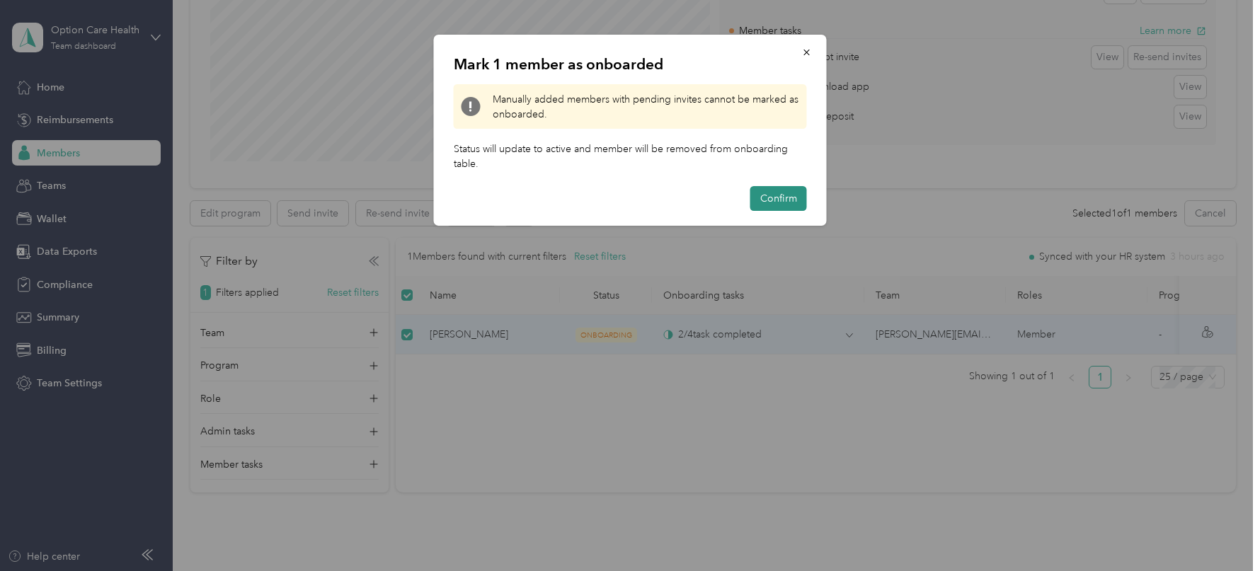
click at [767, 190] on button "Confirm" at bounding box center [778, 198] width 57 height 25
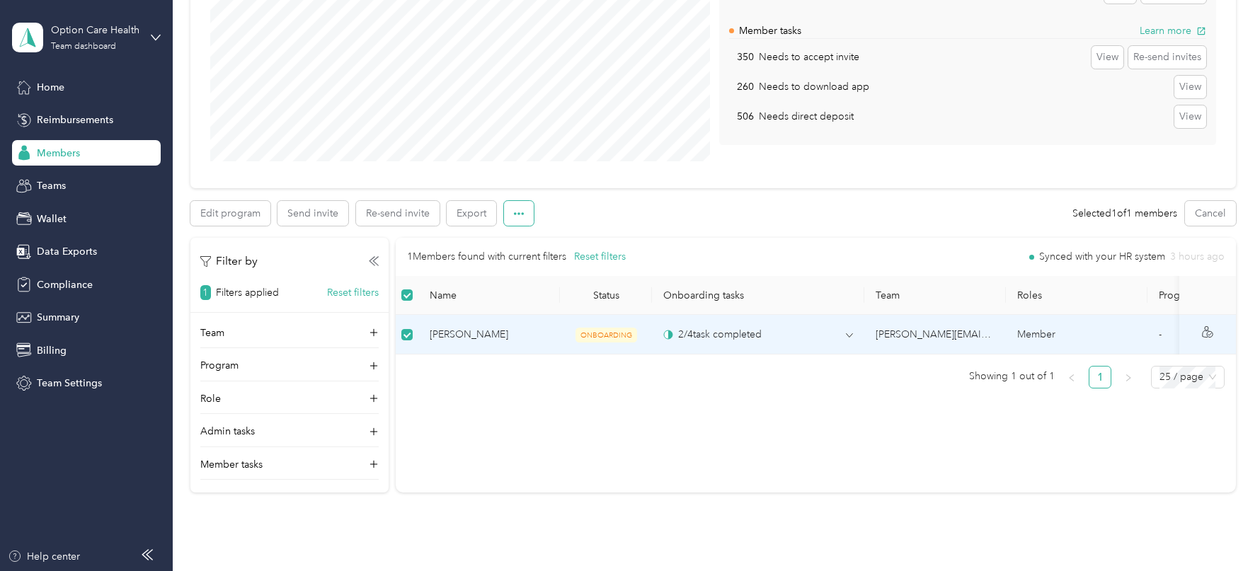
click at [519, 212] on icon "button" at bounding box center [519, 214] width 10 height 10
click at [559, 237] on span "Mark as onboarded" at bounding box center [557, 238] width 88 height 15
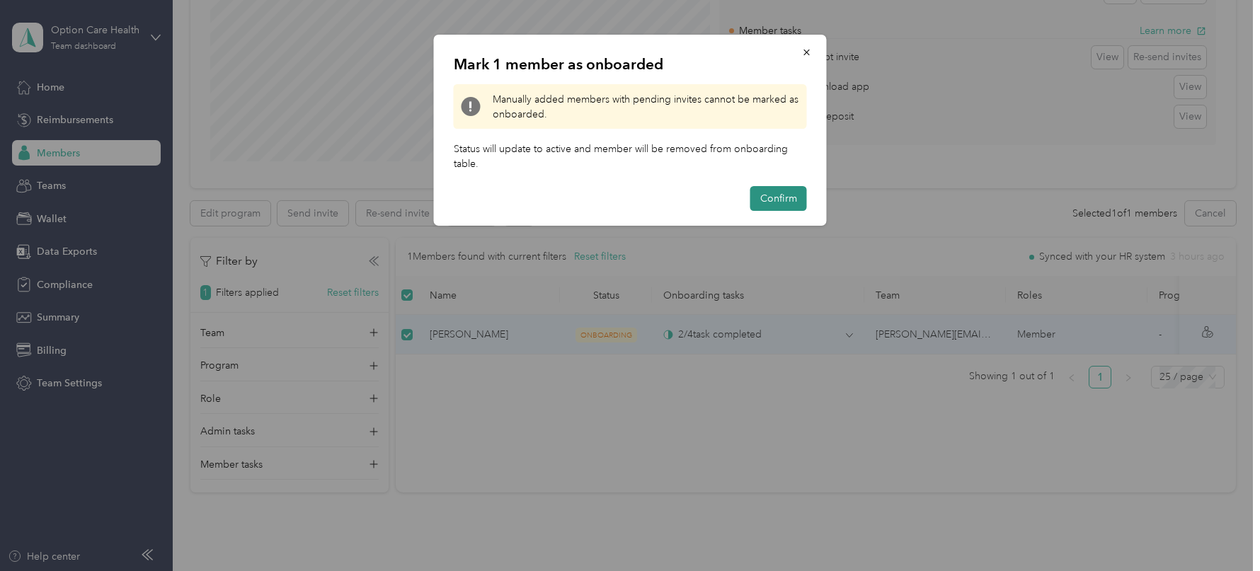
click at [785, 196] on button "Confirm" at bounding box center [778, 198] width 57 height 25
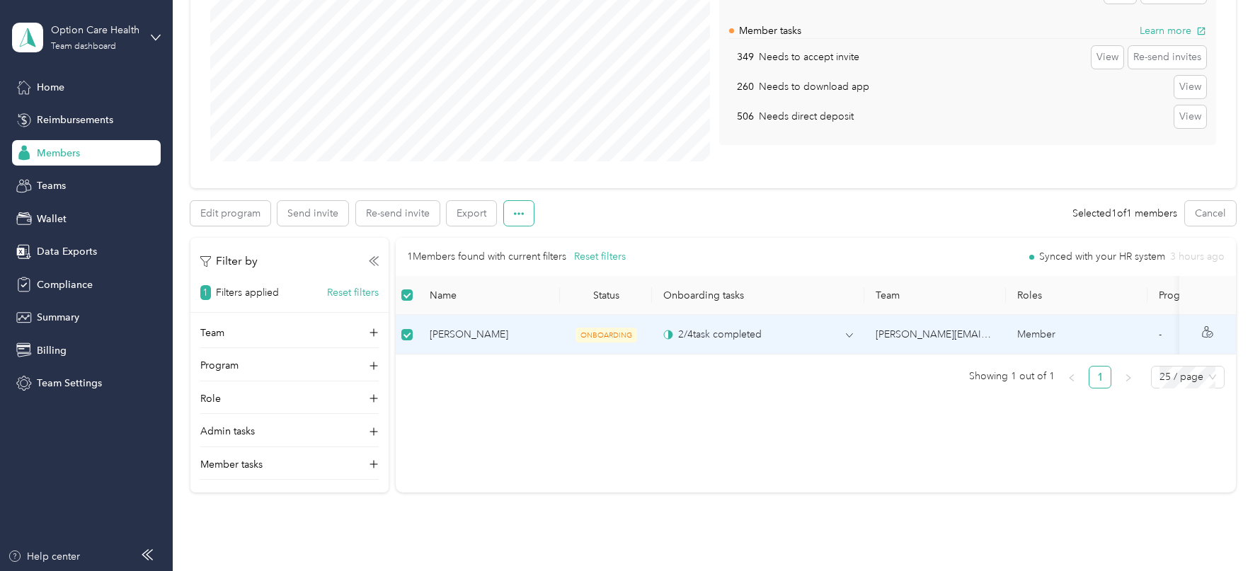
click at [519, 207] on span "button" at bounding box center [519, 213] width 10 height 12
click at [538, 243] on span "Mark as onboarded" at bounding box center [557, 238] width 88 height 15
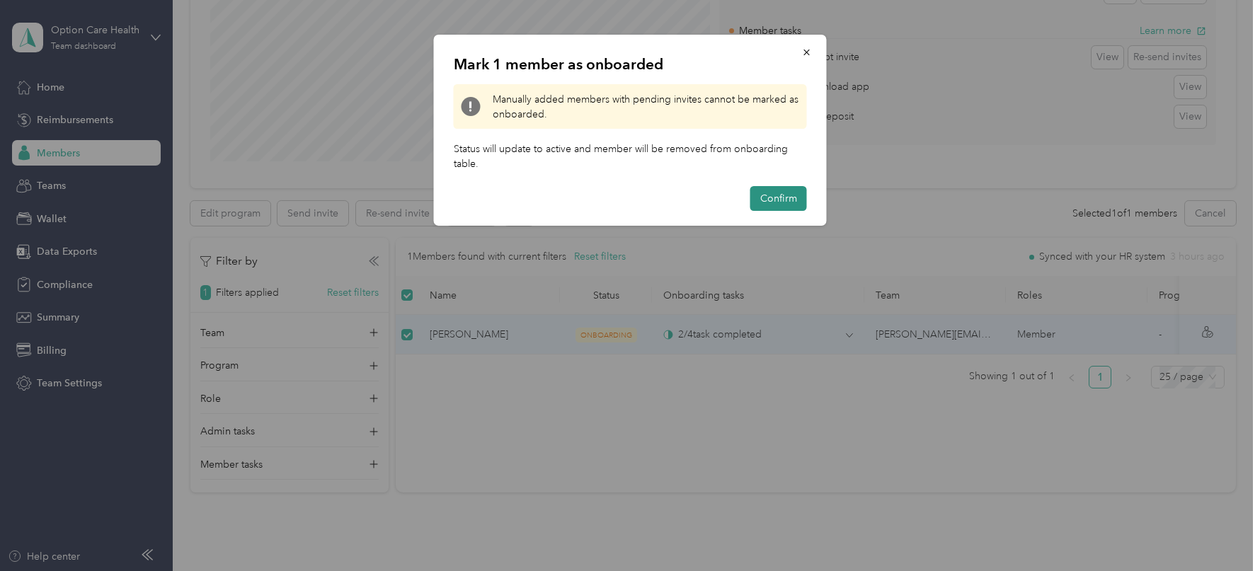
click at [789, 201] on button "Confirm" at bounding box center [778, 198] width 57 height 25
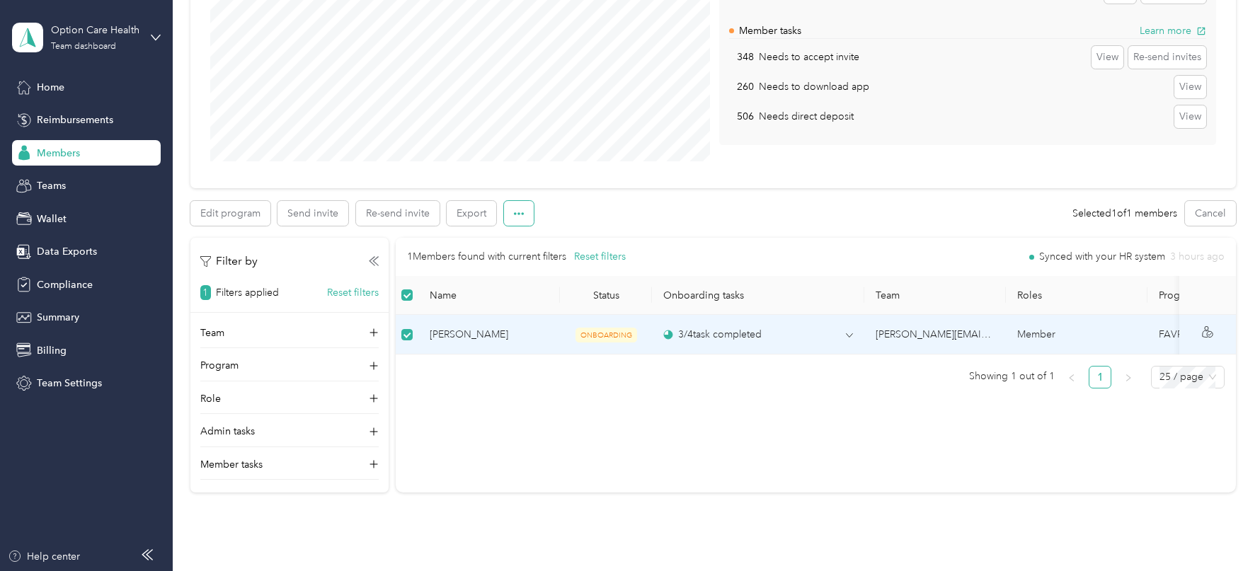
click at [517, 222] on button "button" at bounding box center [519, 213] width 30 height 25
click at [553, 239] on span "Mark as onboarded" at bounding box center [557, 238] width 88 height 15
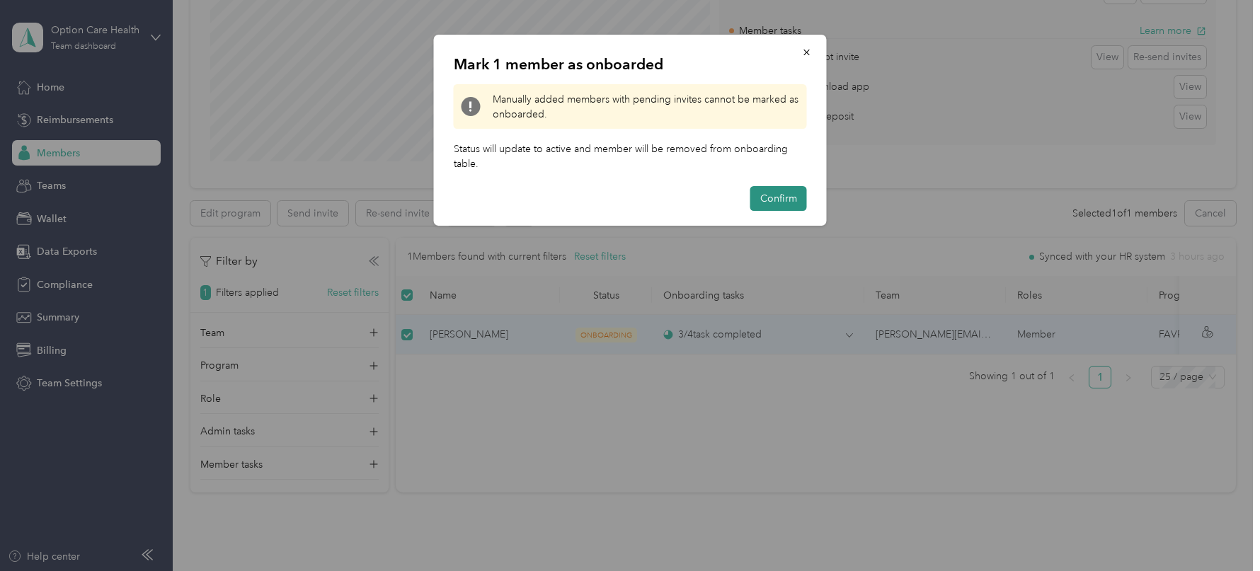
click at [780, 198] on button "Confirm" at bounding box center [778, 198] width 57 height 25
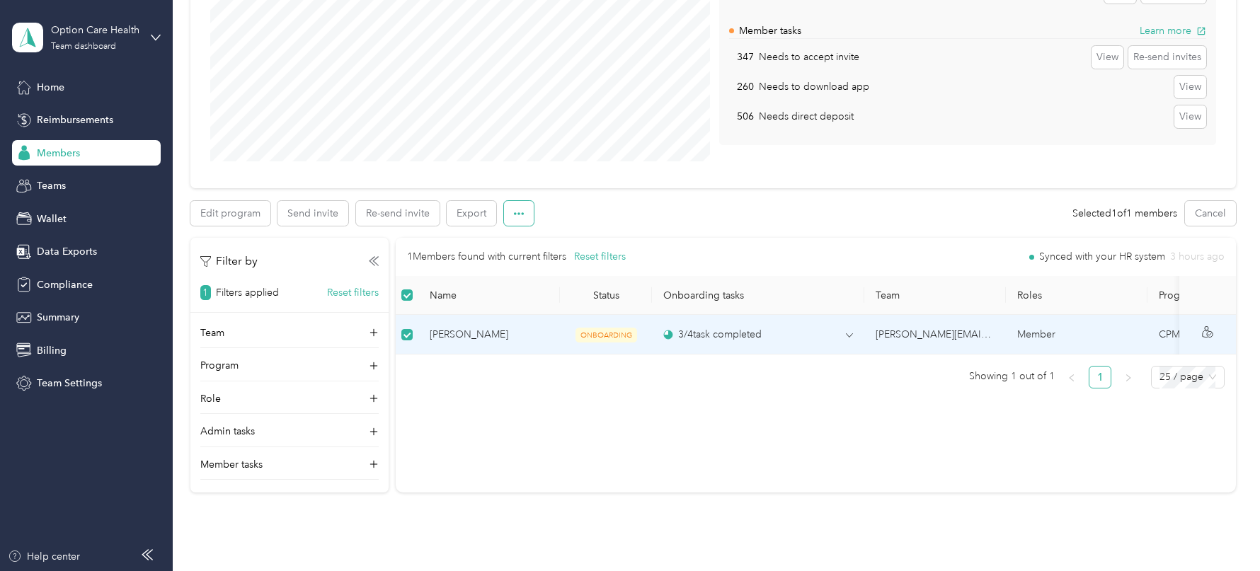
click at [517, 213] on icon "button" at bounding box center [519, 214] width 10 height 10
click at [564, 237] on span "Mark as onboarded" at bounding box center [557, 238] width 88 height 15
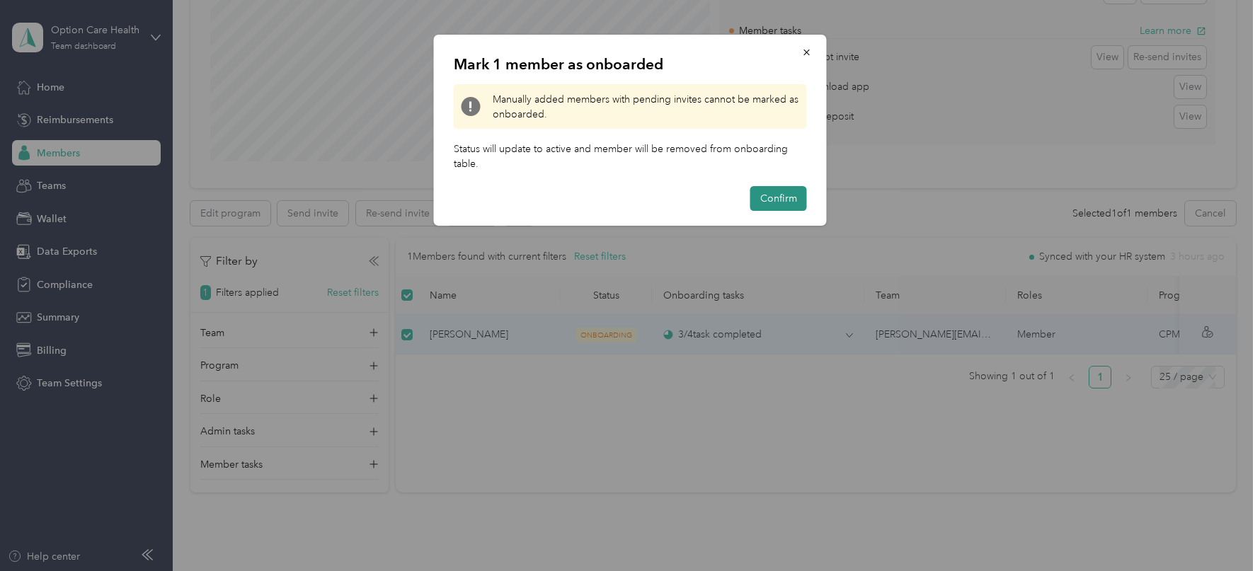
click at [774, 198] on button "Confirm" at bounding box center [778, 198] width 57 height 25
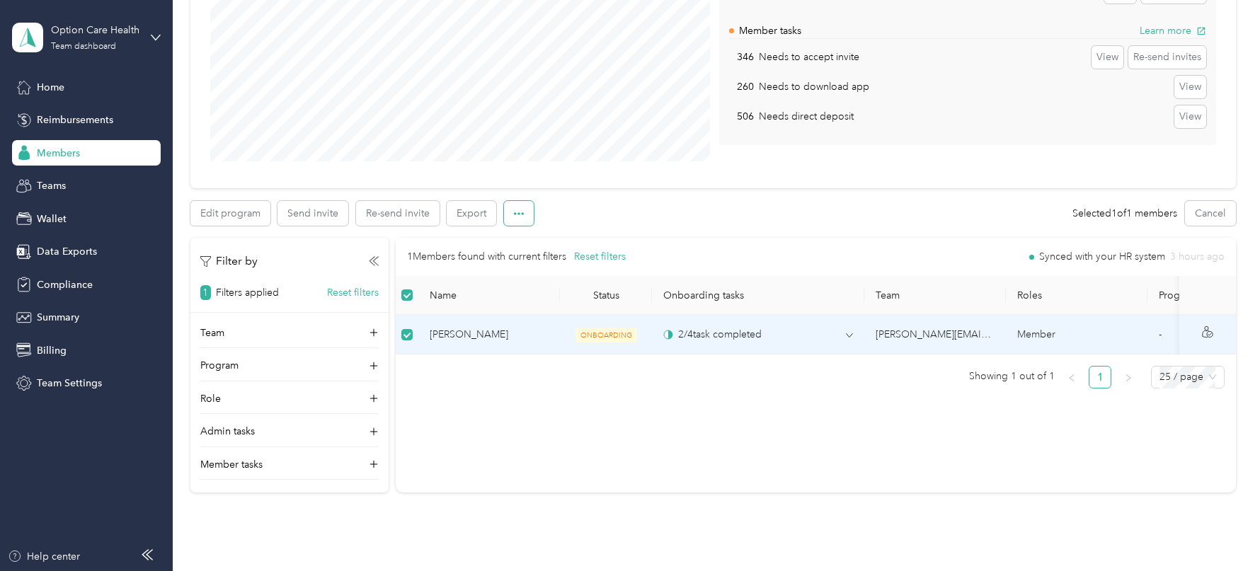
click at [514, 215] on icon "button" at bounding box center [519, 214] width 10 height 10
click at [555, 231] on span "Mark as onboarded" at bounding box center [557, 238] width 88 height 15
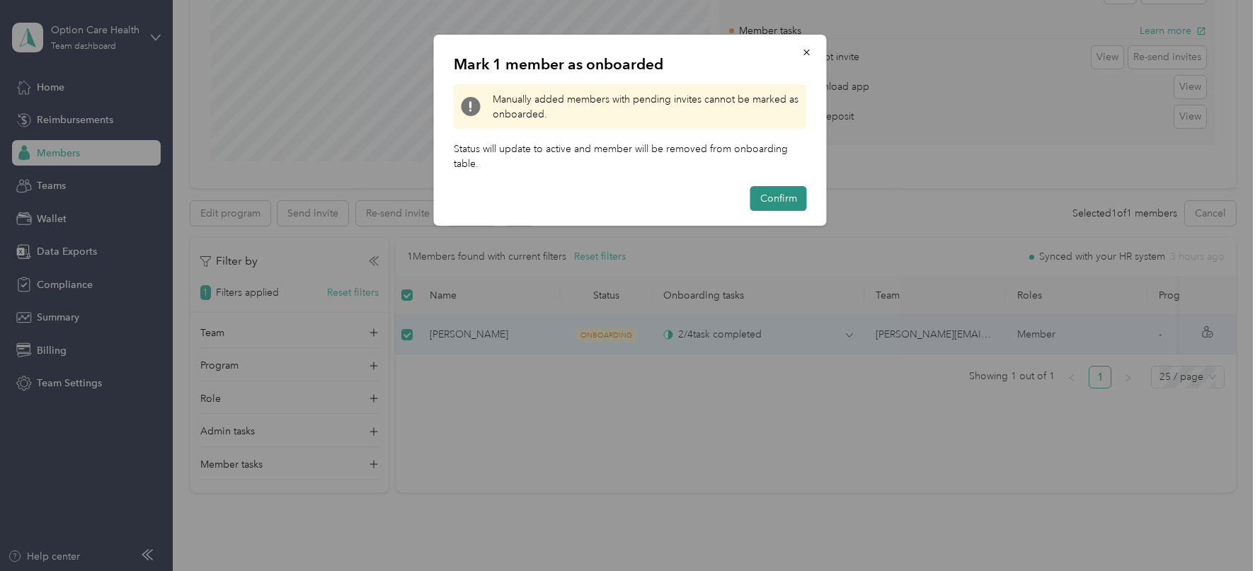
click at [757, 198] on button "Confirm" at bounding box center [778, 198] width 57 height 25
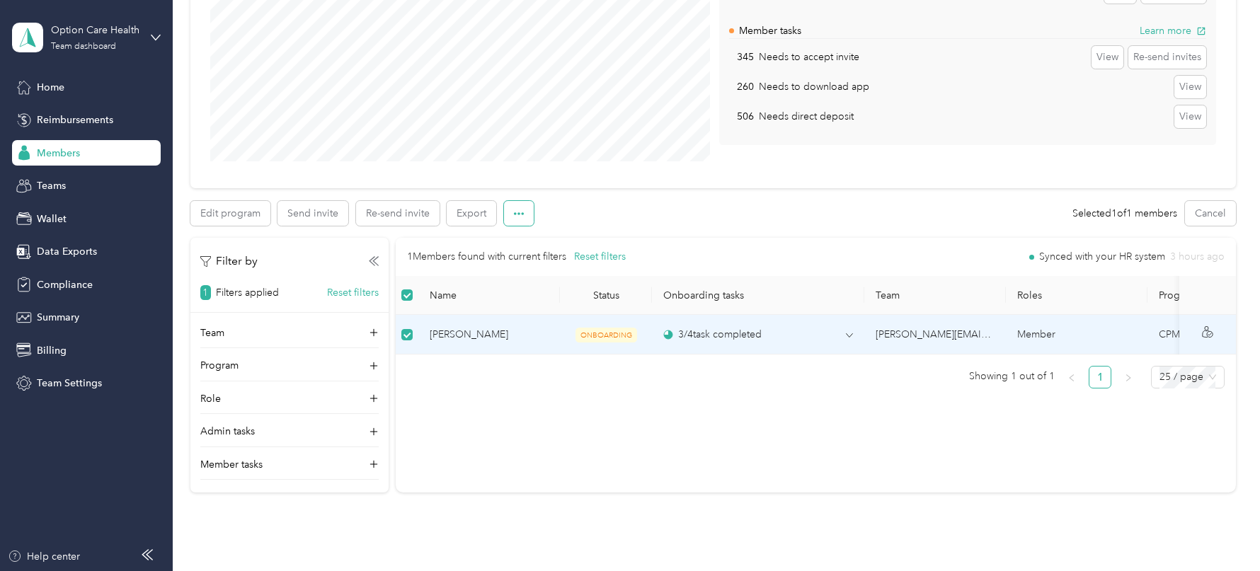
click at [525, 213] on button "button" at bounding box center [519, 213] width 30 height 25
click at [561, 243] on span "Mark as onboarded" at bounding box center [557, 238] width 88 height 15
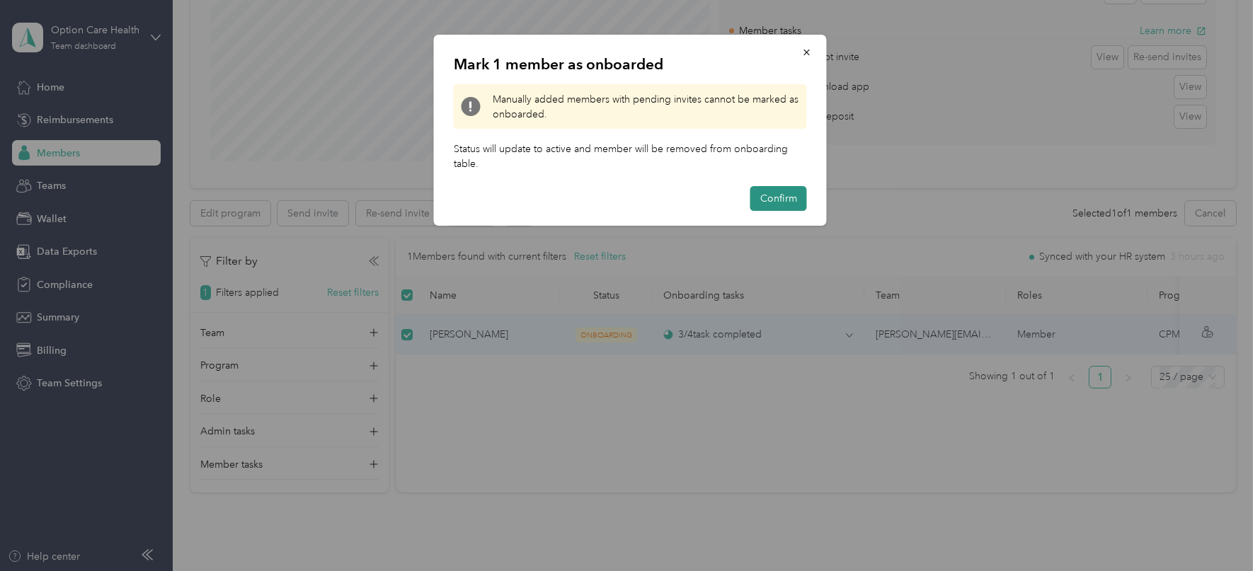
click at [783, 196] on button "Confirm" at bounding box center [778, 198] width 57 height 25
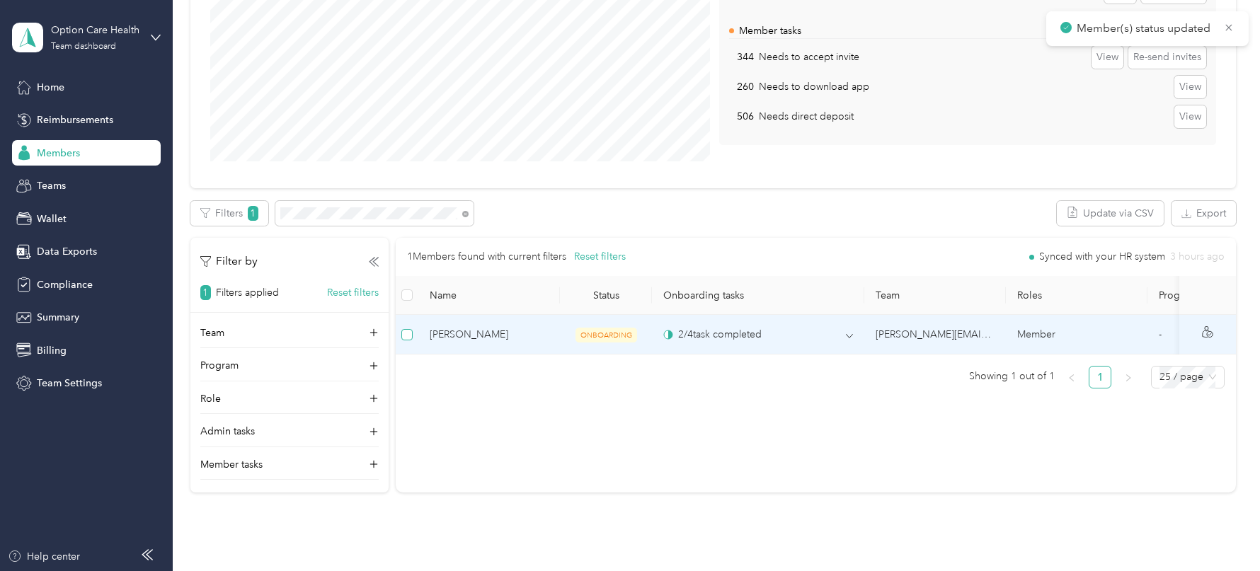
click at [411, 338] on label at bounding box center [406, 335] width 11 height 16
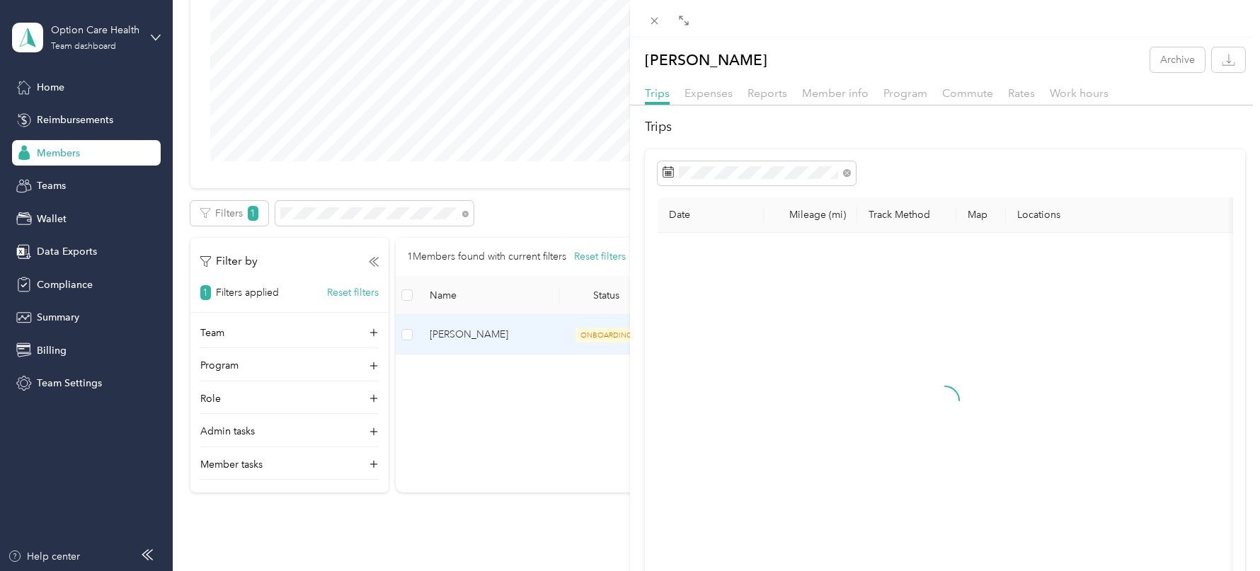
click at [408, 328] on div "[PERSON_NAME] Archive Trips Expenses Reports Member info Program Commute Rates …" at bounding box center [630, 285] width 1260 height 571
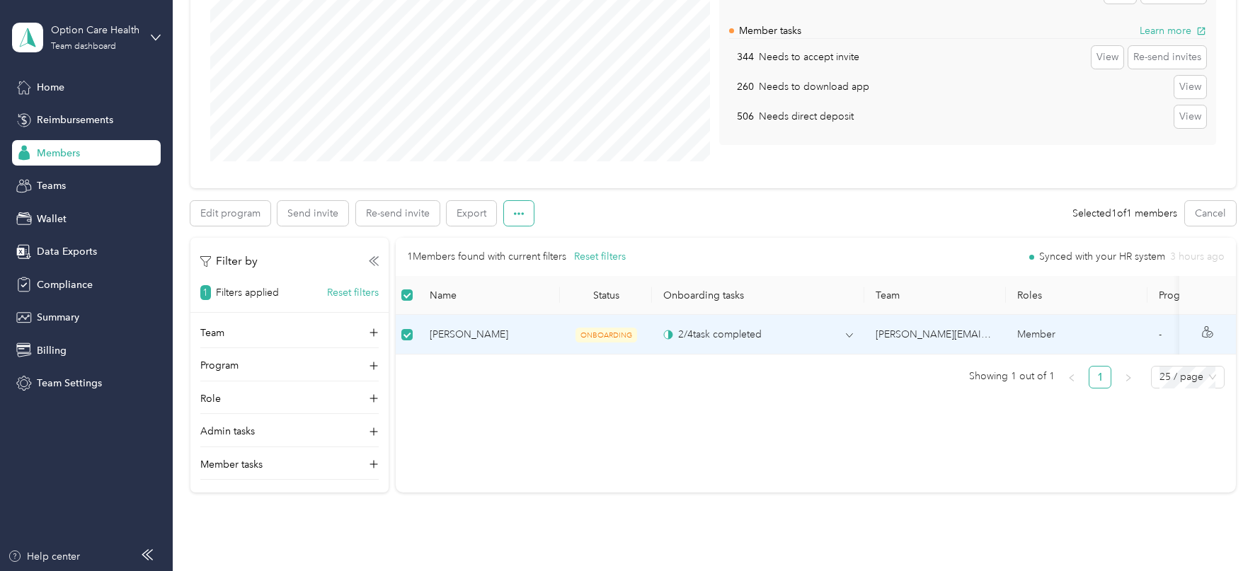
click at [517, 207] on span "button" at bounding box center [519, 213] width 10 height 12
click at [549, 234] on span "Mark as onboarded" at bounding box center [557, 238] width 88 height 15
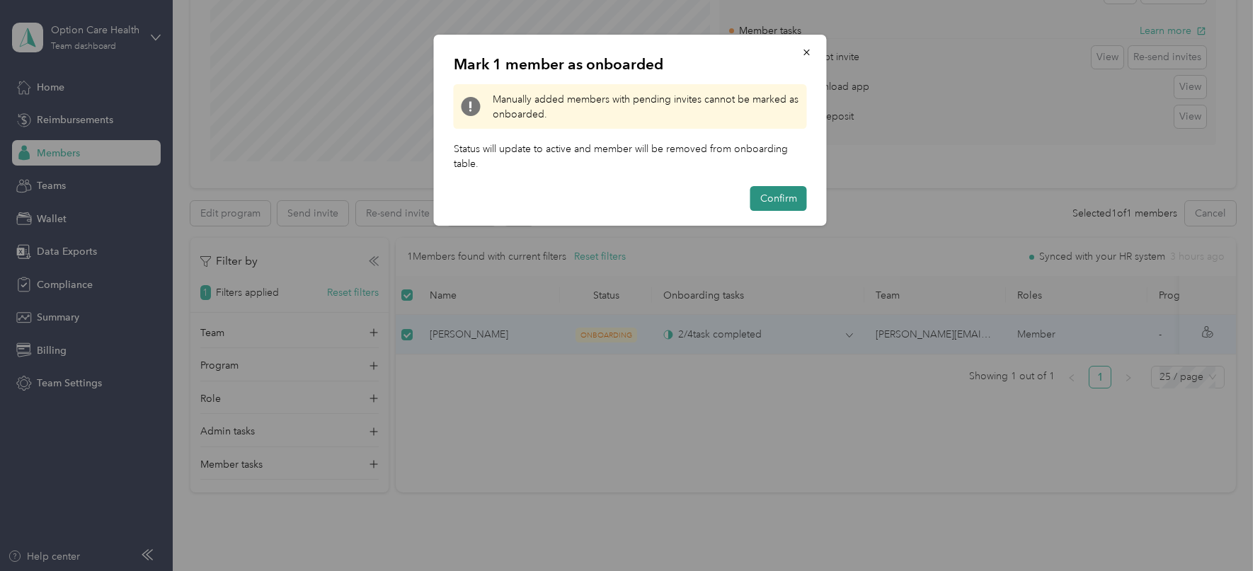
click at [772, 196] on button "Confirm" at bounding box center [778, 198] width 57 height 25
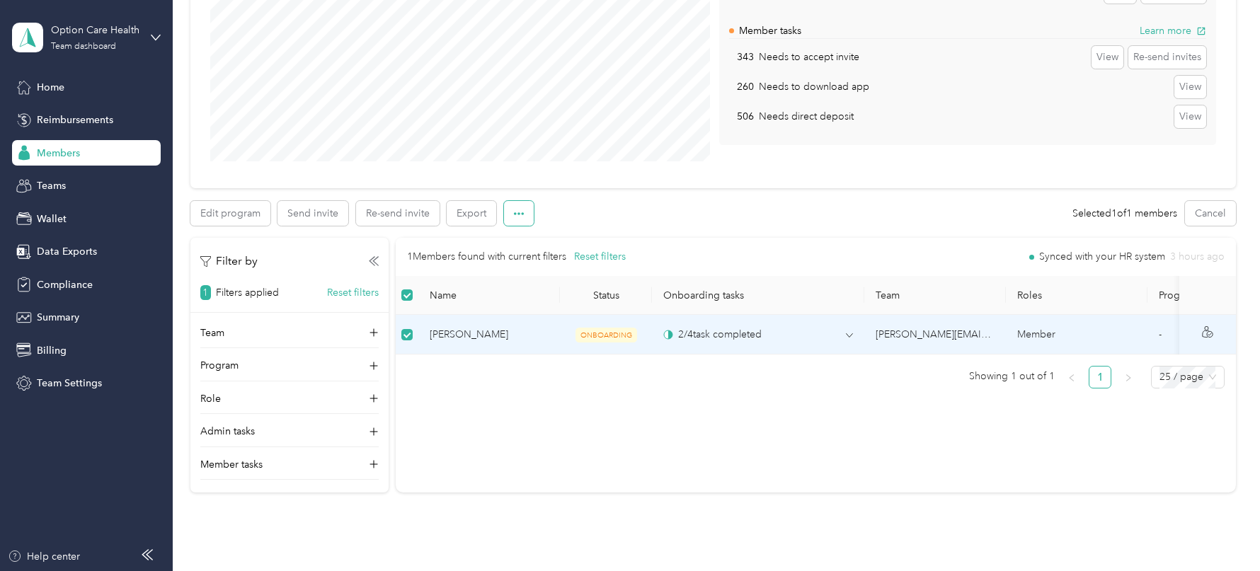
click at [529, 208] on button "button" at bounding box center [519, 213] width 30 height 25
click at [554, 237] on span "Mark as onboarded" at bounding box center [557, 238] width 88 height 15
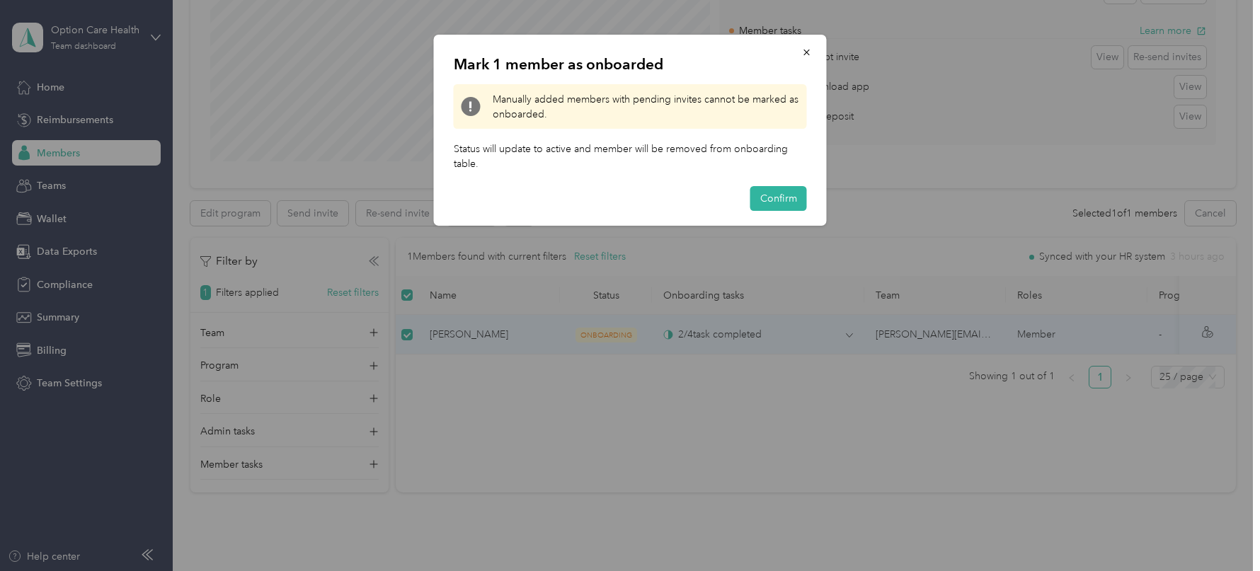
click at [783, 183] on div "Mark 1 member as onboarded Manually added members with pending invites cannot b…" at bounding box center [630, 130] width 393 height 191
click at [785, 200] on button "Confirm" at bounding box center [778, 198] width 57 height 25
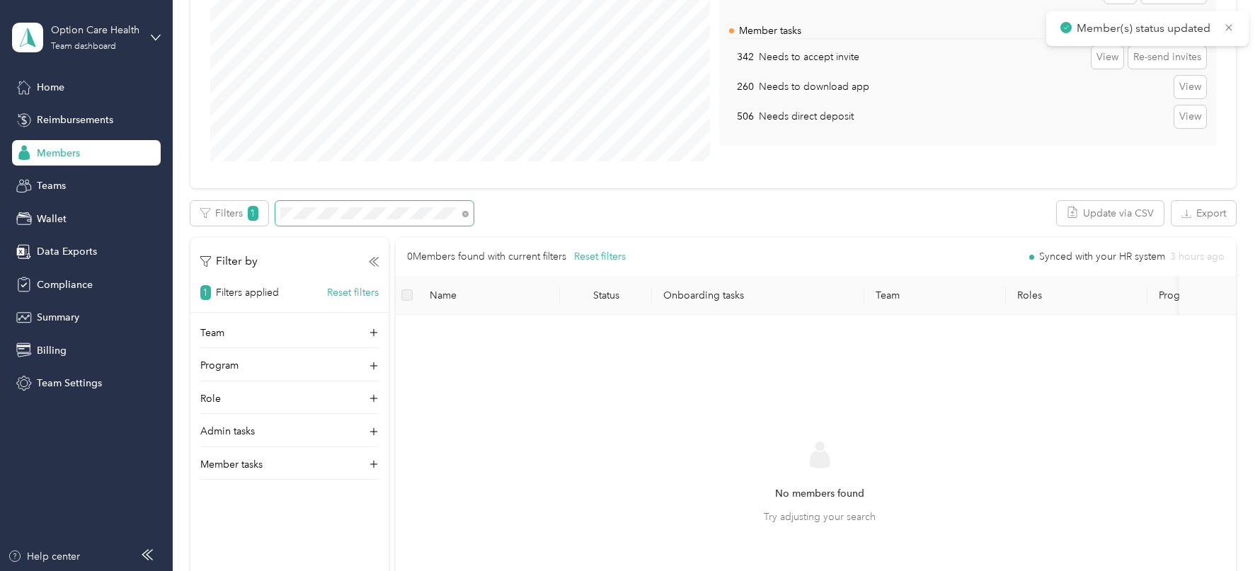
click at [354, 201] on span at bounding box center [374, 213] width 198 height 25
click at [356, 205] on span at bounding box center [374, 213] width 198 height 25
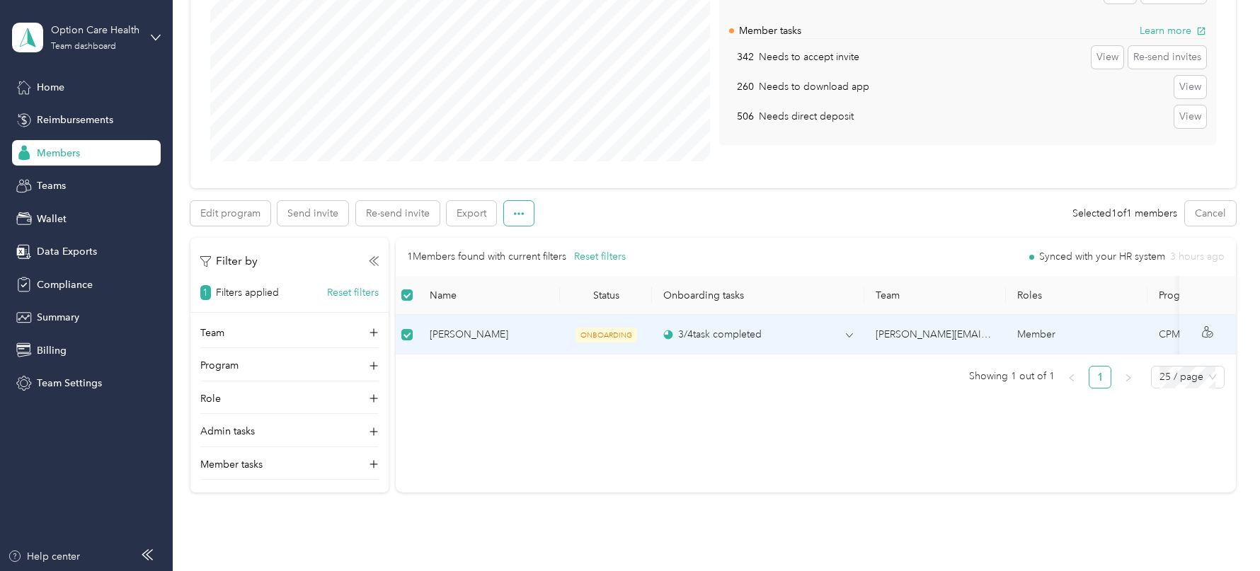
click at [518, 203] on button "button" at bounding box center [519, 213] width 30 height 25
click at [551, 247] on li "Mark as onboarded" at bounding box center [557, 239] width 108 height 25
click at [556, 227] on li "Mark as onboarded" at bounding box center [557, 239] width 108 height 25
click at [564, 237] on span "Mark as onboarded" at bounding box center [557, 238] width 88 height 15
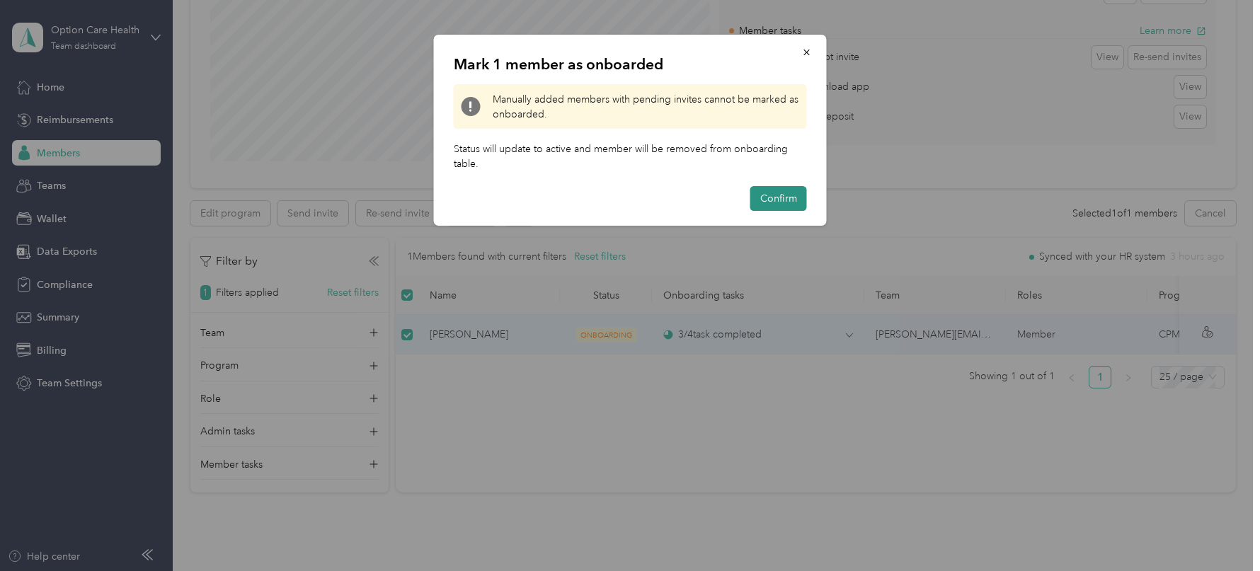
click at [795, 188] on button "Confirm" at bounding box center [778, 198] width 57 height 25
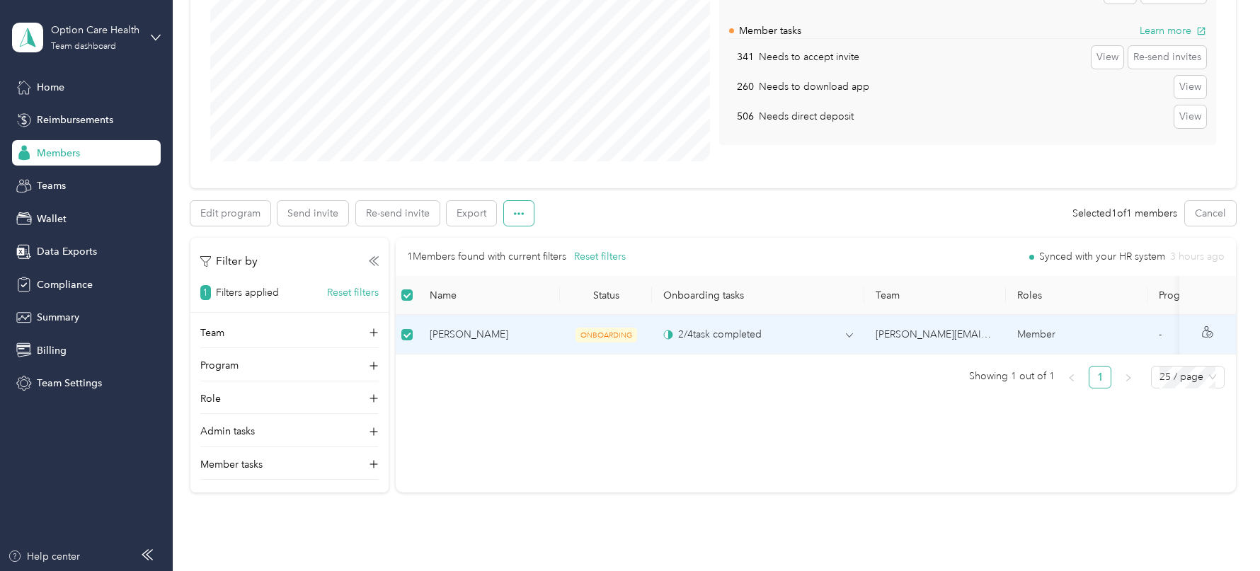
click at [527, 217] on button "button" at bounding box center [519, 213] width 30 height 25
click at [581, 240] on span "Mark as onboarded" at bounding box center [557, 238] width 88 height 15
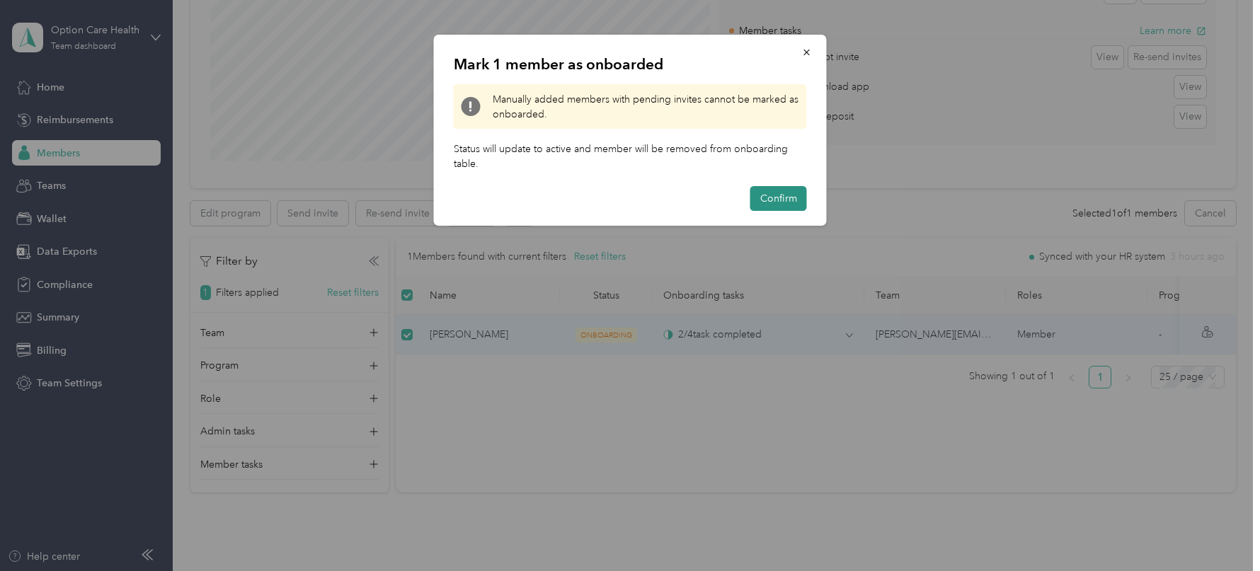
click at [794, 198] on button "Confirm" at bounding box center [778, 198] width 57 height 25
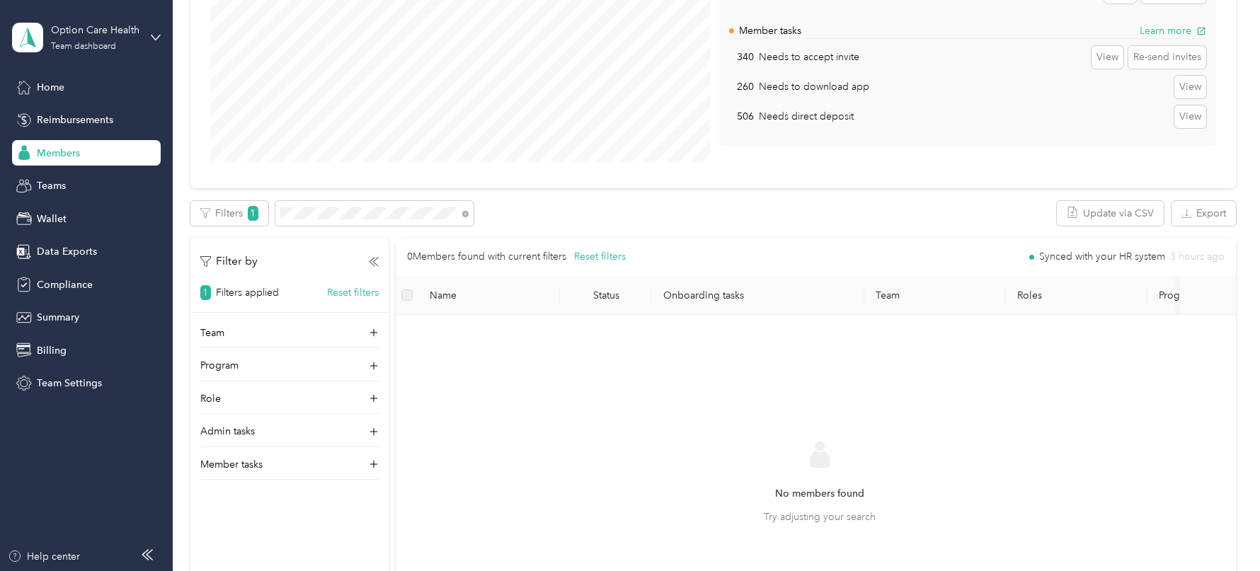
click at [639, 372] on div "No members found Try adjusting your search" at bounding box center [819, 494] width 825 height 337
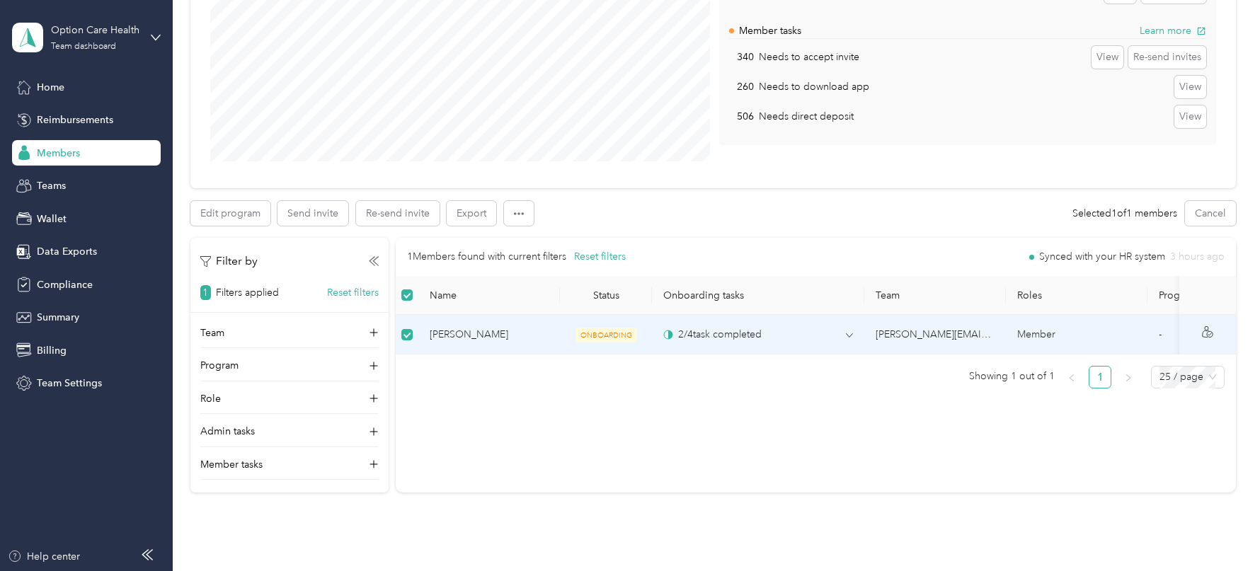
click at [515, 224] on span at bounding box center [519, 217] width 30 height 20
click at [549, 239] on span "Mark as onboarded" at bounding box center [557, 238] width 88 height 15
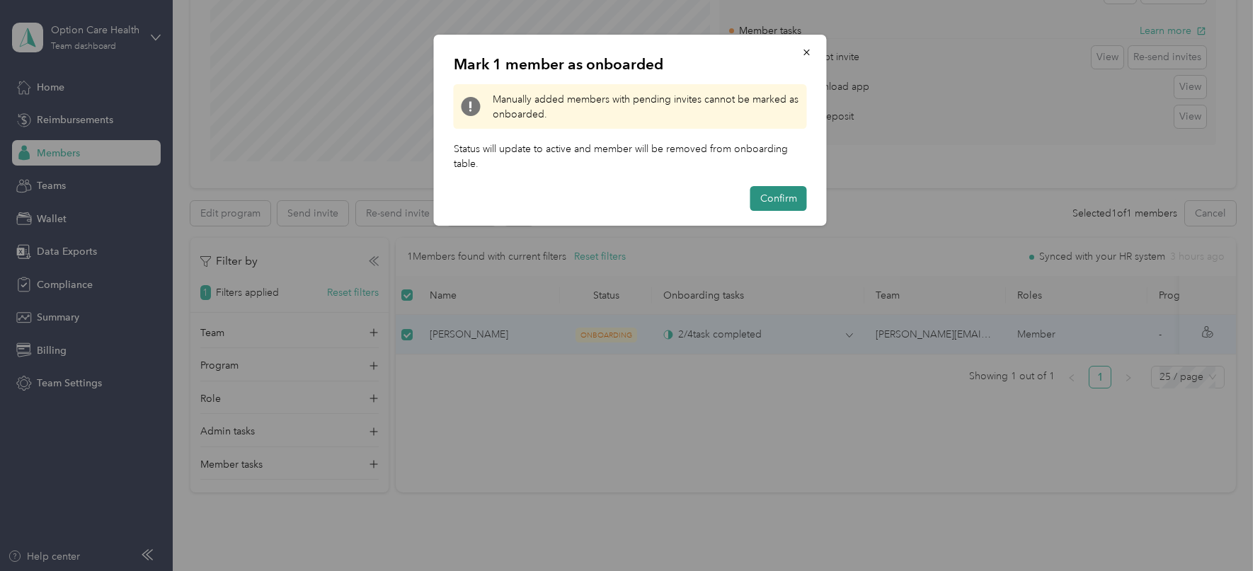
click at [766, 202] on button "Confirm" at bounding box center [778, 198] width 57 height 25
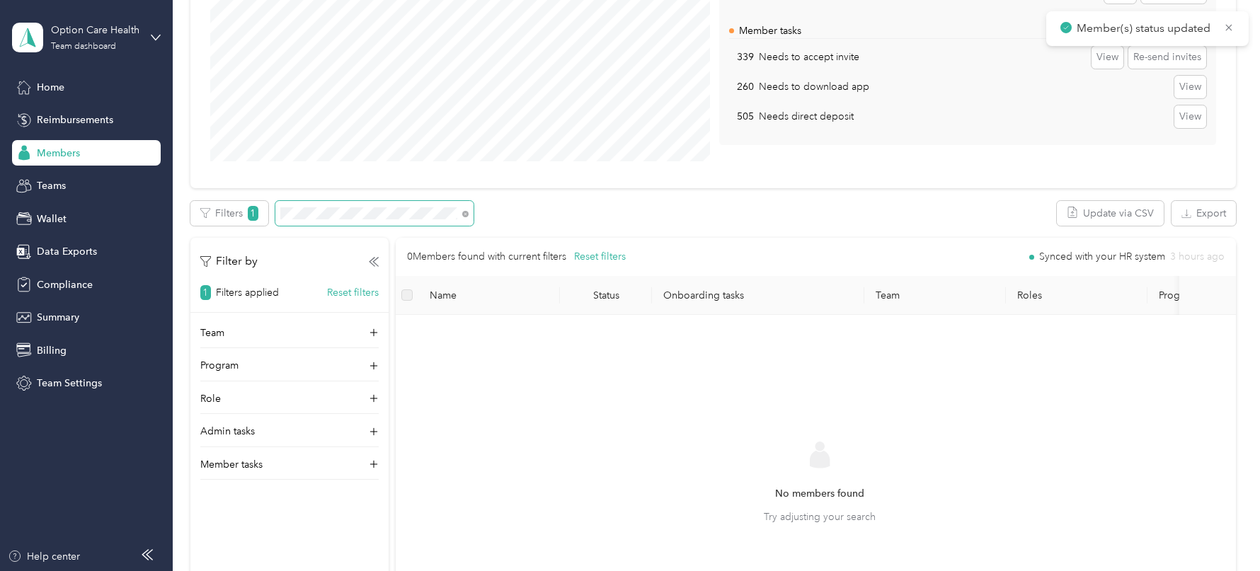
click at [353, 205] on span at bounding box center [374, 213] width 198 height 25
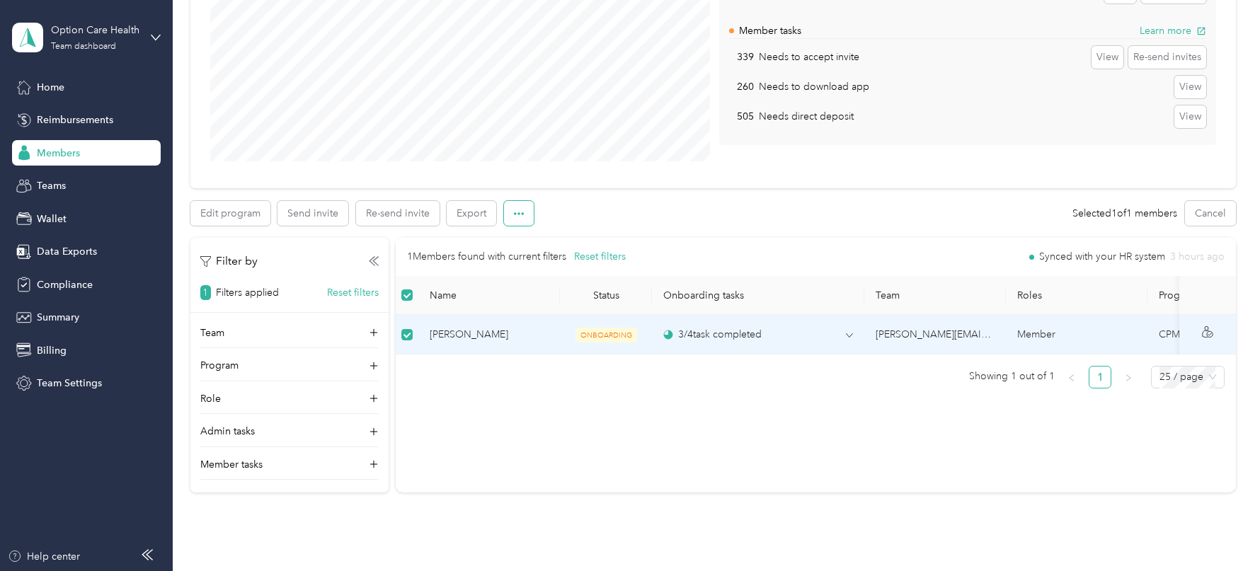
click at [513, 218] on button "button" at bounding box center [519, 213] width 30 height 25
click at [568, 236] on span "Mark as onboarded" at bounding box center [557, 238] width 88 height 15
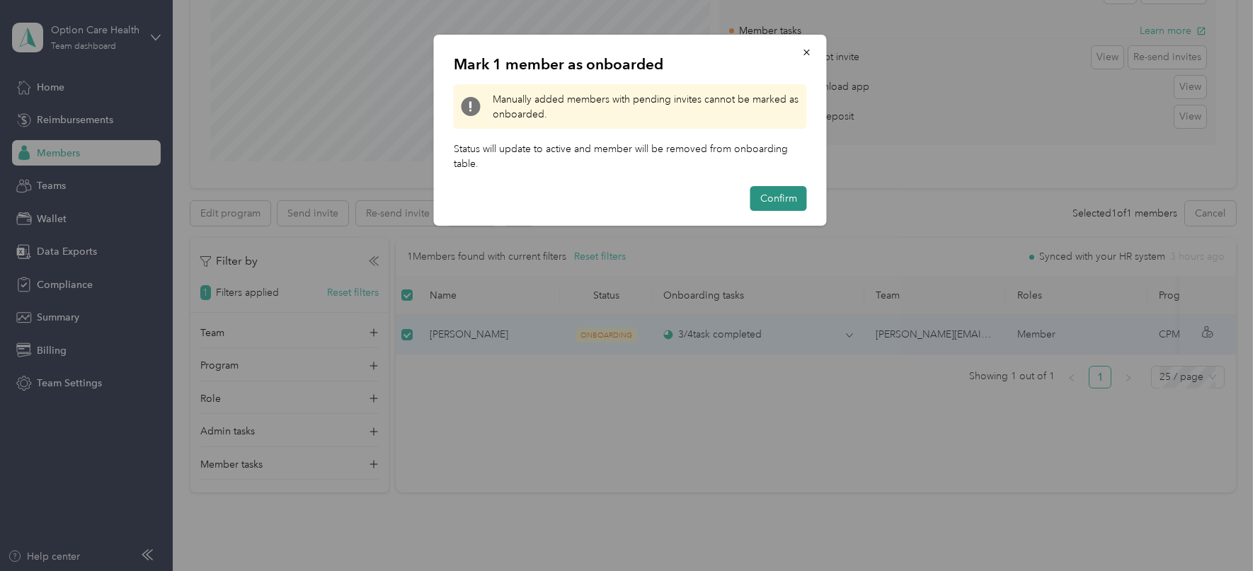
click at [761, 202] on button "Confirm" at bounding box center [778, 198] width 57 height 25
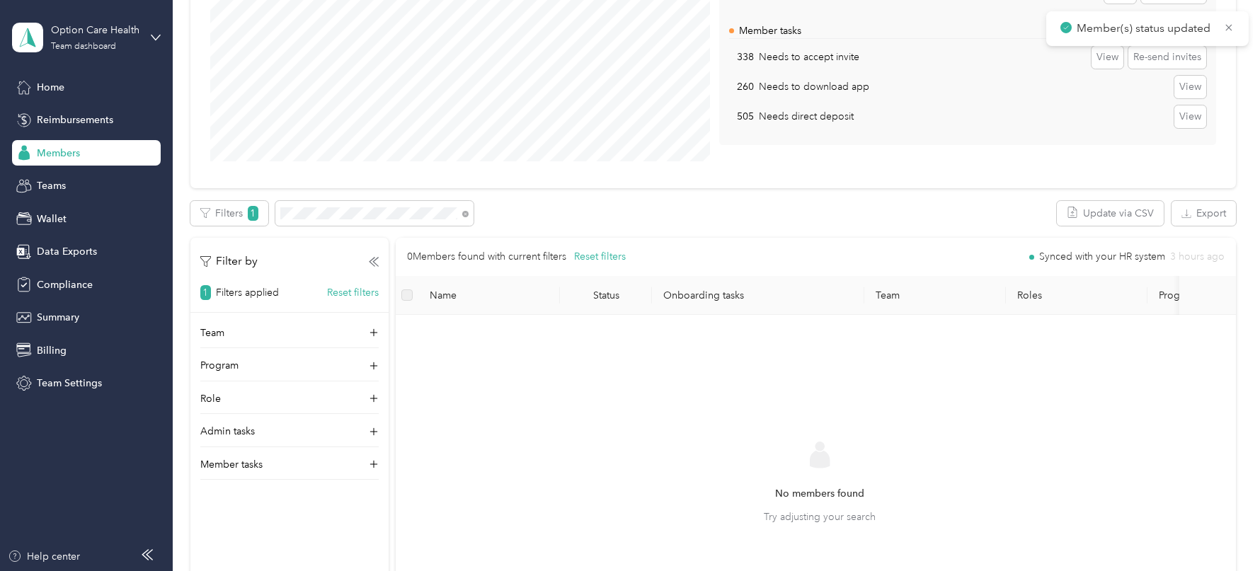
click at [347, 236] on div "Edit program Export Selected 0 of 0 members Cancel Filters 1 Update via CSV Exp…" at bounding box center [713, 438] width 1046 height 475
click at [342, 223] on span at bounding box center [374, 213] width 198 height 25
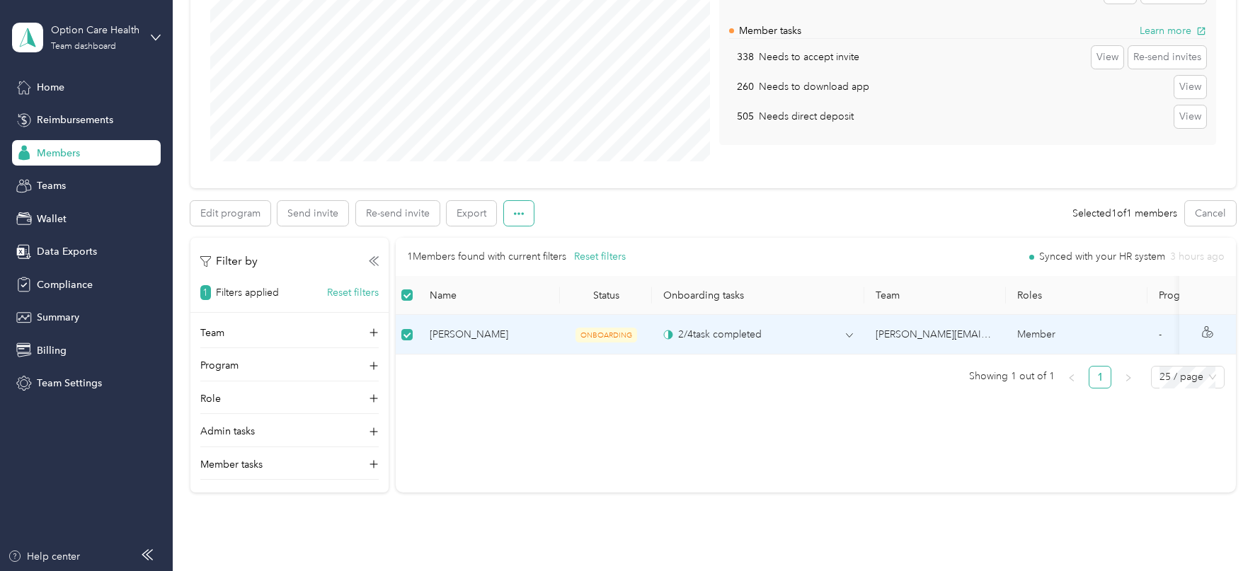
click at [522, 207] on button "button" at bounding box center [519, 213] width 30 height 25
click at [551, 236] on span "Mark as onboarded" at bounding box center [557, 238] width 88 height 15
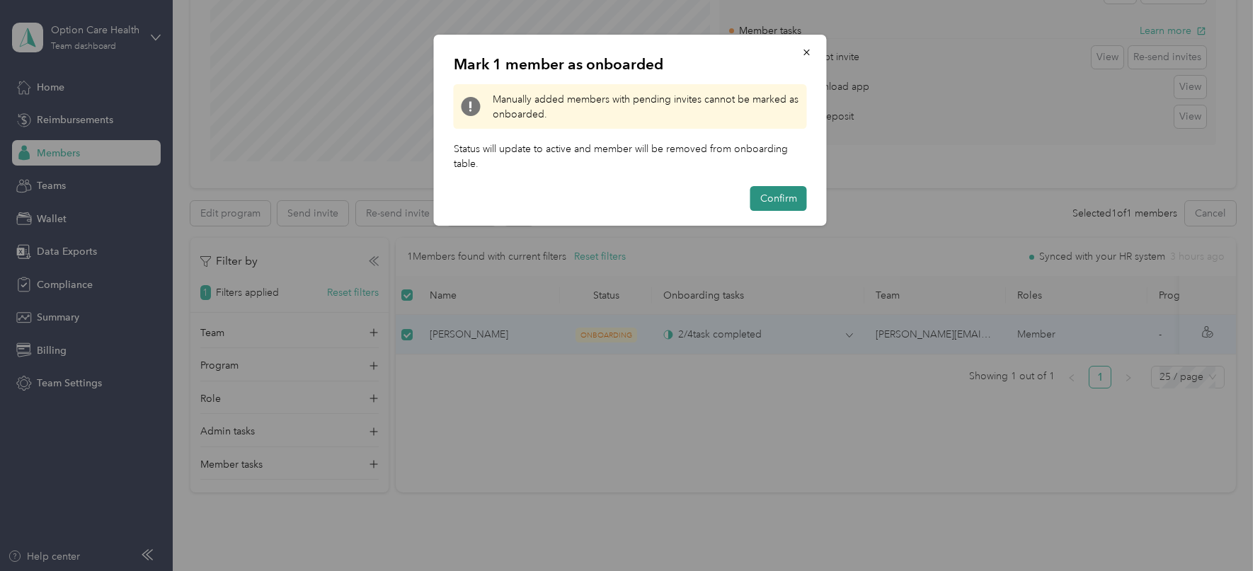
click at [760, 198] on button "Confirm" at bounding box center [778, 198] width 57 height 25
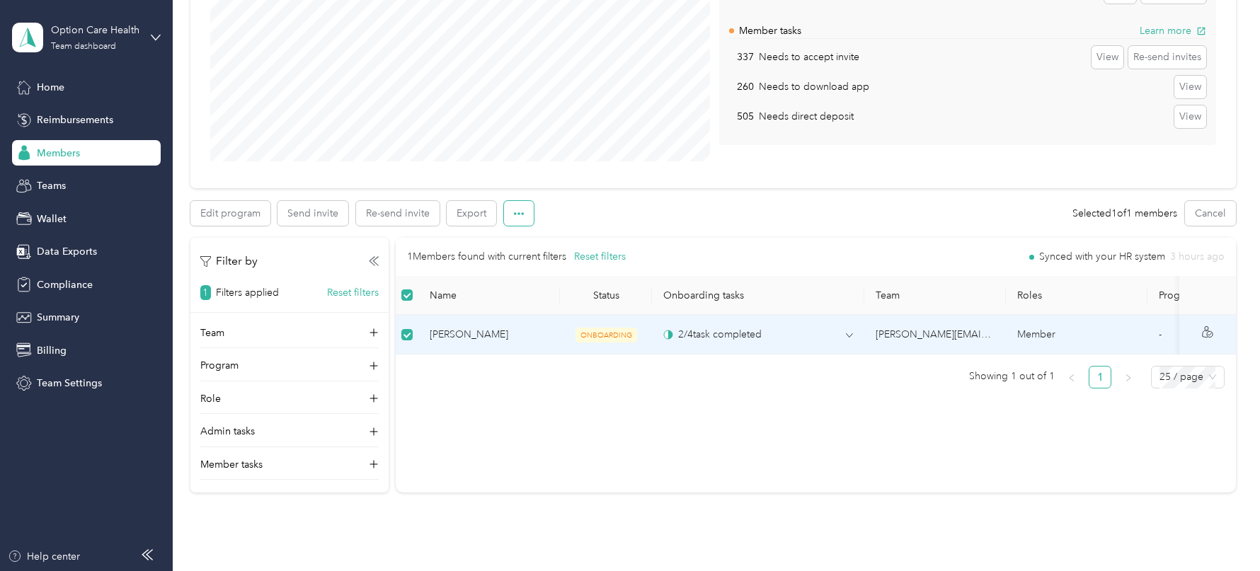
click at [505, 214] on button "button" at bounding box center [519, 213] width 30 height 25
click at [548, 234] on span "Mark as onboarded" at bounding box center [557, 238] width 88 height 15
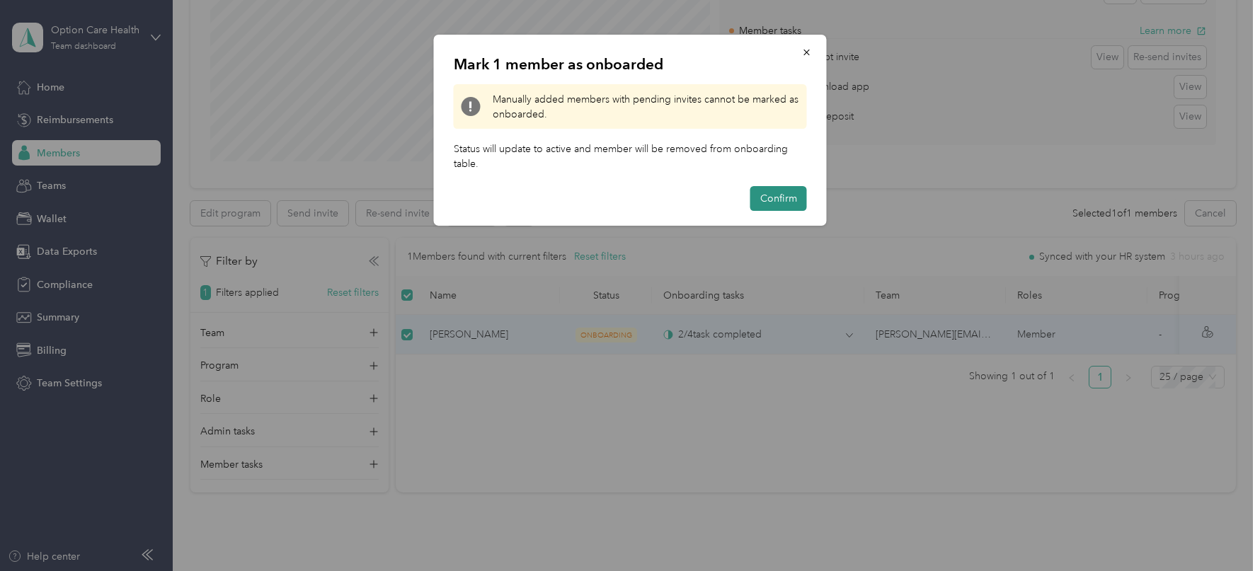
click at [765, 204] on button "Confirm" at bounding box center [778, 198] width 57 height 25
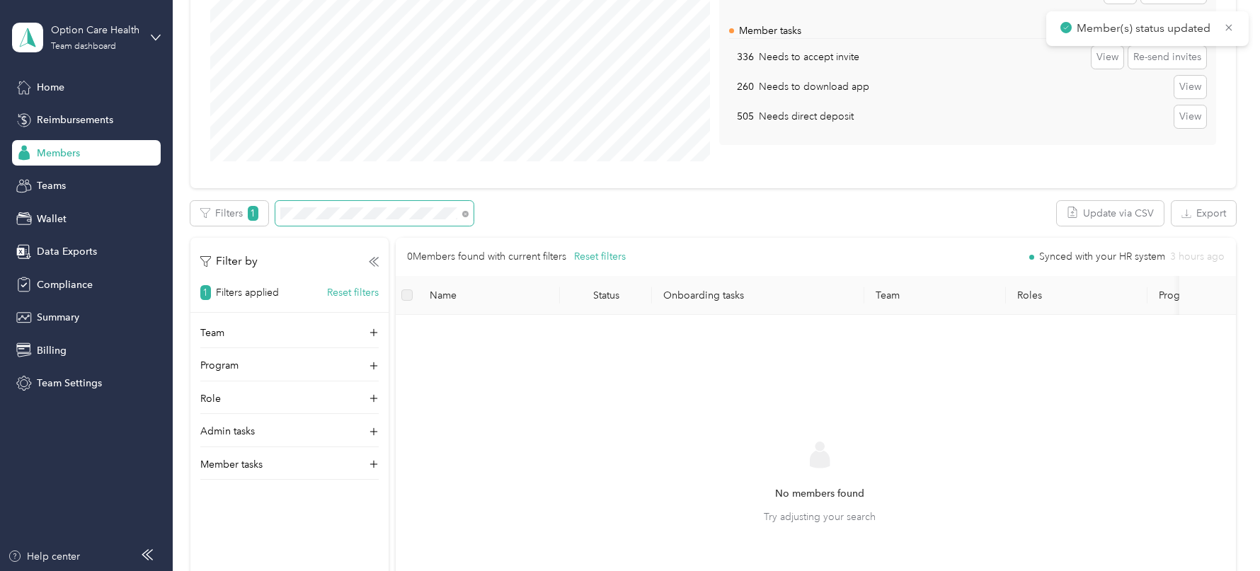
click at [330, 220] on span at bounding box center [374, 213] width 198 height 25
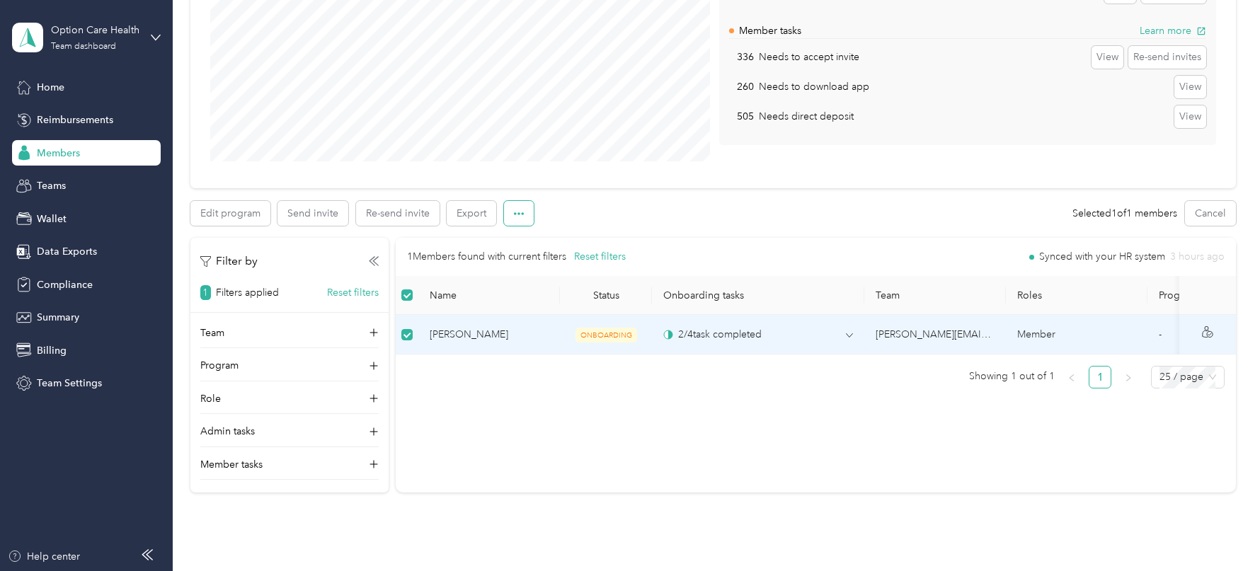
click at [517, 214] on icon "button" at bounding box center [519, 214] width 10 height 10
click at [544, 238] on span "Mark as onboarded" at bounding box center [557, 238] width 88 height 15
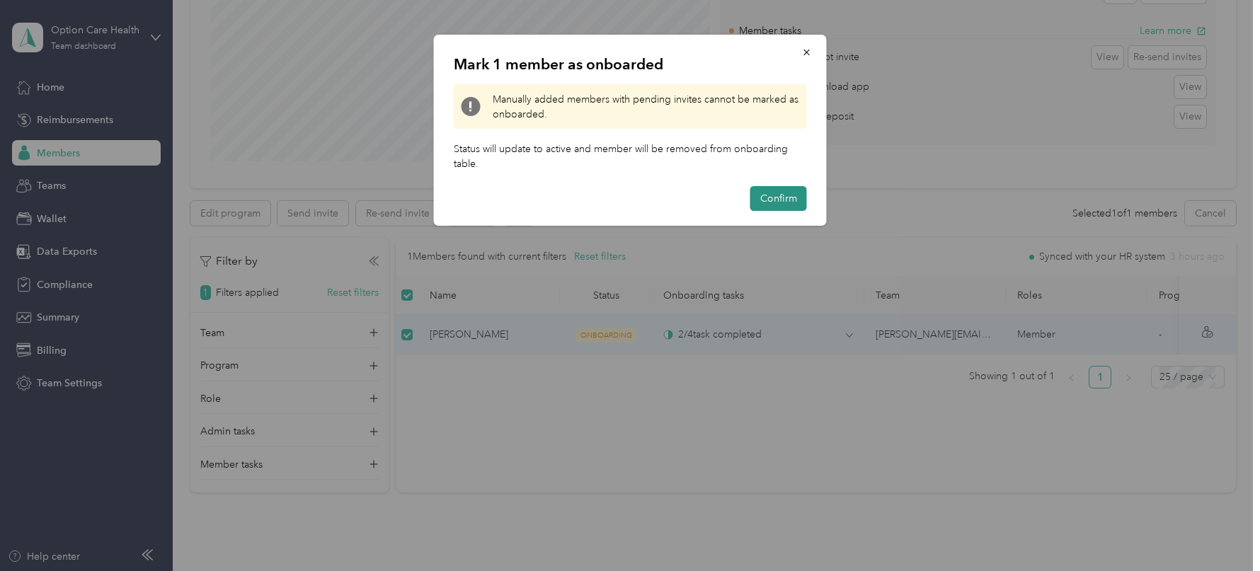
click at [766, 200] on button "Confirm" at bounding box center [778, 198] width 57 height 25
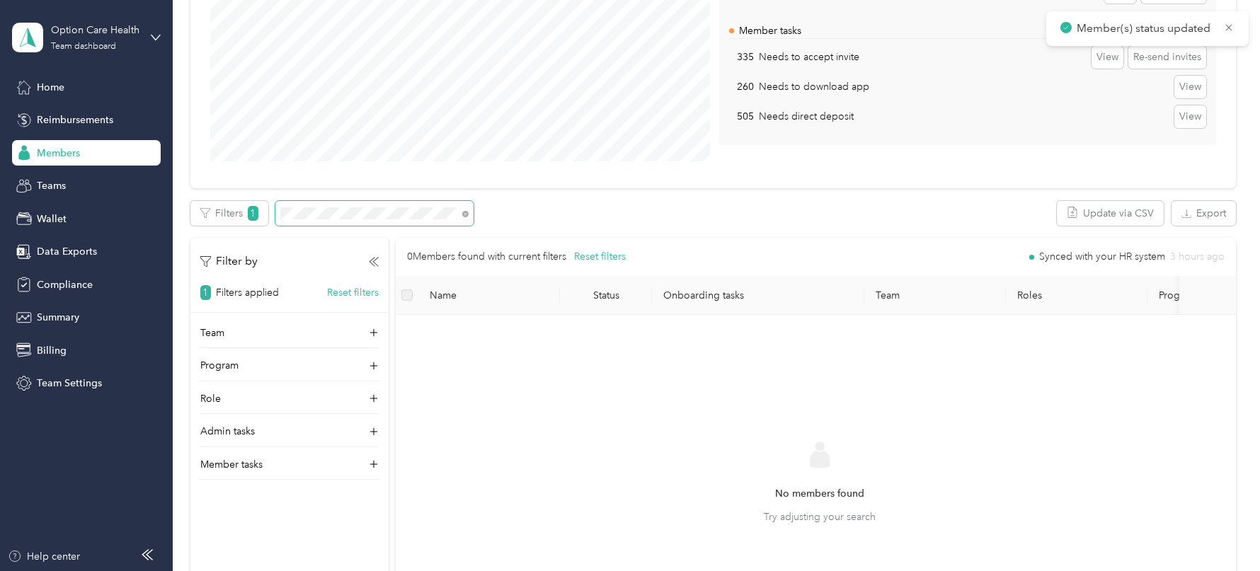
click at [371, 222] on span at bounding box center [374, 213] width 198 height 25
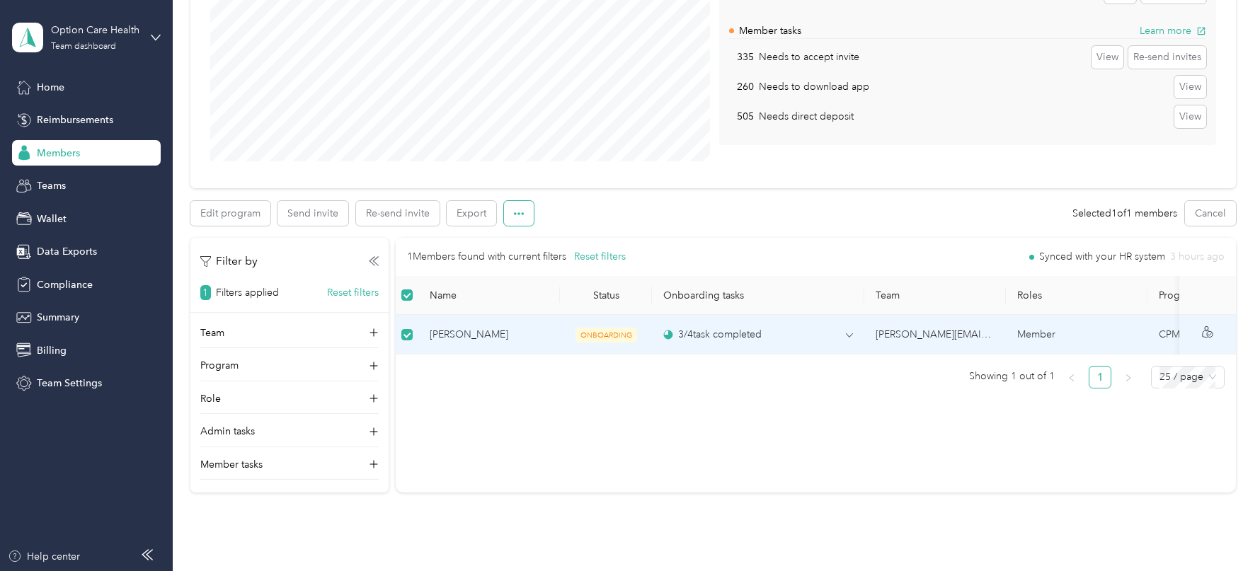
click at [513, 218] on button "button" at bounding box center [519, 213] width 30 height 25
click at [566, 240] on span "Mark as onboarded" at bounding box center [557, 238] width 88 height 15
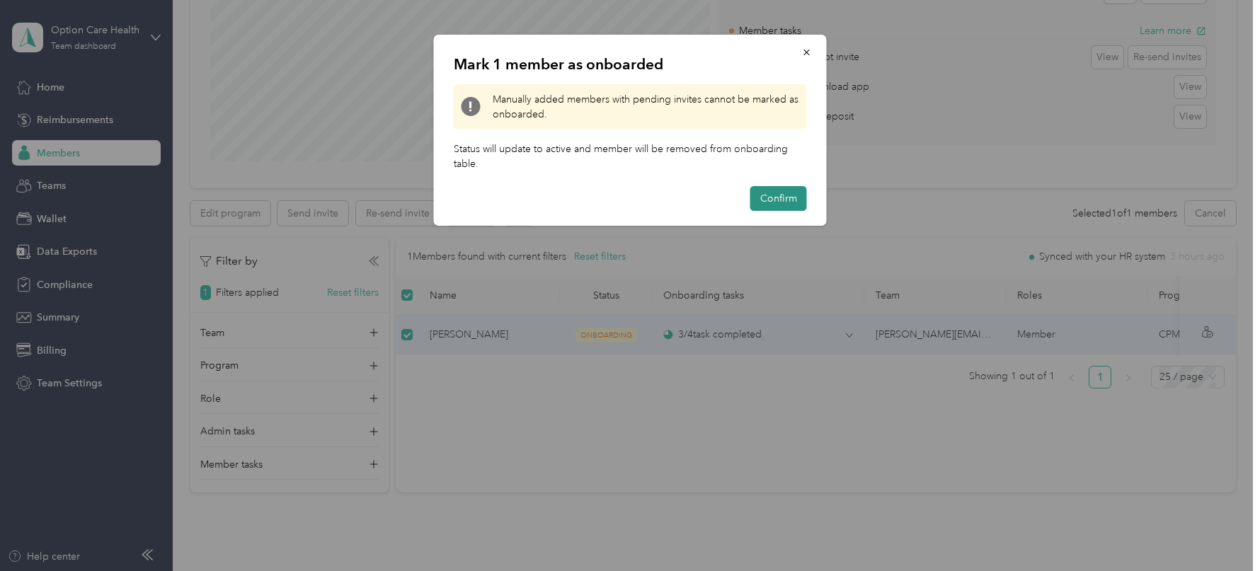
click at [760, 193] on button "Confirm" at bounding box center [778, 198] width 57 height 25
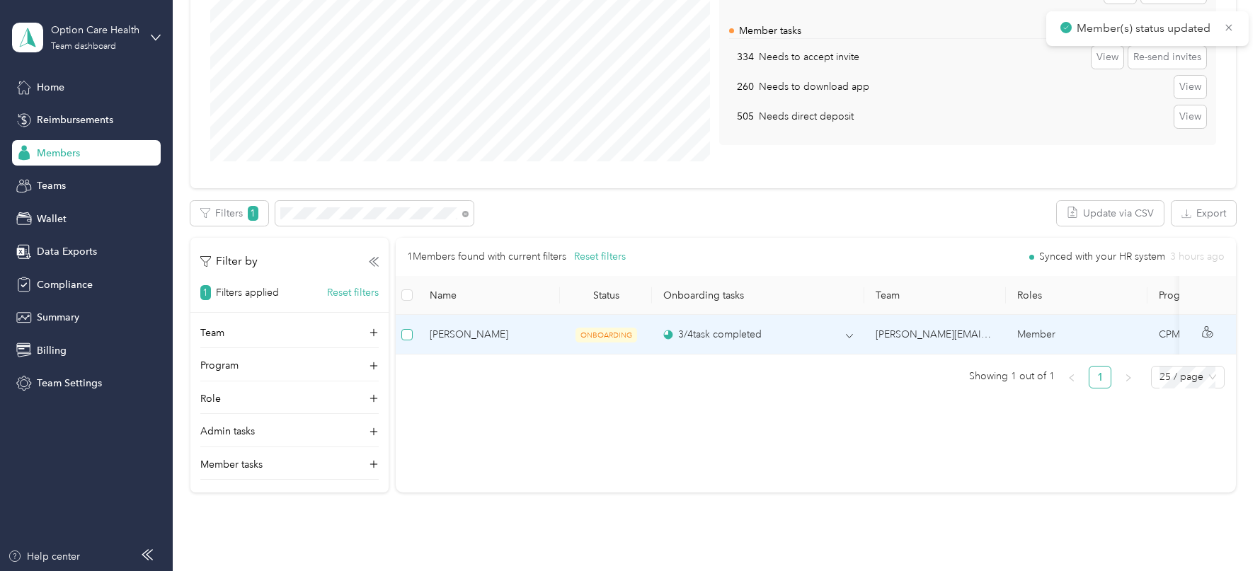
click at [408, 340] on label at bounding box center [406, 335] width 11 height 16
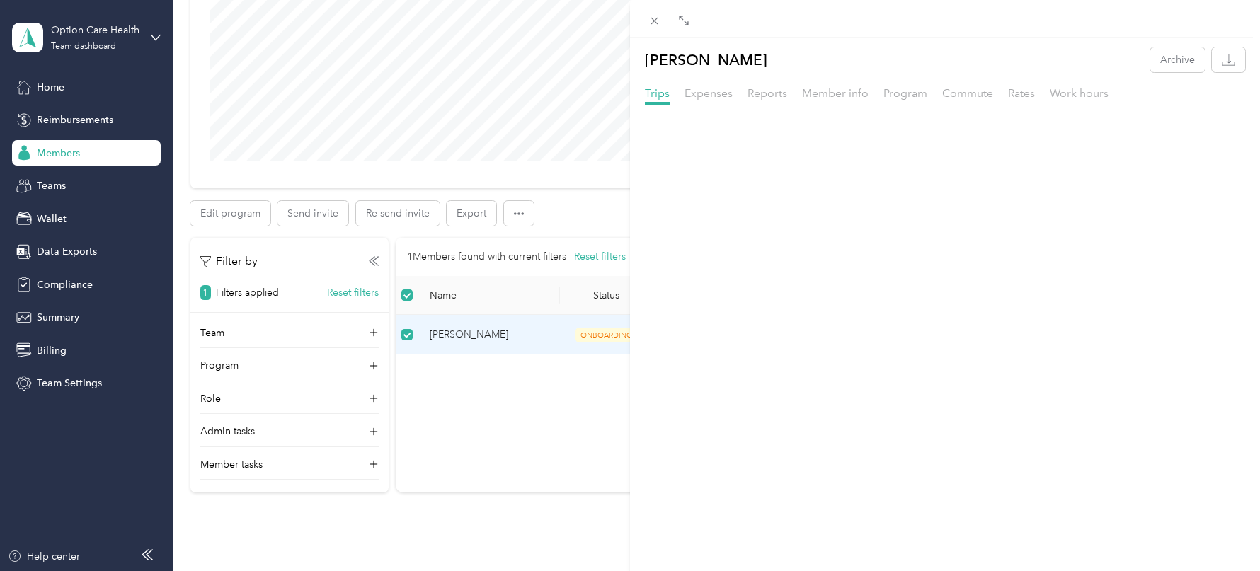
click at [509, 231] on div "[PERSON_NAME] Archive Trips Expenses Reports Member info Program Commute Rates …" at bounding box center [630, 285] width 1260 height 571
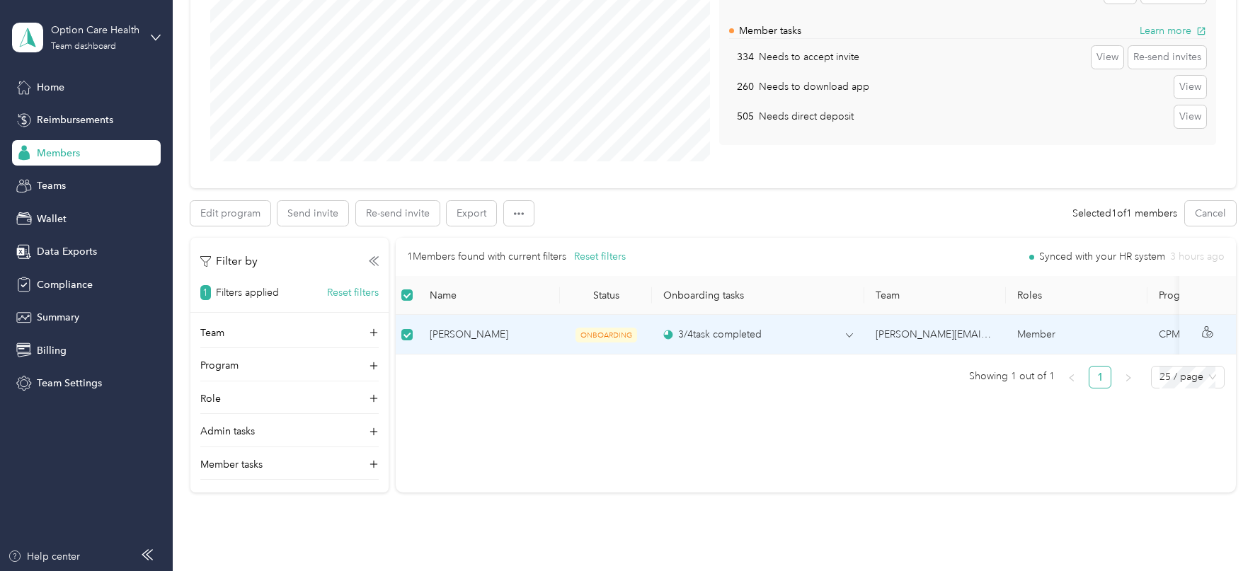
click at [515, 214] on div at bounding box center [630, 285] width 1260 height 571
click at [515, 214] on icon "button" at bounding box center [519, 214] width 10 height 10
click at [532, 234] on span "Mark as onboarded" at bounding box center [557, 238] width 88 height 15
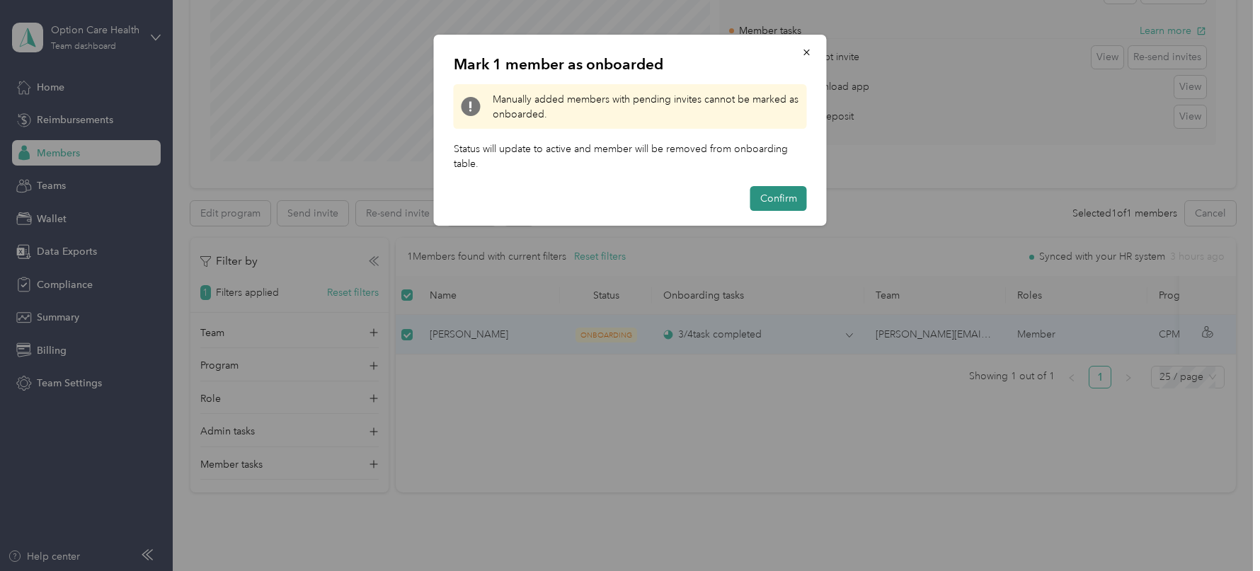
click at [770, 197] on button "Confirm" at bounding box center [778, 198] width 57 height 25
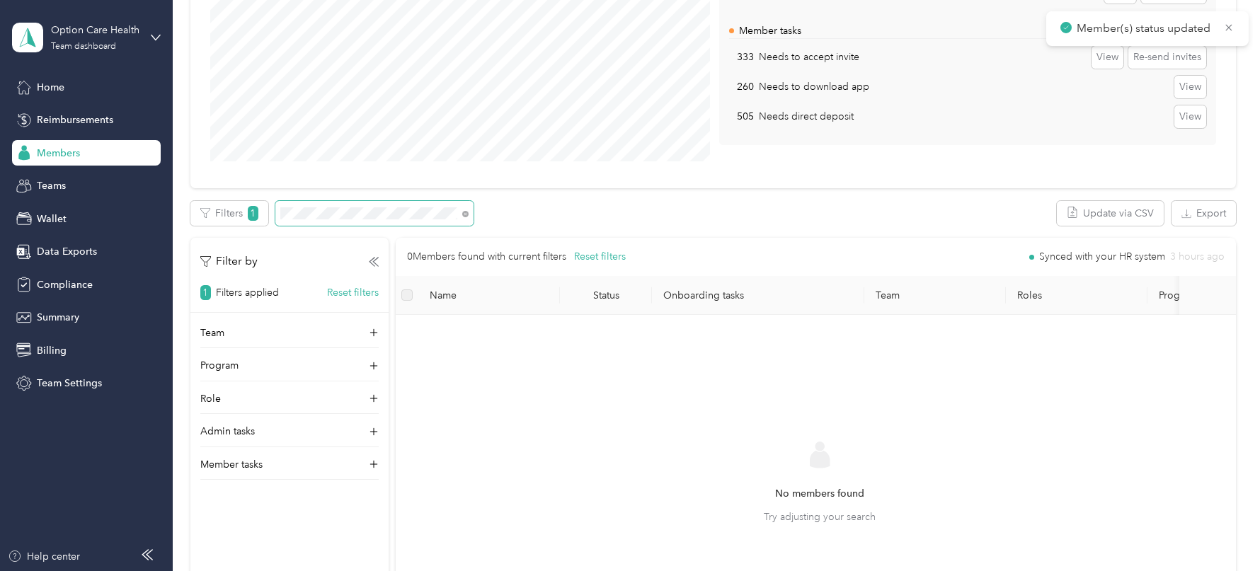
click at [343, 220] on span at bounding box center [374, 213] width 198 height 25
click at [340, 220] on span at bounding box center [374, 213] width 198 height 25
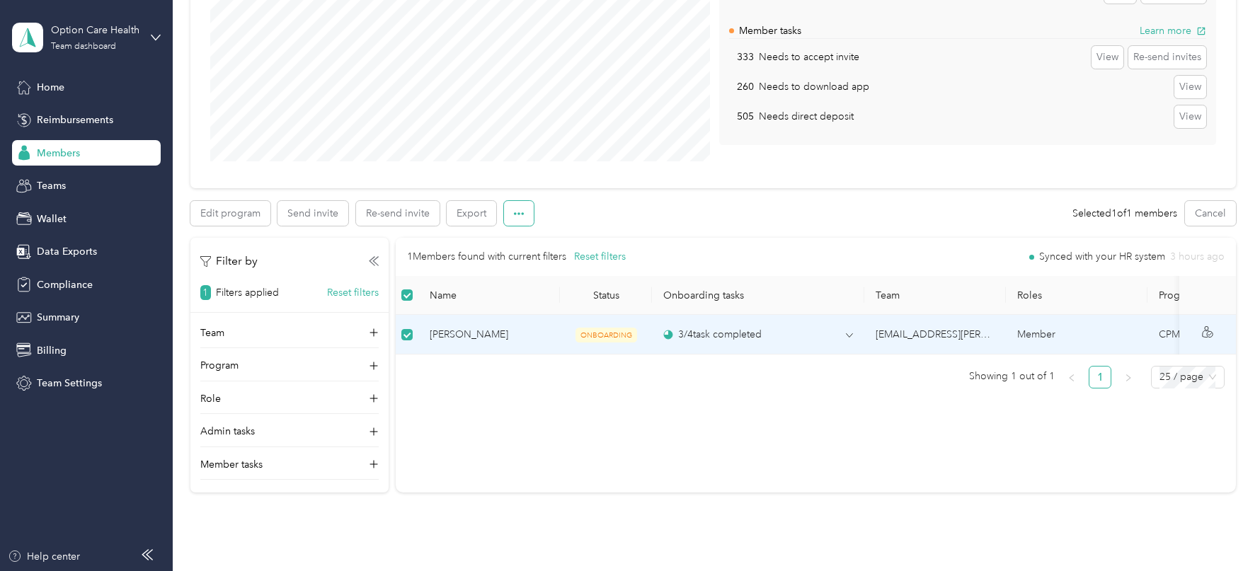
click at [506, 212] on button "button" at bounding box center [519, 213] width 30 height 25
click at [535, 239] on span "Mark as onboarded" at bounding box center [557, 238] width 88 height 15
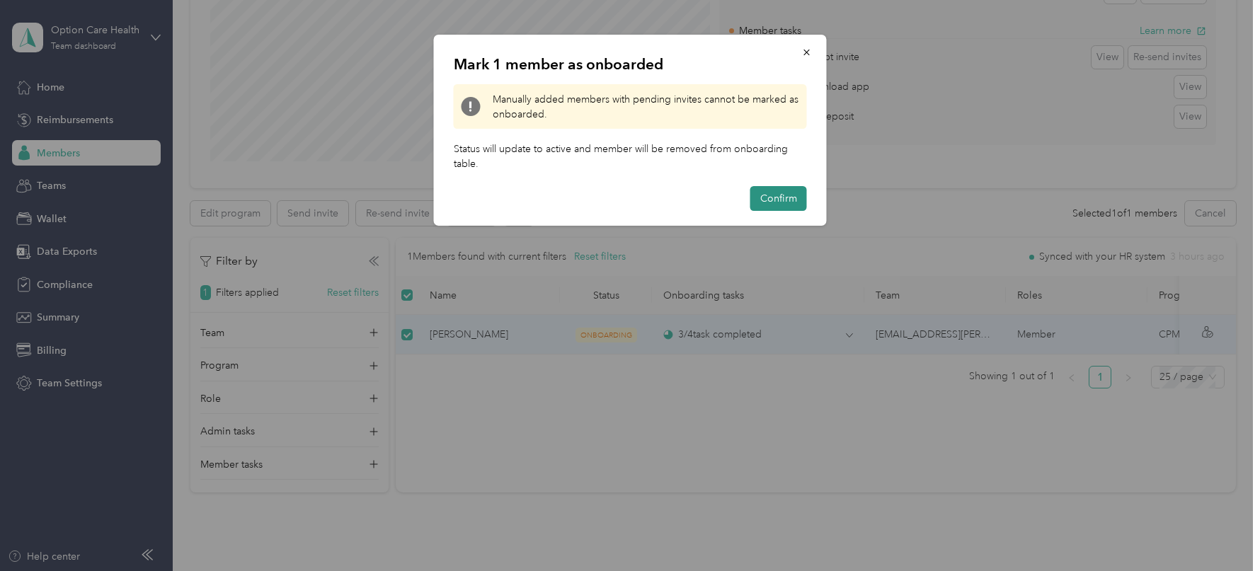
click at [775, 193] on button "Confirm" at bounding box center [778, 198] width 57 height 25
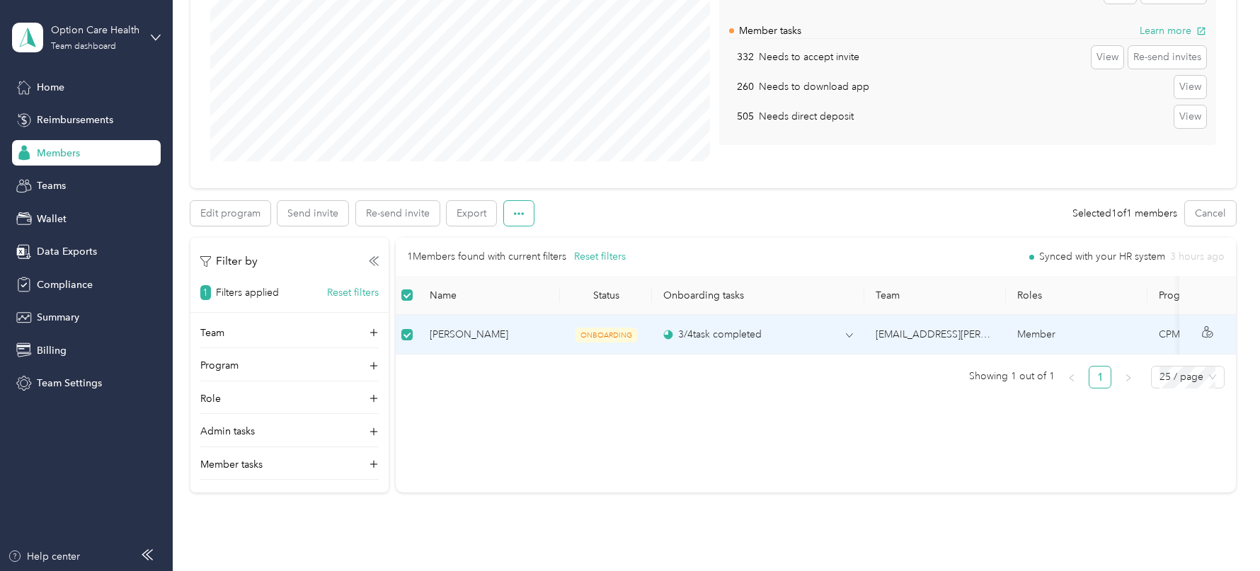
click at [515, 212] on icon "button" at bounding box center [519, 214] width 10 height 10
click at [544, 231] on span "Mark as onboarded" at bounding box center [557, 238] width 88 height 15
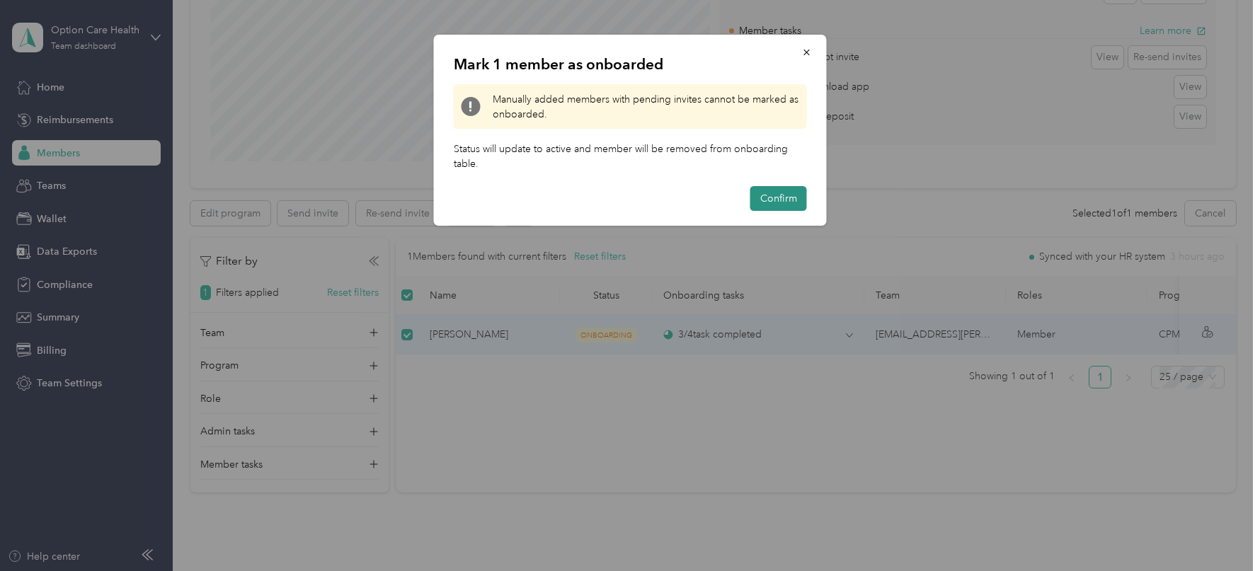
click at [766, 196] on button "Confirm" at bounding box center [778, 198] width 57 height 25
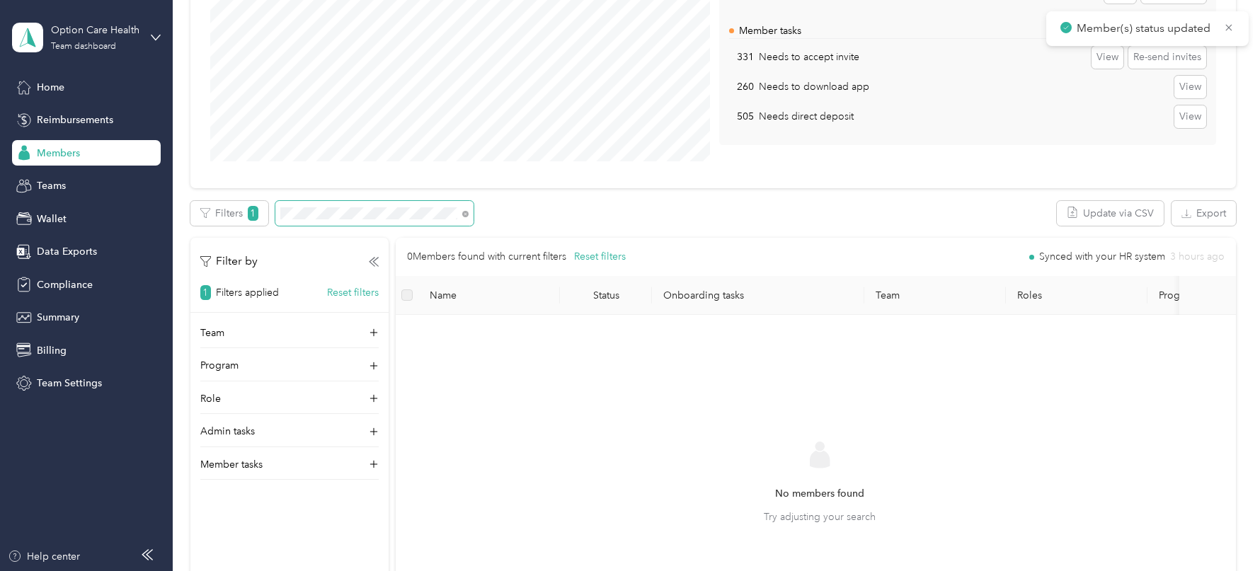
click at [348, 218] on span at bounding box center [374, 213] width 198 height 25
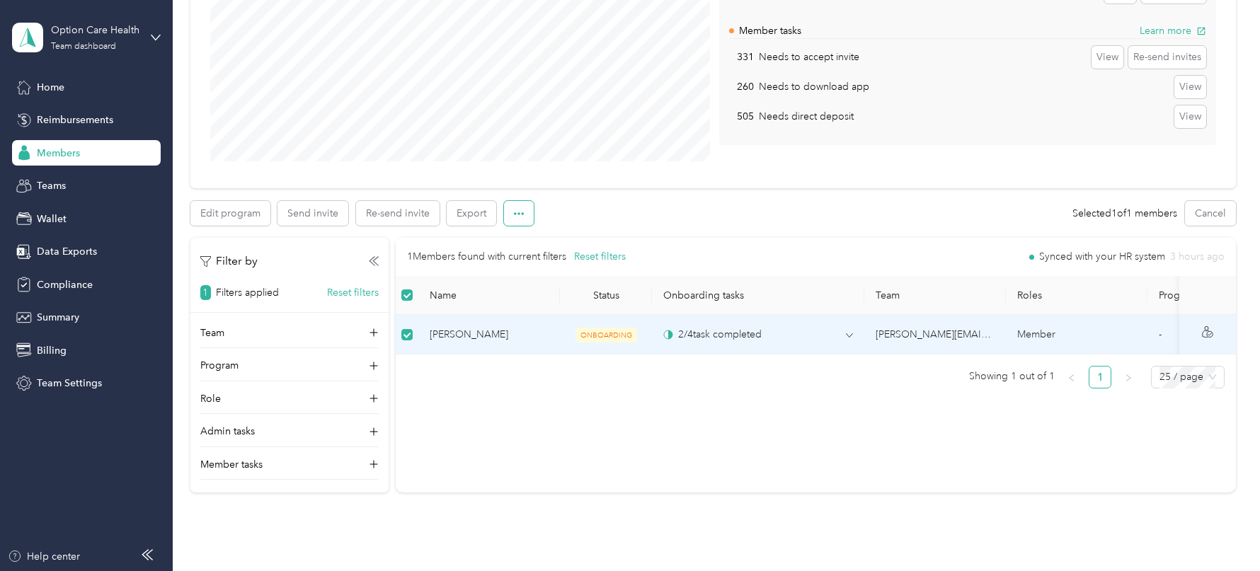
click at [520, 209] on icon "button" at bounding box center [519, 214] width 10 height 10
click at [554, 238] on span "Mark as onboarded" at bounding box center [557, 238] width 88 height 15
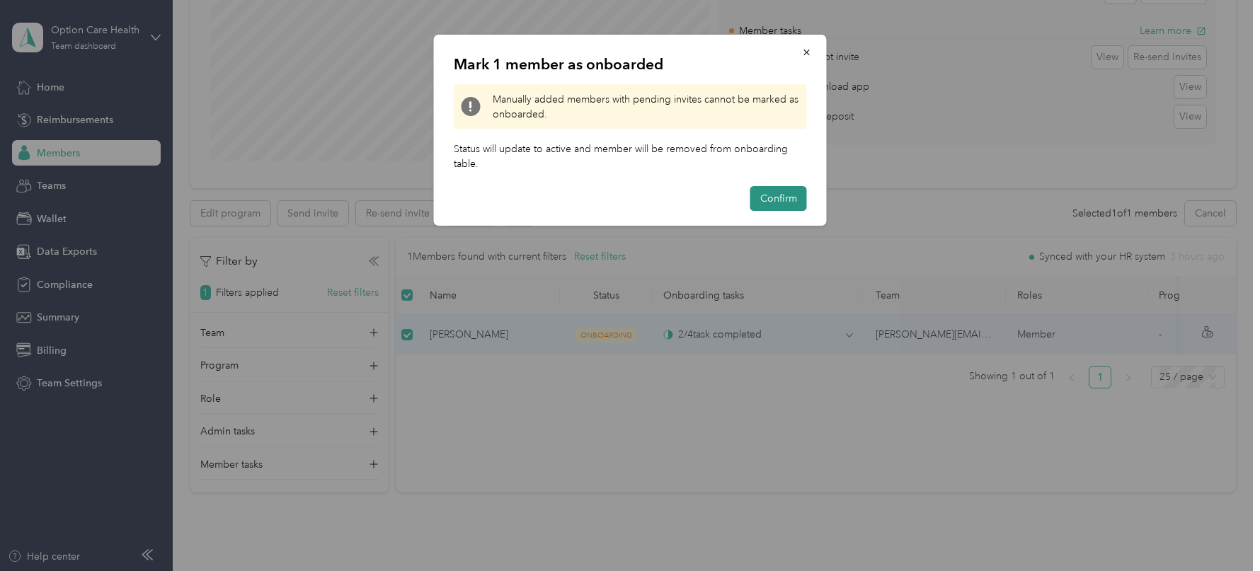
click at [799, 189] on button "Confirm" at bounding box center [778, 198] width 57 height 25
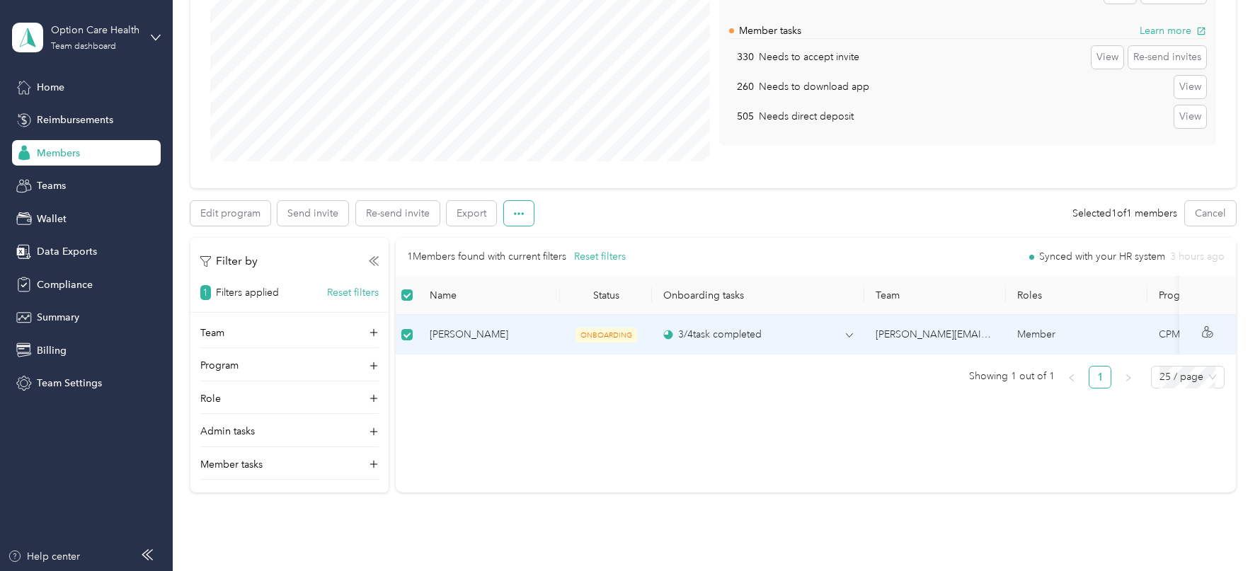
click at [516, 218] on button "button" at bounding box center [519, 213] width 30 height 25
click at [545, 236] on span "Mark as onboarded" at bounding box center [557, 238] width 88 height 15
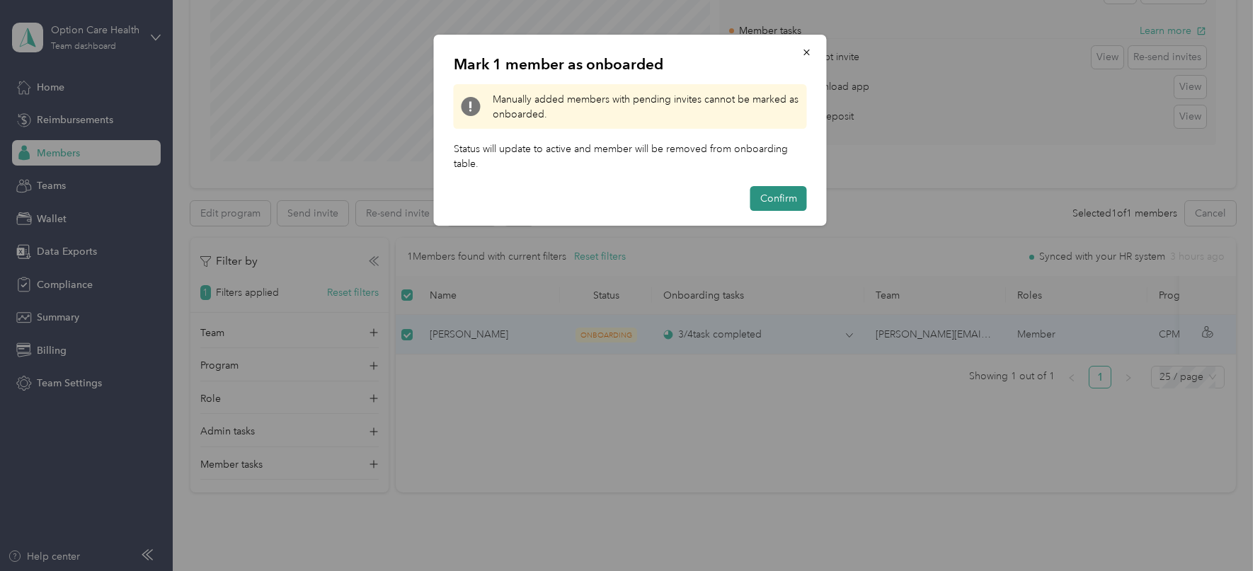
click at [775, 204] on button "Confirm" at bounding box center [778, 198] width 57 height 25
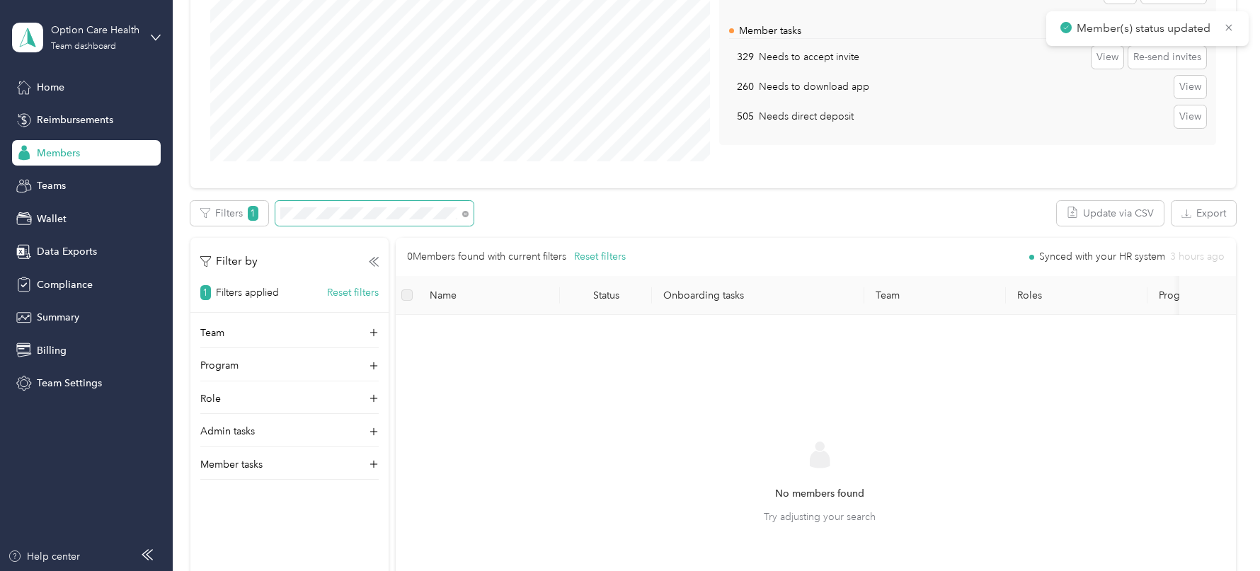
click at [296, 222] on span at bounding box center [374, 213] width 198 height 25
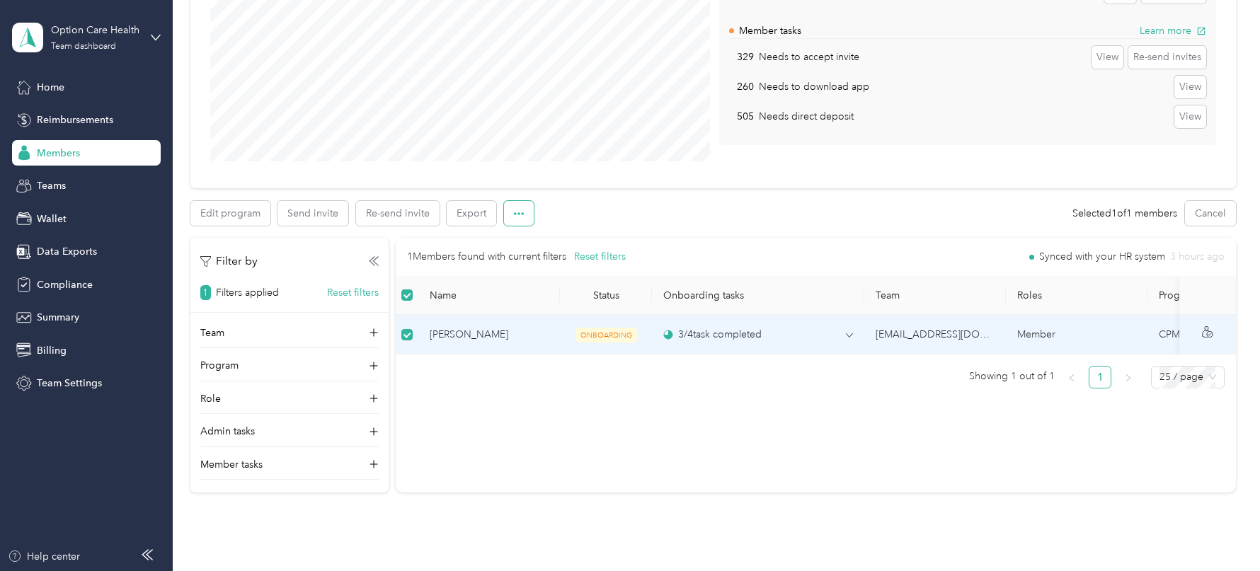
click at [526, 213] on button "button" at bounding box center [519, 213] width 30 height 25
click at [554, 235] on span "Mark as onboarded" at bounding box center [557, 238] width 88 height 15
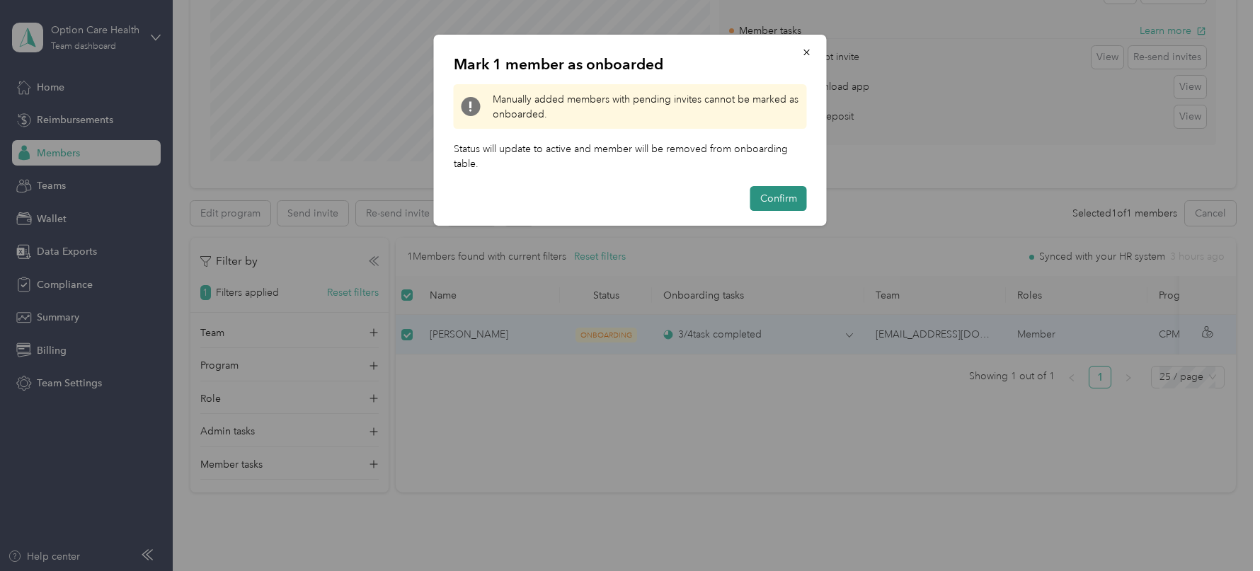
click at [770, 204] on button "Confirm" at bounding box center [778, 198] width 57 height 25
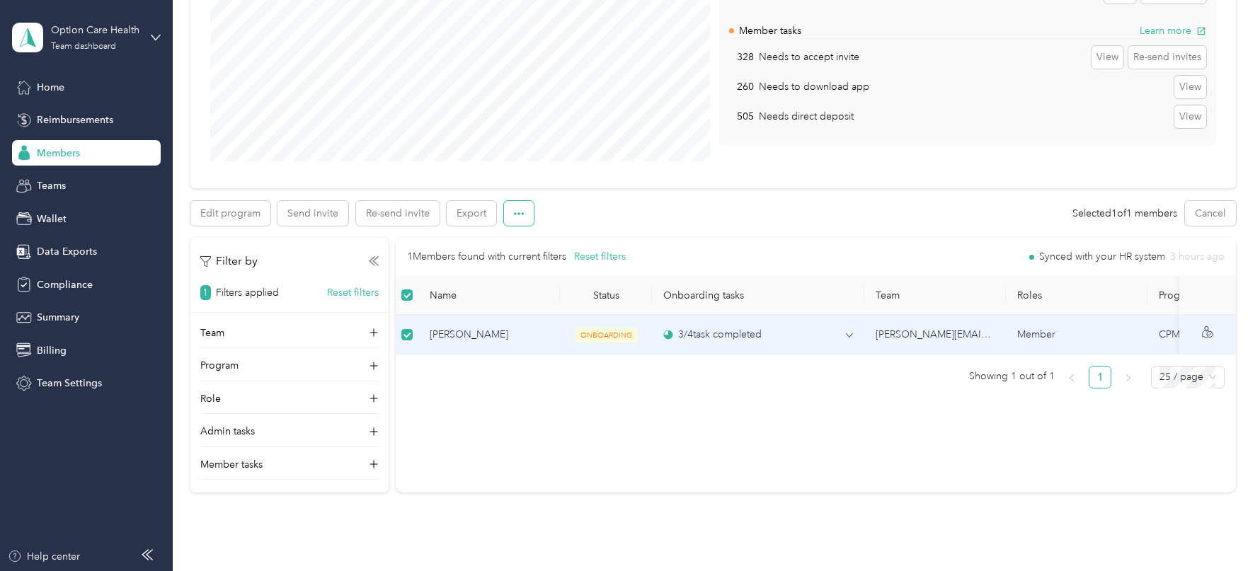
click at [527, 215] on button "button" at bounding box center [519, 213] width 30 height 25
click at [549, 236] on span "Mark as onboarded" at bounding box center [557, 238] width 88 height 15
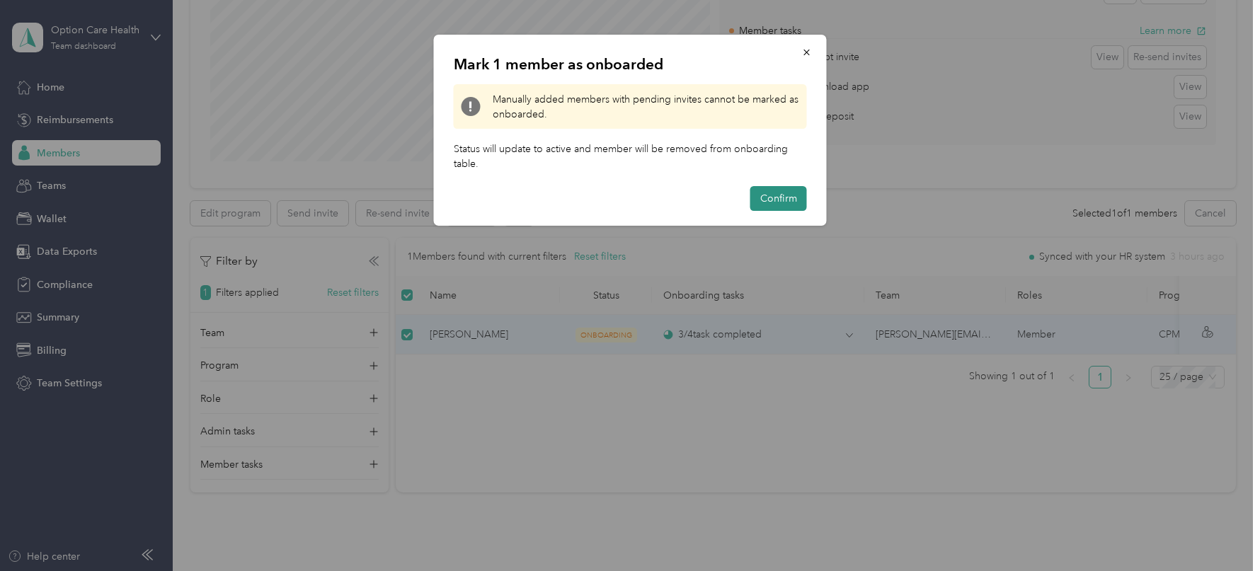
click at [770, 205] on button "Confirm" at bounding box center [778, 198] width 57 height 25
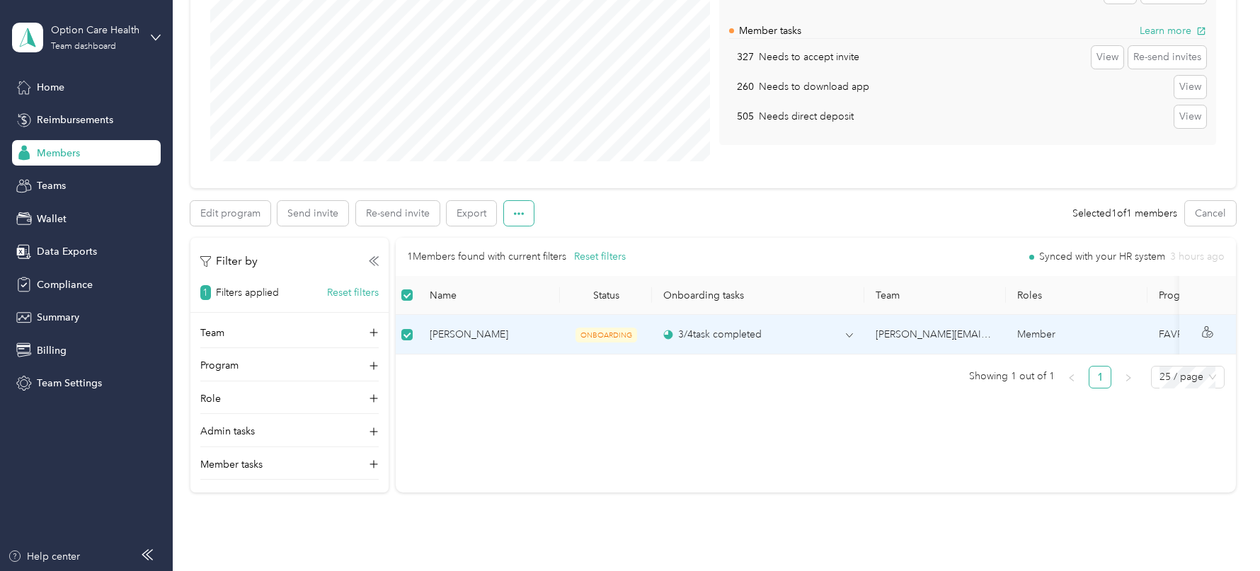
click at [531, 207] on button "button" at bounding box center [519, 213] width 30 height 25
click at [559, 238] on span "Mark as onboarded" at bounding box center [557, 238] width 88 height 15
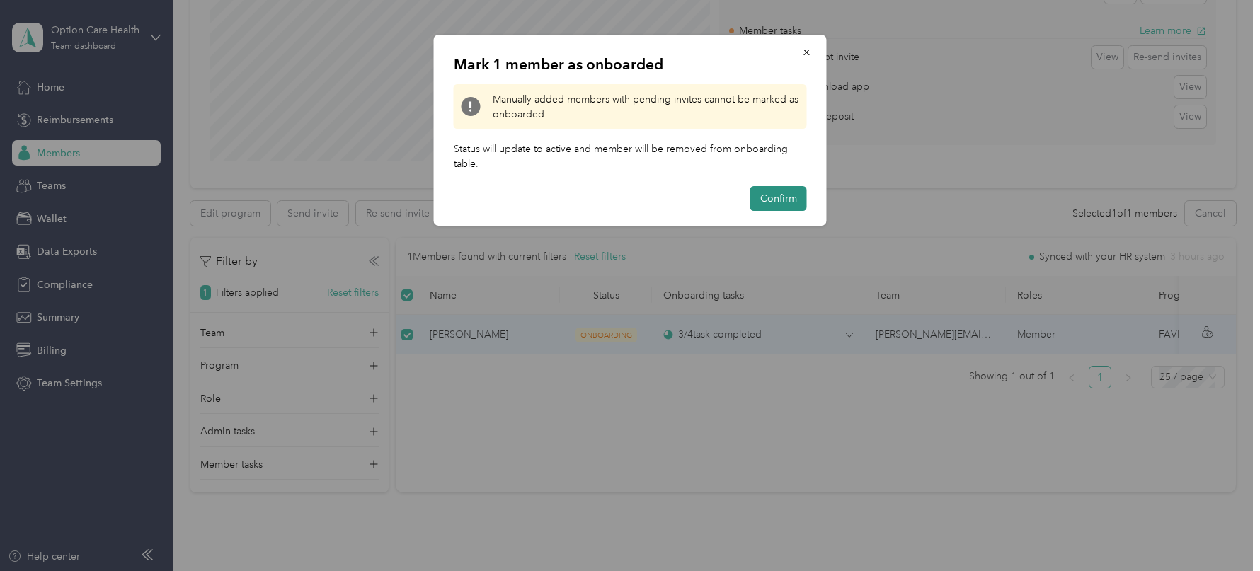
click at [788, 190] on button "Confirm" at bounding box center [778, 198] width 57 height 25
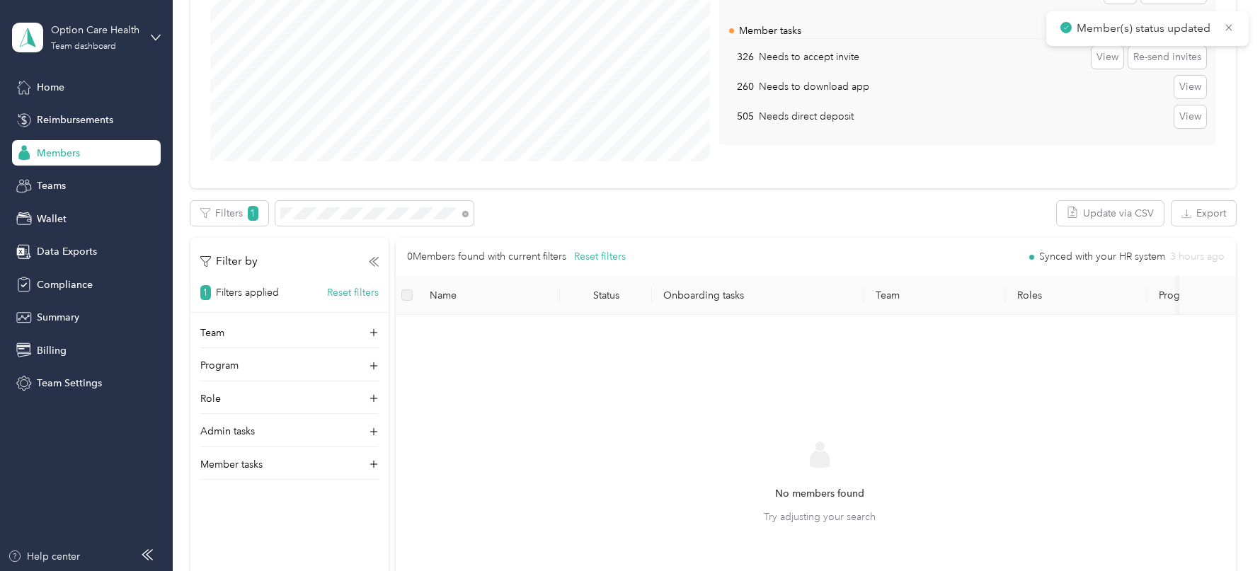
click at [350, 232] on div "Edit program Export Selected 0 of 0 members Cancel Filters 1 Update via CSV Exp…" at bounding box center [713, 438] width 1046 height 475
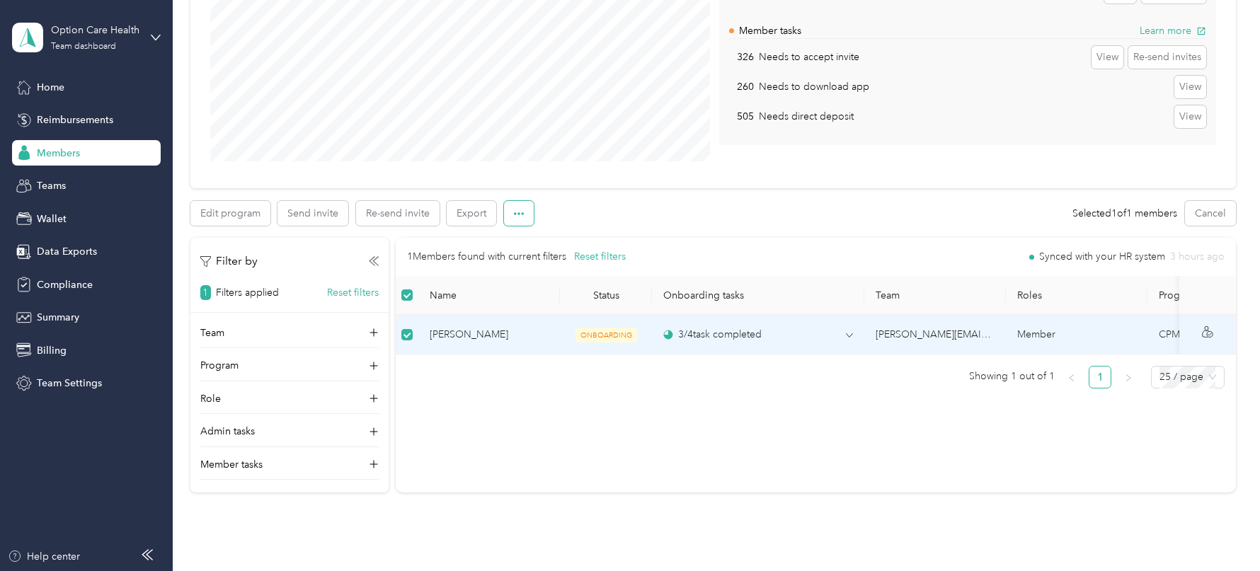
click at [522, 210] on button "button" at bounding box center [519, 213] width 30 height 25
click at [539, 238] on span "Mark as onboarded" at bounding box center [557, 238] width 88 height 15
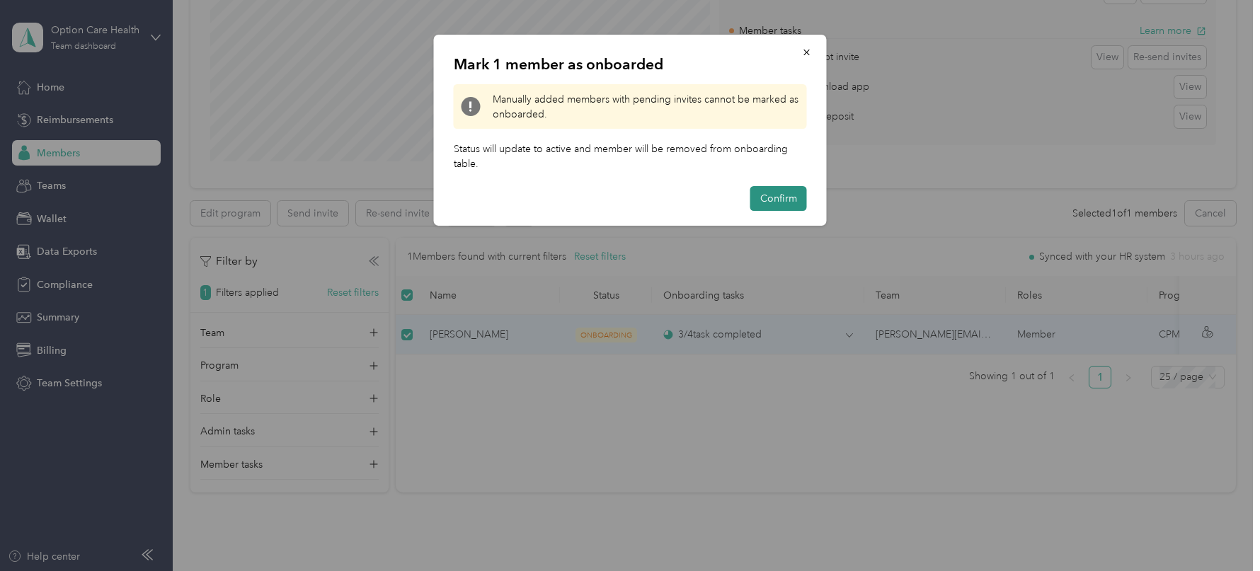
click at [770, 200] on button "Confirm" at bounding box center [778, 198] width 57 height 25
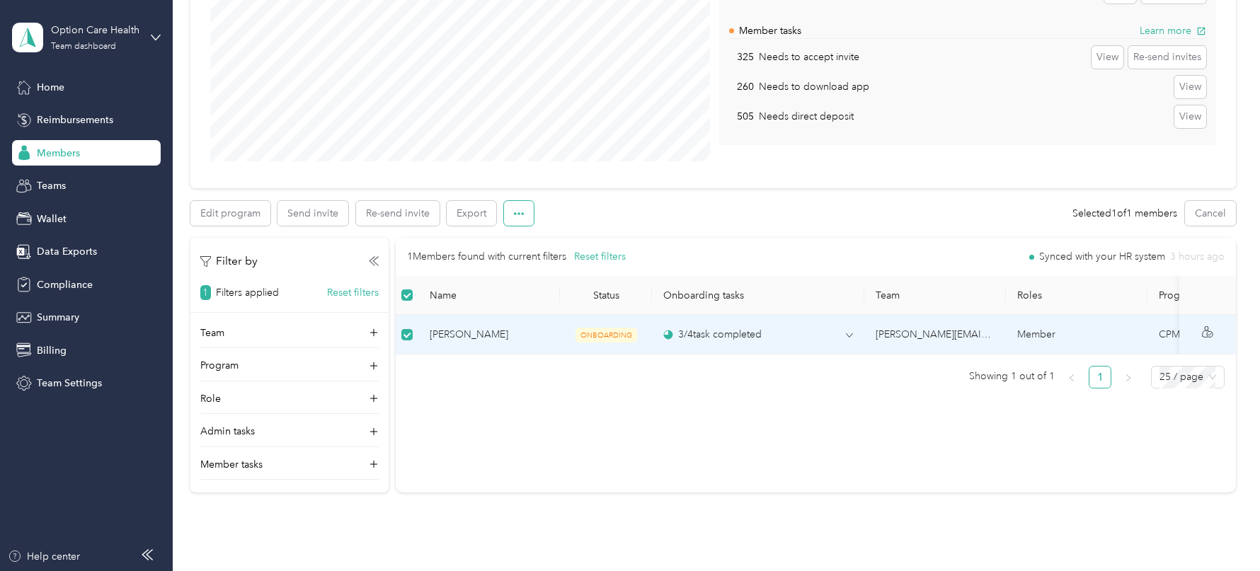
click at [522, 211] on icon "button" at bounding box center [519, 214] width 10 height 10
click at [551, 234] on span "Mark as onboarded" at bounding box center [557, 238] width 88 height 15
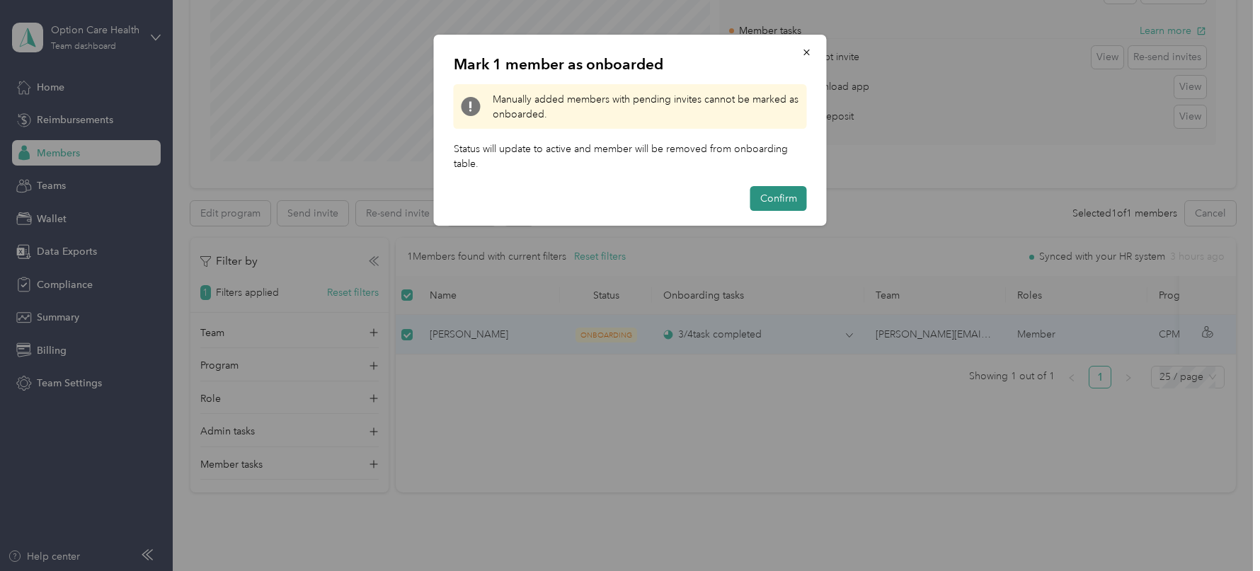
click at [763, 197] on button "Confirm" at bounding box center [778, 198] width 57 height 25
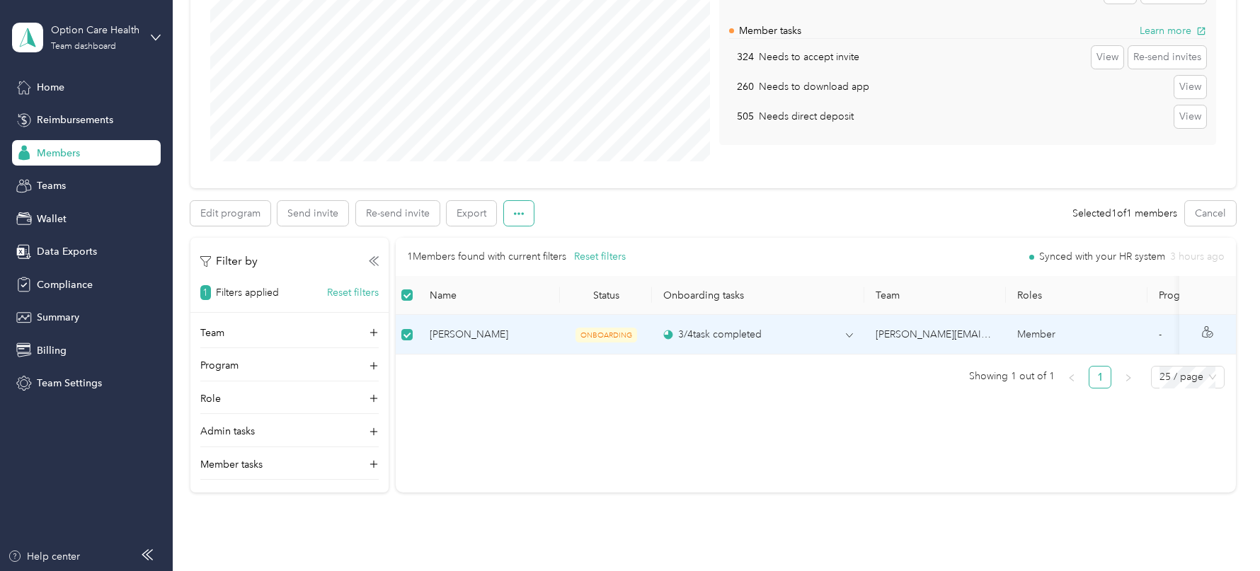
click at [526, 222] on button "button" at bounding box center [519, 213] width 30 height 25
click at [544, 242] on span "Mark as onboarded" at bounding box center [557, 238] width 88 height 15
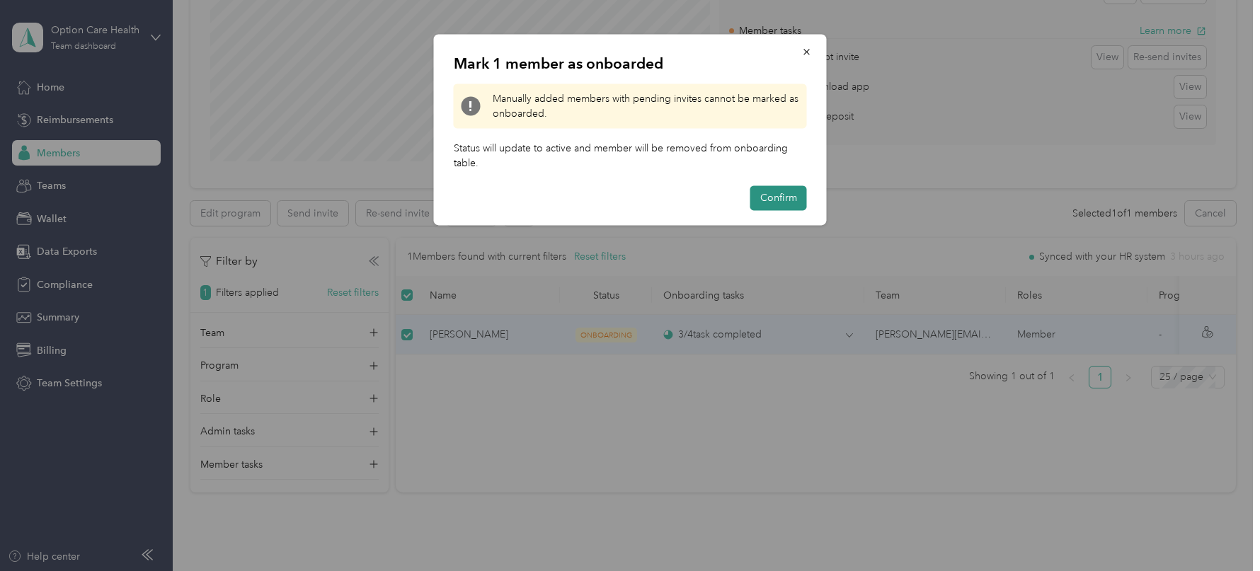
click at [763, 194] on button "Confirm" at bounding box center [778, 197] width 57 height 25
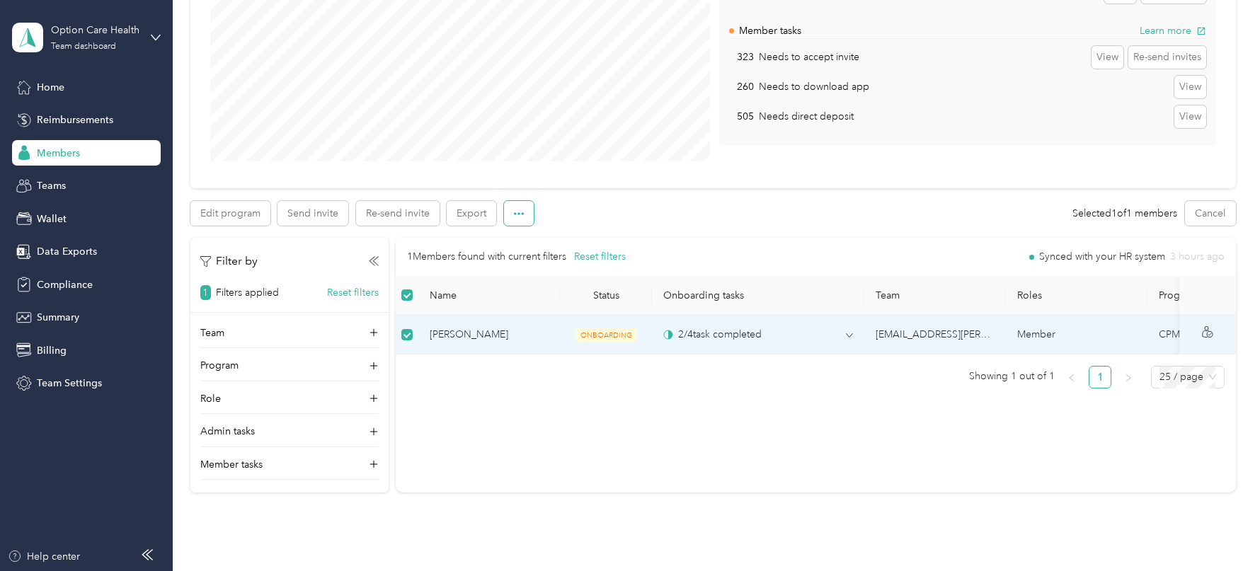
click at [511, 220] on button "button" at bounding box center [519, 213] width 30 height 25
click at [528, 241] on span "Mark as onboarded" at bounding box center [557, 238] width 88 height 15
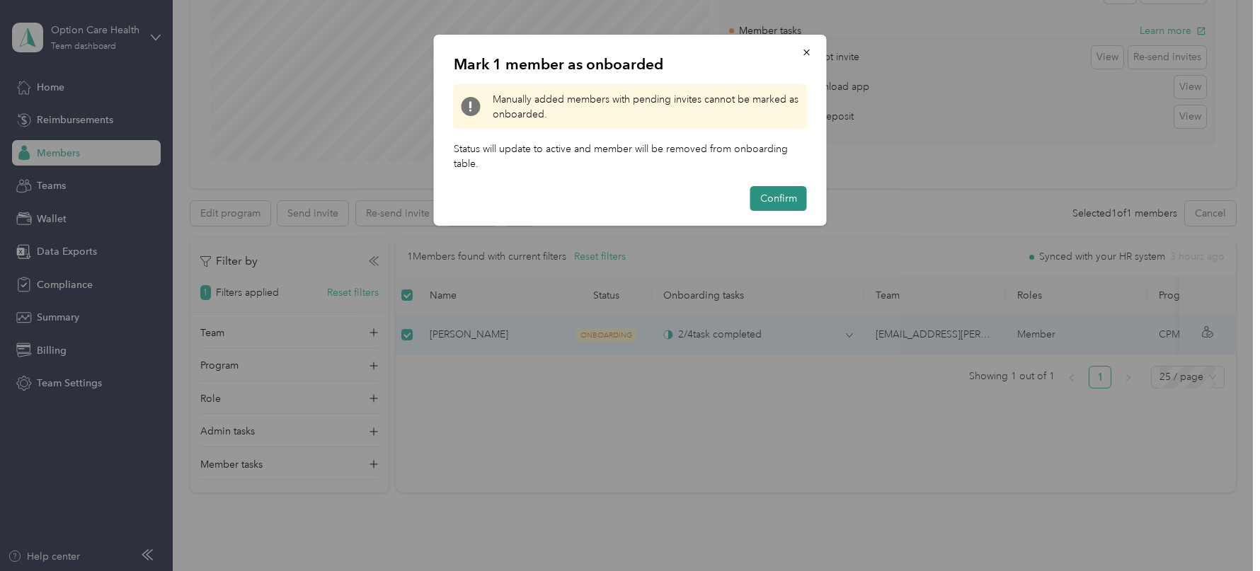
click at [775, 202] on button "Confirm" at bounding box center [778, 198] width 57 height 25
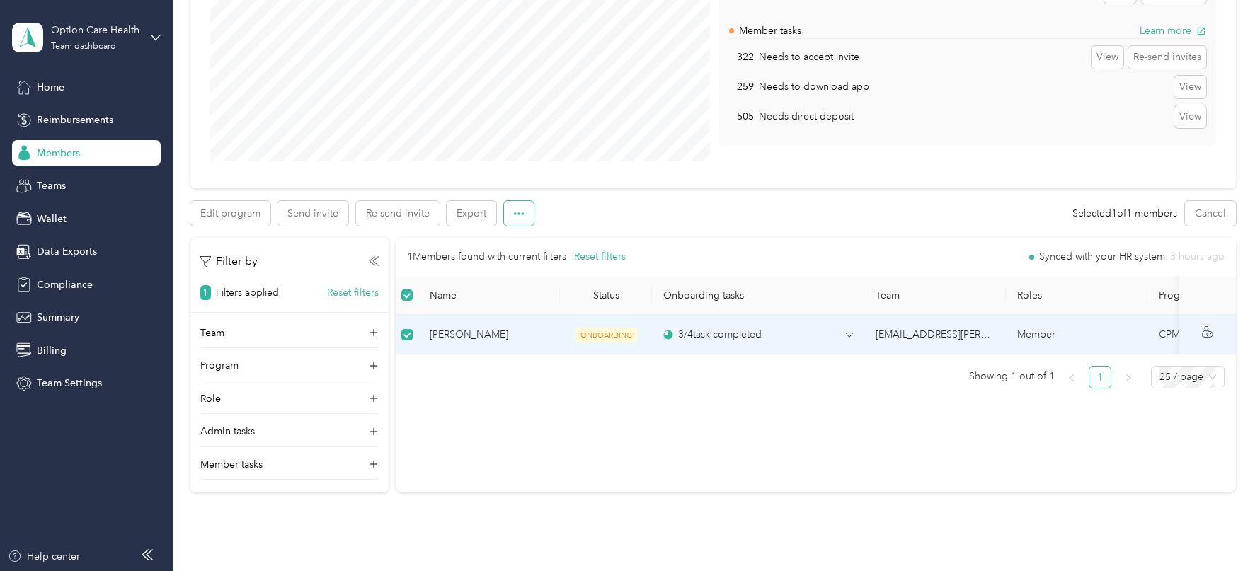
click at [522, 219] on button "button" at bounding box center [519, 213] width 30 height 25
click at [543, 241] on span "Mark as onboarded" at bounding box center [557, 238] width 88 height 15
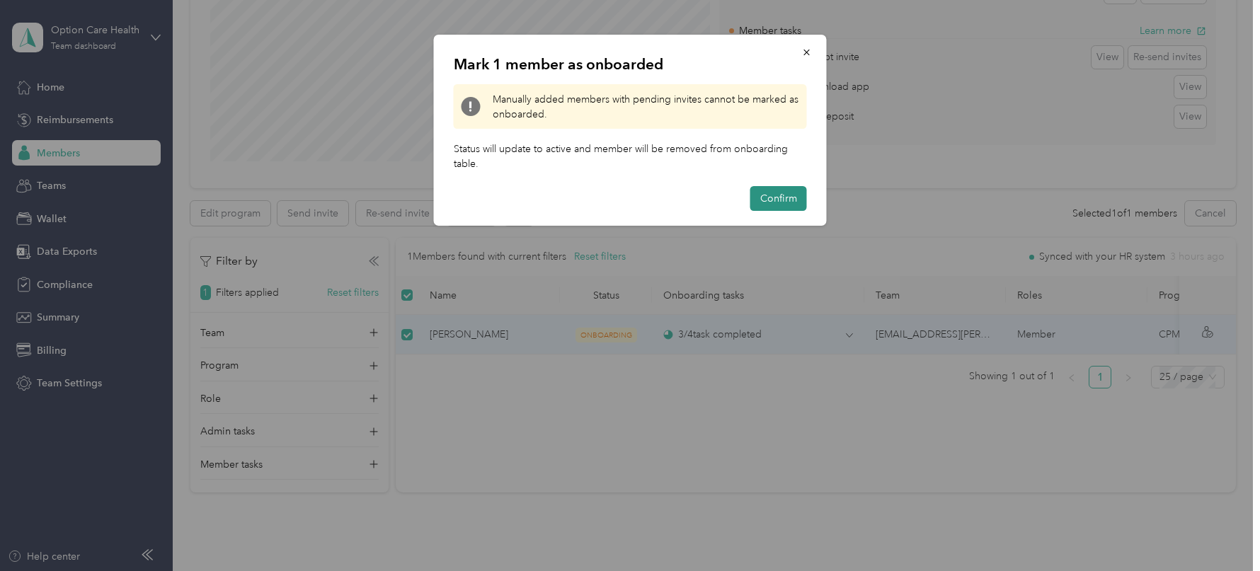
click at [796, 195] on button "Confirm" at bounding box center [778, 198] width 57 height 25
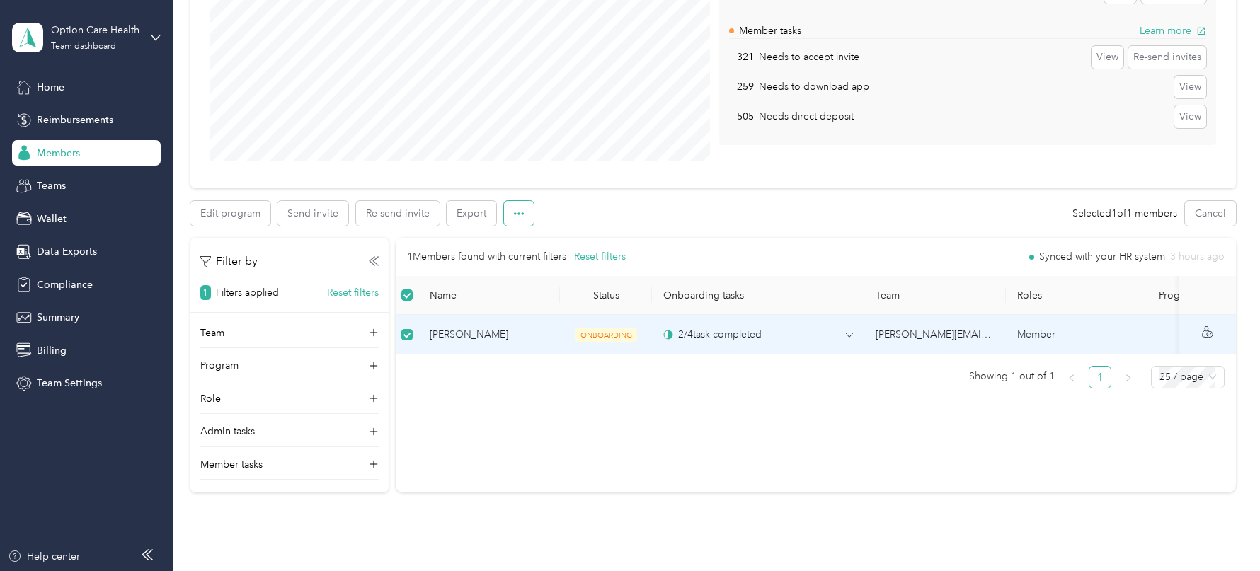
click at [526, 216] on button "button" at bounding box center [519, 213] width 30 height 25
click at [559, 227] on li "Mark as onboarded" at bounding box center [557, 239] width 108 height 25
click at [560, 234] on span "Mark as onboarded" at bounding box center [557, 238] width 88 height 15
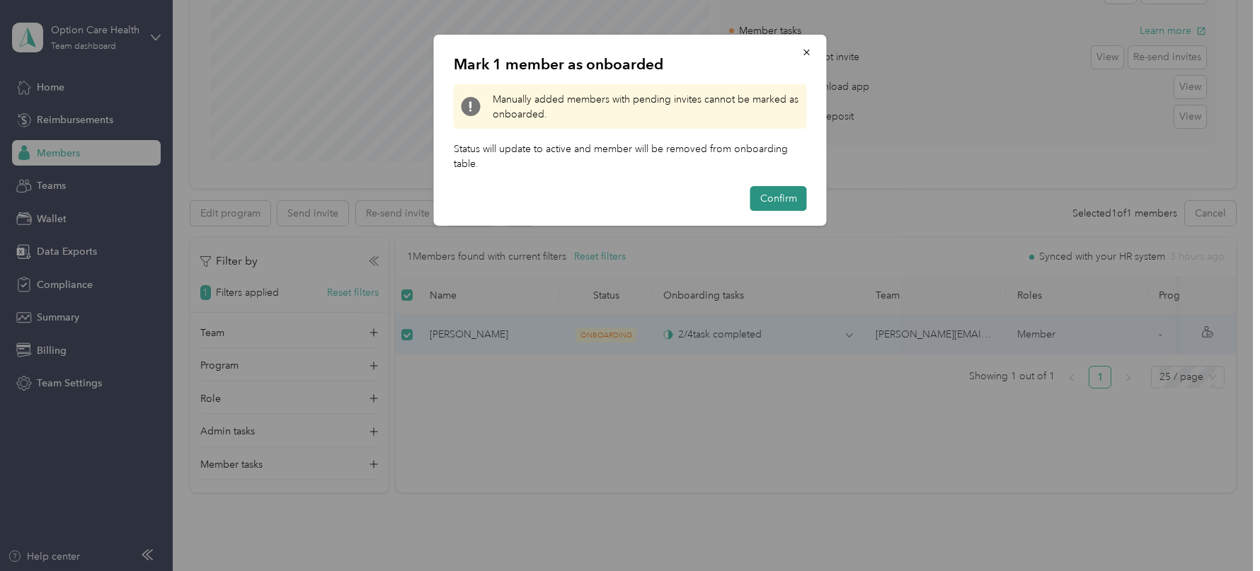
click at [785, 193] on button "Confirm" at bounding box center [778, 198] width 57 height 25
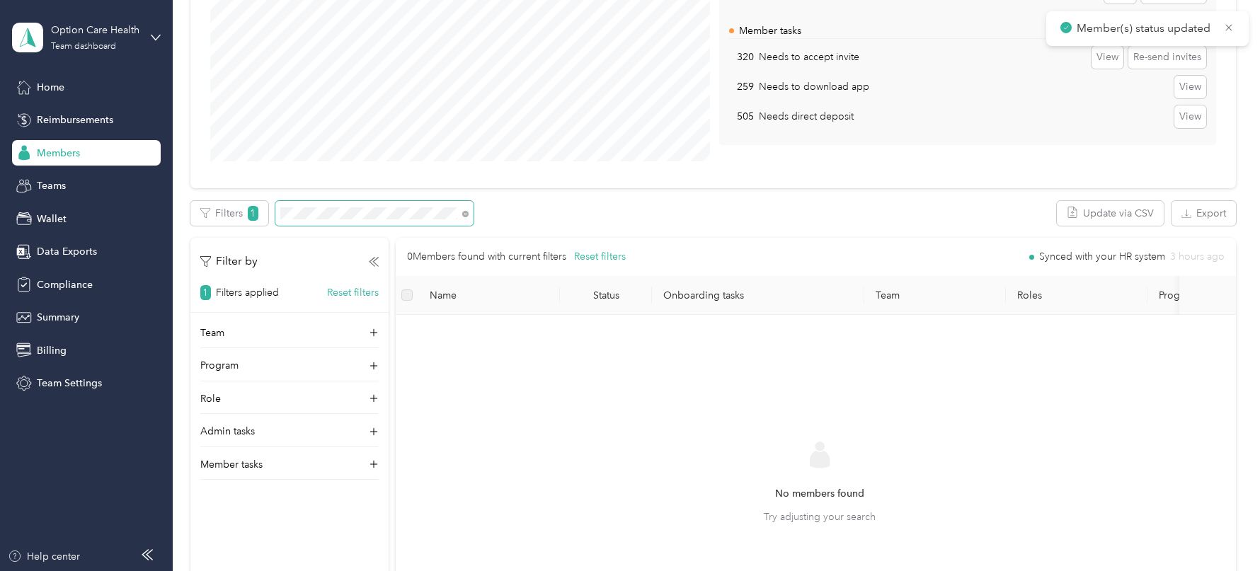
click at [331, 202] on span at bounding box center [374, 213] width 198 height 25
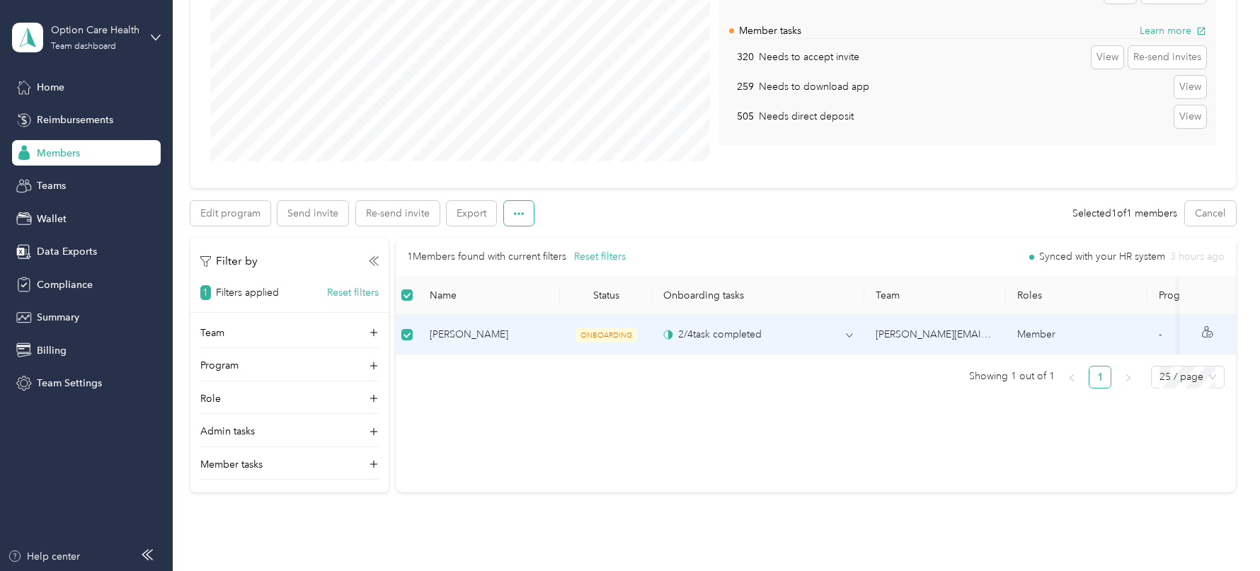
click at [522, 210] on button "button" at bounding box center [519, 213] width 30 height 25
click at [562, 237] on span "Mark as onboarded" at bounding box center [557, 238] width 88 height 15
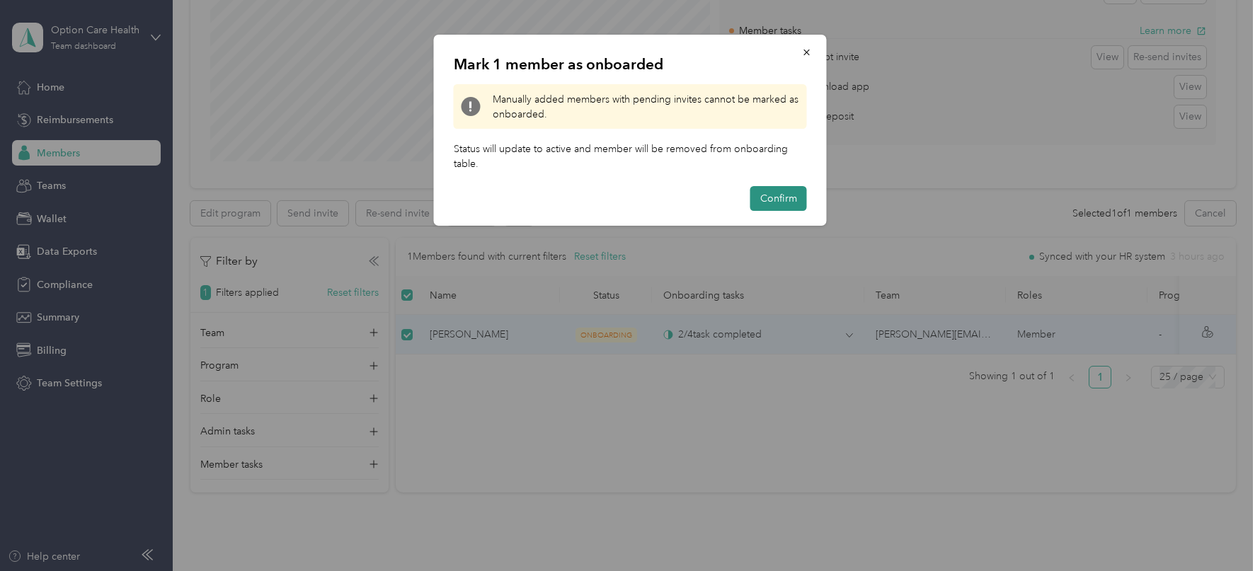
click at [785, 196] on button "Confirm" at bounding box center [778, 198] width 57 height 25
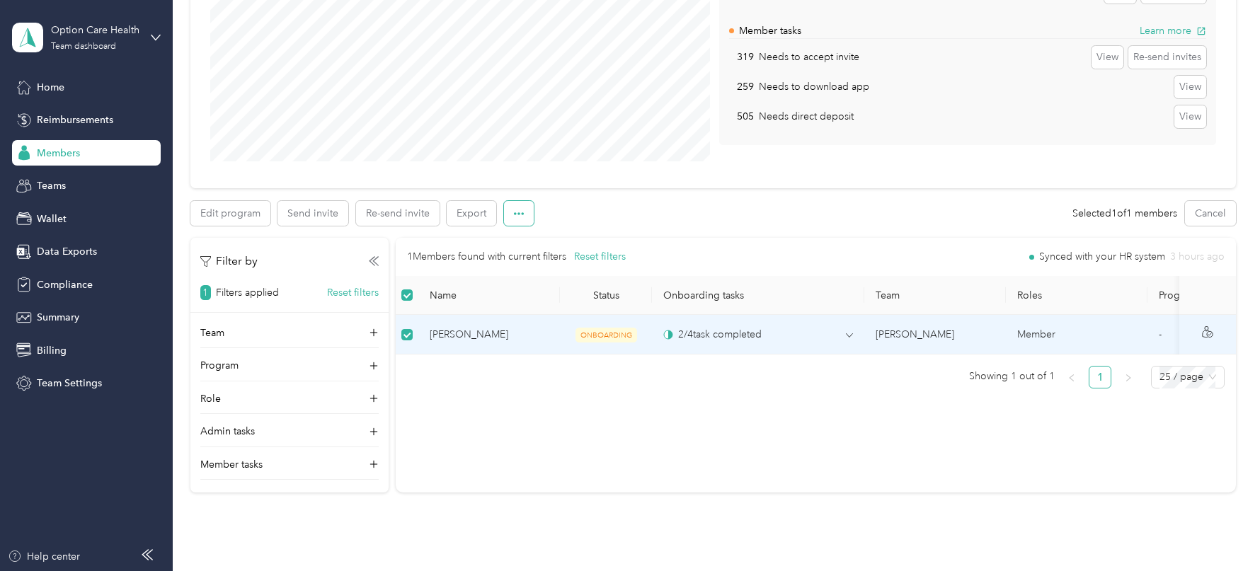
click at [523, 210] on button "button" at bounding box center [519, 213] width 30 height 25
click at [552, 228] on li "Mark as onboarded" at bounding box center [557, 239] width 108 height 25
click at [555, 234] on span "Mark as onboarded" at bounding box center [557, 238] width 88 height 15
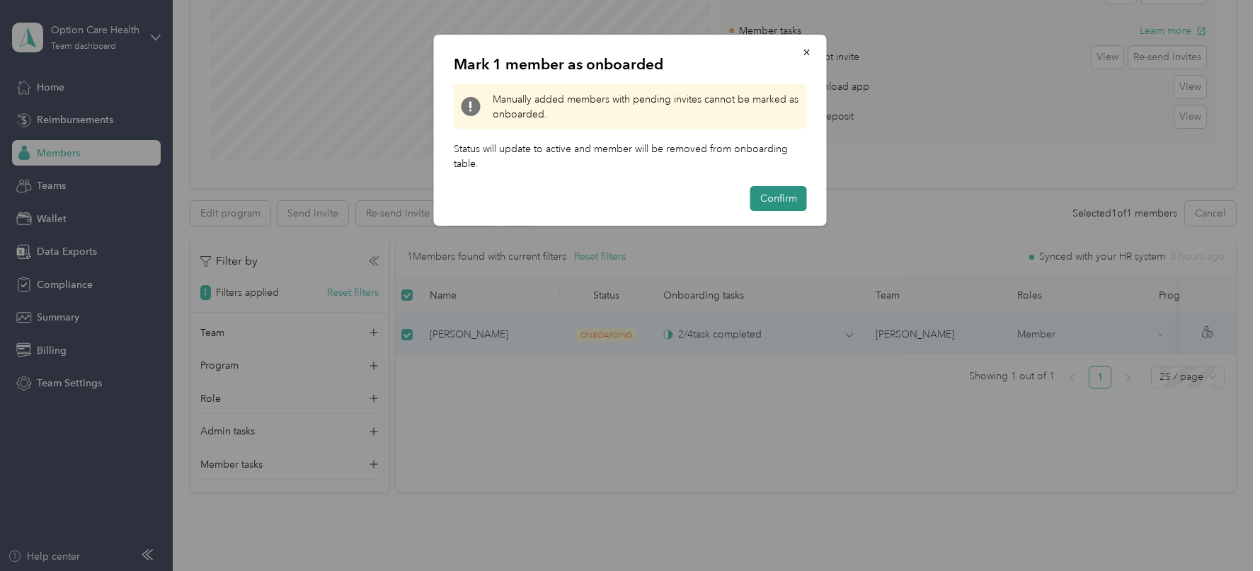
click at [777, 201] on button "Confirm" at bounding box center [778, 198] width 57 height 25
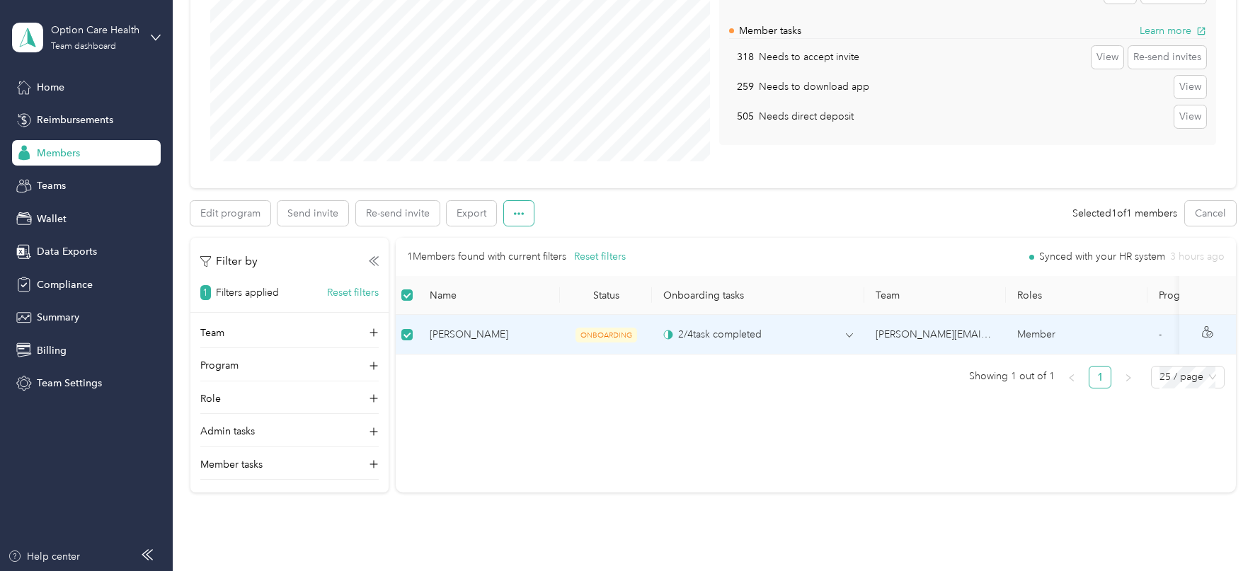
click at [525, 211] on button "button" at bounding box center [519, 213] width 30 height 25
click at [549, 236] on span "Mark as onboarded" at bounding box center [557, 239] width 88 height 15
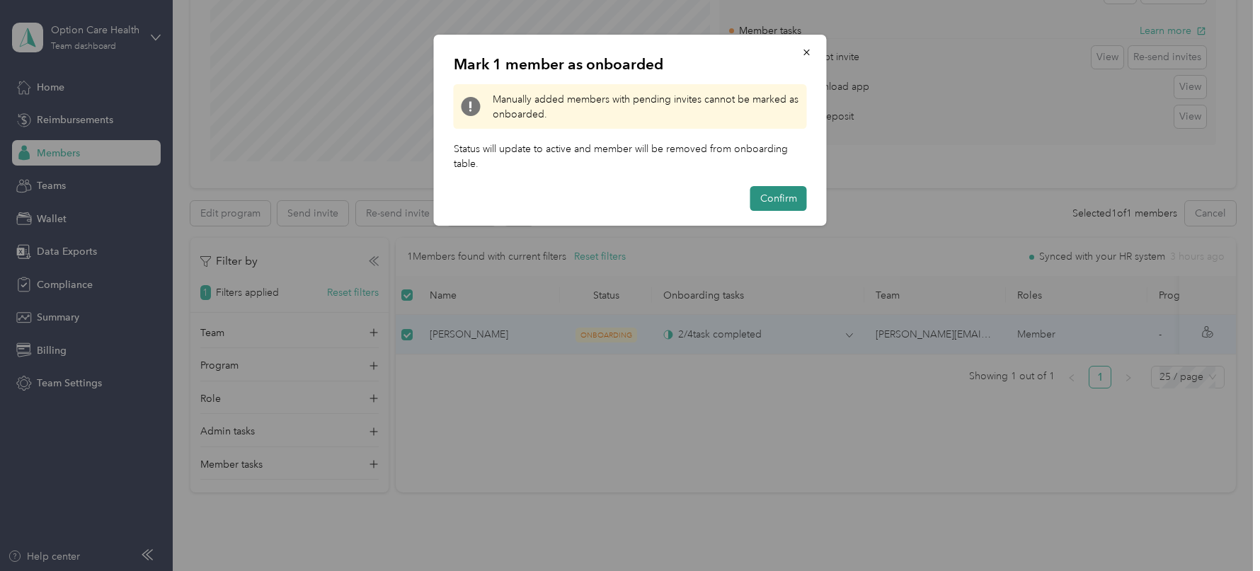
click at [761, 195] on button "Confirm" at bounding box center [778, 198] width 57 height 25
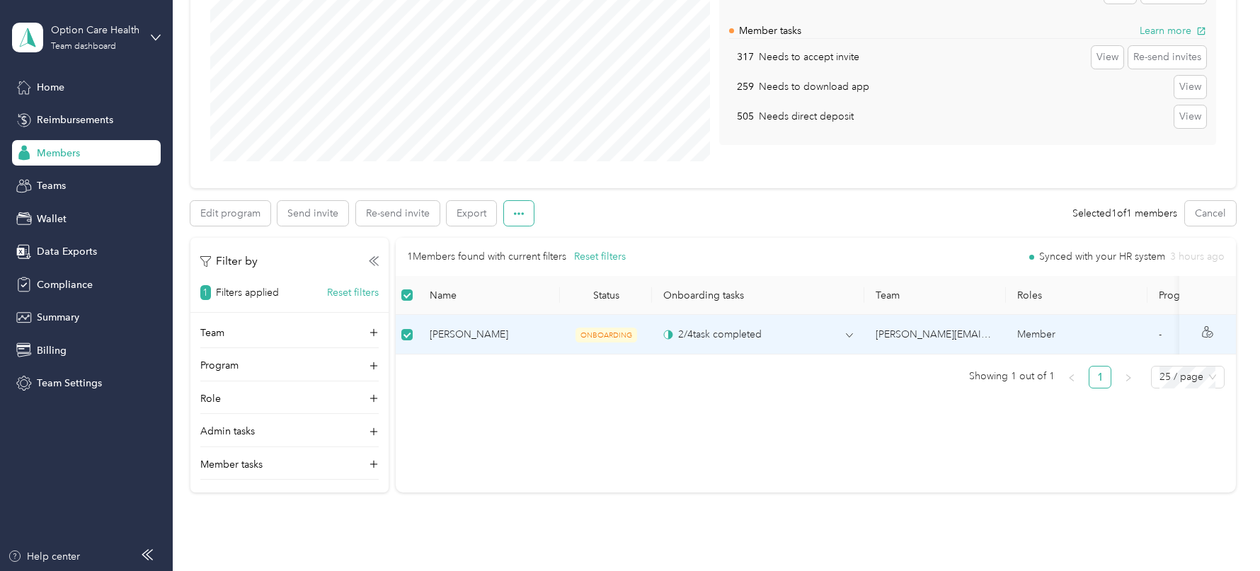
click at [514, 220] on button "button" at bounding box center [519, 213] width 30 height 25
click at [531, 240] on span "Mark as onboarded" at bounding box center [557, 238] width 88 height 15
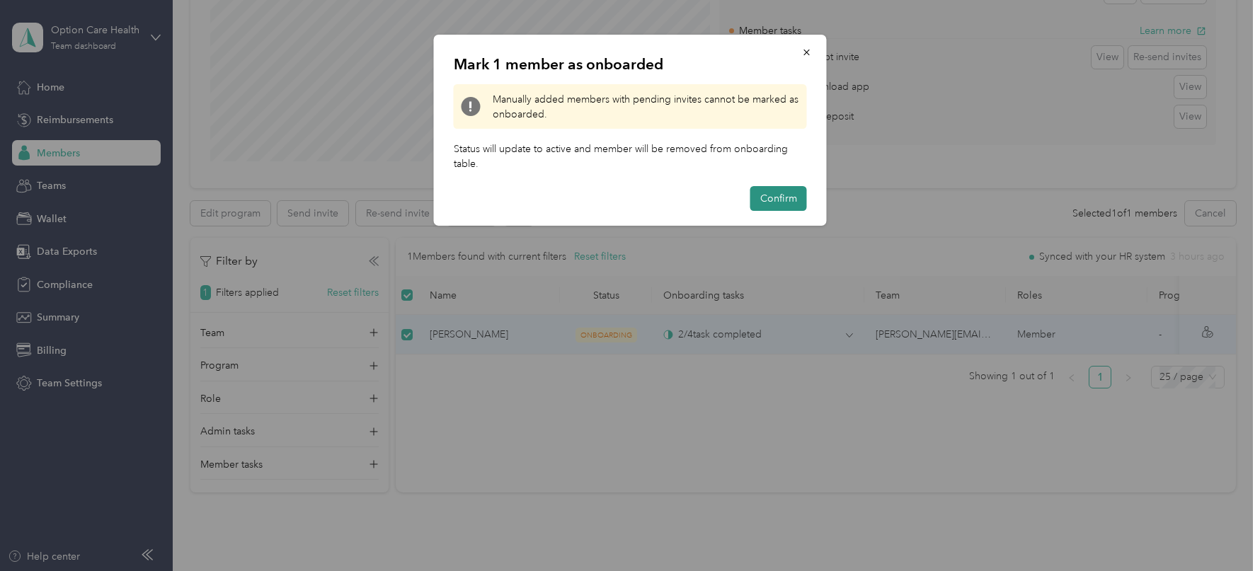
click at [762, 193] on button "Confirm" at bounding box center [778, 198] width 57 height 25
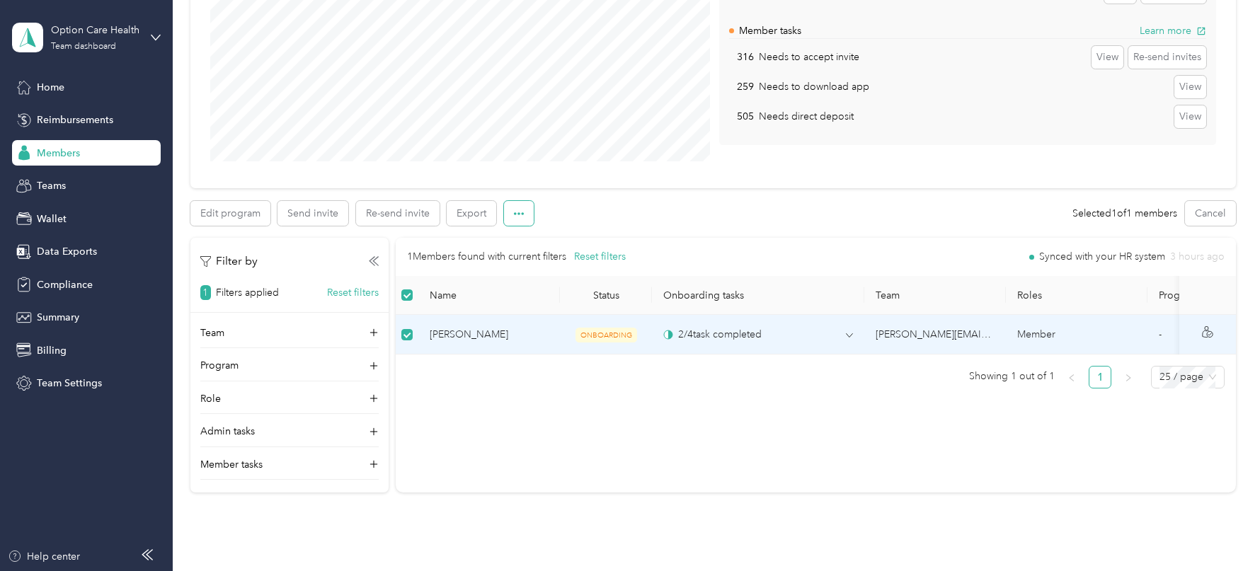
click at [529, 214] on button "button" at bounding box center [519, 213] width 30 height 25
click at [557, 235] on span "Mark as onboarded" at bounding box center [557, 239] width 88 height 15
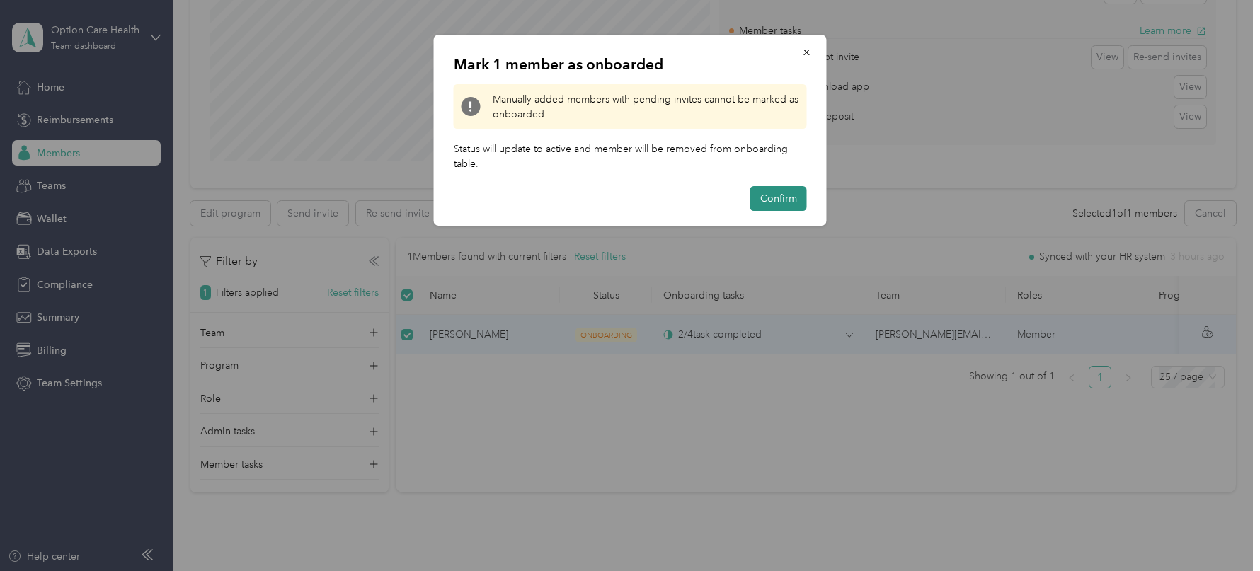
click at [804, 190] on button "Confirm" at bounding box center [778, 198] width 57 height 25
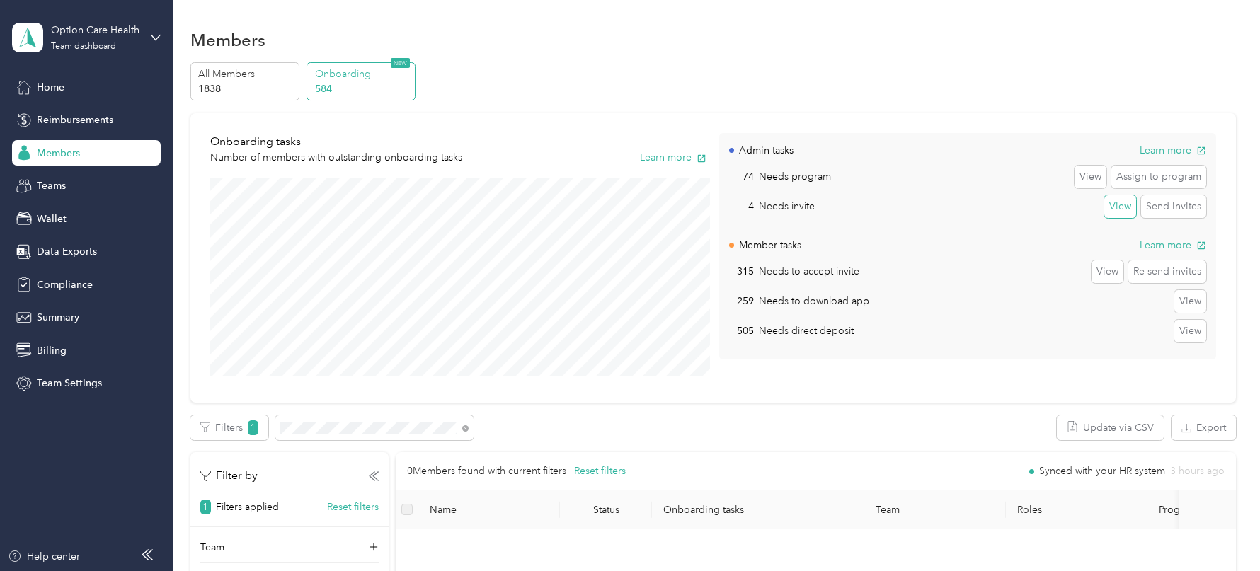
click at [1125, 203] on button "View" at bounding box center [1120, 206] width 32 height 23
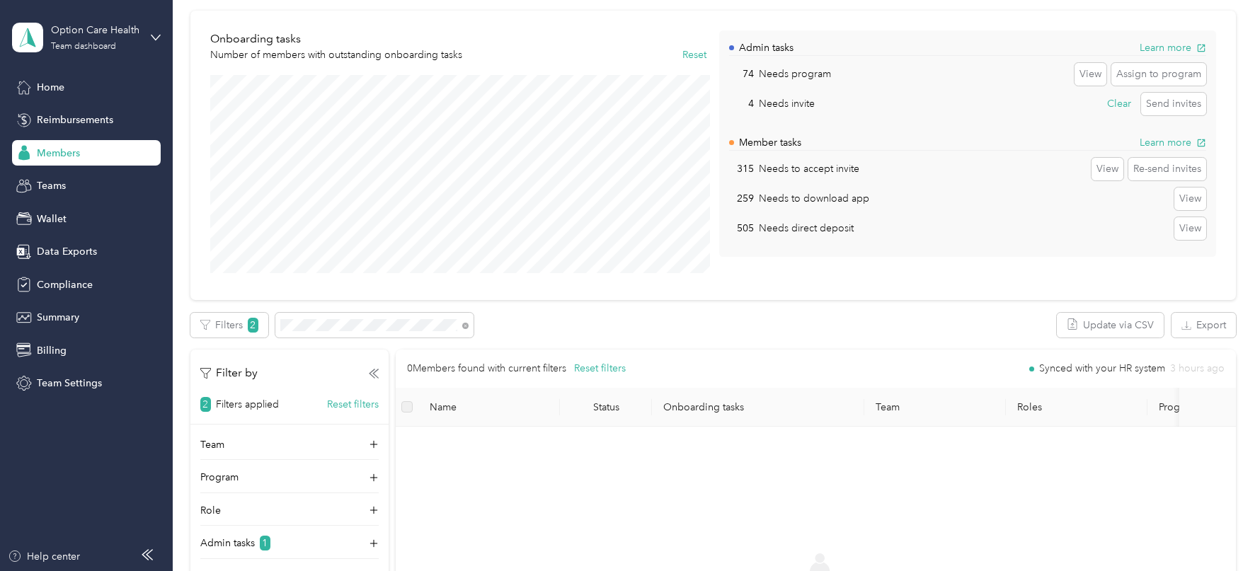
scroll to position [101, 0]
click at [464, 327] on icon at bounding box center [465, 328] width 6 height 6
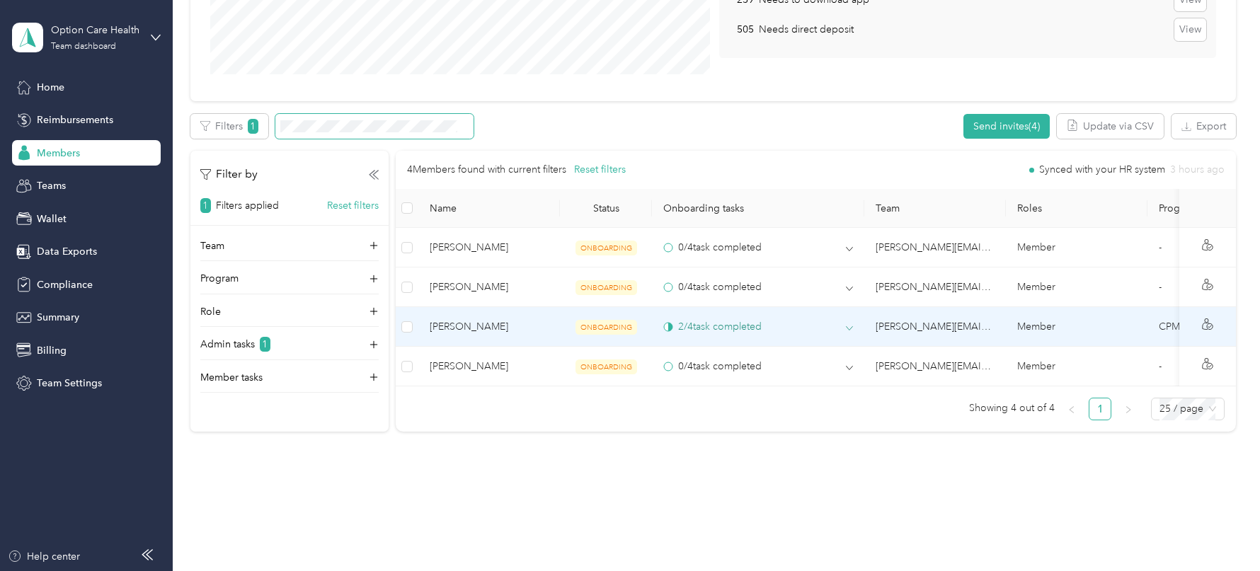
click at [847, 325] on icon at bounding box center [849, 328] width 7 height 7
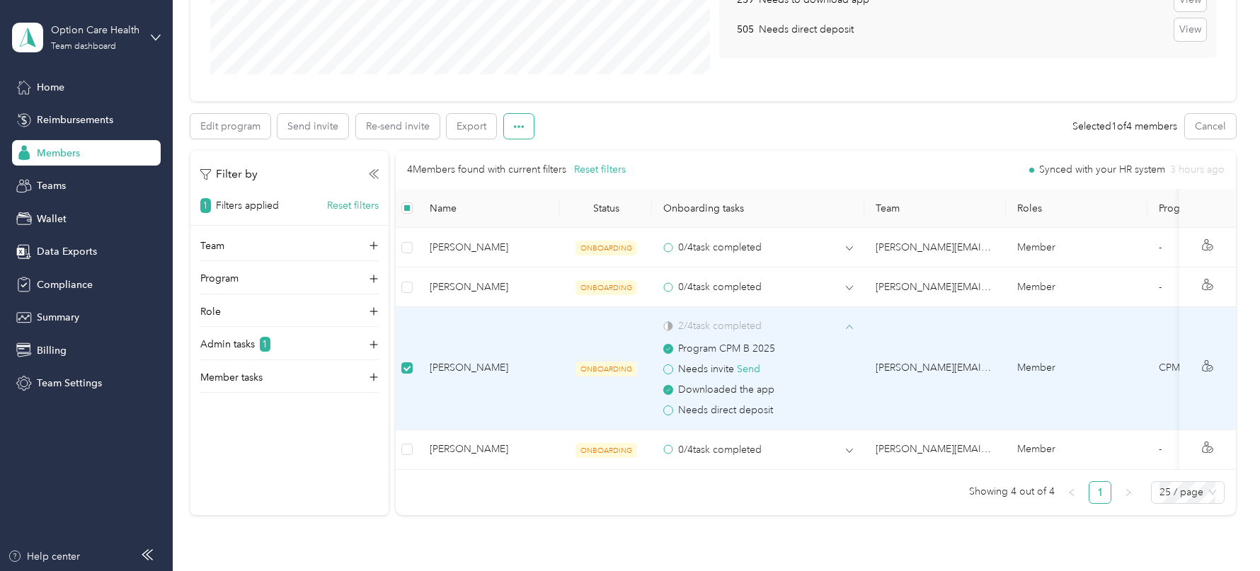
click at [528, 121] on button "button" at bounding box center [519, 126] width 30 height 25
click at [544, 146] on span "Mark as onboarded" at bounding box center [557, 152] width 88 height 15
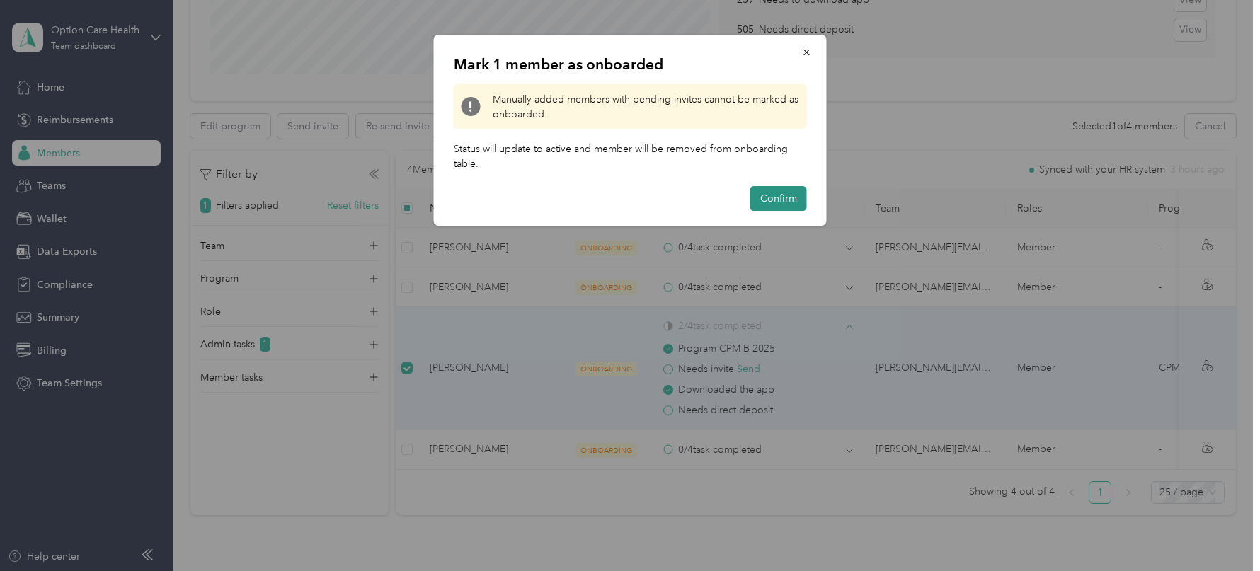
click at [784, 193] on button "Confirm" at bounding box center [778, 198] width 57 height 25
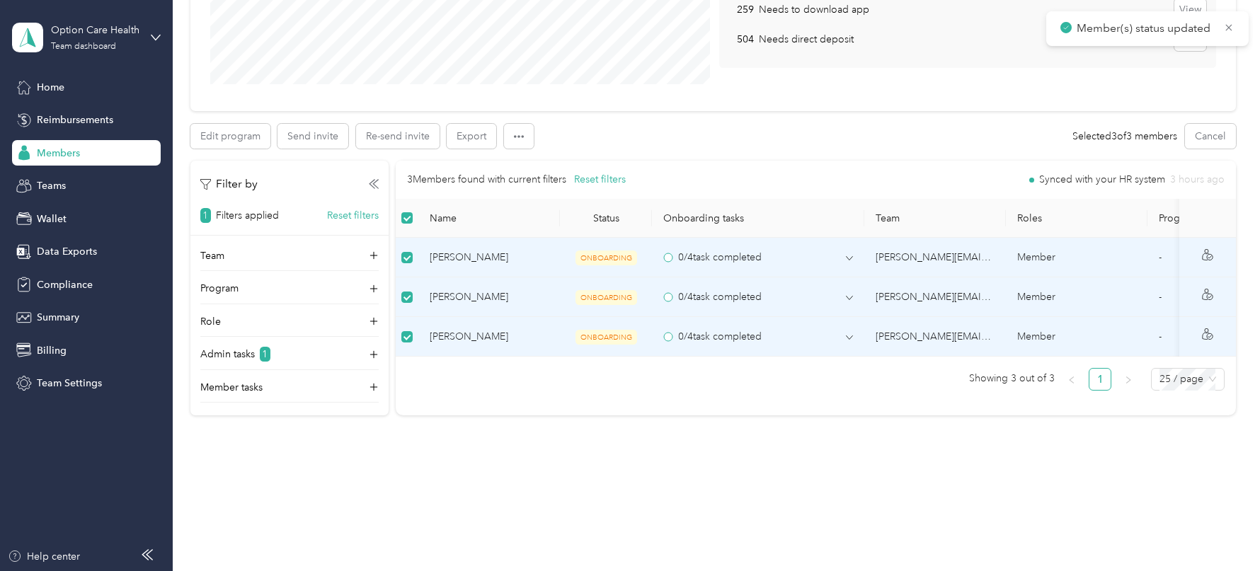
scroll to position [291, 0]
click at [326, 136] on button "Send invite" at bounding box center [313, 137] width 71 height 25
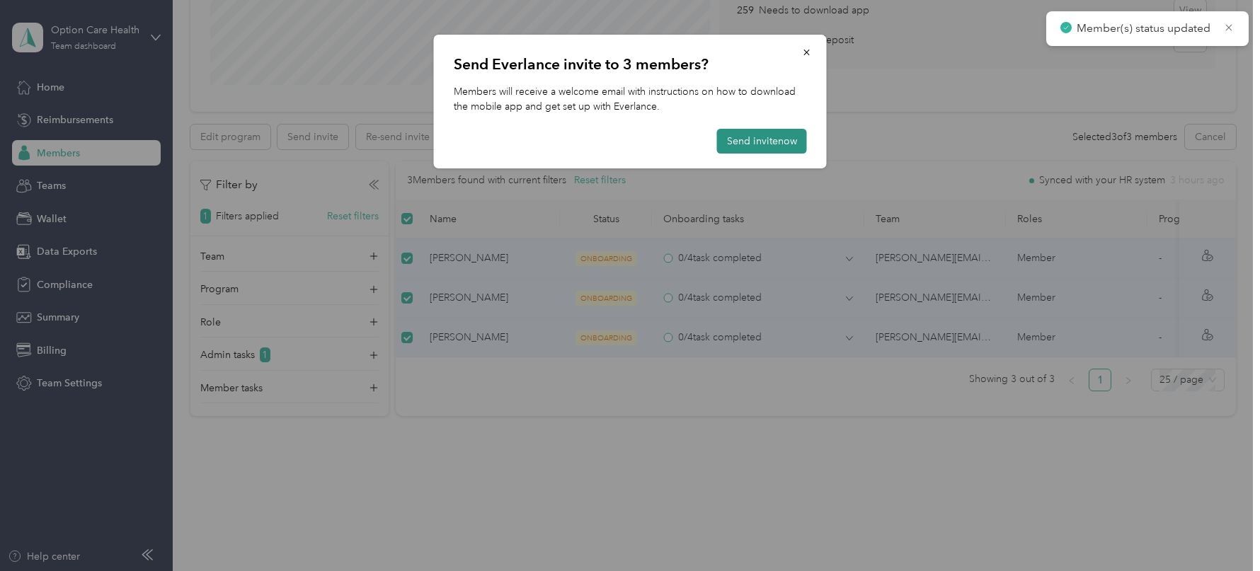
click at [772, 140] on button "Send invite now" at bounding box center [762, 141] width 90 height 25
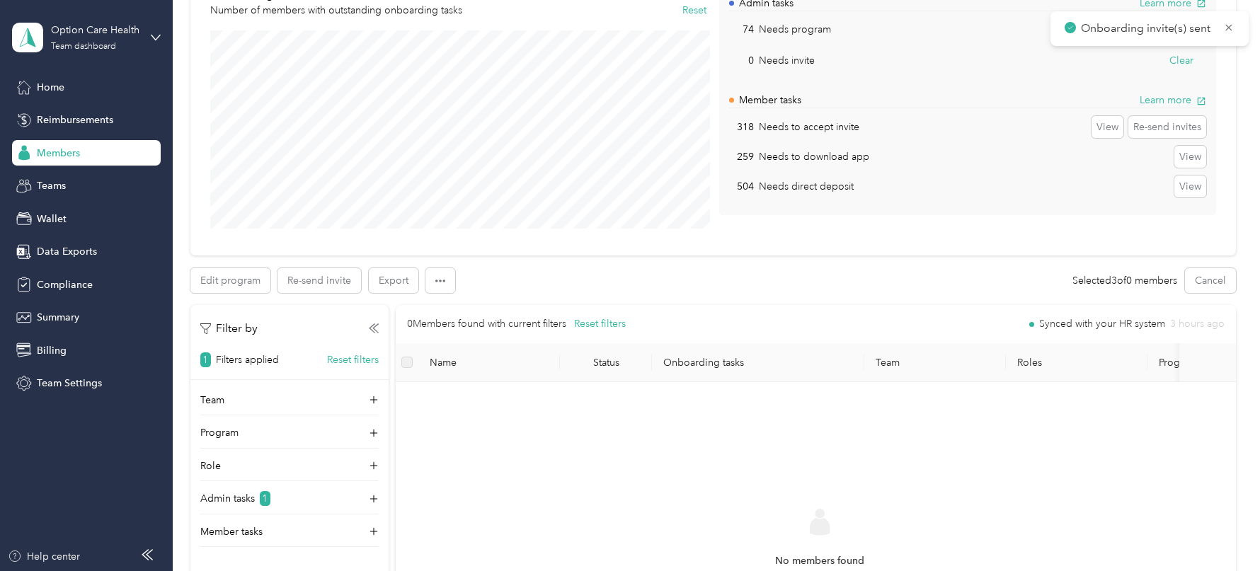
scroll to position [0, 0]
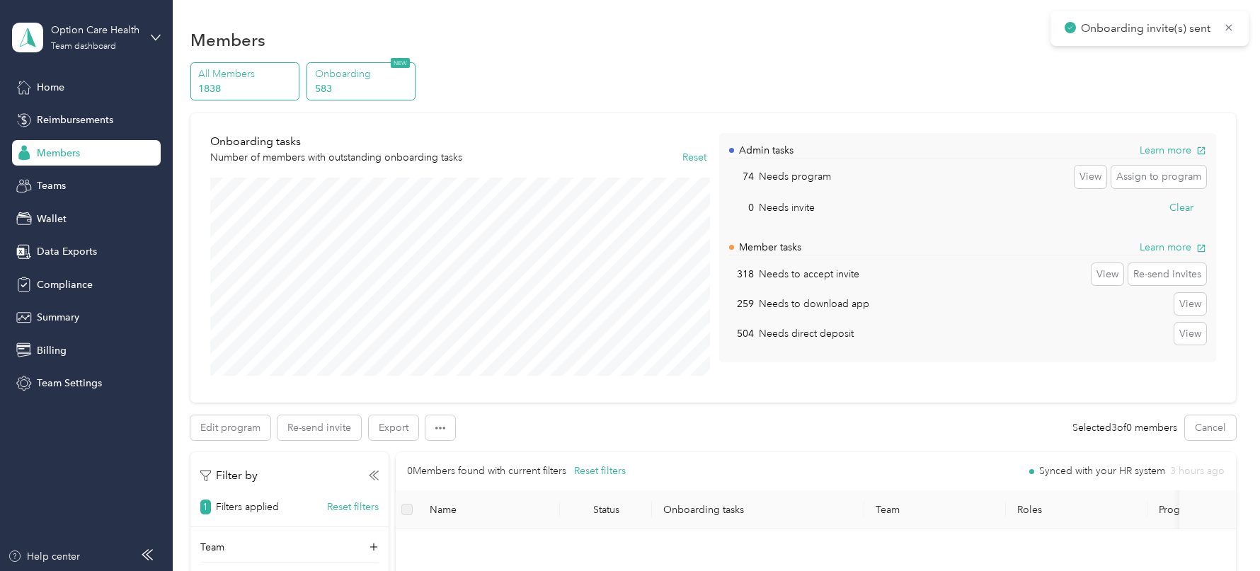
click at [246, 85] on p "1838" at bounding box center [246, 88] width 96 height 15
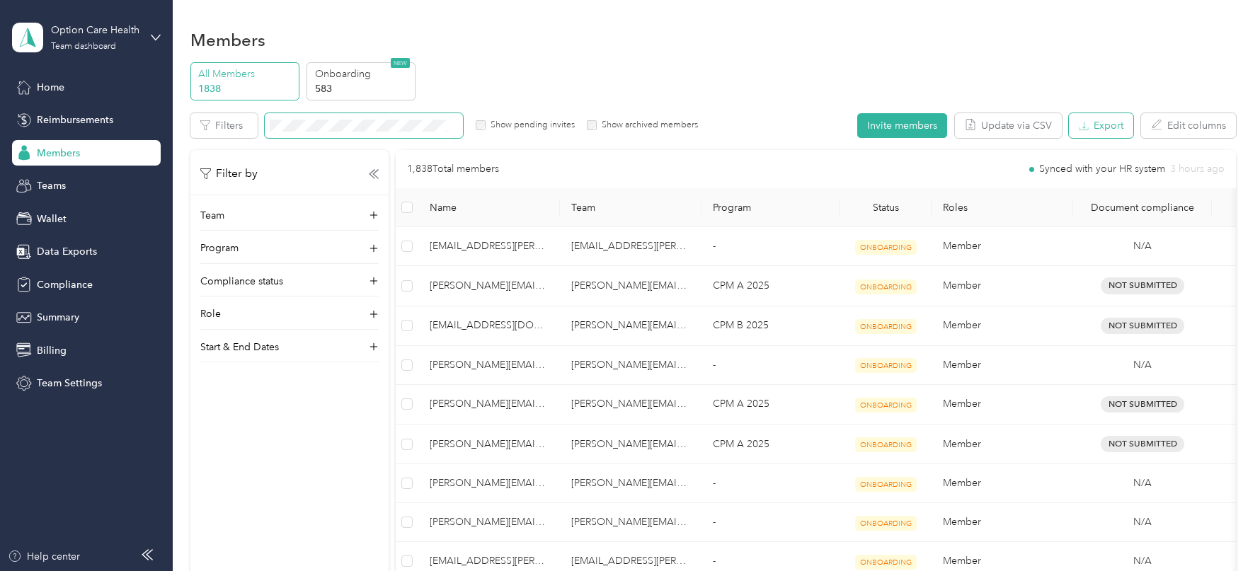
click at [1117, 134] on button "Export" at bounding box center [1101, 125] width 64 height 25
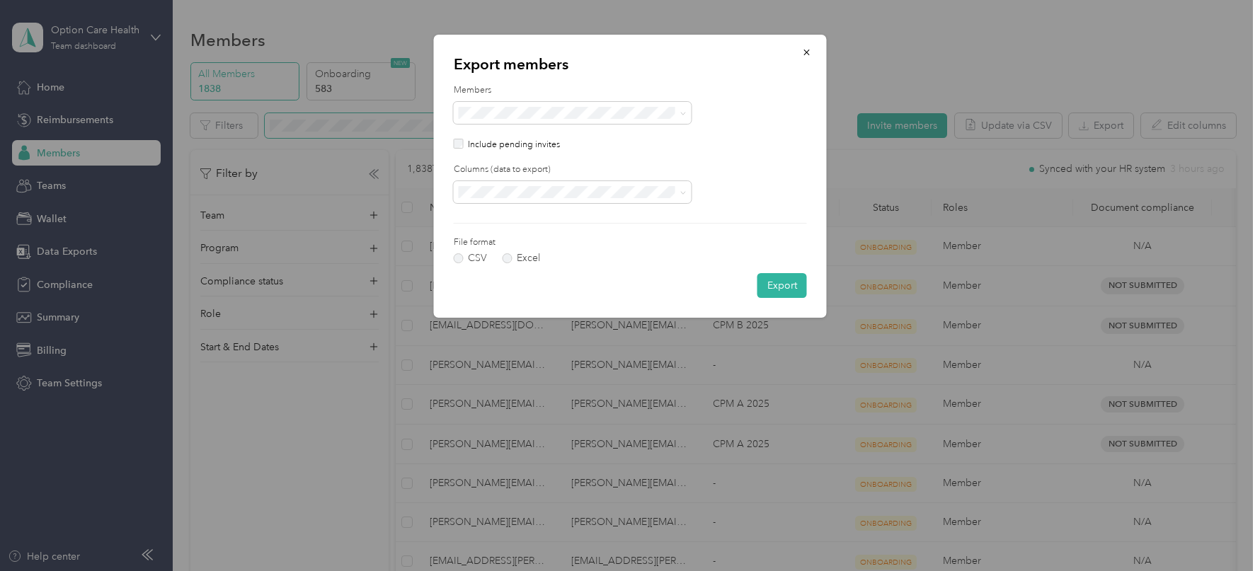
click at [469, 145] on p "Include pending invites" at bounding box center [514, 145] width 92 height 13
click at [507, 234] on div "All columns" at bounding box center [572, 241] width 218 height 15
click at [787, 285] on button "Export" at bounding box center [782, 285] width 50 height 25
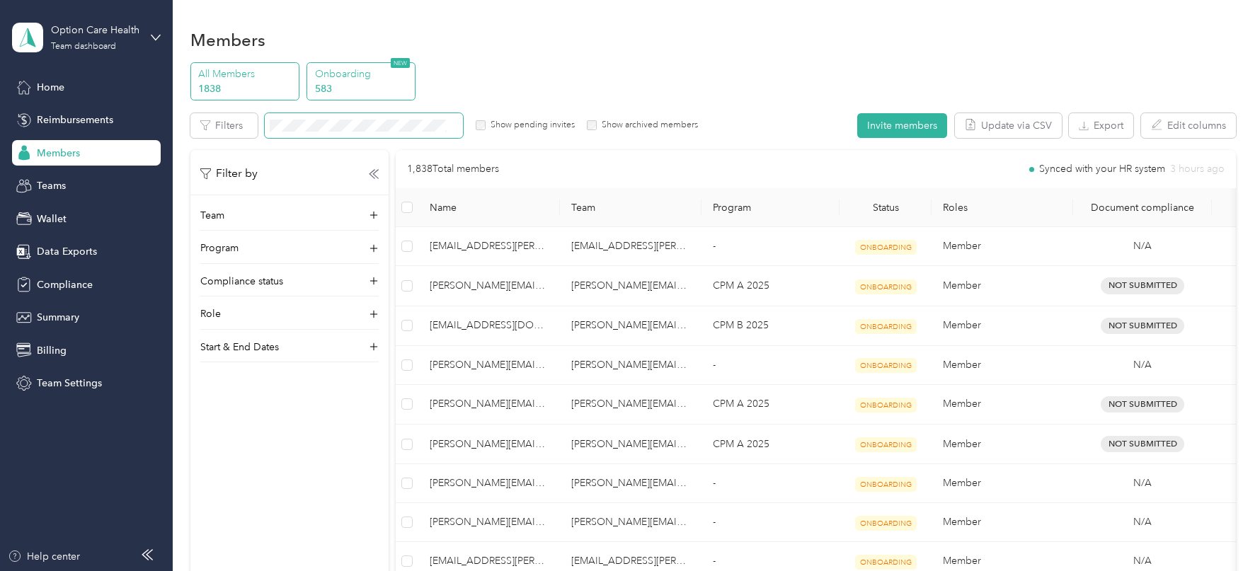
click at [354, 92] on p "583" at bounding box center [363, 88] width 96 height 15
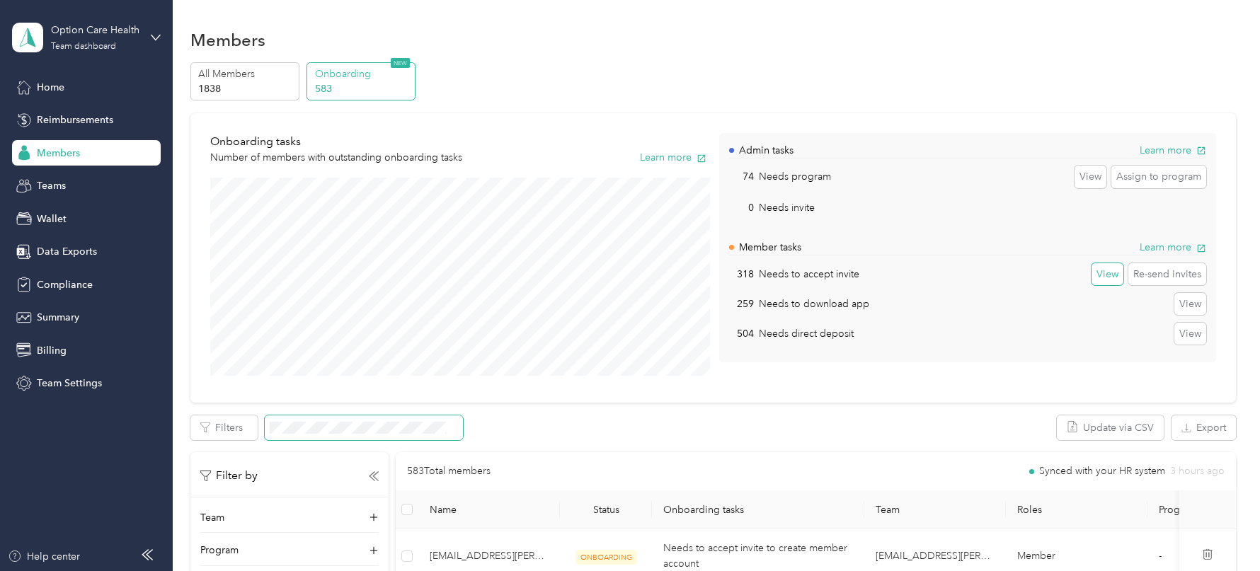
click at [1112, 279] on button "View" at bounding box center [1108, 274] width 32 height 23
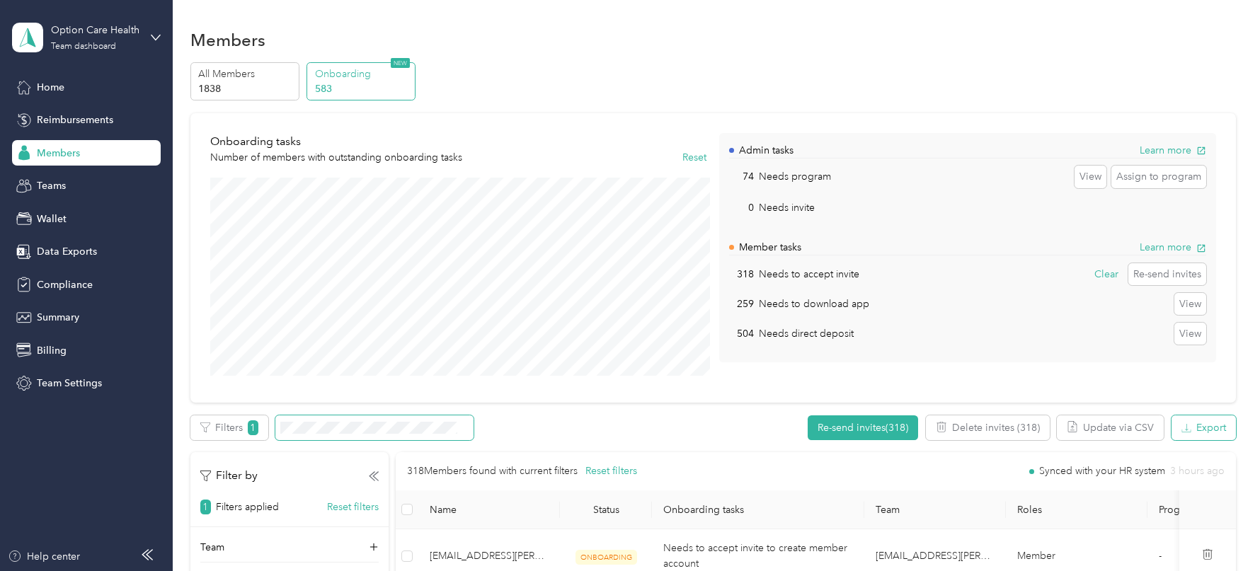
click at [1203, 430] on button "Export" at bounding box center [1204, 428] width 64 height 25
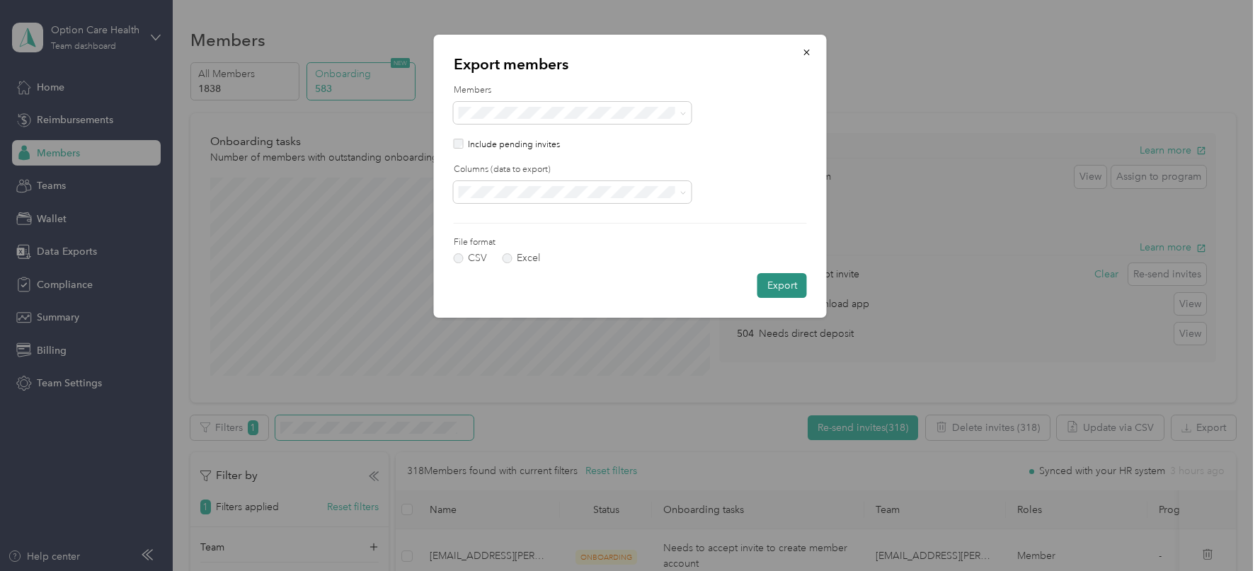
click at [784, 290] on button "Export" at bounding box center [782, 285] width 50 height 25
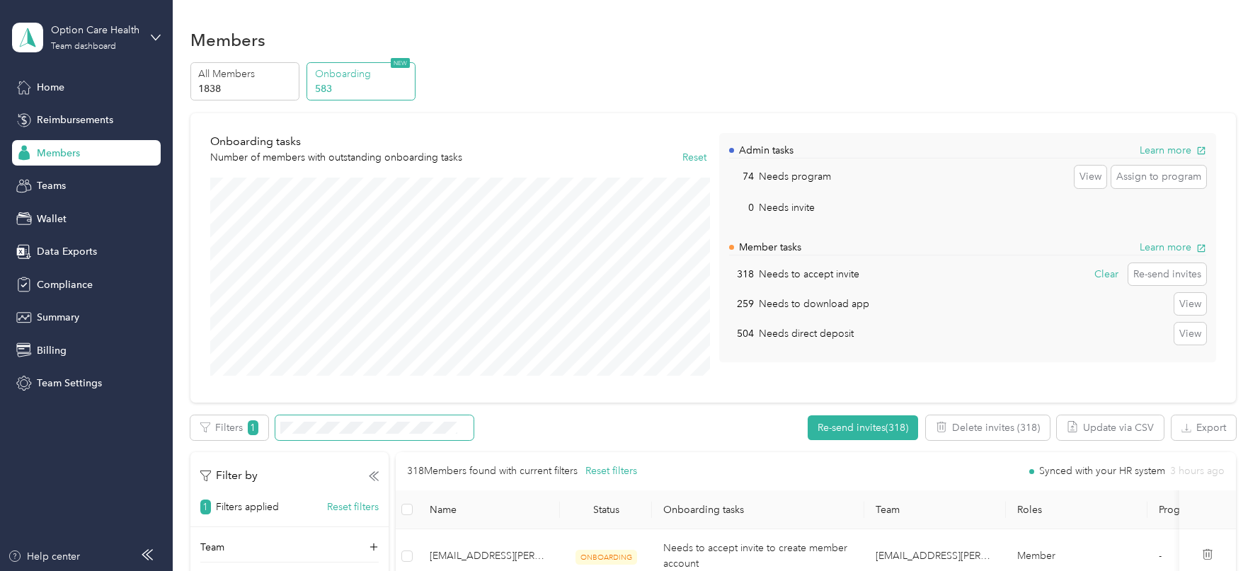
click at [403, 435] on span at bounding box center [374, 428] width 198 height 25
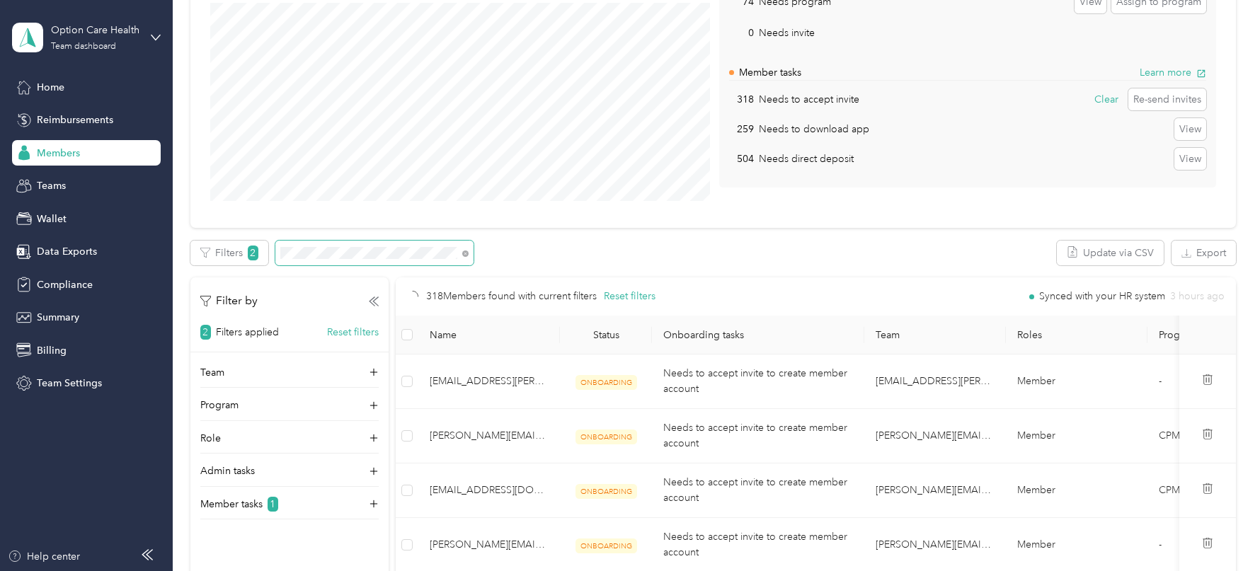
scroll to position [178, 0]
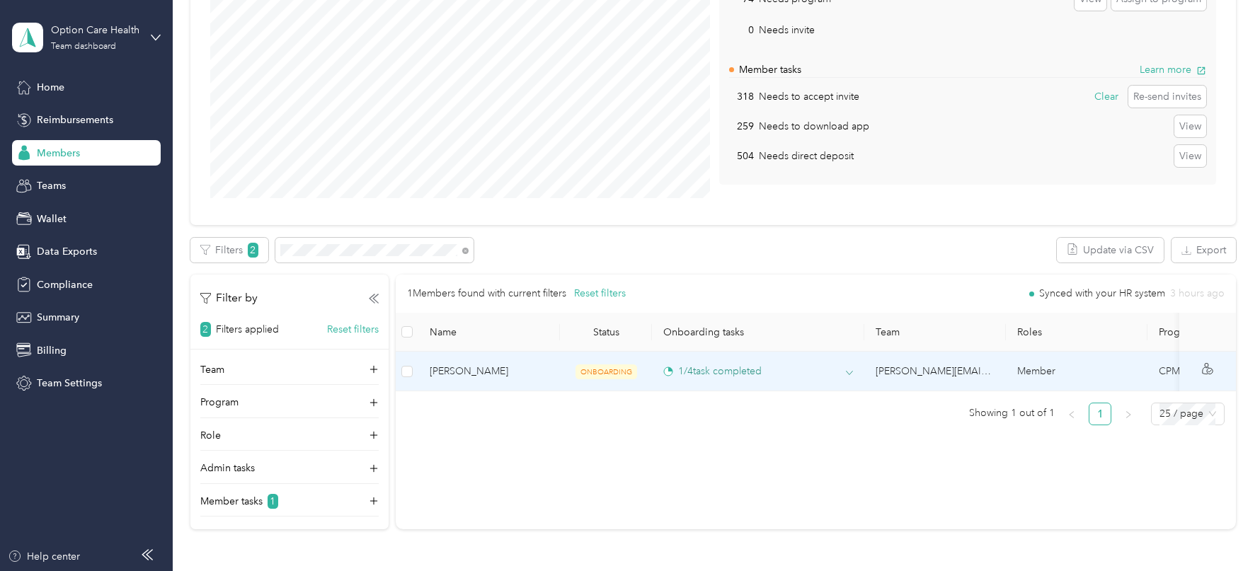
click at [844, 369] on div "1 / 4 task completed" at bounding box center [758, 371] width 190 height 15
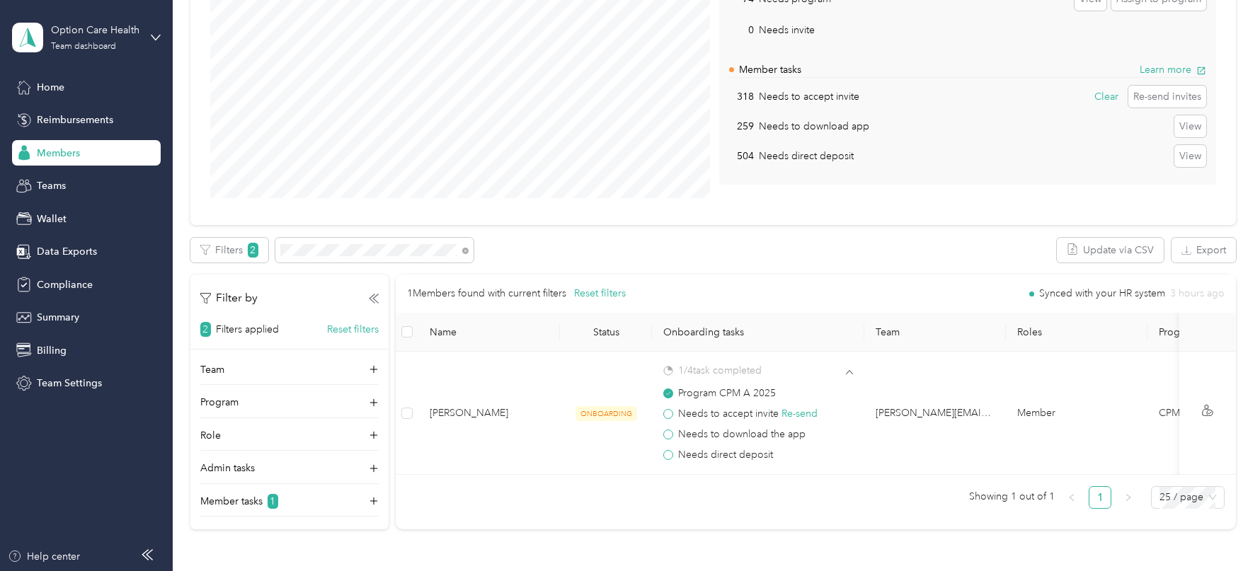
scroll to position [0, 0]
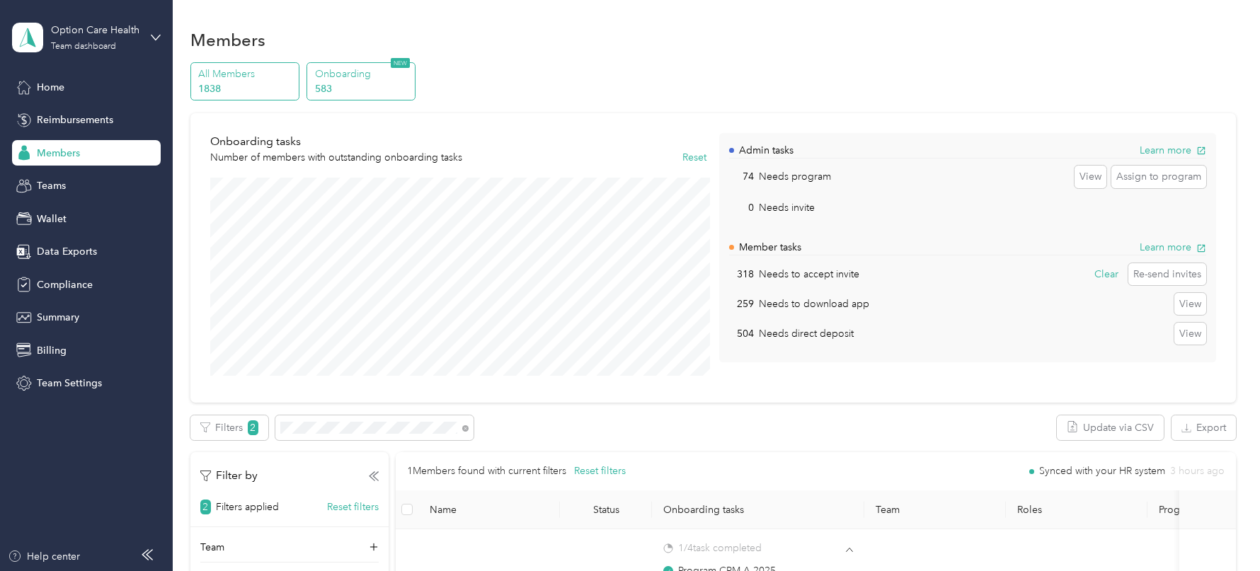
click at [265, 72] on p "All Members" at bounding box center [246, 74] width 96 height 15
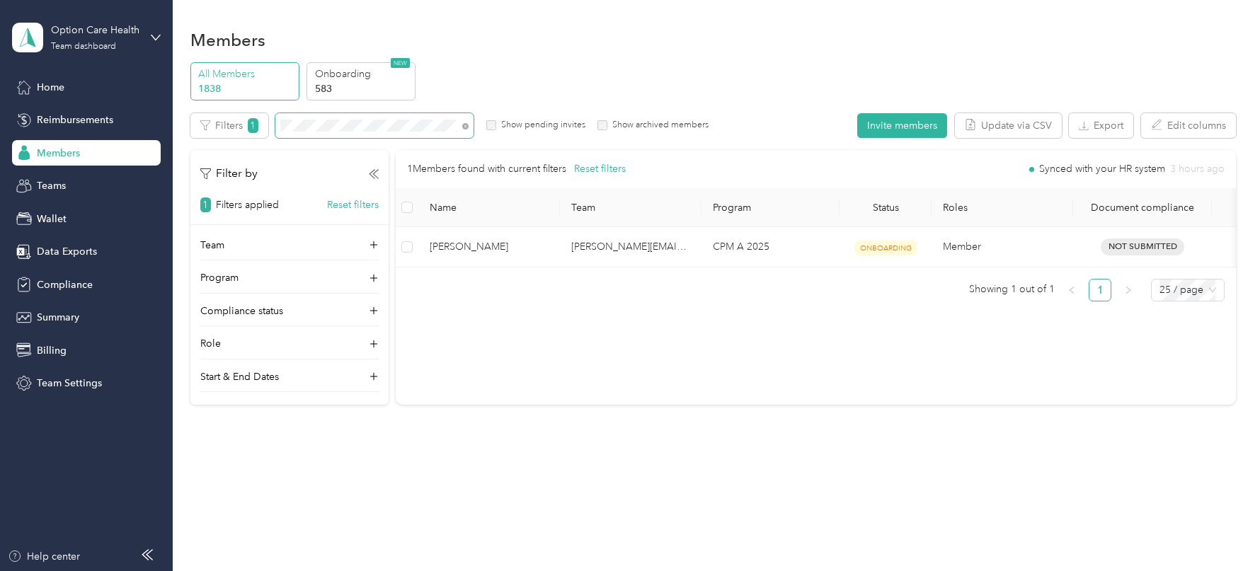
click at [362, 113] on span at bounding box center [374, 125] width 198 height 25
click at [740, 231] on td "-" at bounding box center [771, 246] width 138 height 39
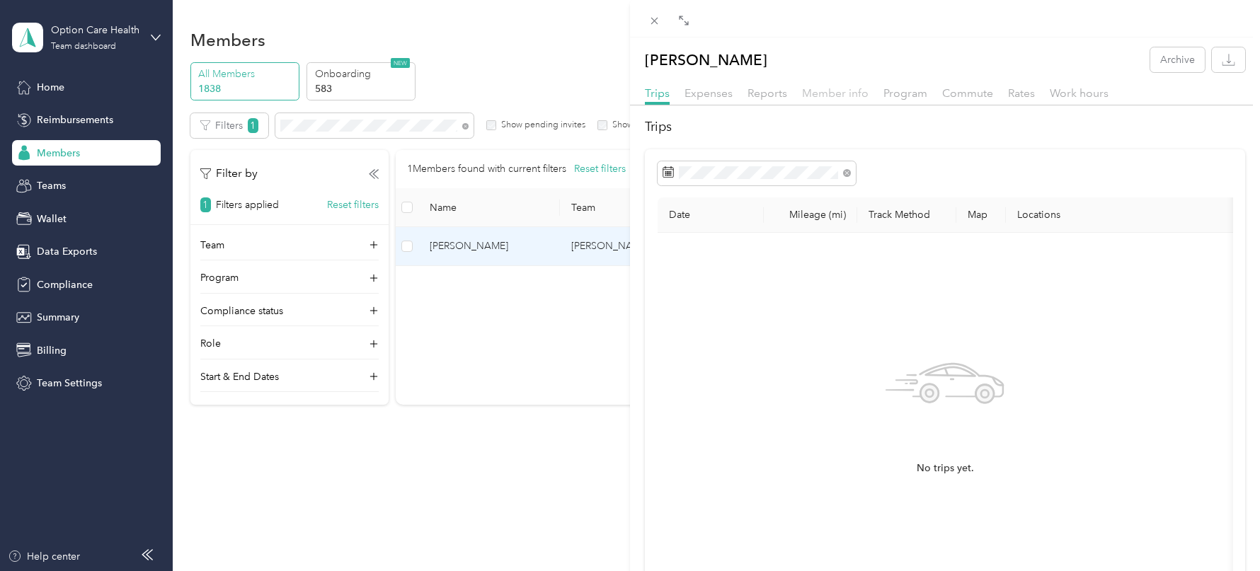
click at [820, 90] on span "Member info" at bounding box center [835, 92] width 67 height 13
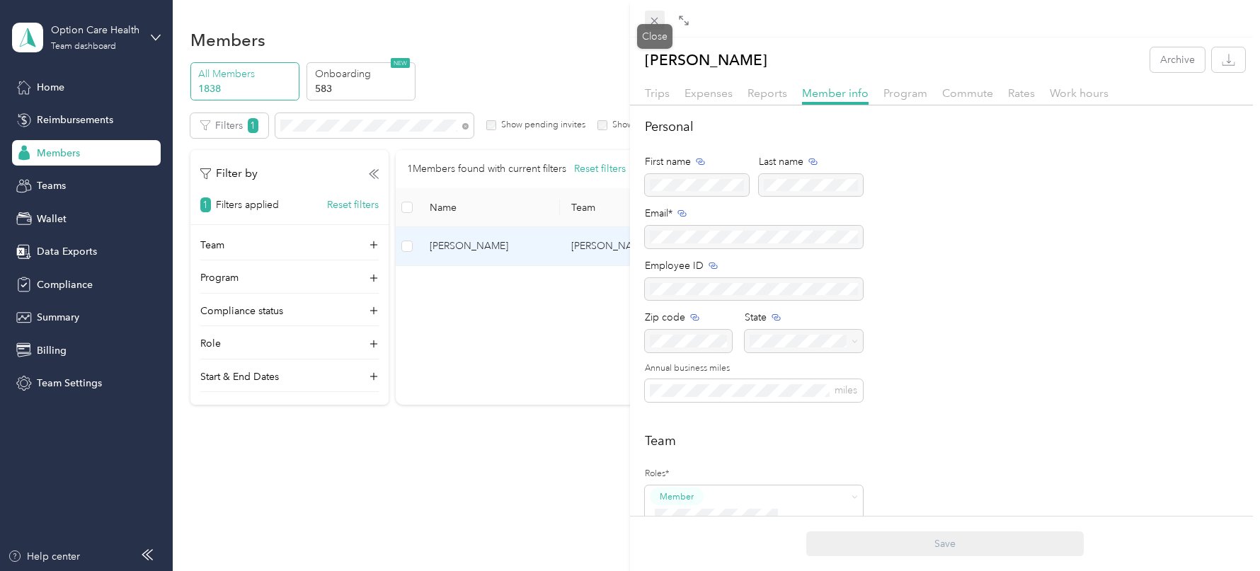
click at [653, 25] on icon at bounding box center [654, 21] width 12 height 12
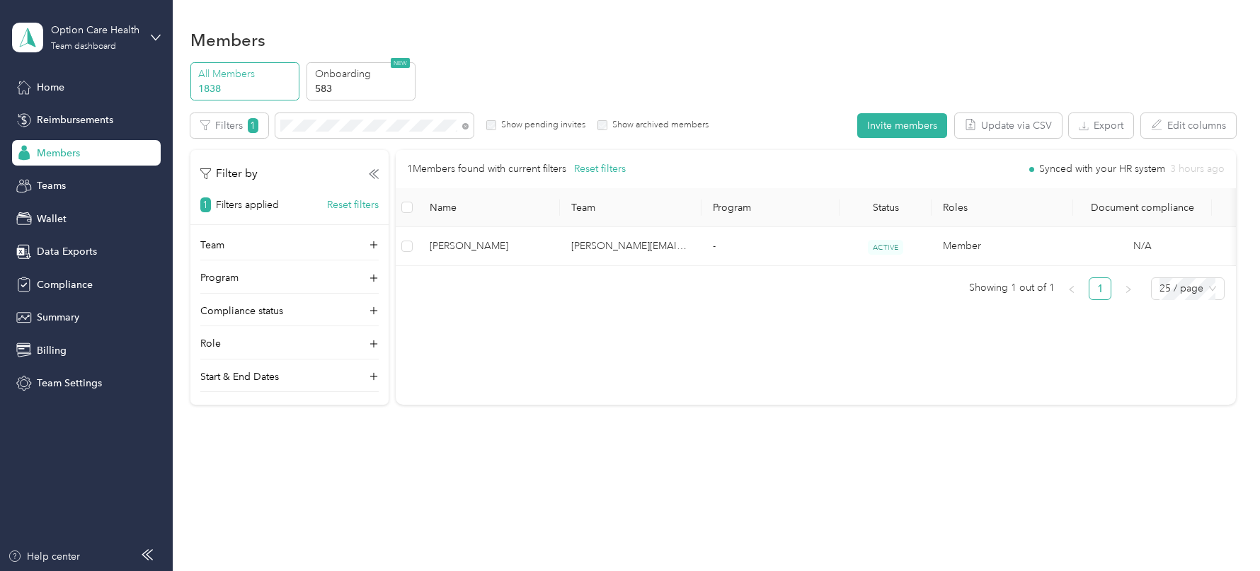
click at [828, 226] on th "Program" at bounding box center [771, 207] width 138 height 39
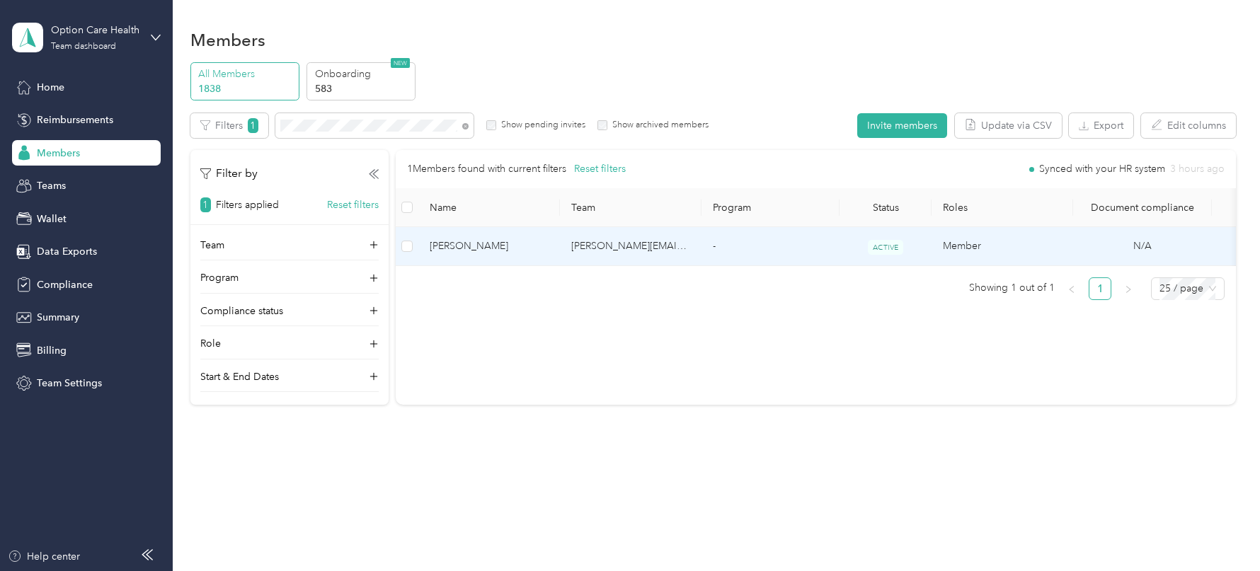
click at [828, 251] on td "-" at bounding box center [771, 246] width 138 height 39
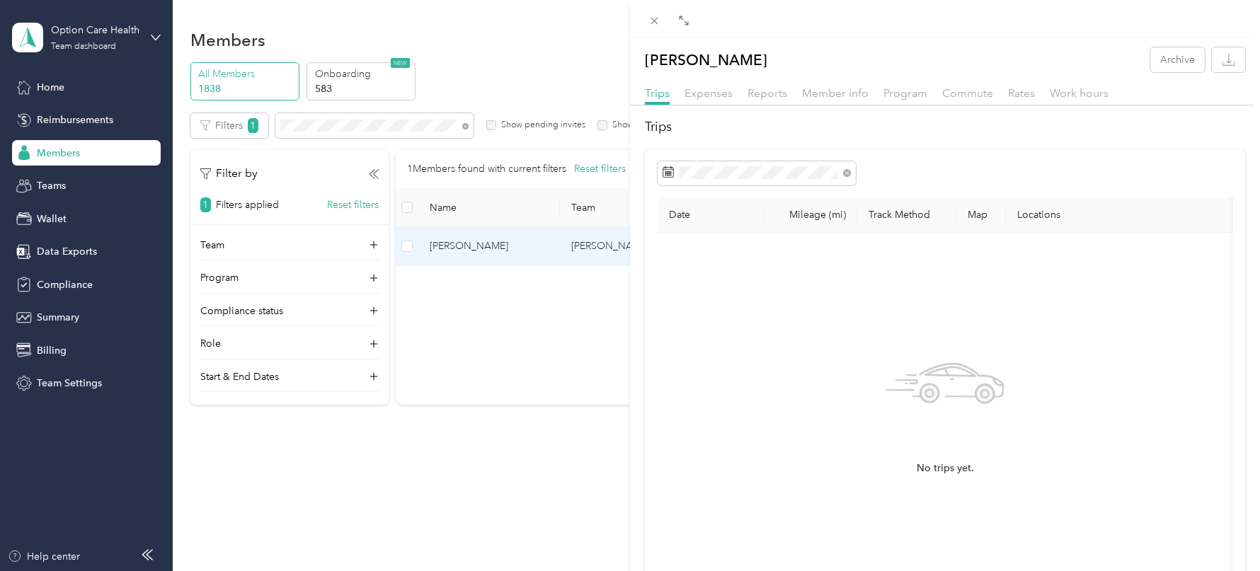
click at [897, 78] on div "[PERSON_NAME] Archive Trips Expenses Reports Member info Program Commute Rates …" at bounding box center [945, 351] width 630 height 608
click at [899, 88] on span "Program" at bounding box center [905, 92] width 44 height 13
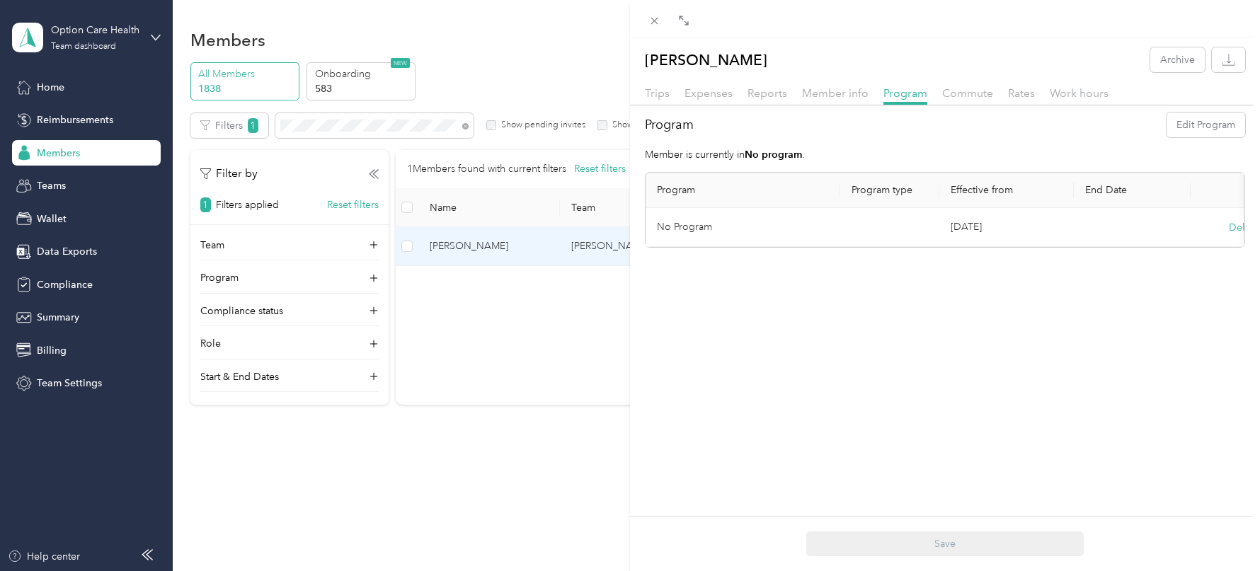
click at [379, 132] on div "[PERSON_NAME] Archive Trips Expenses Reports Member info Program Commute Rates …" at bounding box center [630, 285] width 1260 height 571
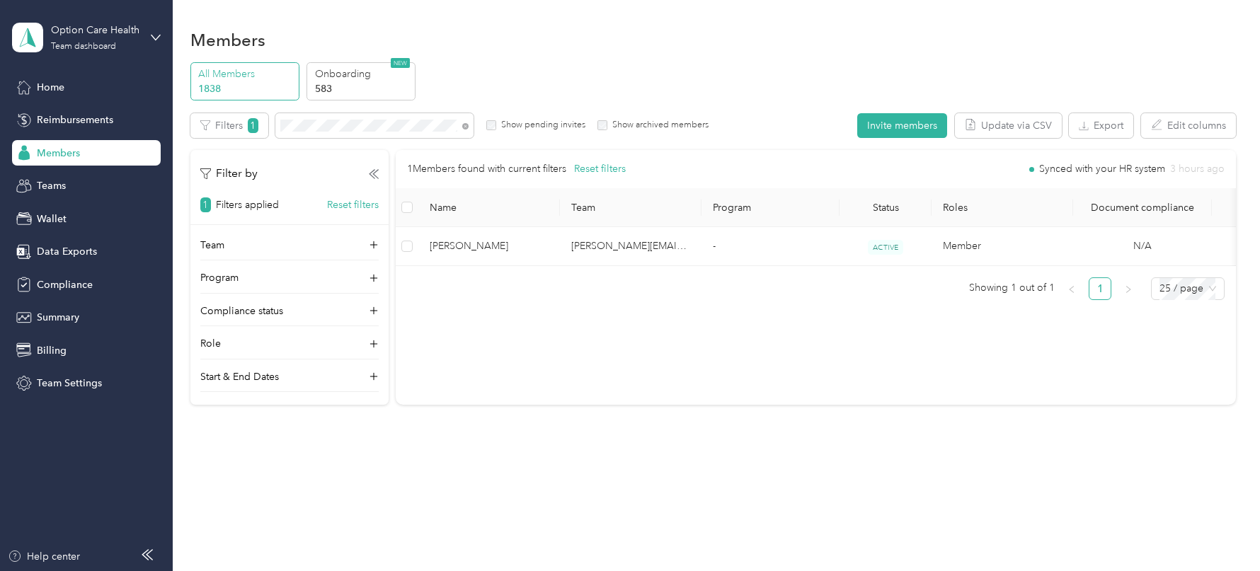
click at [374, 126] on div at bounding box center [630, 285] width 1260 height 571
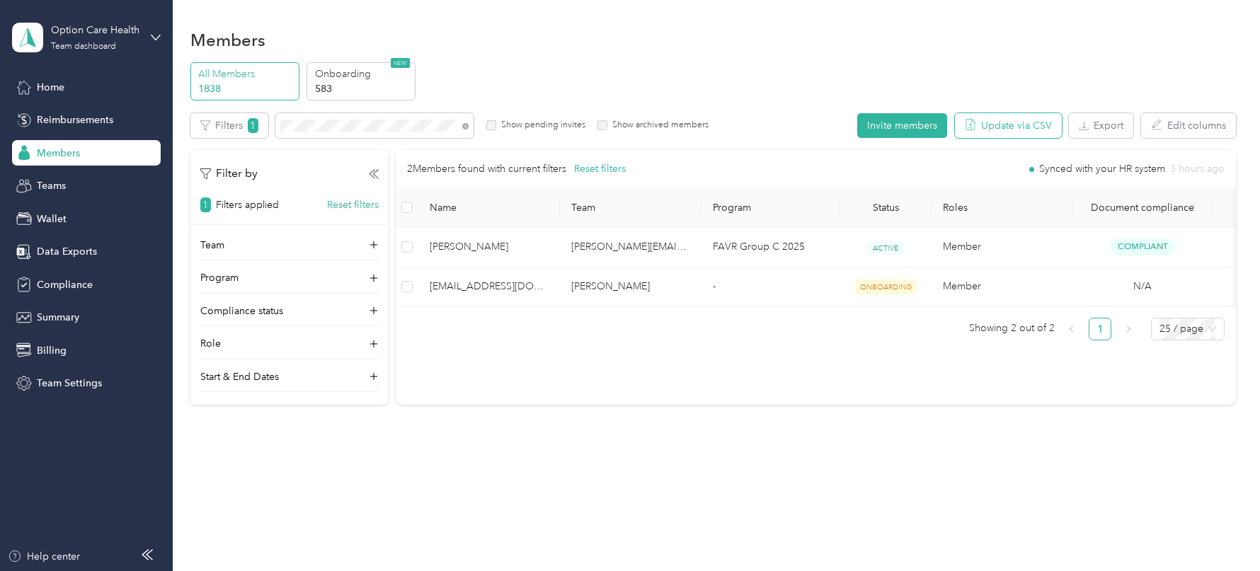
click at [1044, 132] on button "Update via CSV" at bounding box center [1008, 125] width 107 height 25
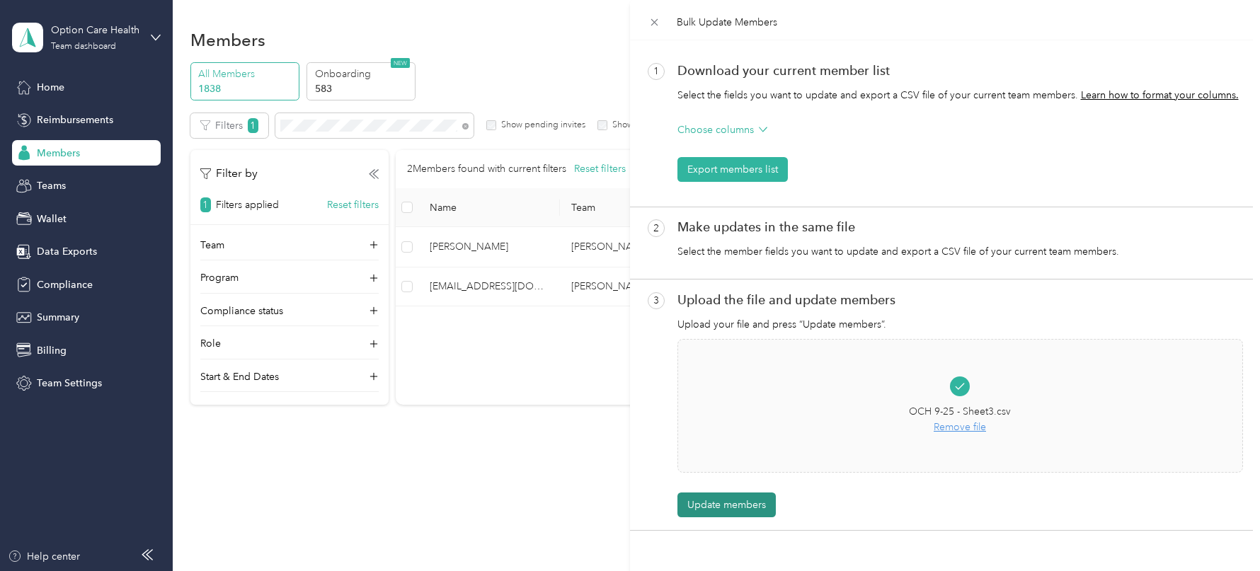
click at [740, 499] on button "Update members" at bounding box center [726, 505] width 98 height 25
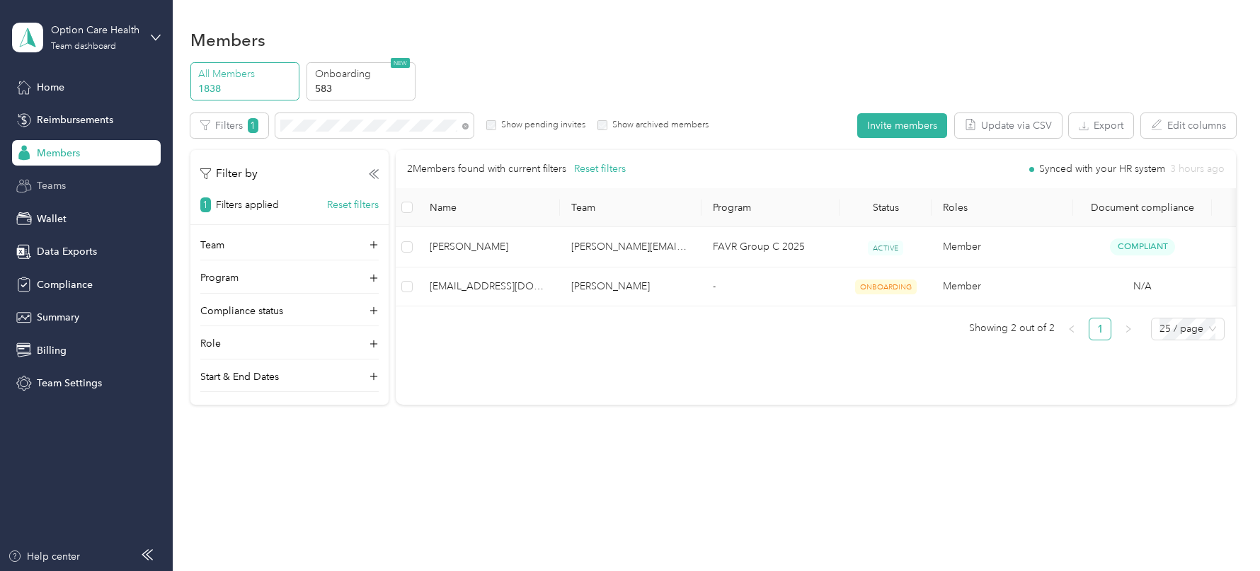
click at [74, 197] on div "Teams" at bounding box center [86, 185] width 149 height 25
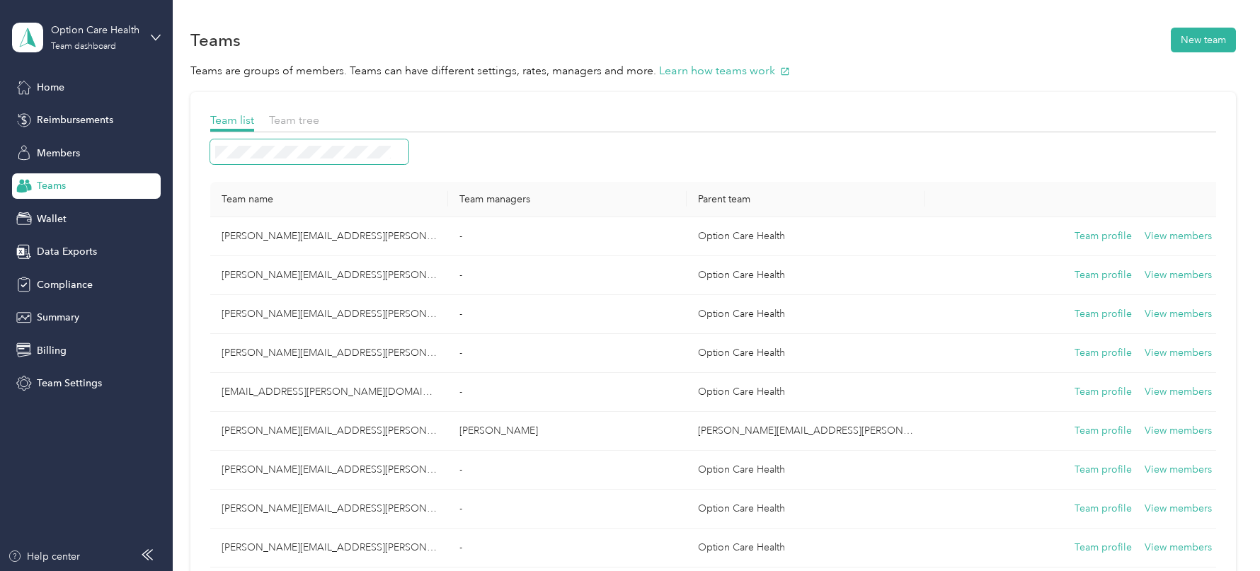
click at [356, 159] on span at bounding box center [309, 151] width 198 height 25
click at [110, 31] on div "Option Care Health" at bounding box center [95, 30] width 88 height 15
click at [483, 114] on div "Team list Team tree" at bounding box center [713, 122] width 1006 height 21
click at [127, 47] on div "Option Care Health Team dashboard" at bounding box center [95, 37] width 88 height 28
click at [113, 168] on div "Team dashboard Personal dashboard Log out" at bounding box center [161, 148] width 278 height 89
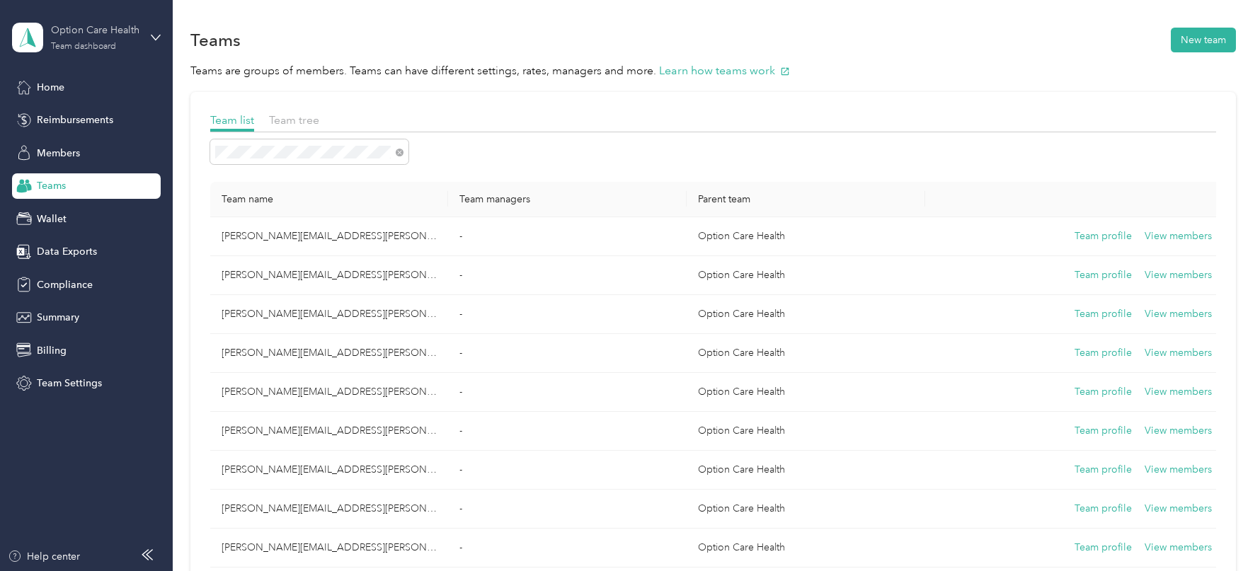
click at [122, 31] on div "Option Care Health" at bounding box center [95, 30] width 88 height 15
click at [105, 47] on div "Team dashboard" at bounding box center [83, 46] width 65 height 8
click at [103, 188] on div "Log out" at bounding box center [161, 180] width 278 height 25
